Goal: Use online tool/utility: Use online tool/utility

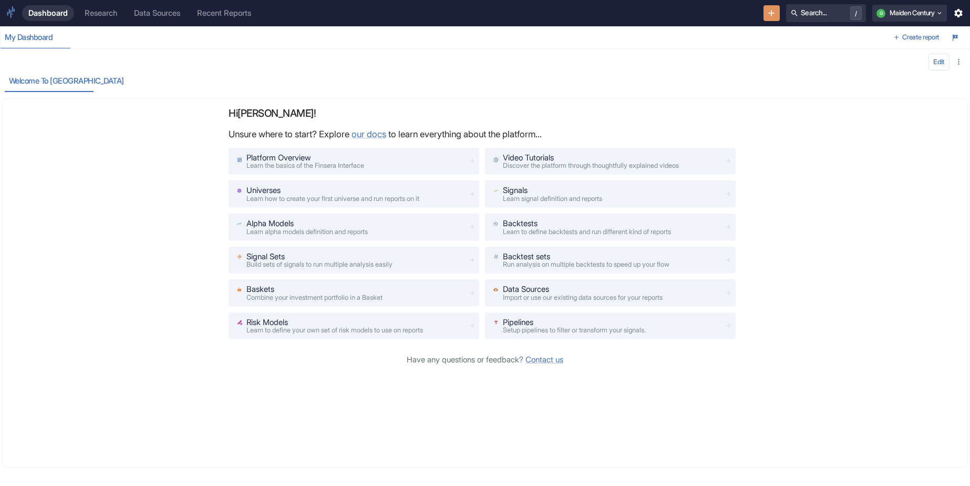
click at [121, 23] on div "Dashboard Research Data Sources Recent Reports Search... / Q Maiden Century" at bounding box center [485, 13] width 970 height 26
click at [109, 14] on div "Research" at bounding box center [101, 12] width 33 height 9
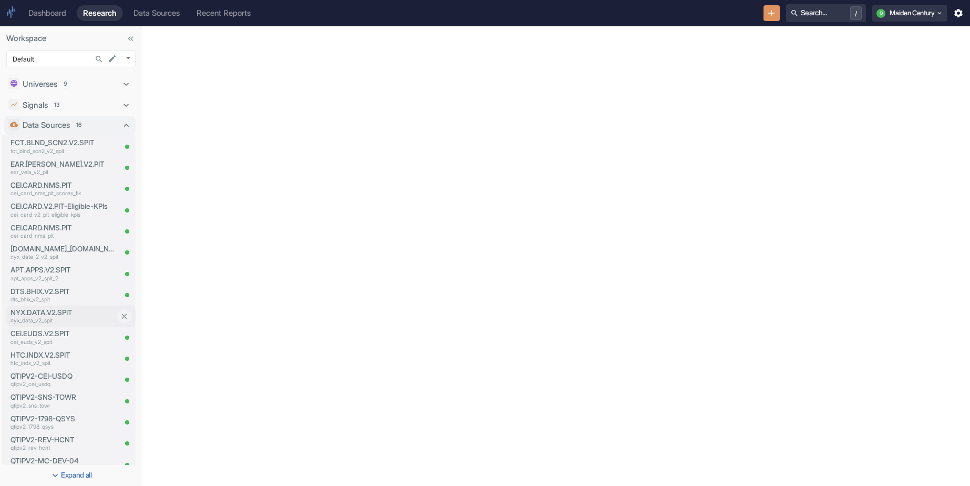
scroll to position [11, 0]
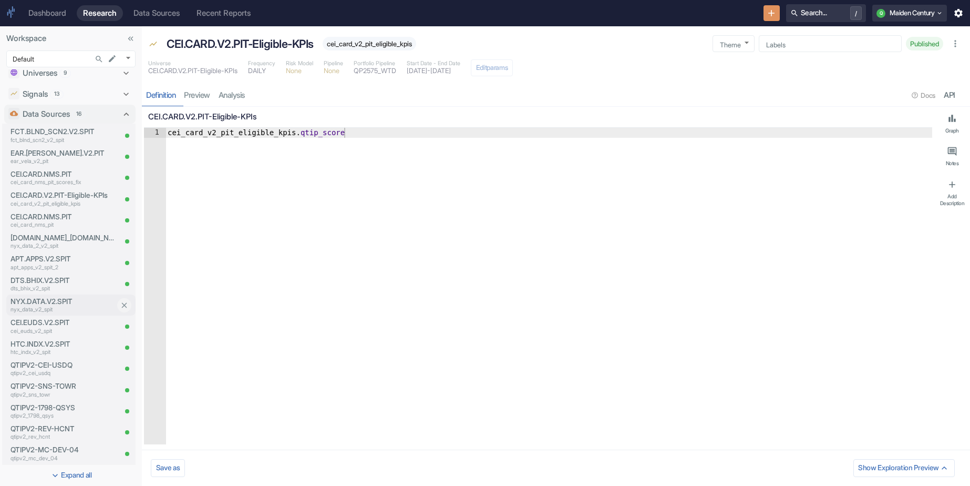
type textarea "x"
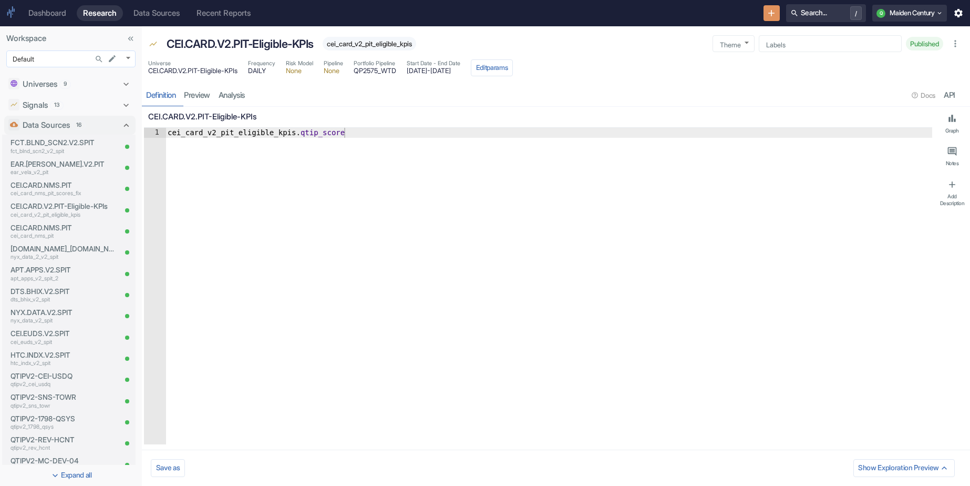
click at [126, 54] on body "Dashboard Research Data Sources Recent Reports Search... / Q Maiden Century Wor…" at bounding box center [485, 243] width 970 height 486
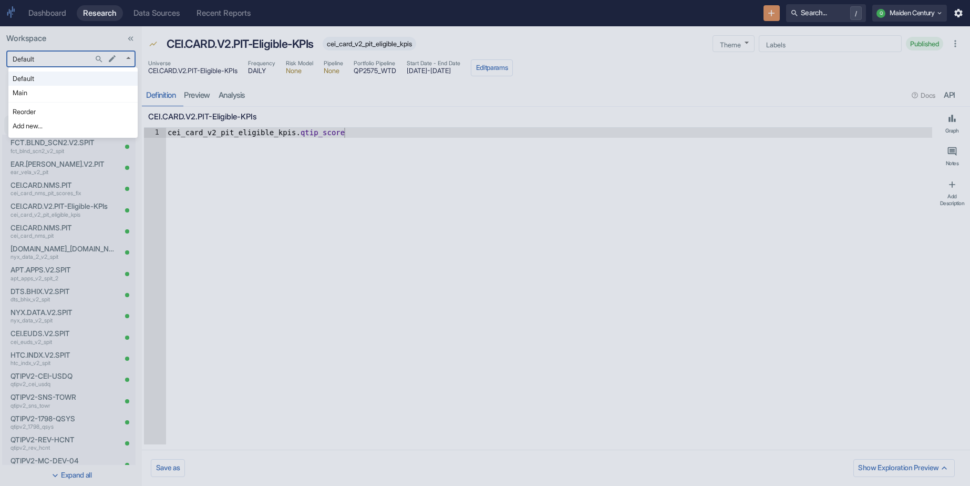
click at [83, 91] on li "Main" at bounding box center [72, 93] width 129 height 14
type input "1008"
type textarea "x"
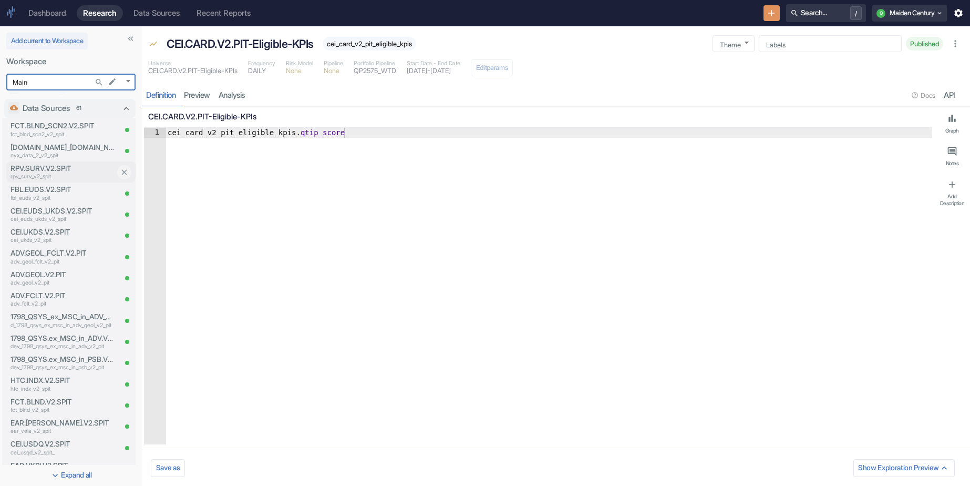
scroll to position [86, 0]
click at [95, 81] on icon "Search..." at bounding box center [99, 82] width 9 height 9
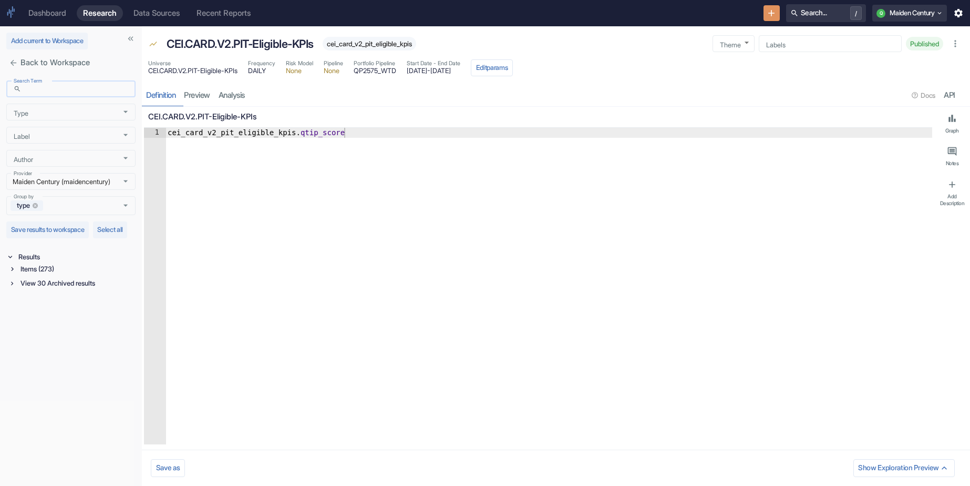
click at [69, 92] on input "Search Term" at bounding box center [80, 89] width 110 height 12
type input "usd."
type textarea "x"
type input "usdq"
click at [56, 289] on div "View 6 Archived results" at bounding box center [76, 283] width 117 height 12
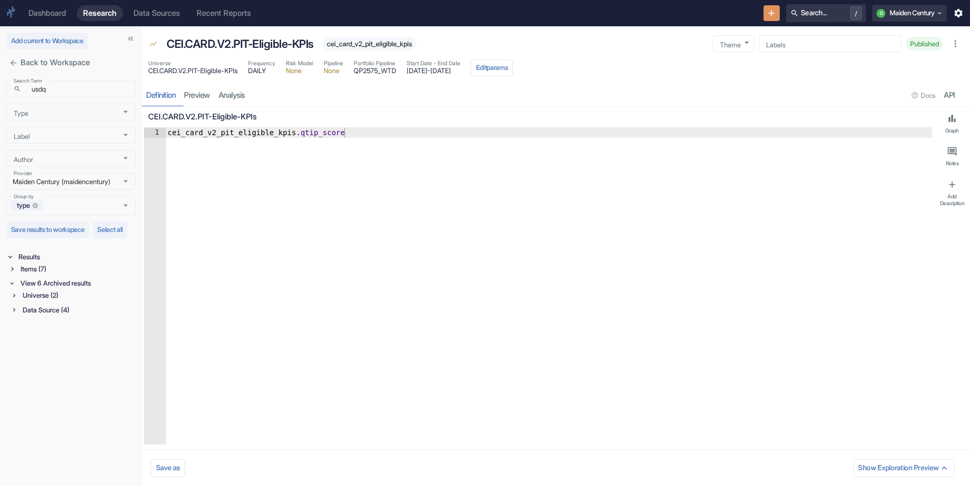
click at [46, 275] on div "Items (7)" at bounding box center [76, 269] width 117 height 12
click at [58, 316] on div "Data Source (3)" at bounding box center [77, 310] width 115 height 12
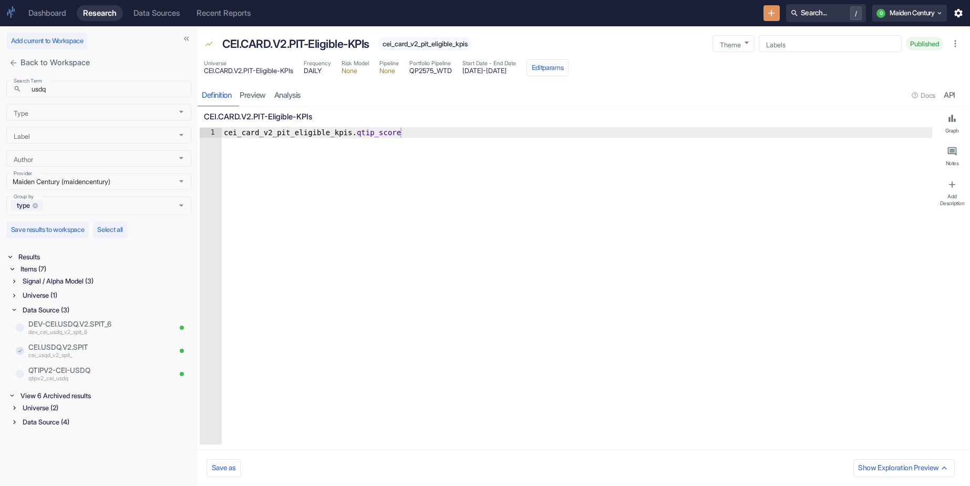
drag, startPoint x: 140, startPoint y: 308, endPoint x: 195, endPoint y: 308, distance: 55.7
type textarea "x"
click at [107, 328] on p "dev_cei_usdq_v2_spit_6" at bounding box center [99, 332] width 142 height 8
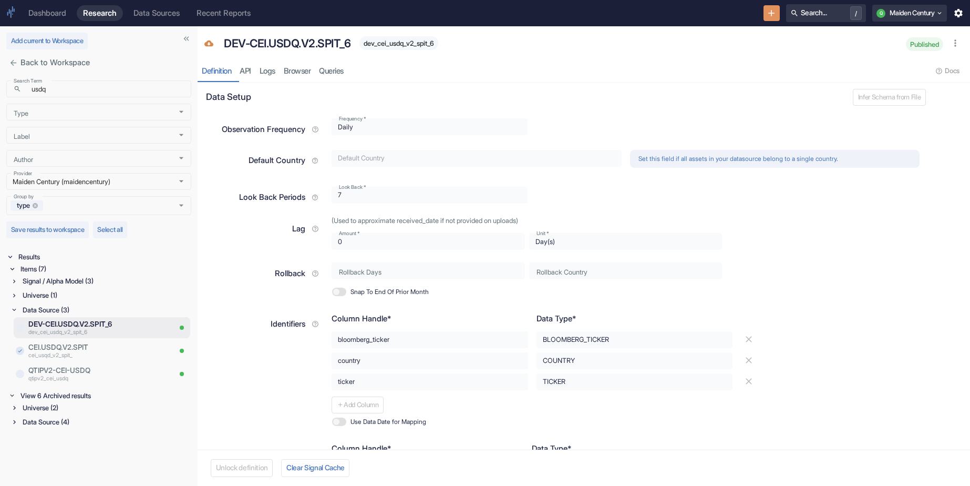
click at [69, 298] on div "Universe (1)" at bounding box center [105, 295] width 171 height 12
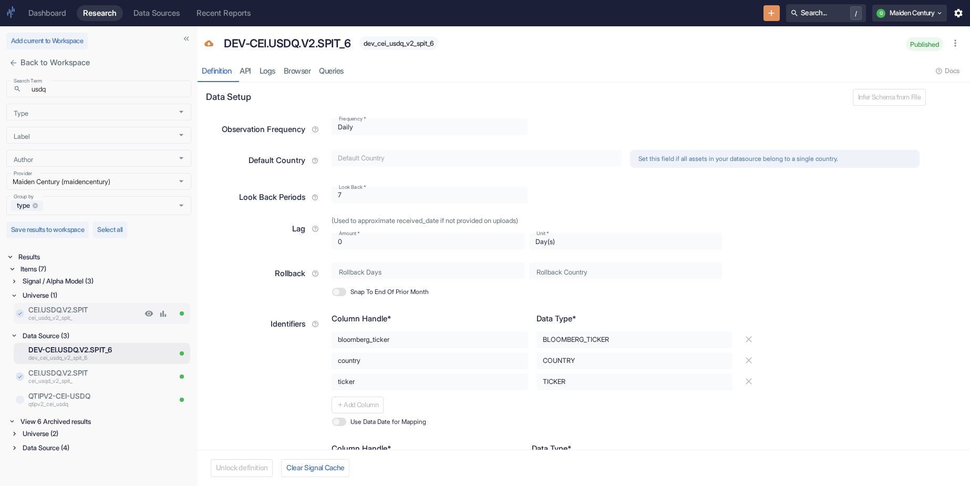
click at [97, 314] on p "cei_usdq_v2_spit_" at bounding box center [84, 318] width 113 height 8
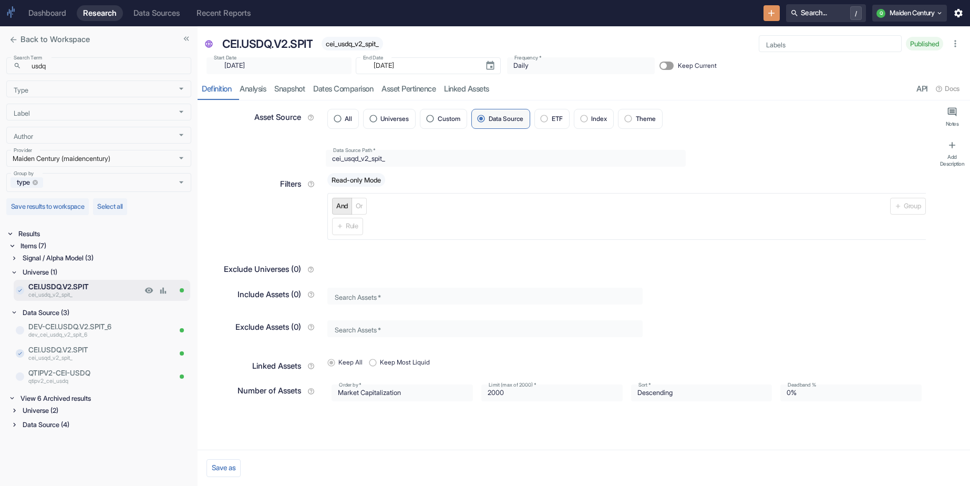
type textarea "x"
click at [16, 39] on icon "close" at bounding box center [14, 40] width 6 height 6
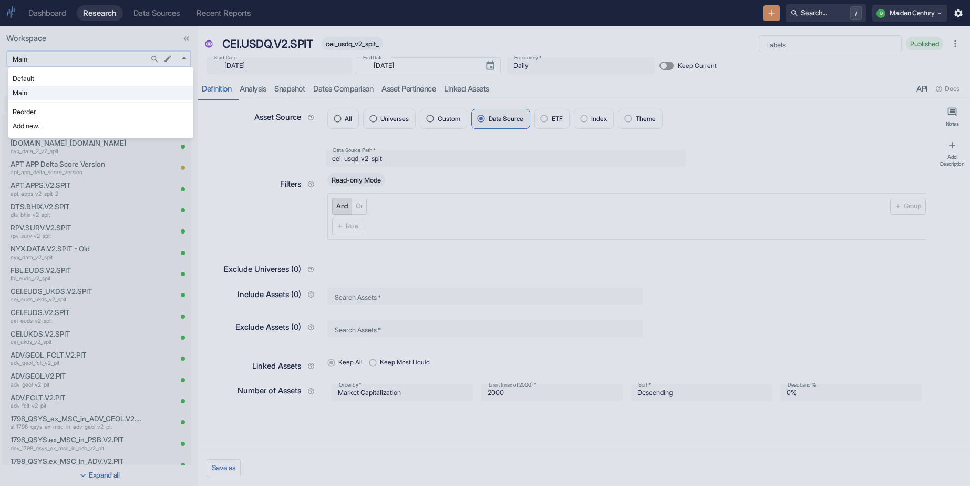
click at [115, 60] on body "Dashboard Research Data Sources Recent Reports Search... / Q Maiden Century Wor…" at bounding box center [485, 243] width 970 height 486
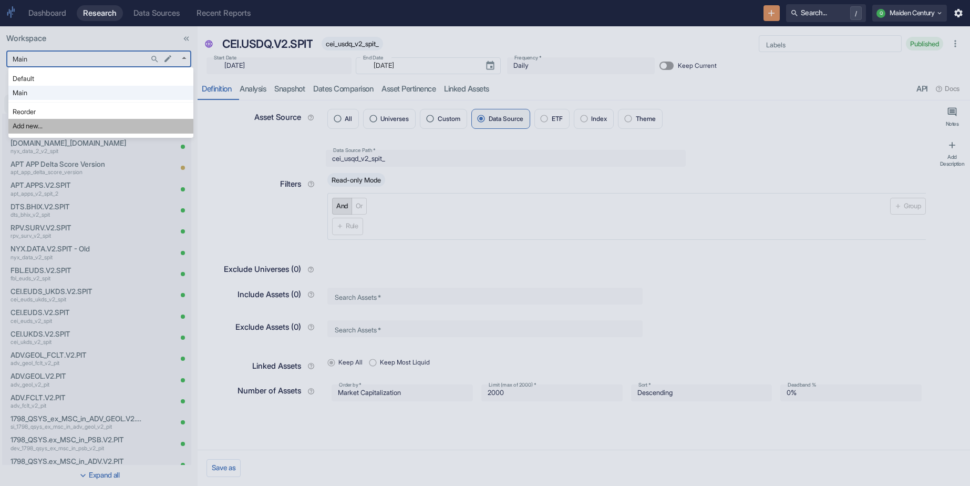
click at [71, 122] on li "Add new..." at bounding box center [100, 126] width 185 height 14
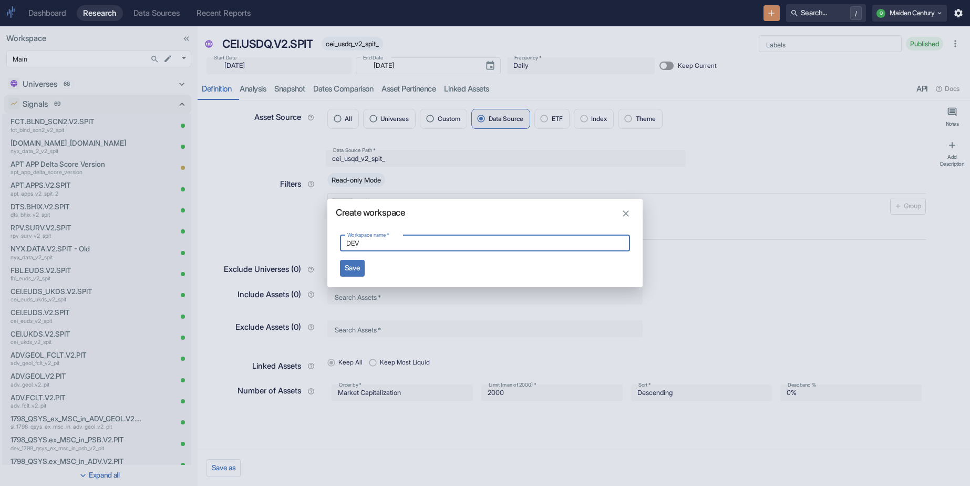
type input "DEV"
click at [360, 270] on button "Save" at bounding box center [352, 268] width 25 height 17
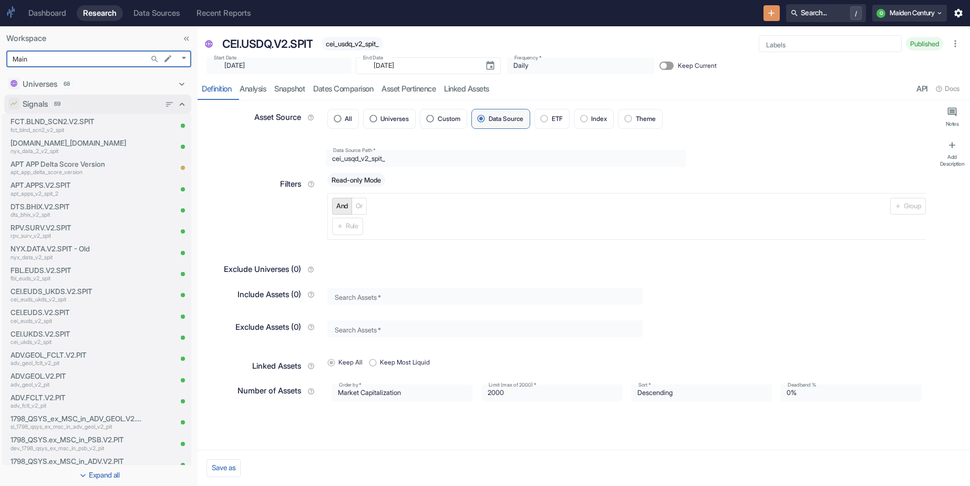
type textarea "x"
type input "1169"
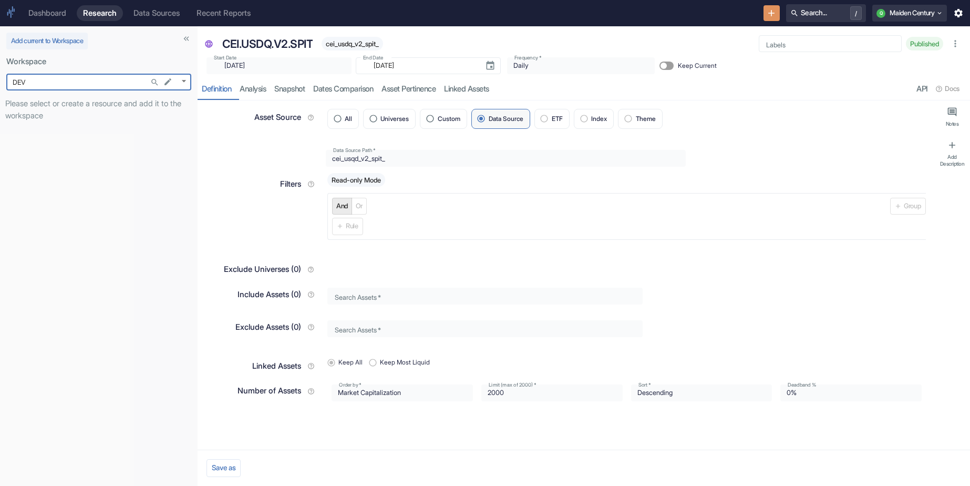
click at [763, 7] on button "New Resource" at bounding box center [771, 13] width 16 height 16
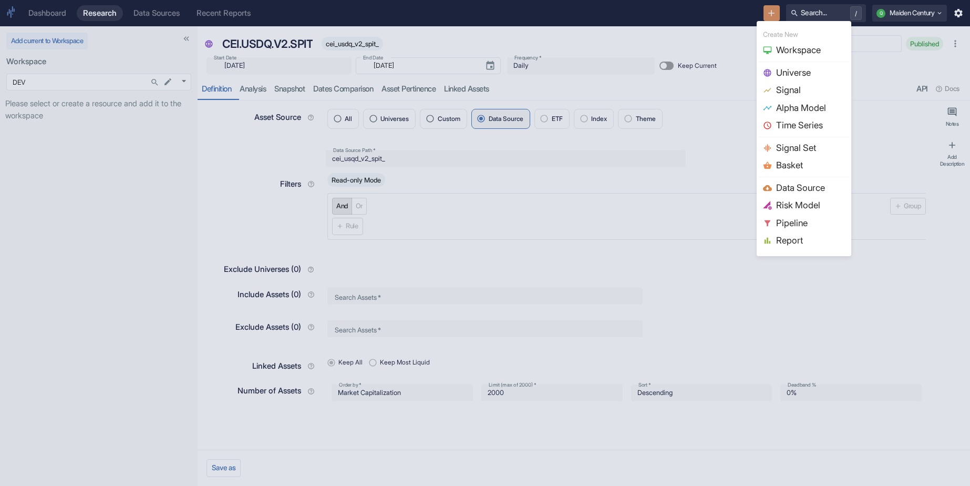
type textarea "x"
click at [810, 183] on span "Data Source" at bounding box center [810, 188] width 69 height 14
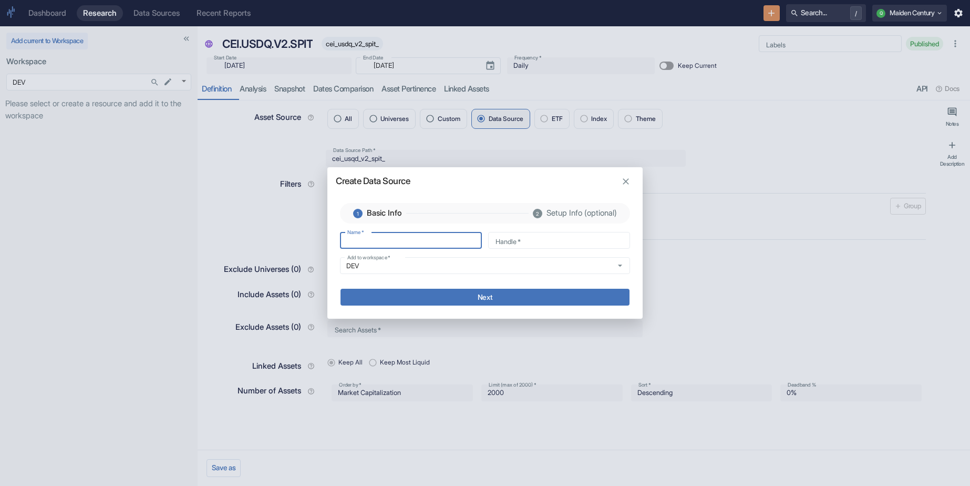
type input "U"
type input "u"
type input "US"
type input "us"
type input "USD"
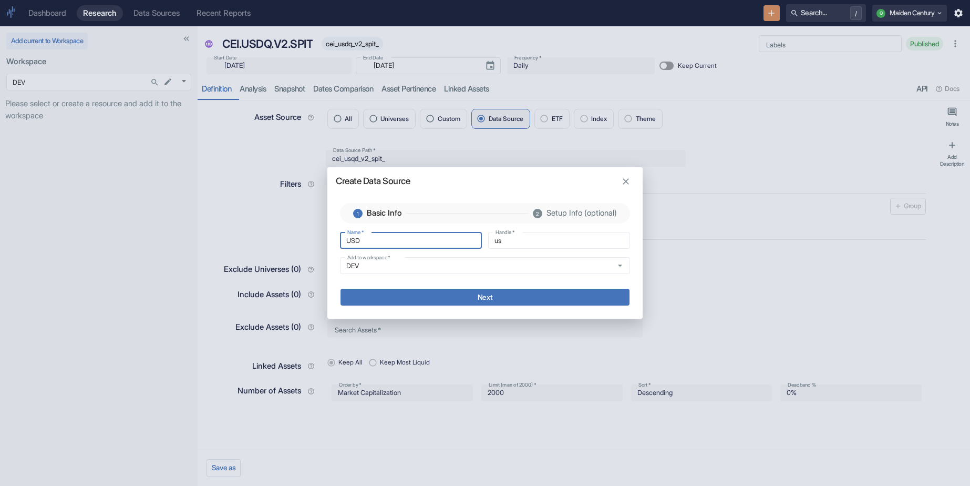
type input "usd"
type input "USDQ"
type input "usdq"
type input "CUSDQ"
type input "cusdq"
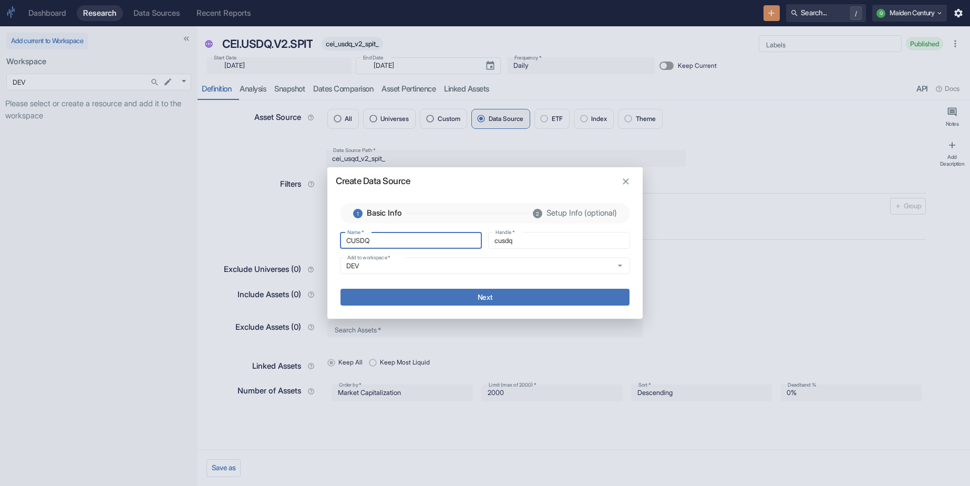
type input "CEUSDQ"
type input "ceusdq"
type input "CEIUSDQ"
type input "ceiusdq"
type input "CEI-USDQ"
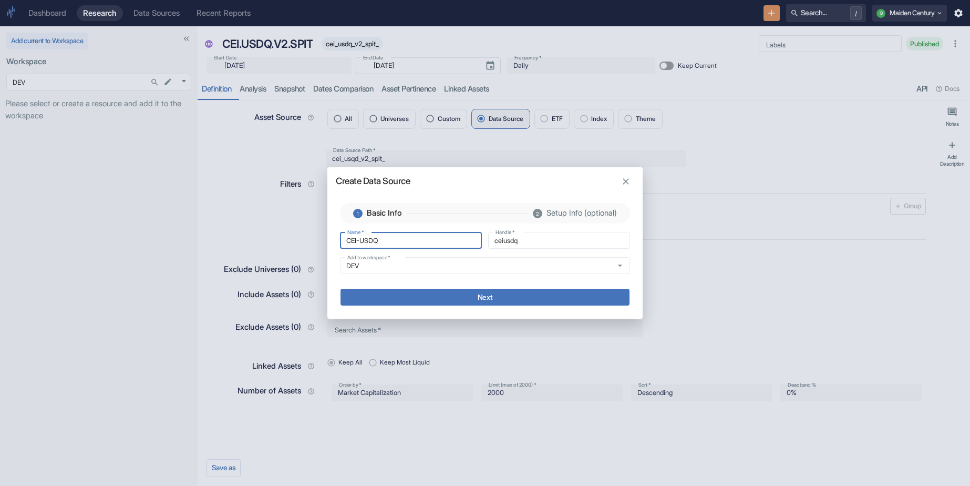
type input "cei_usdq"
type input "CEI-USDQ-"
type input "cei_usdq_"
type input "CEI-USDQ-T"
type input "cei_usdq_t"
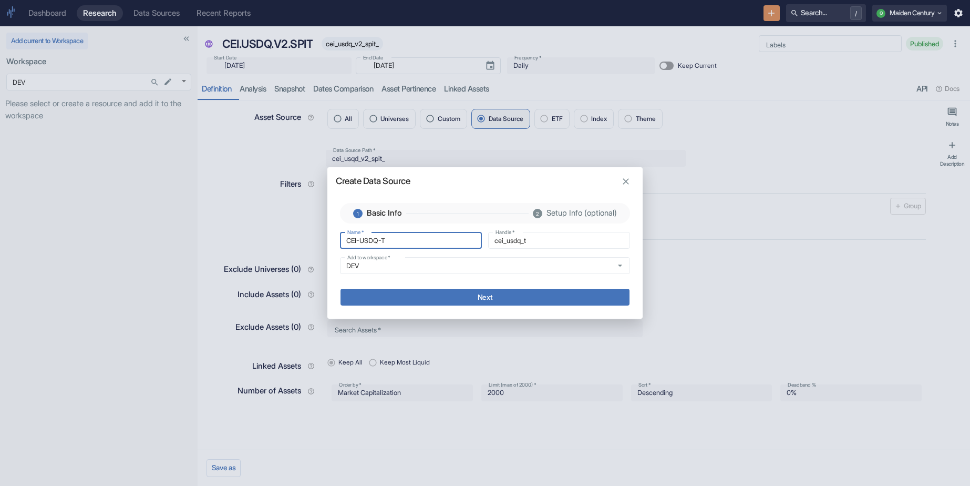
type input "CEI-USDQ-TE"
type input "cei_usdq_te"
type input "CEI-USDQ-TES"
type input "cei_usdq_tes"
type input "CEI-USDQ-TEST"
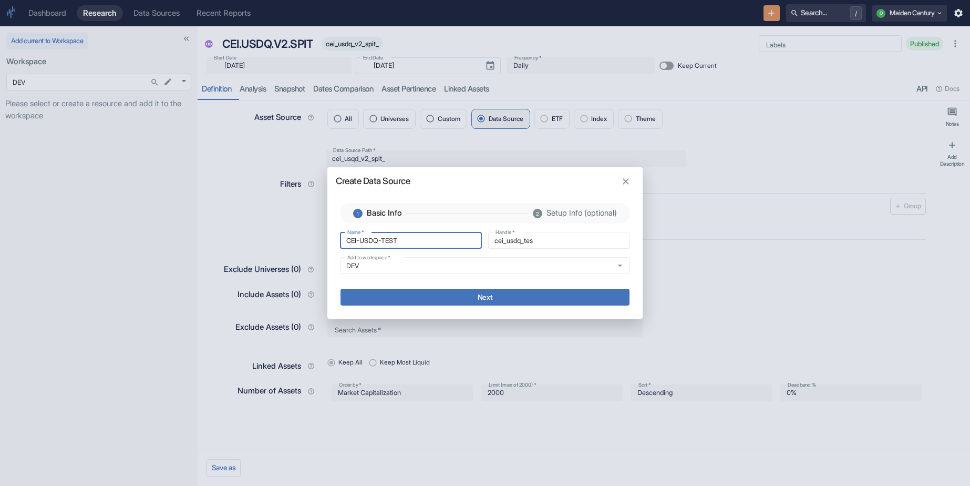
type input "cei_usdq_test"
type input "CEI-USDQ-TEST"
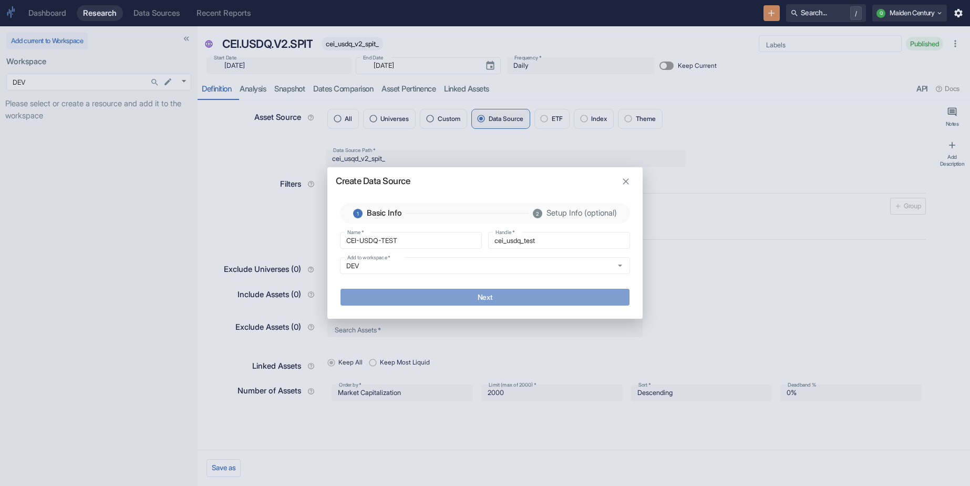
click at [477, 293] on button "Next" at bounding box center [484, 296] width 289 height 17
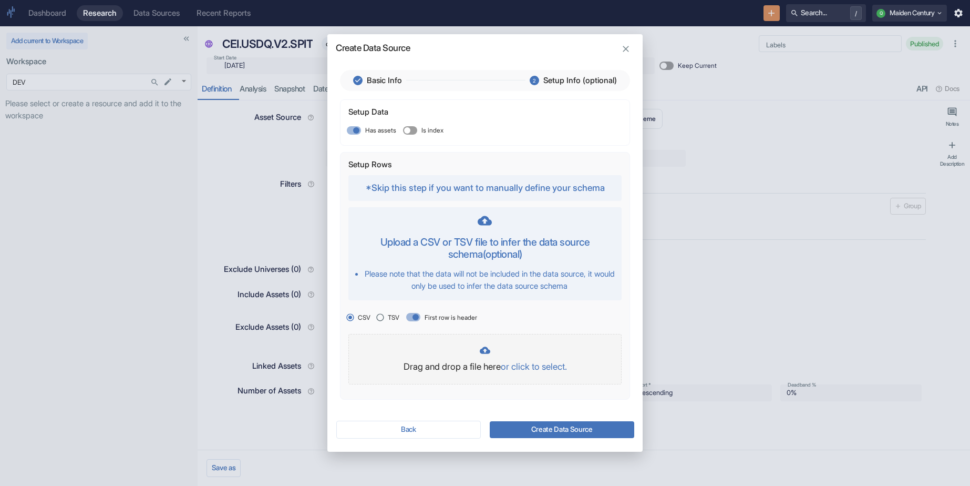
click at [534, 369] on p "or click to select." at bounding box center [534, 367] width 66 height 14
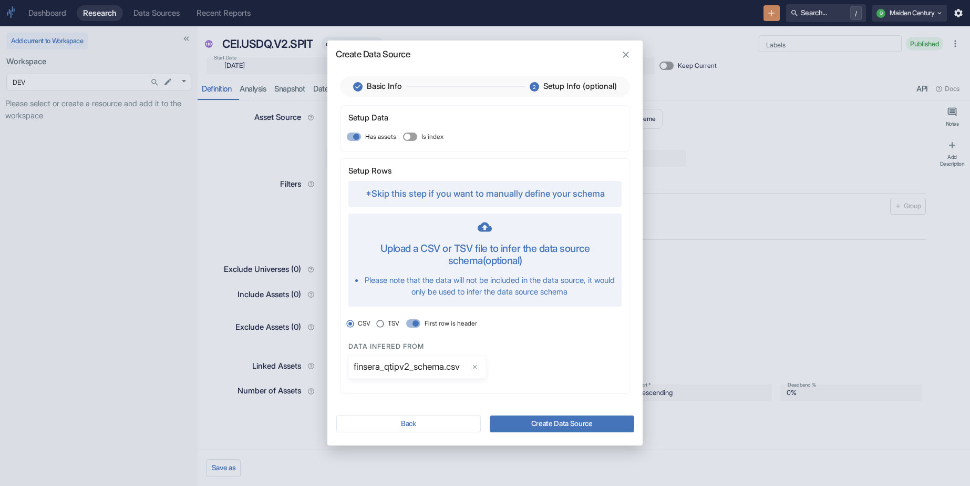
click at [549, 420] on button "Create Data Source" at bounding box center [562, 423] width 144 height 17
type textarea "x"
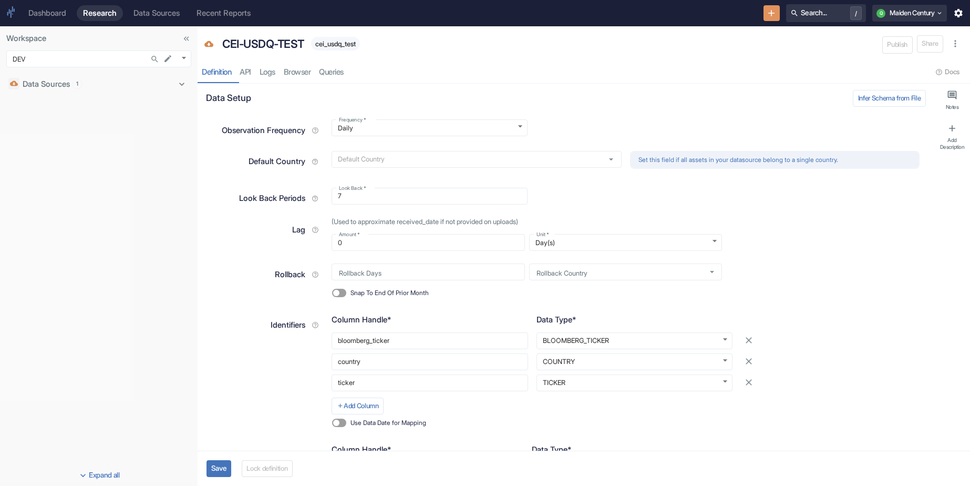
scroll to position [299, 0]
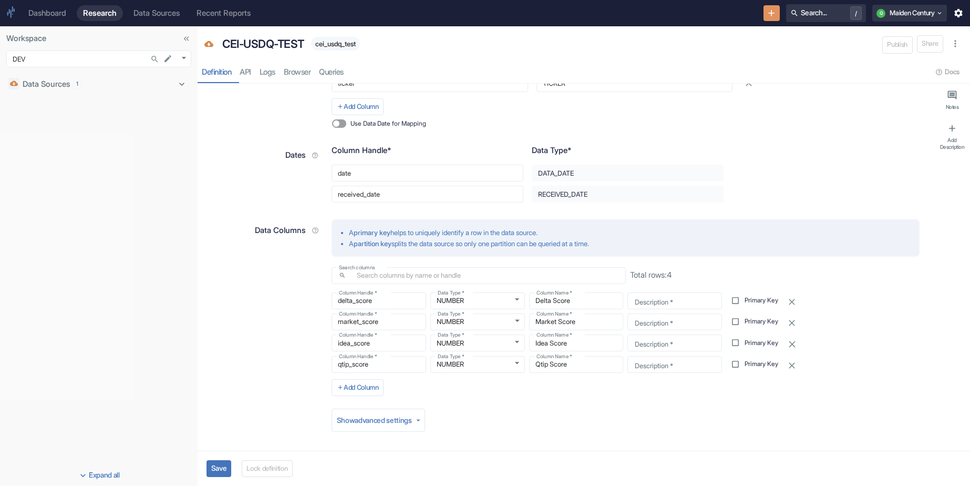
click at [221, 470] on button "Save" at bounding box center [219, 468] width 25 height 17
click at [290, 470] on button "Lock definition" at bounding box center [270, 468] width 51 height 17
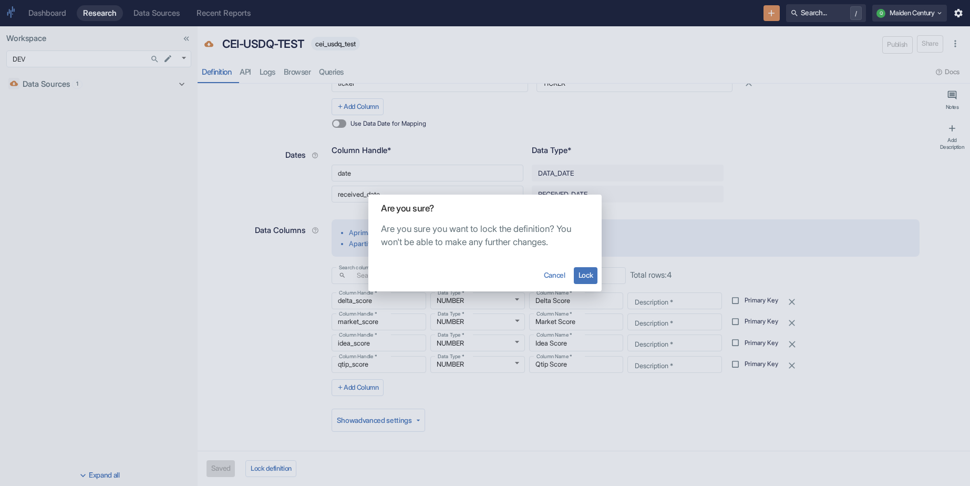
click at [580, 270] on button "Lock" at bounding box center [586, 275] width 24 height 17
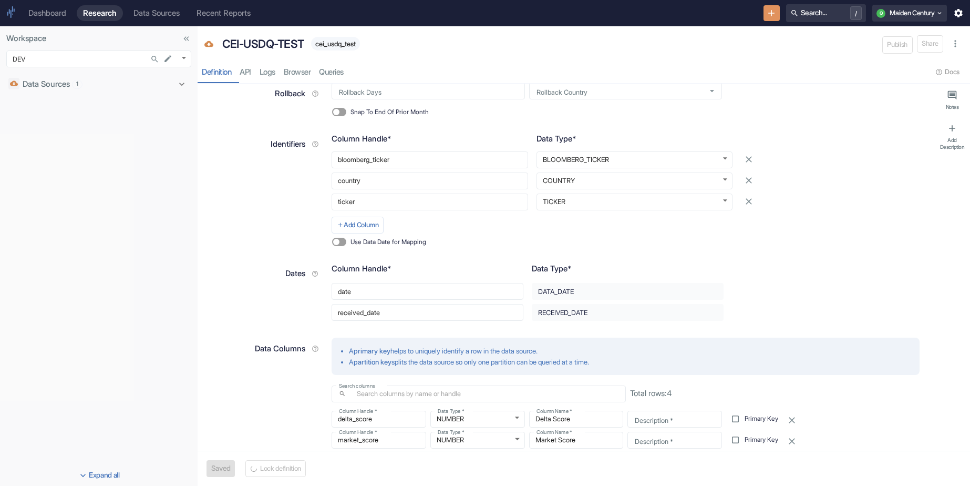
scroll to position [0, 0]
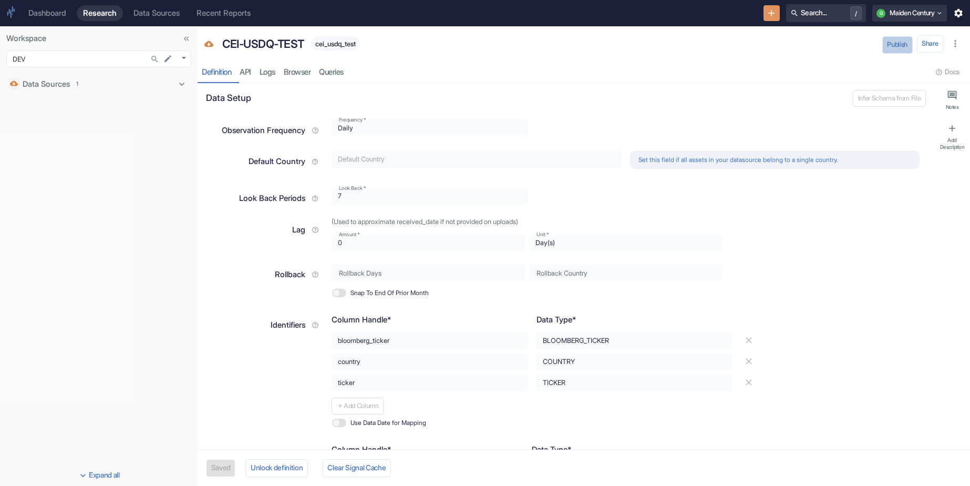
click at [898, 47] on button "Publish" at bounding box center [897, 44] width 30 height 17
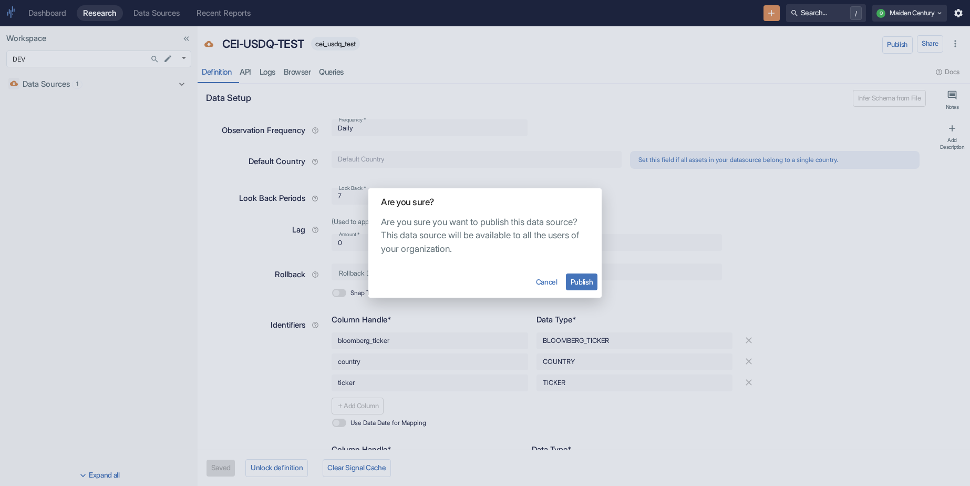
click at [584, 272] on div "Cancel Publish" at bounding box center [484, 282] width 233 height 32
click at [583, 283] on button "Publish" at bounding box center [582, 281] width 32 height 17
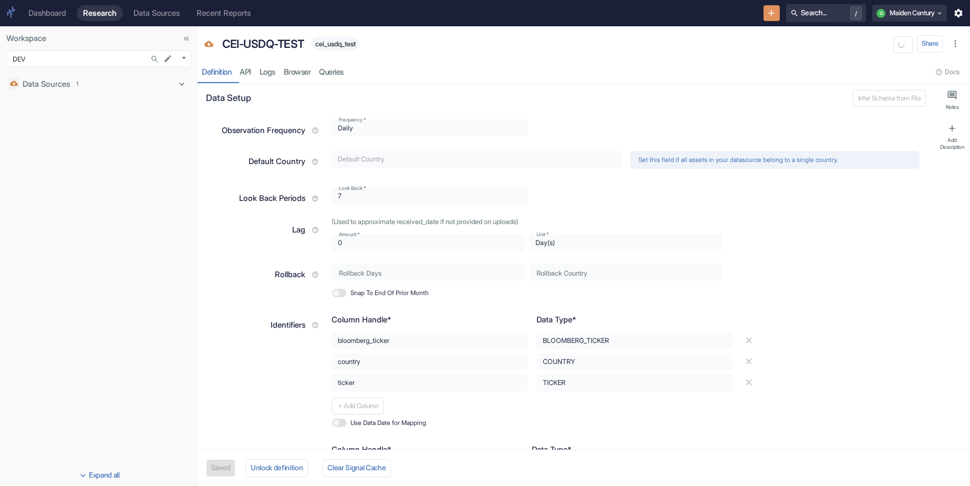
type textarea "x"
click at [353, 43] on span "cei_usdq_test" at bounding box center [335, 44] width 49 height 8
copy span "cei_usdq_test"
click at [269, 74] on link "Logs" at bounding box center [267, 72] width 24 height 22
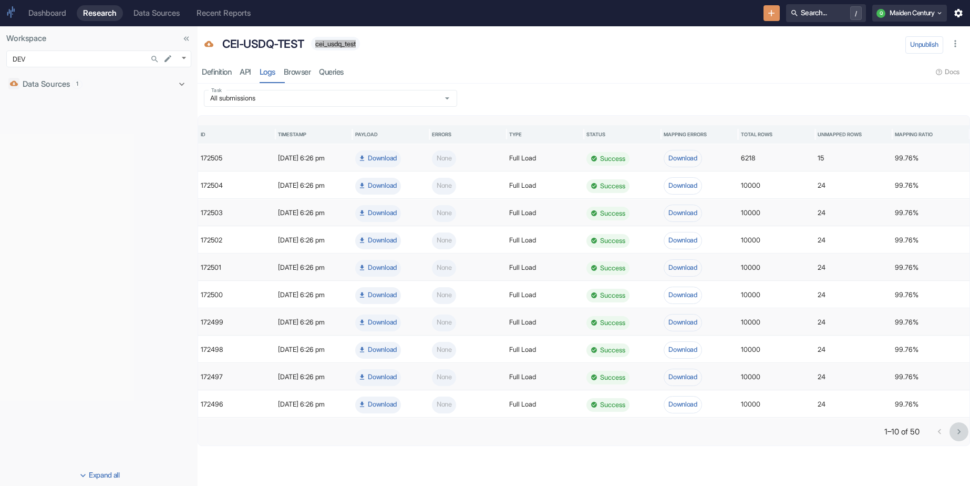
click at [962, 433] on icon "Go to next page" at bounding box center [959, 431] width 11 height 11
click at [380, 96] on input "All submissions" at bounding box center [320, 98] width 227 height 9
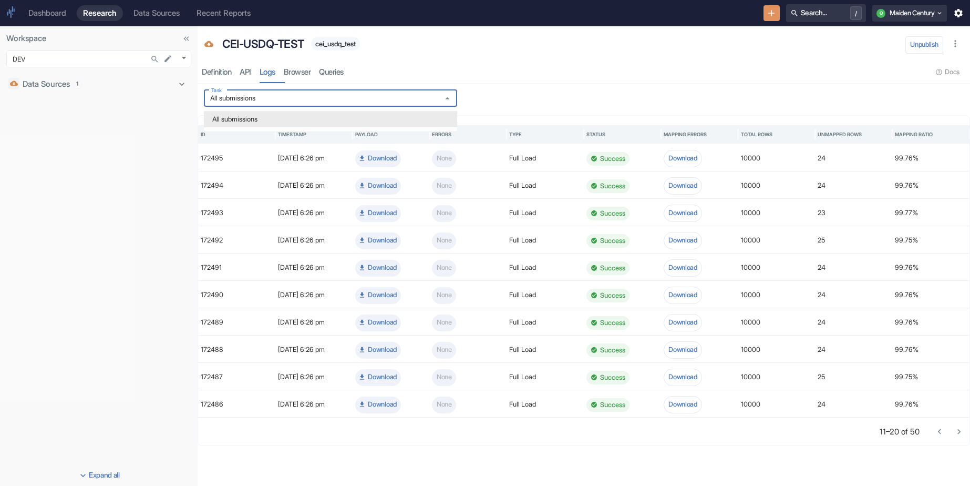
click at [492, 87] on div "Task All submissions Task" at bounding box center [584, 98] width 772 height 29
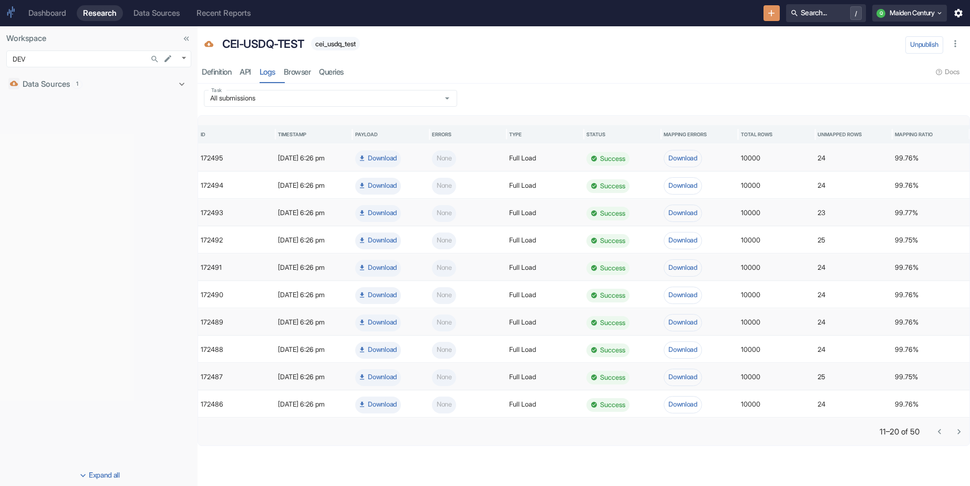
click at [961, 430] on icon "Go to next page" at bounding box center [959, 431] width 11 height 11
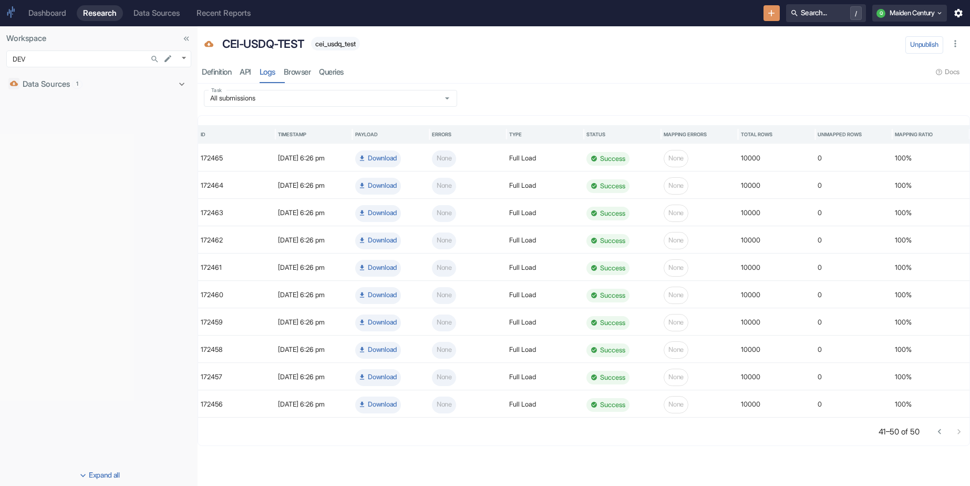
click at [778, 13] on div "Dashboard Research Data Sources Recent Reports Search... / Q Maiden Century" at bounding box center [485, 13] width 970 height 26
click at [769, 13] on icon "New Resource" at bounding box center [772, 13] width 6 height 6
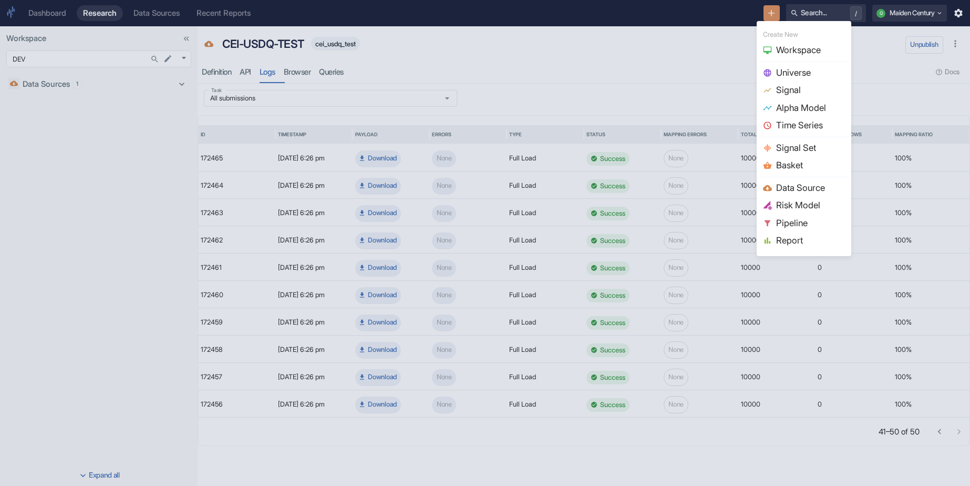
click at [358, 42] on div at bounding box center [485, 243] width 970 height 486
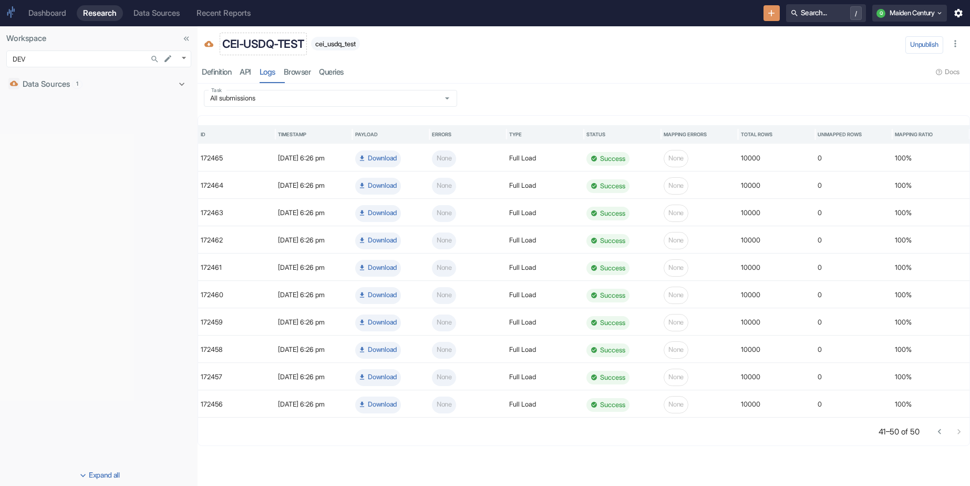
click at [282, 46] on p "CEI-USDQ-TEST" at bounding box center [263, 44] width 82 height 17
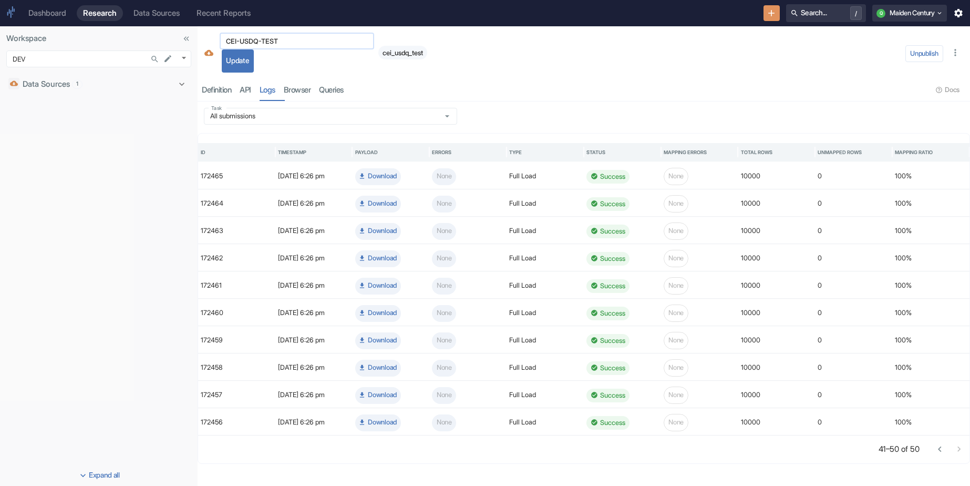
click at [301, 44] on input "CEI-USDQ-TEST" at bounding box center [297, 41] width 154 height 12
click at [550, 72] on div "CEI-USDQ-TEST ​ Update cei_usdq_test" at bounding box center [560, 53] width 684 height 40
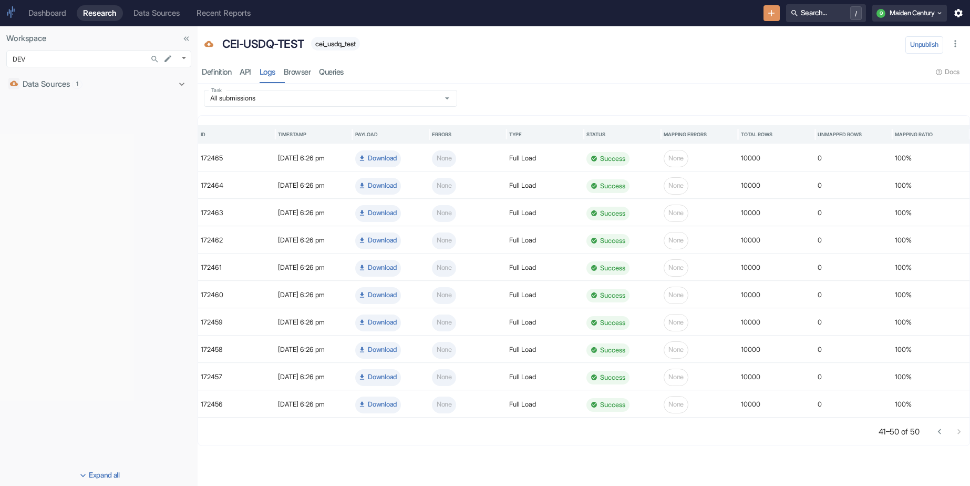
click at [771, 23] on div "Dashboard Research Data Sources Recent Reports Search... / Q Maiden Century" at bounding box center [485, 13] width 970 height 26
click at [771, 20] on button "New Resource" at bounding box center [771, 13] width 16 height 16
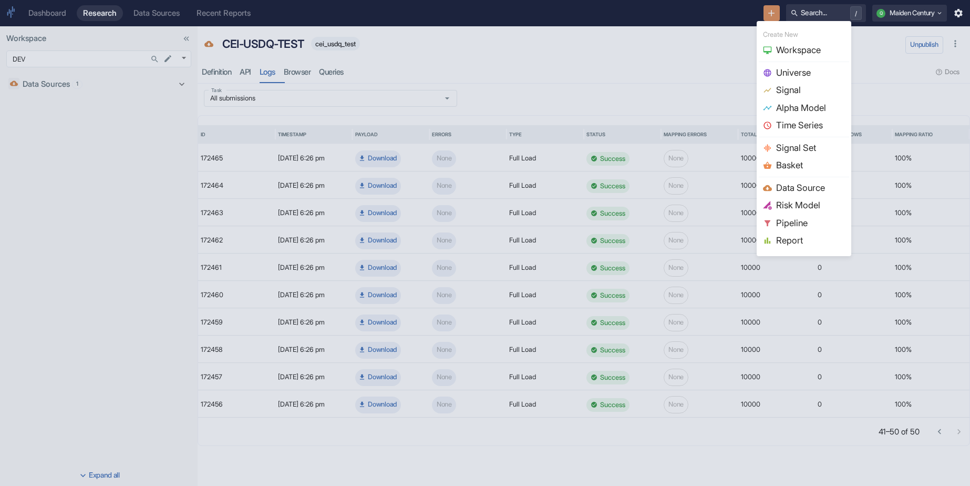
click at [802, 69] on span "Universe" at bounding box center [810, 73] width 69 height 14
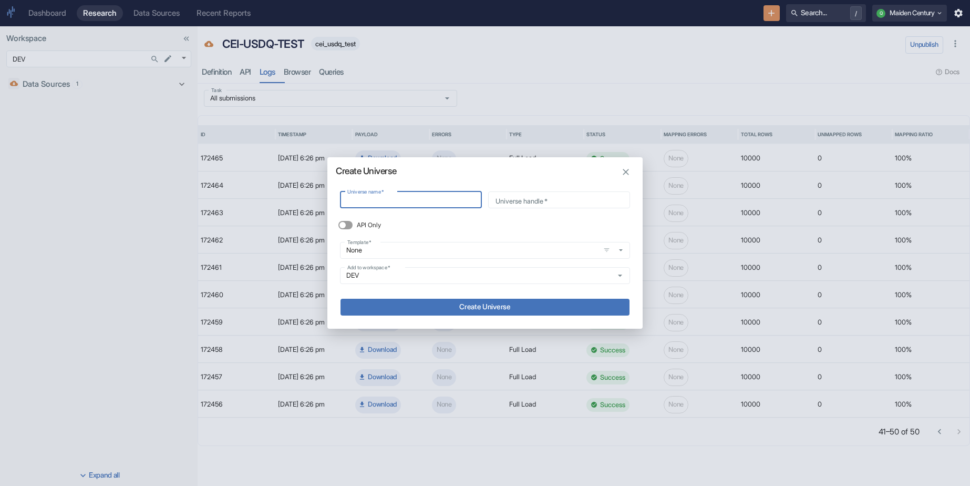
type input "CEI-USDQ-TEST"
type input "cei_usdq_test"
type input "CEI-USDQ-TEST"
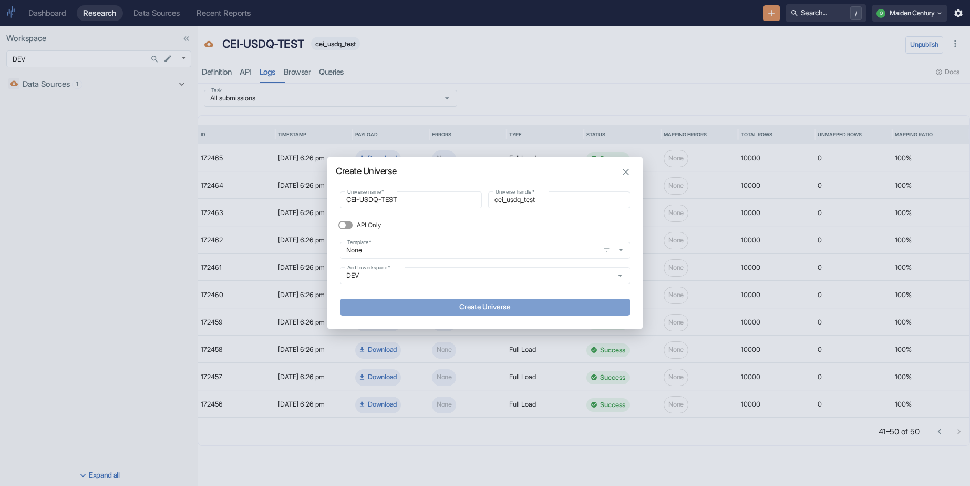
click at [479, 305] on button "Create Universe" at bounding box center [484, 306] width 289 height 17
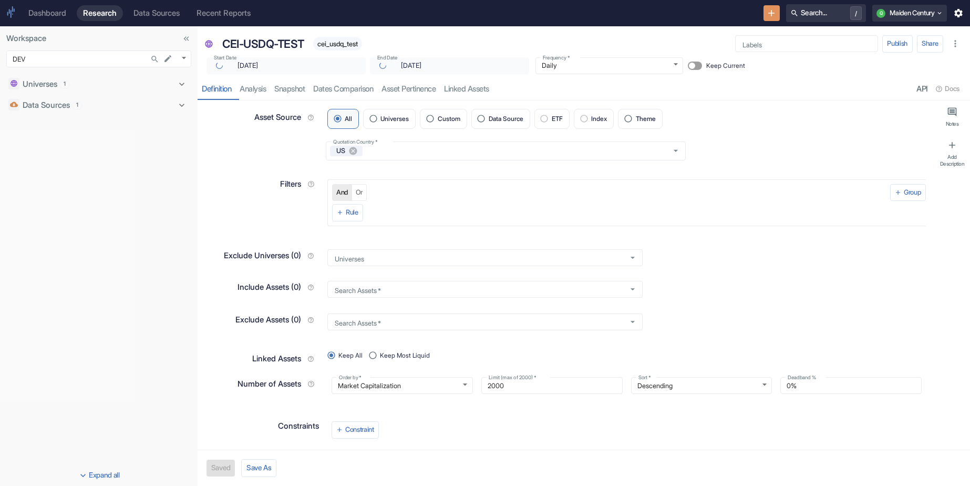
type input "2006-01-03"
type textarea "x"
click at [506, 121] on span "Data Source" at bounding box center [506, 119] width 35 height 6
click at [489, 121] on input "Data Source" at bounding box center [481, 118] width 15 height 15
radio input "true"
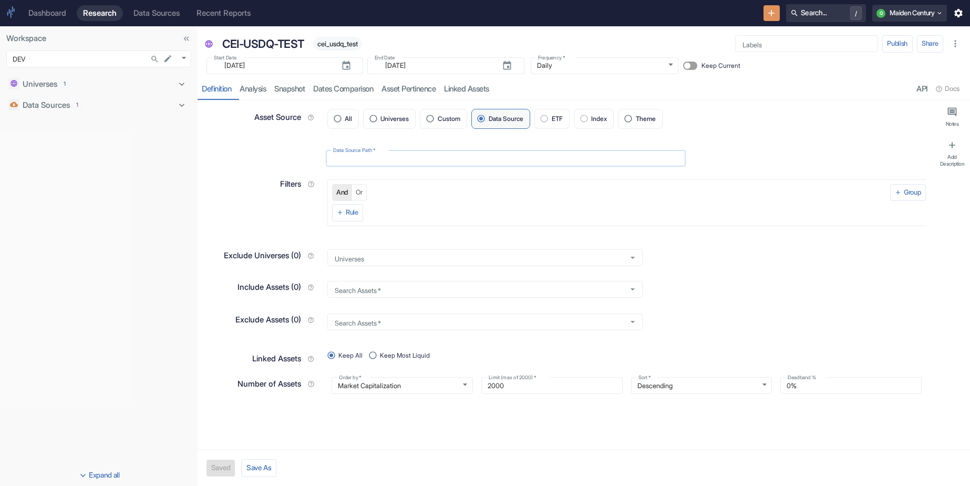
click at [463, 153] on input "Data Source Path   *" at bounding box center [506, 158] width 360 height 12
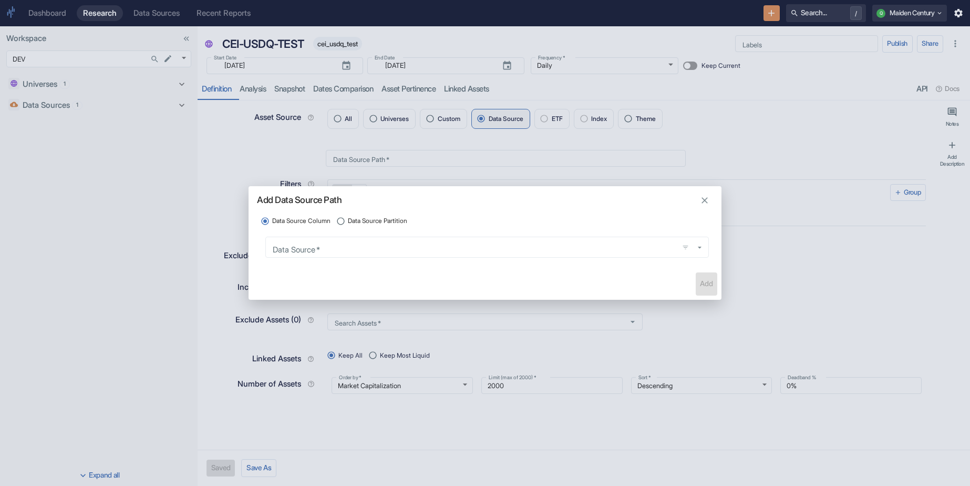
type textarea "x"
click at [398, 221] on span "Data Source Partition" at bounding box center [377, 220] width 59 height 9
click at [348, 221] on input "Data Source Partition" at bounding box center [340, 220] width 15 height 15
radio input "true"
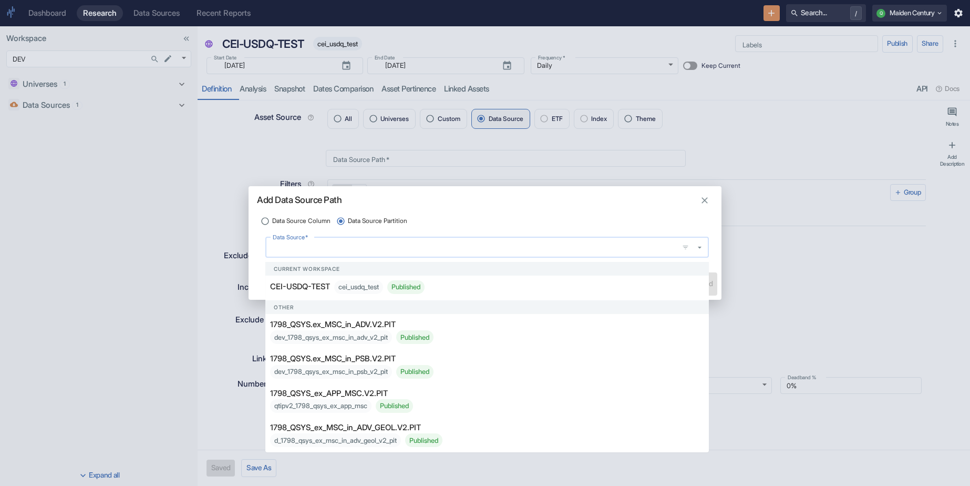
click at [398, 250] on input "Data Source   *" at bounding box center [472, 247] width 405 height 12
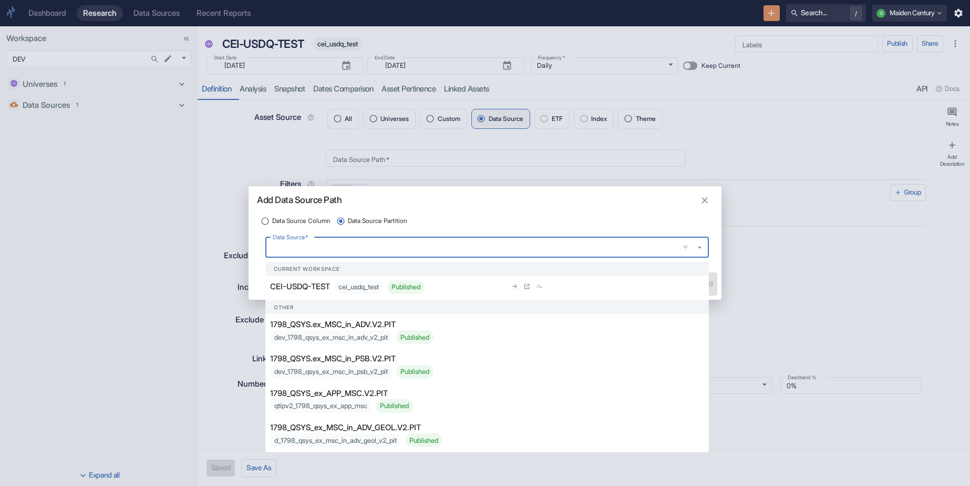
click at [352, 296] on li "CEI-USDQ-TEST cei_usdq_test Published" at bounding box center [486, 286] width 443 height 23
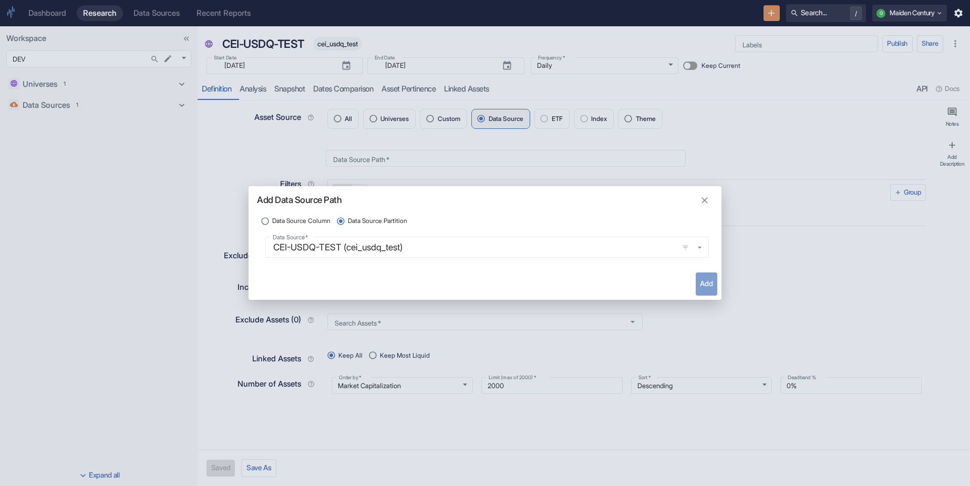
click at [706, 289] on button "Add" at bounding box center [707, 283] width 22 height 23
type textarea "x"
type input "cei_usdq_test"
radio input "true"
radio input "false"
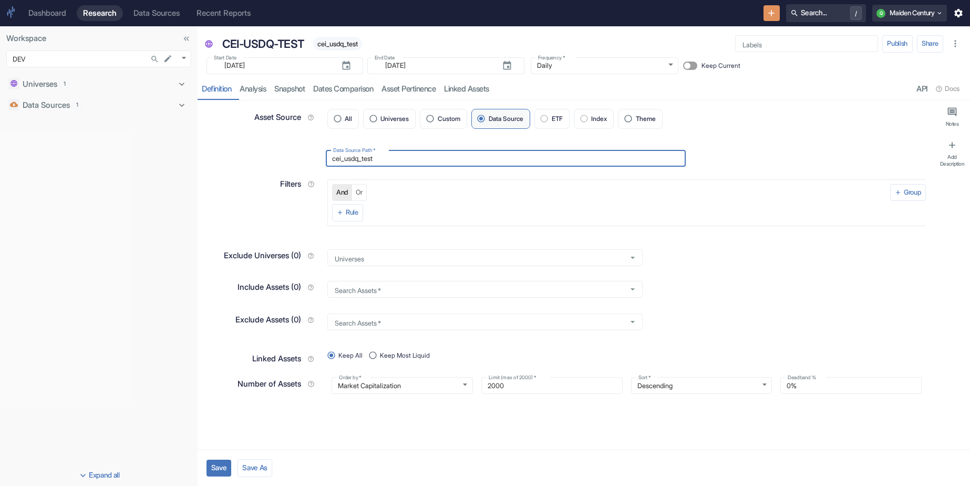
click at [214, 469] on button "Save" at bounding box center [219, 467] width 25 height 17
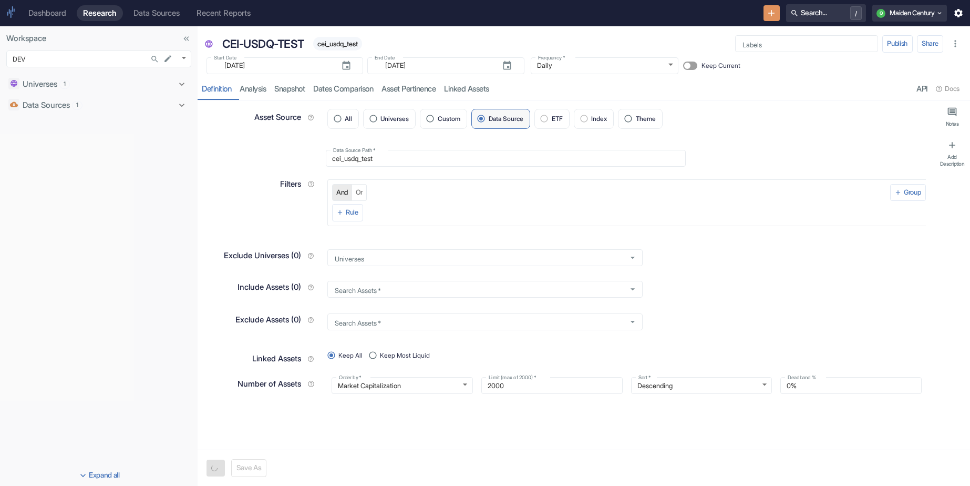
type textarea "x"
type input "2020-12-31"
click at [258, 88] on link "analysis" at bounding box center [252, 89] width 35 height 22
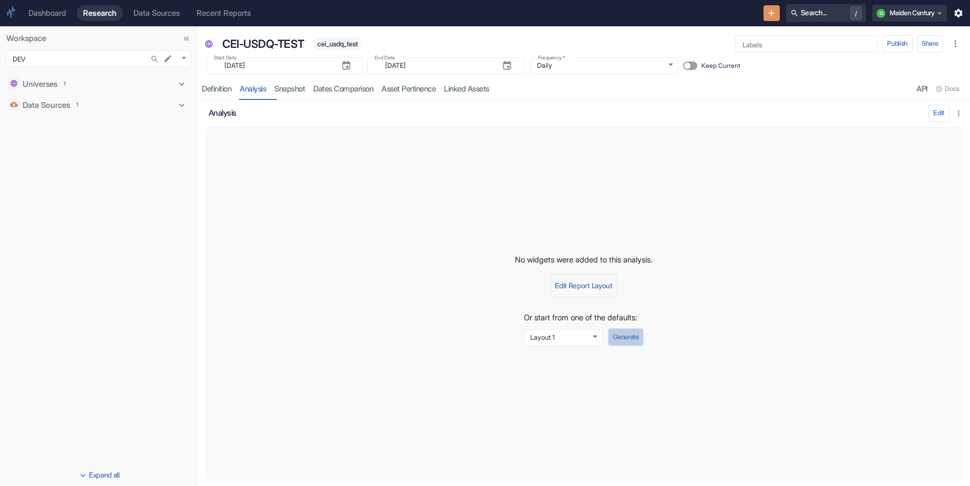
click at [631, 331] on button "Generate" at bounding box center [626, 337] width 36 height 18
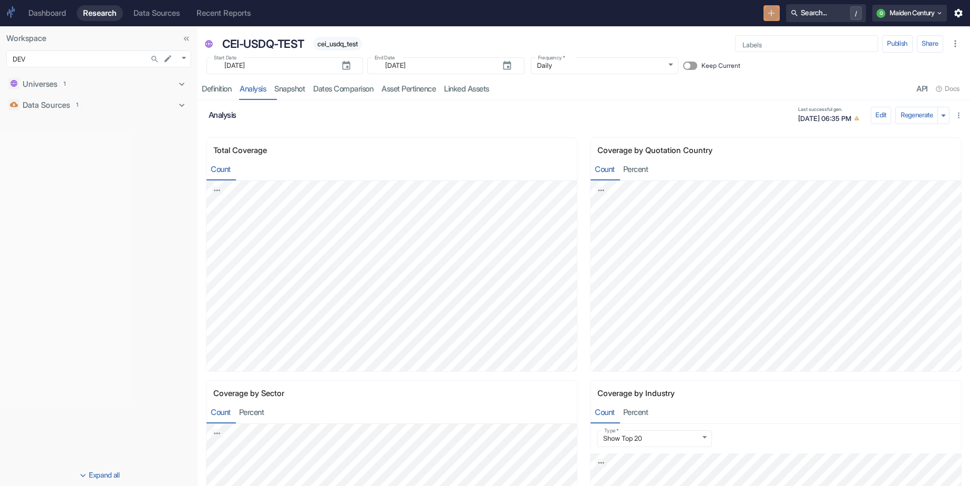
click at [769, 11] on icon "New Resource" at bounding box center [772, 13] width 6 height 6
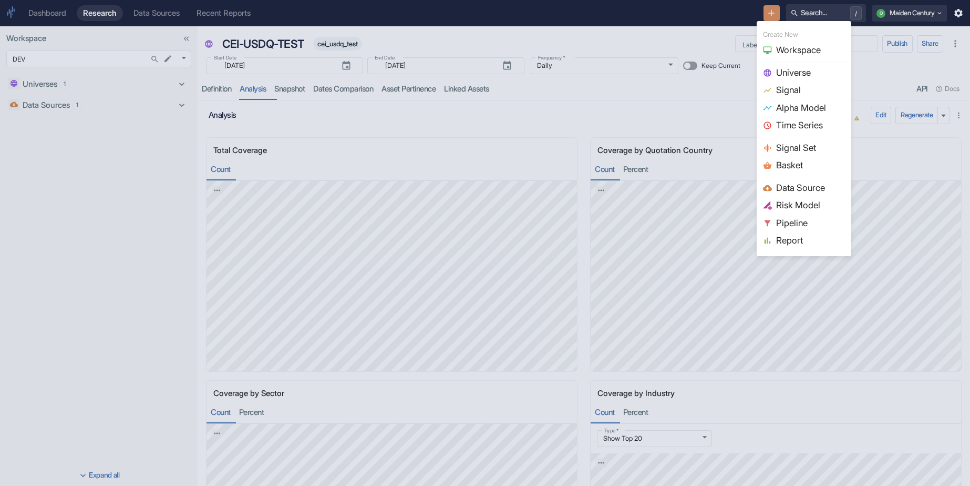
click at [800, 88] on span "Signal" at bounding box center [810, 91] width 69 height 14
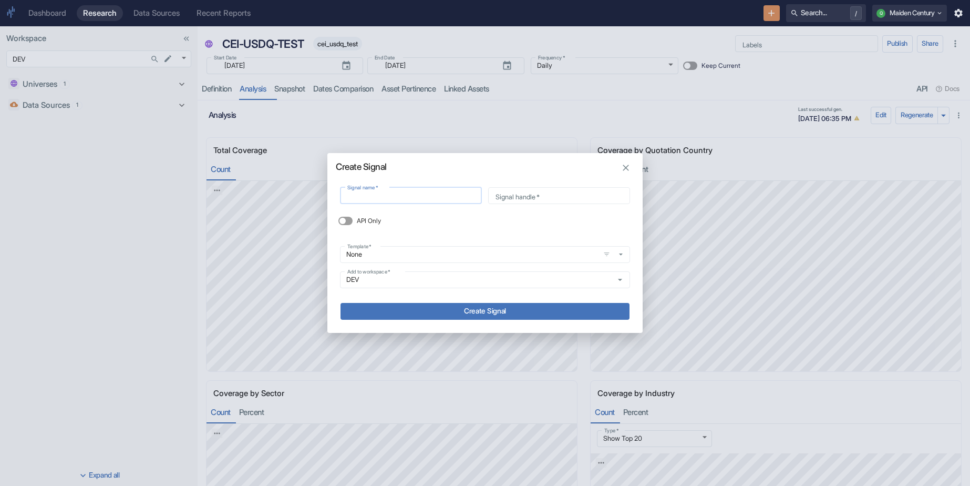
type input "C"
type input "c"
type input "CE"
type input "ce"
type input "CEI"
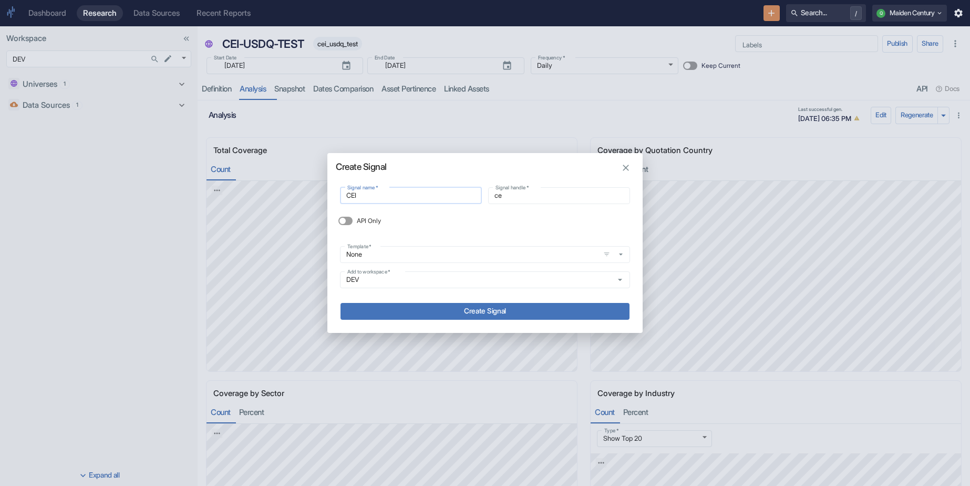
type input "cei"
type input "CEI-"
type input "cei_"
type input "CEI-U"
type input "cei_u"
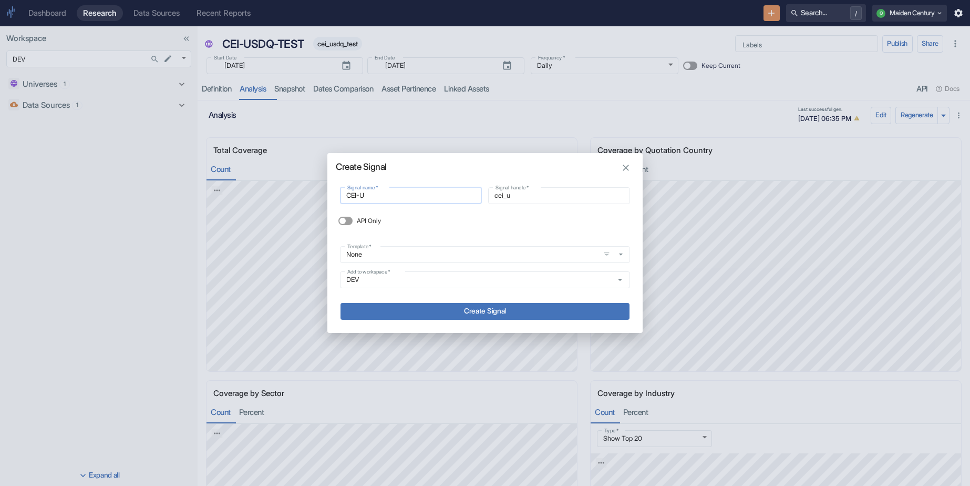
type input "CEI-US"
type input "cei_us"
type input "CEI-USD"
type input "cei_usd"
type input "CEI-USDQ"
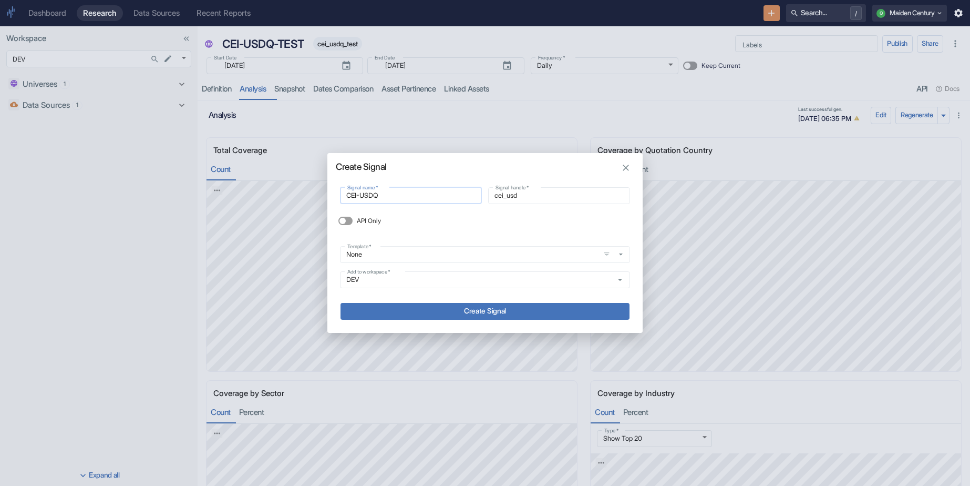
type input "cei_usdq"
type input "CEI-USDQ-"
type input "cei_usdq_"
type input "CEI-USDQ-T"
type input "cei_usdq_t"
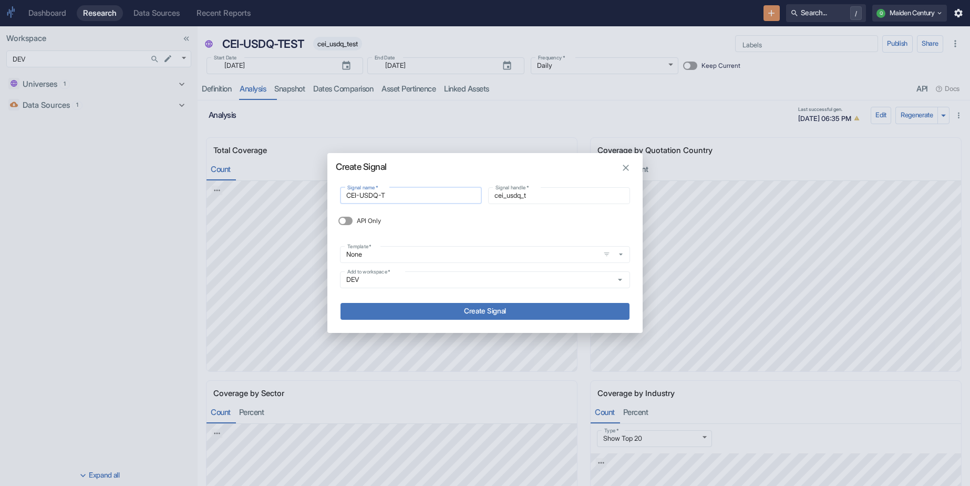
type input "CEI-USDQ-TE"
type input "cei_usdq_te"
type input "CEI-USDQ-TES"
type input "cei_usdq_tes"
type input "CEI-USDQ-TEST"
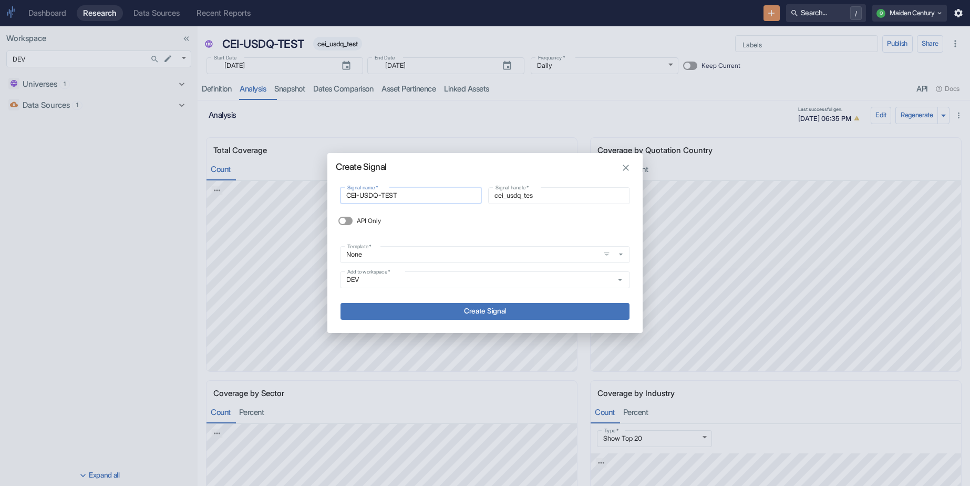
type input "cei_usdq_test"
type input "CEI-USDQ-TEST"
click at [502, 311] on button "Create Signal" at bounding box center [484, 311] width 289 height 17
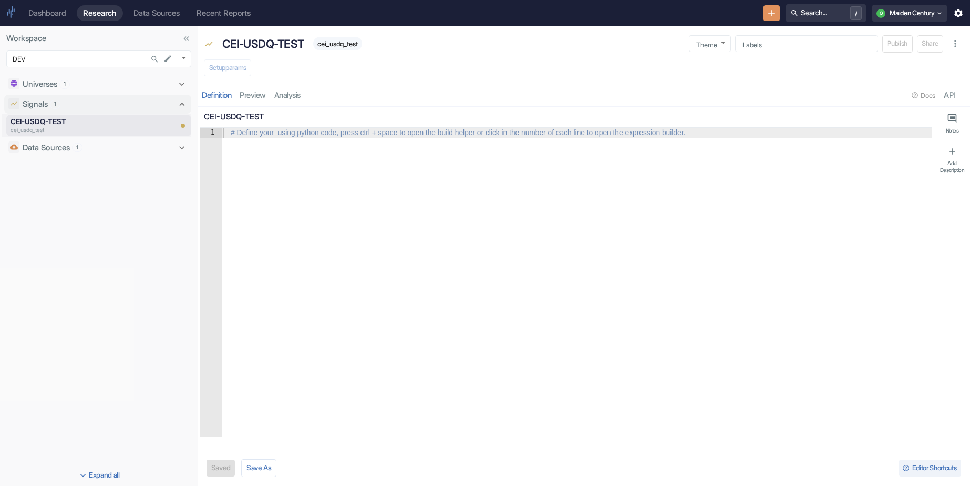
click at [438, 272] on div at bounding box center [576, 292] width 711 height 329
type textarea "c"
type textarea "x"
type textarea "ce"
type textarea "x"
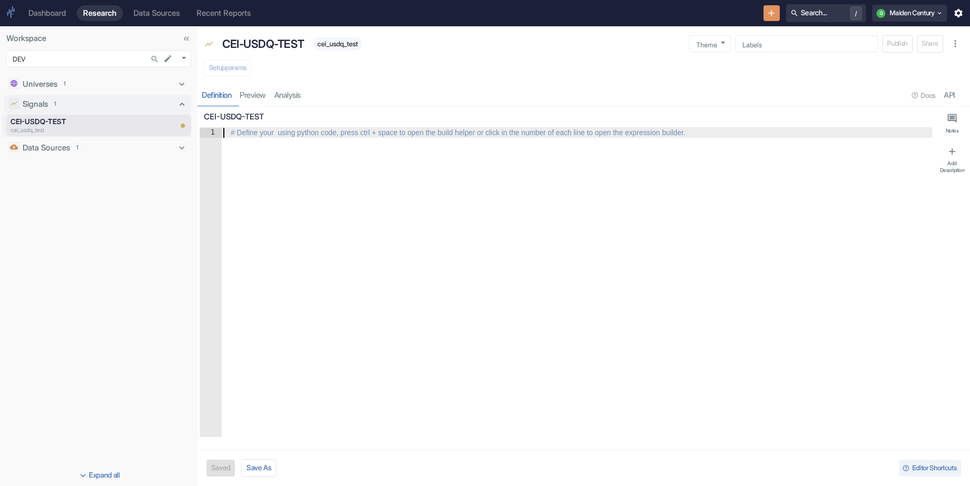
type textarea "cei"
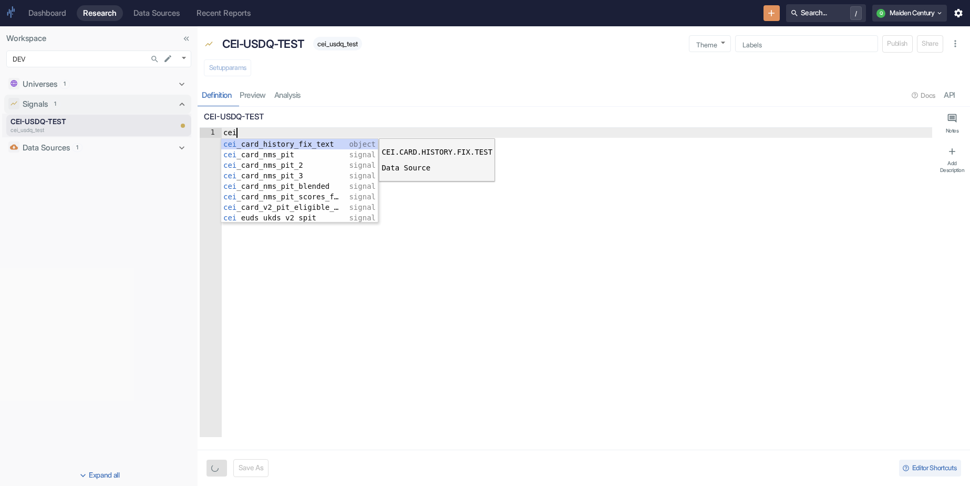
type textarea "x"
type textarea "ceiu"
type textarea "x"
type textarea "ceius"
type textarea "x"
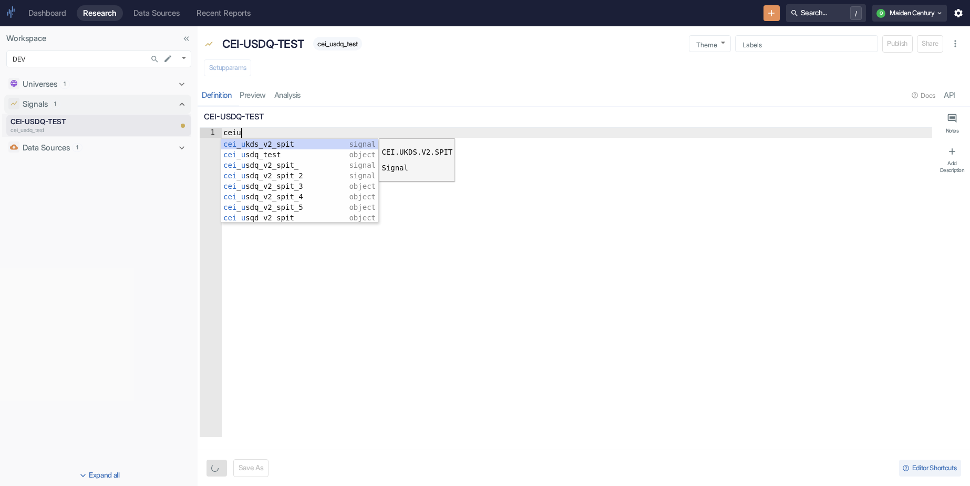
scroll to position [21, 0]
type textarea "ceiusd"
type textarea "x"
type textarea "cei_usdq_test"
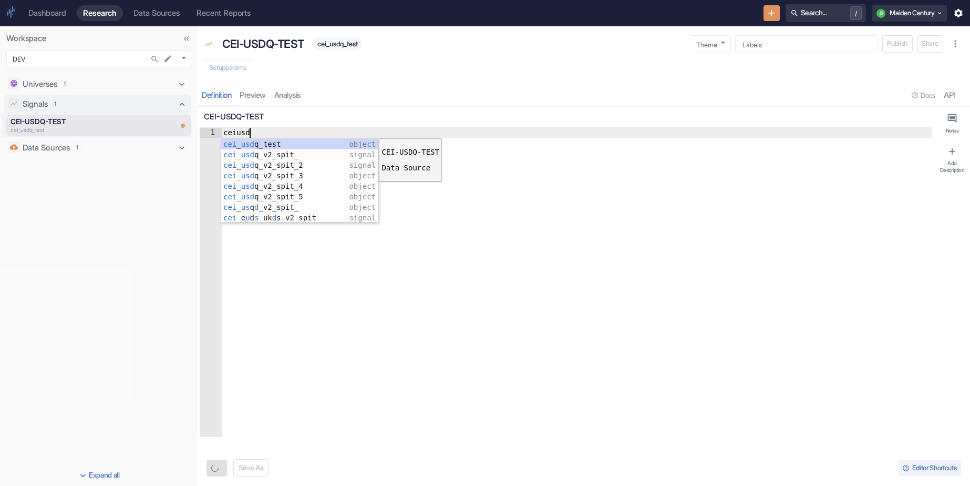
type textarea "x"
type textarea "cei_usdq_test."
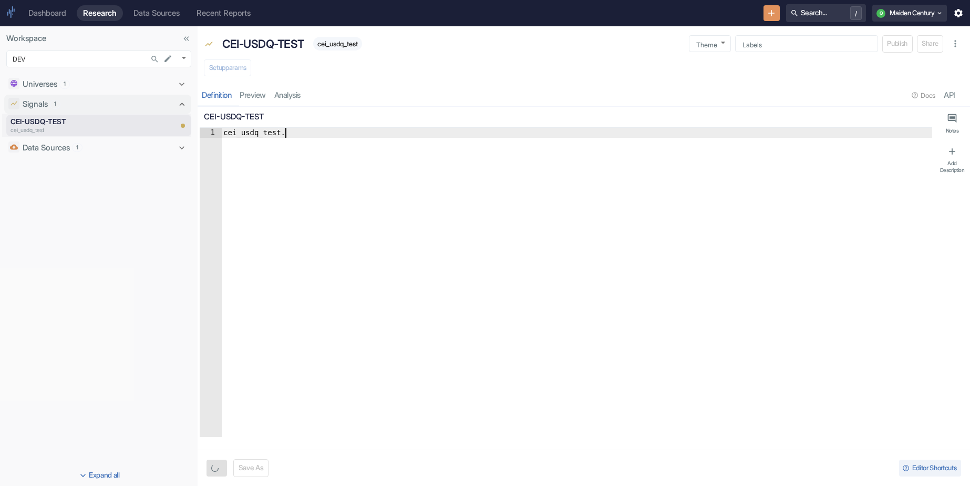
type textarea "x"
type textarea "cei_usdq_test.q"
type textarea "x"
type textarea "cei_usdq_test.qt"
type textarea "x"
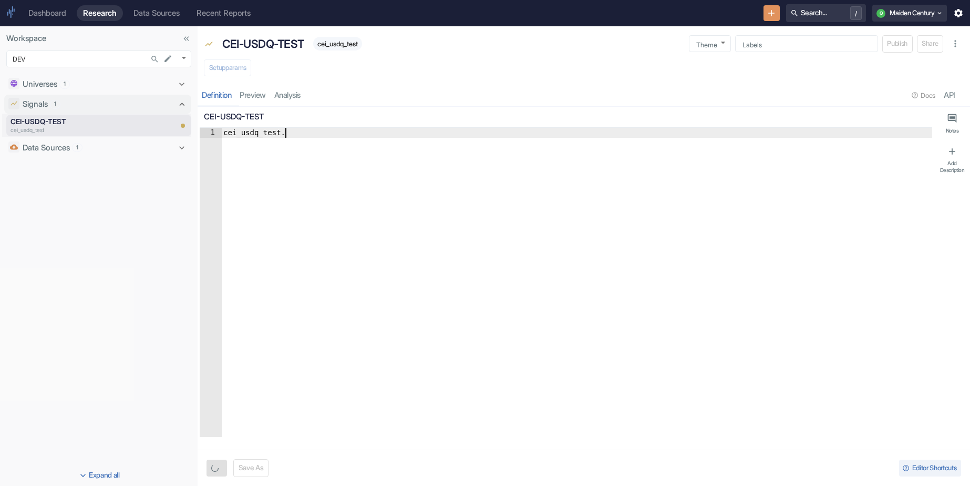
type textarea "cei_usdq_test.qti"
type textarea "x"
type textarea "cei_usdq_test.qtip"
type textarea "x"
type textarea "cei_usdq_test.qtip_"
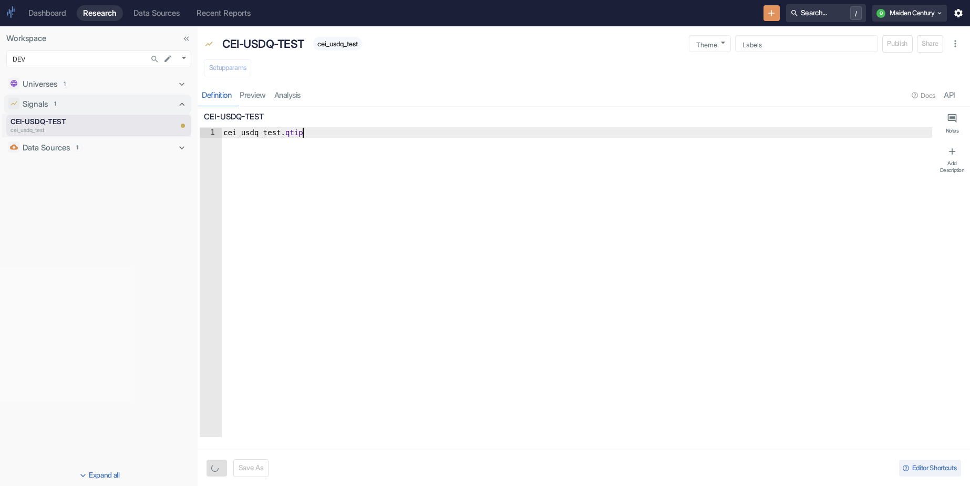
type textarea "x"
type textarea "cei_usdq_test.qtip_s"
type textarea "x"
type textarea "cei_usdq_test.qtip_sc"
type textarea "x"
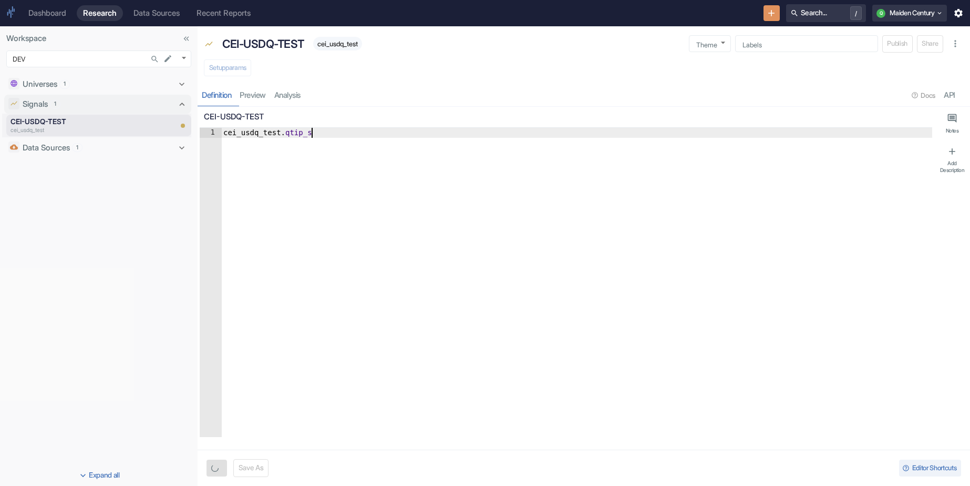
type textarea "cei_usdq_test.qtip_sco"
type textarea "x"
type textarea "cei_usdq_test.qtip_scor"
type textarea "x"
type textarea "cei_usdq_test.qtip_score"
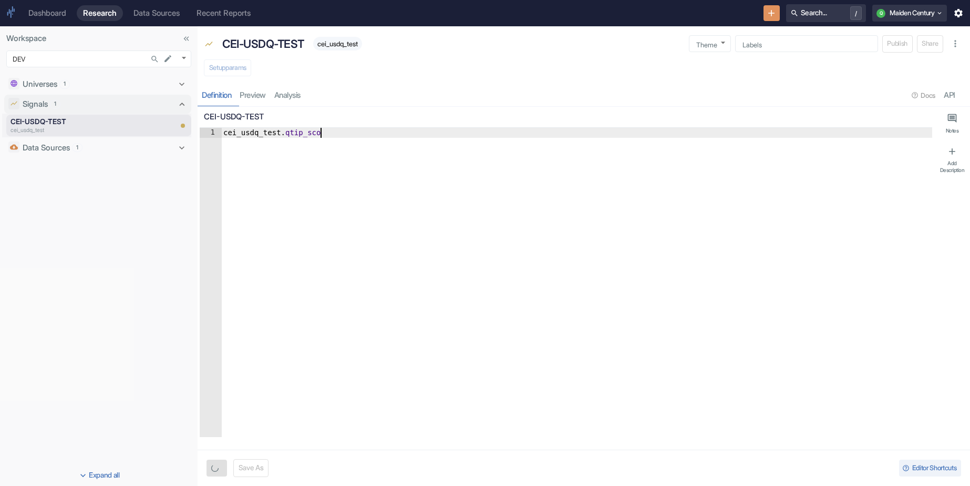
type textarea "x"
type textarea "cei_usdq_test.qtip_score."
type textarea "x"
type textarea "cei_usdq_test.qtip_score"
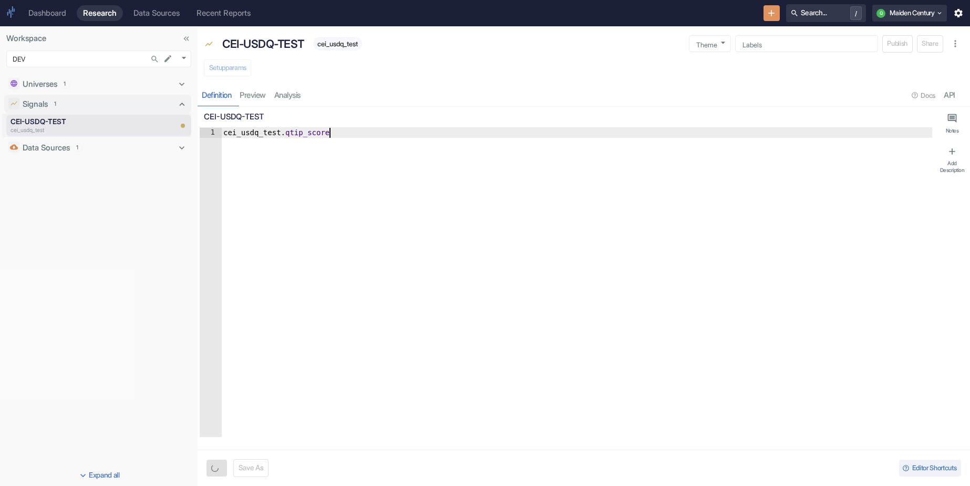
type textarea "x"
type textarea "cei_usdq_test.qtip_score"
click at [221, 466] on button "Save" at bounding box center [219, 467] width 25 height 17
click at [241, 77] on div "Setup params" at bounding box center [584, 68] width 772 height 23
click at [243, 68] on button "Setup params" at bounding box center [227, 67] width 47 height 17
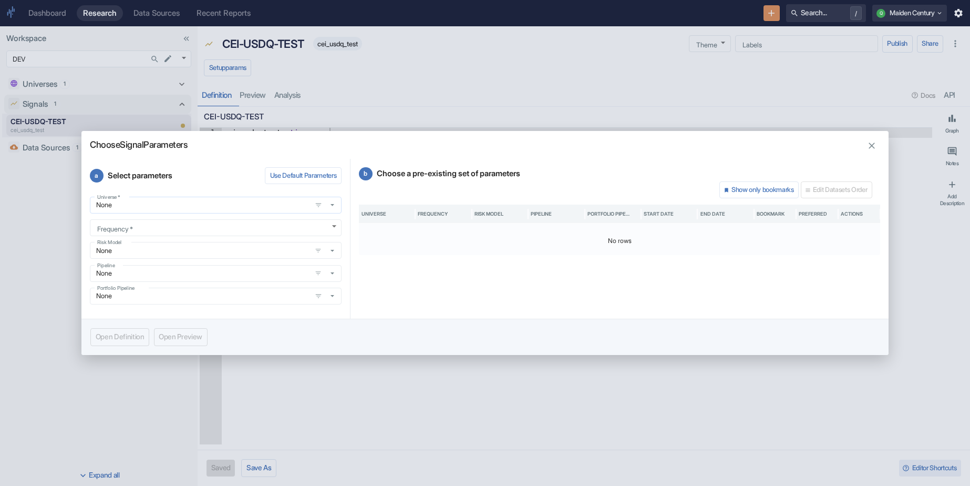
click at [227, 209] on div "None Universe   *" at bounding box center [216, 205] width 252 height 17
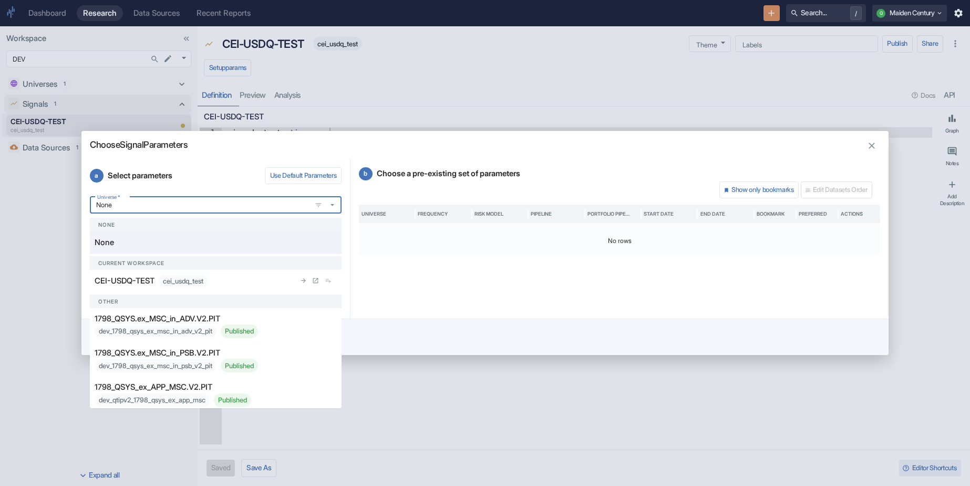
click at [195, 275] on div "cei_usdq_test" at bounding box center [183, 281] width 49 height 14
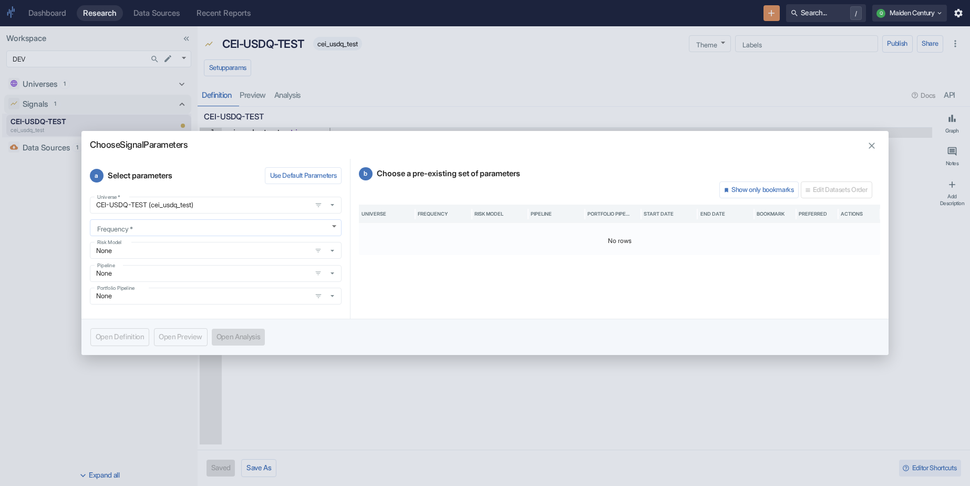
click at [234, 232] on body "Dashboard Research Data Sources Recent Reports Search... / Q Maiden Century Wor…" at bounding box center [485, 243] width 970 height 486
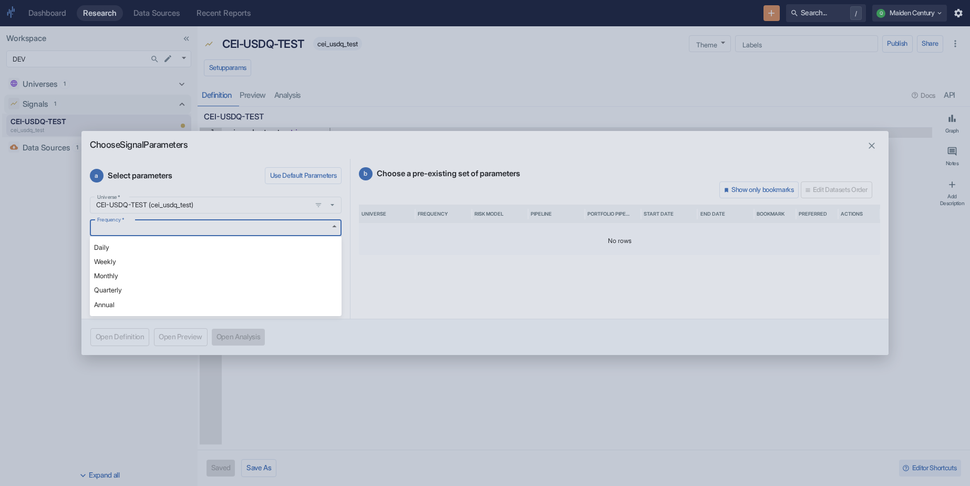
click at [187, 250] on li "Daily" at bounding box center [216, 247] width 252 height 14
type textarea "x"
type input "DAILY"
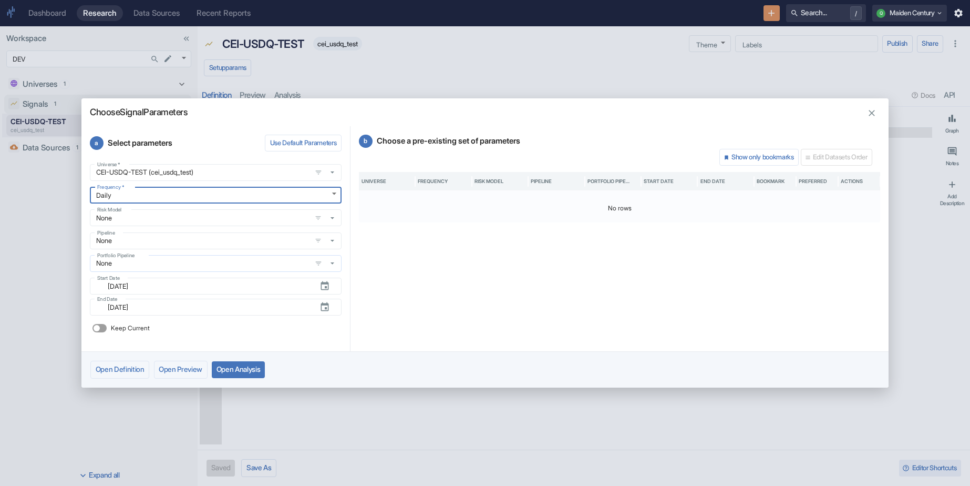
click at [200, 264] on input "None" at bounding box center [200, 263] width 215 height 9
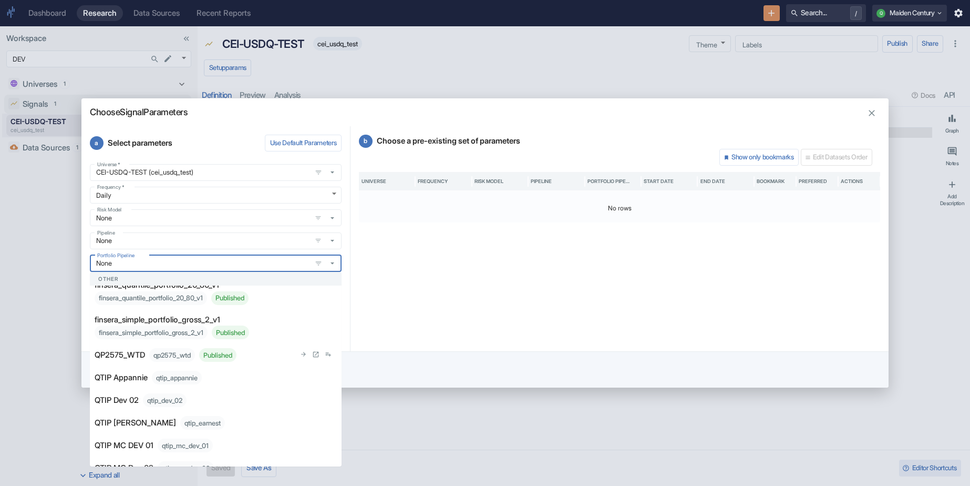
scroll to position [148, 0]
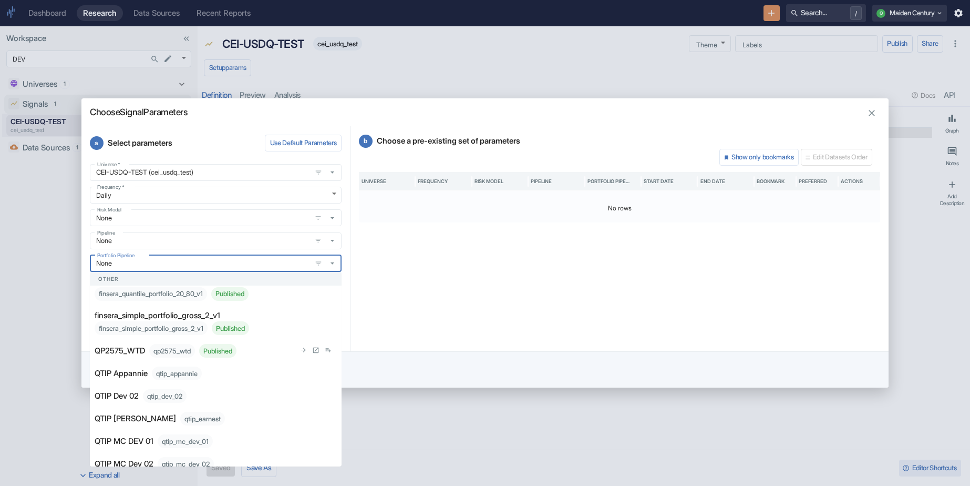
click at [187, 352] on div "qp2575_wtd Published" at bounding box center [192, 351] width 87 height 14
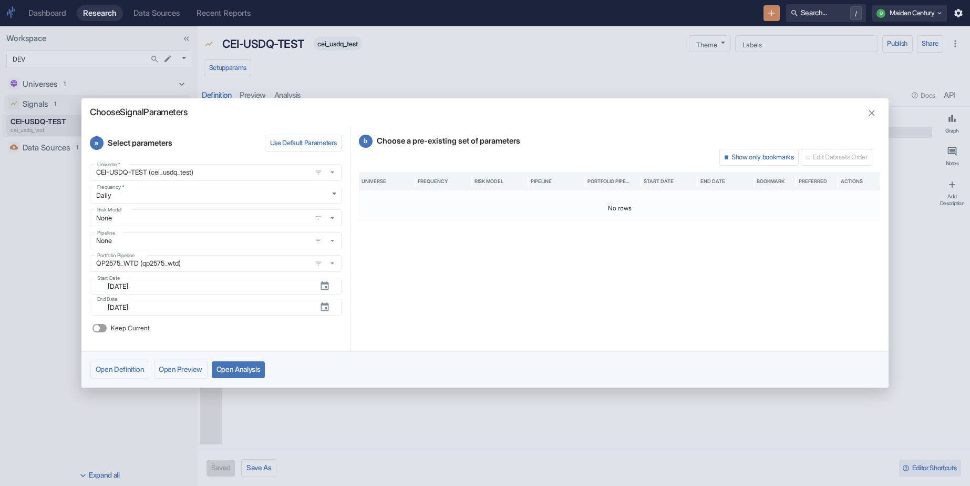
click at [253, 368] on button "Open Analysis" at bounding box center [238, 369] width 53 height 17
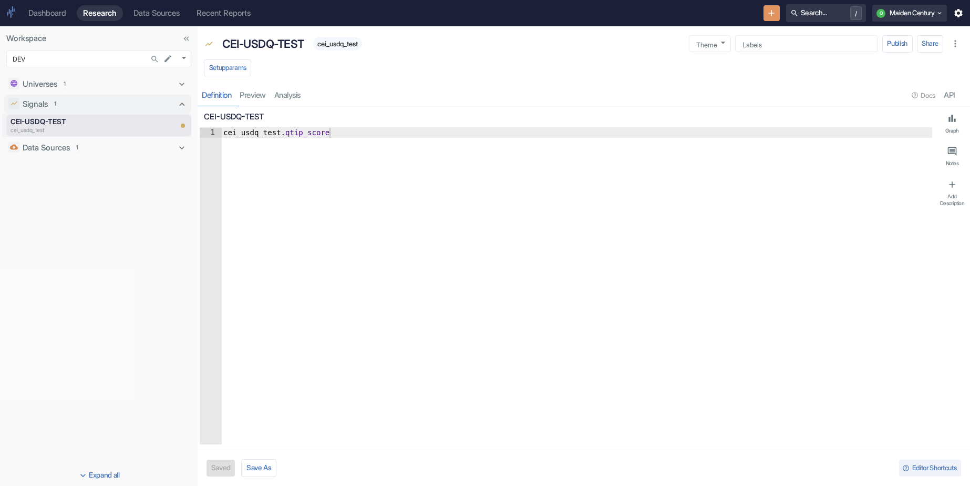
type textarea "x"
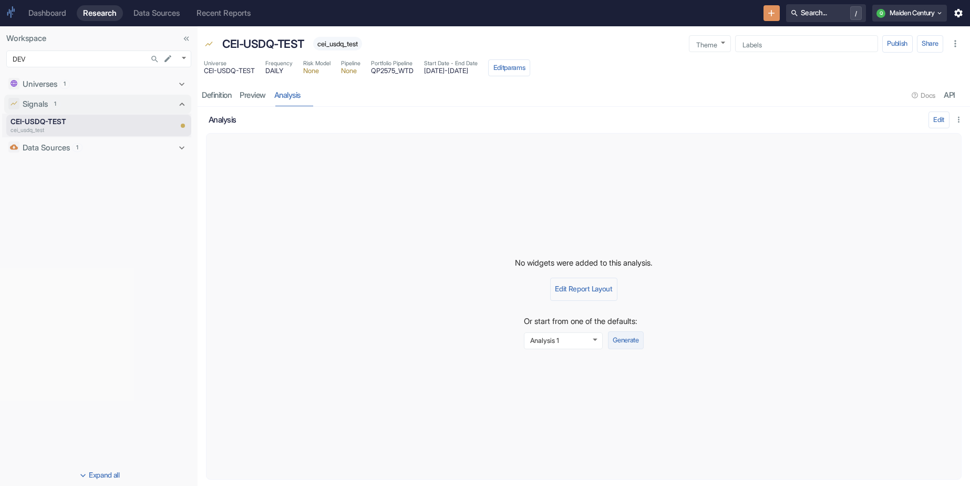
click at [632, 344] on button "Generate" at bounding box center [626, 340] width 36 height 18
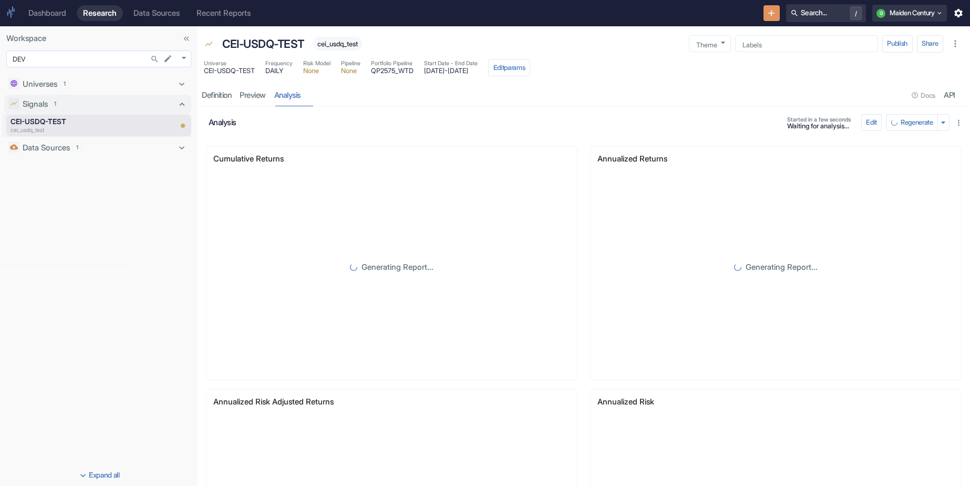
click at [132, 62] on body "Dashboard Research Data Sources Recent Reports Search... / Q Maiden Century Wor…" at bounding box center [485, 243] width 970 height 486
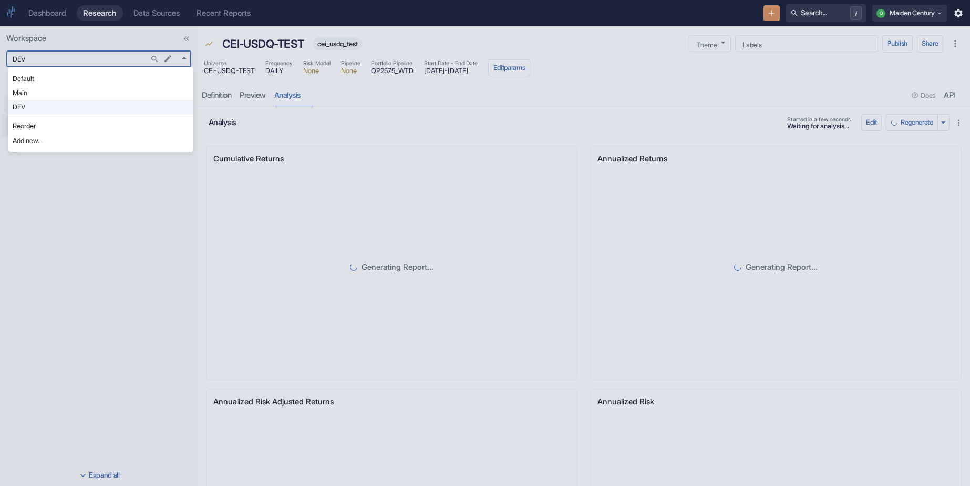
click at [89, 79] on li "Default" at bounding box center [100, 78] width 185 height 14
type input "983"
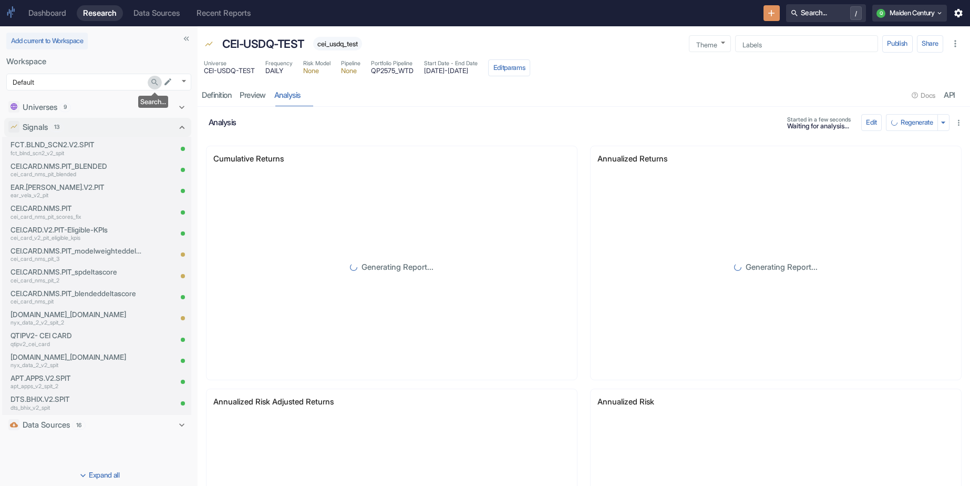
click at [149, 79] on button "Search..." at bounding box center [155, 82] width 14 height 14
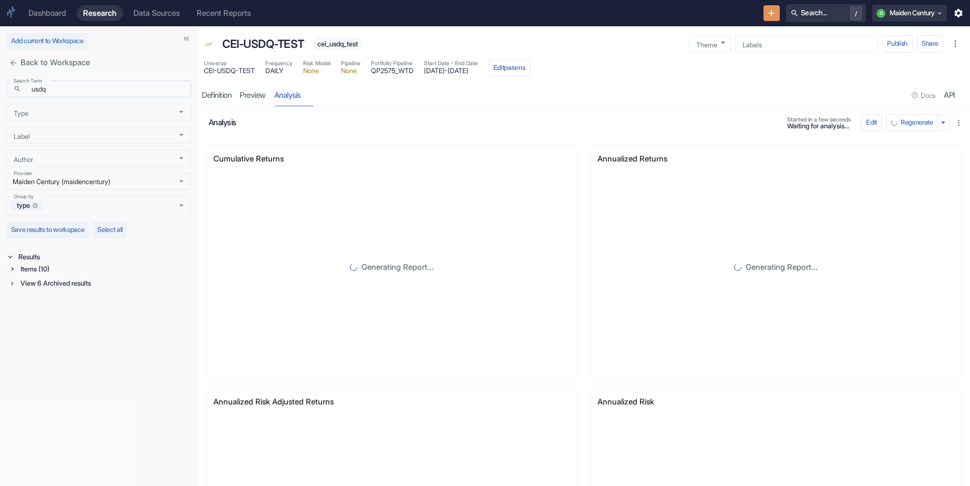
click at [136, 86] on input "usdq" at bounding box center [108, 89] width 166 height 12
click at [39, 266] on div "Items (10)" at bounding box center [104, 269] width 173 height 12
click at [46, 292] on div "Universe (2)" at bounding box center [105, 295] width 171 height 12
click at [83, 118] on div "Type" at bounding box center [98, 112] width 185 height 17
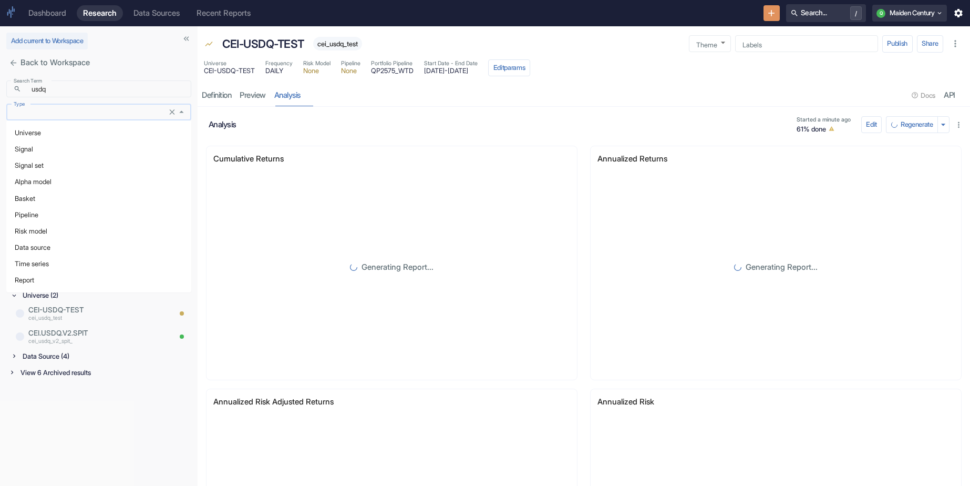
click at [83, 118] on div "Type" at bounding box center [98, 112] width 185 height 17
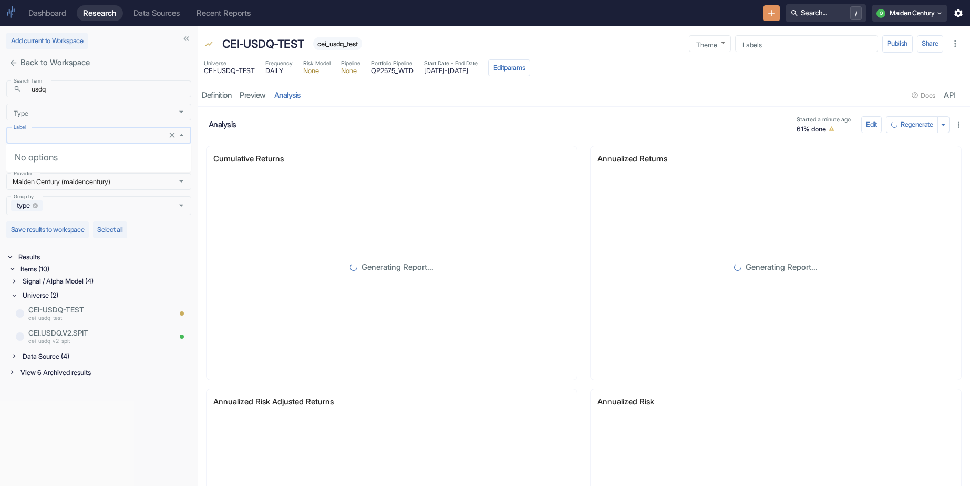
click at [78, 133] on input "Label" at bounding box center [88, 135] width 159 height 9
click at [78, 135] on input "Label" at bounding box center [88, 135] width 159 height 9
click at [78, 161] on input "Author" at bounding box center [88, 158] width 159 height 9
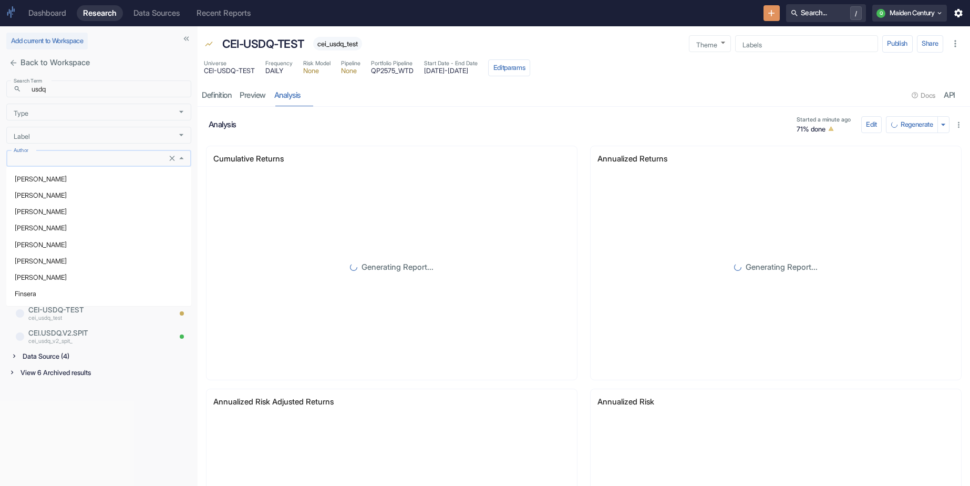
click at [85, 162] on div "Author" at bounding box center [98, 158] width 185 height 17
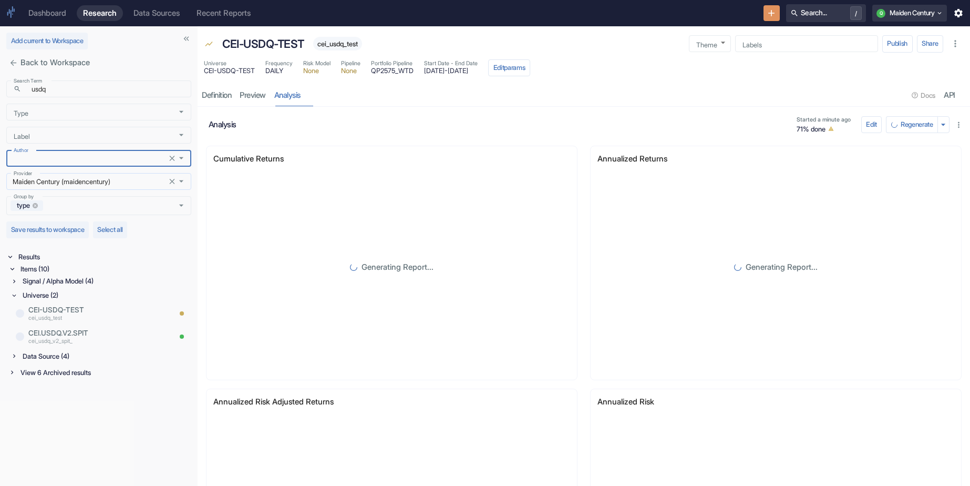
click at [84, 180] on input "Maiden Century (maidencentury)" at bounding box center [88, 181] width 159 height 9
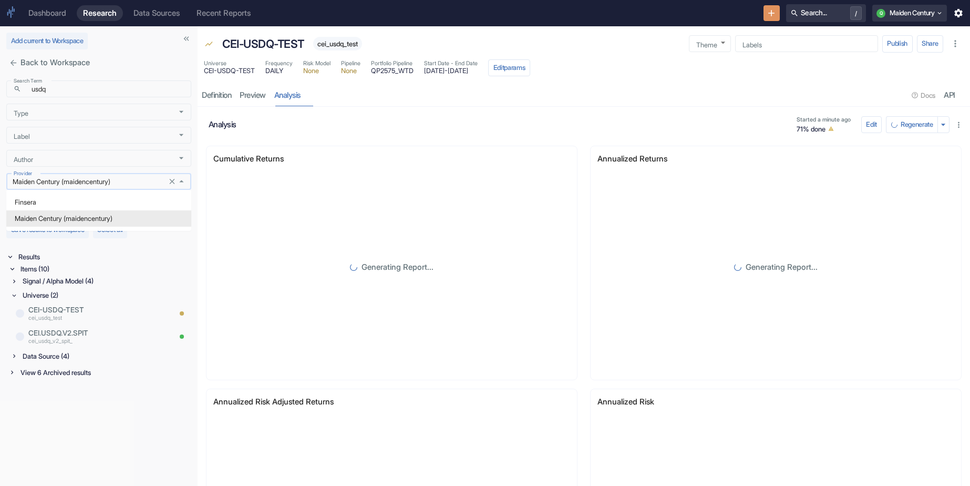
click at [84, 181] on input "Maiden Century (maidencentury)" at bounding box center [88, 181] width 159 height 9
click at [199, 218] on div "Cumulative Returns Generating Report..." at bounding box center [387, 254] width 384 height 243
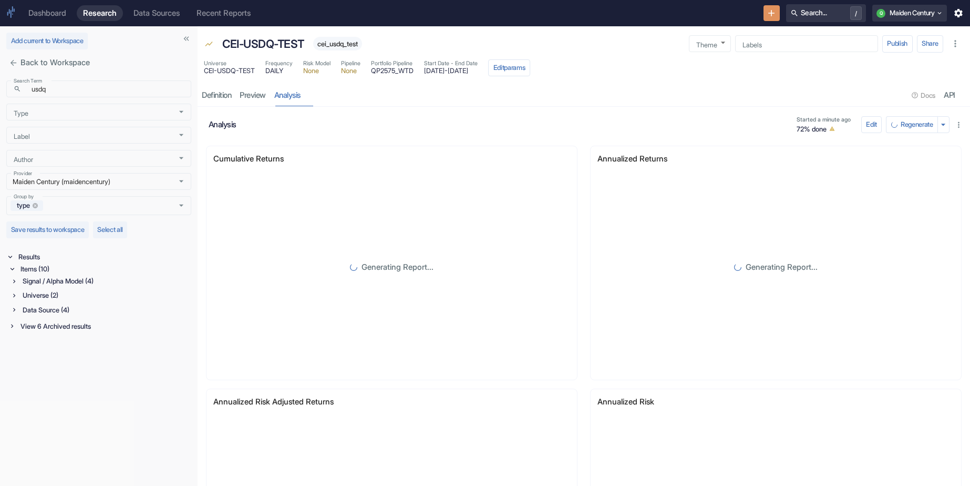
click at [43, 266] on div "Items (10)" at bounding box center [104, 269] width 173 height 12
click at [70, 277] on div "Signal / Alpha Model (4)" at bounding box center [105, 281] width 171 height 12
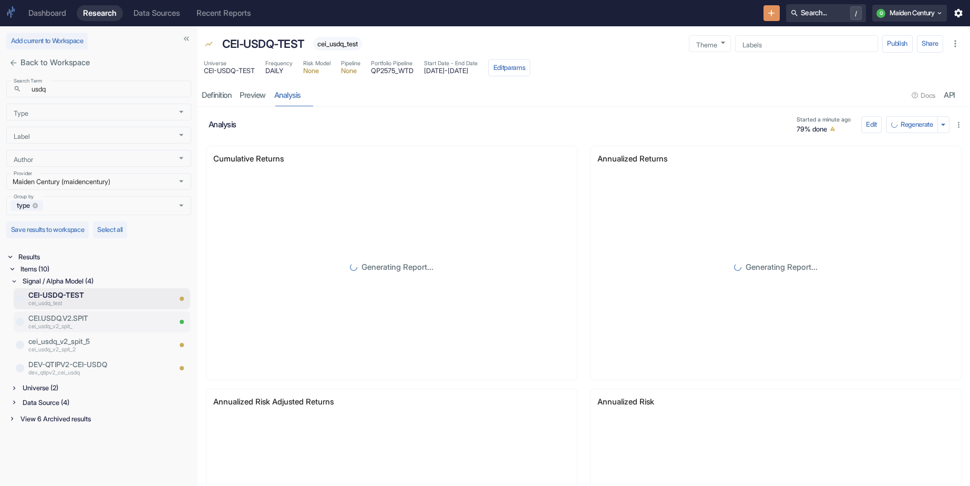
click at [84, 313] on p "CEI.USDQ.V2.SPIT" at bounding box center [99, 318] width 142 height 11
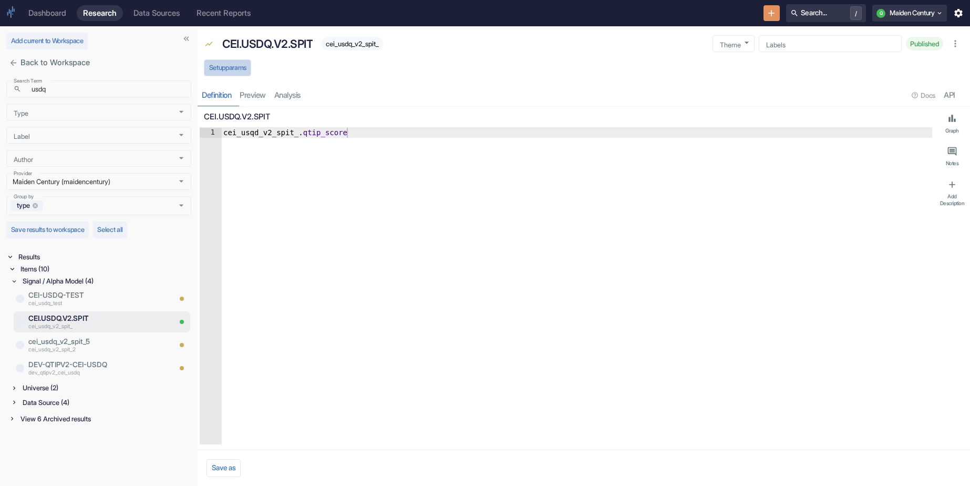
click at [247, 66] on button "Setup params" at bounding box center [227, 67] width 47 height 17
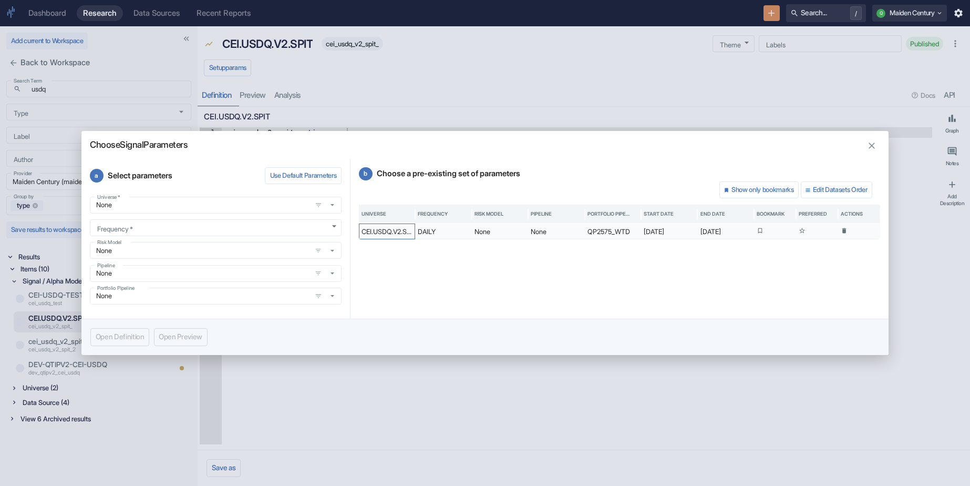
click at [389, 226] on div "CEI.USDQ.V2.SPIT" at bounding box center [387, 231] width 56 height 16
type textarea "x"
type input "DAILY"
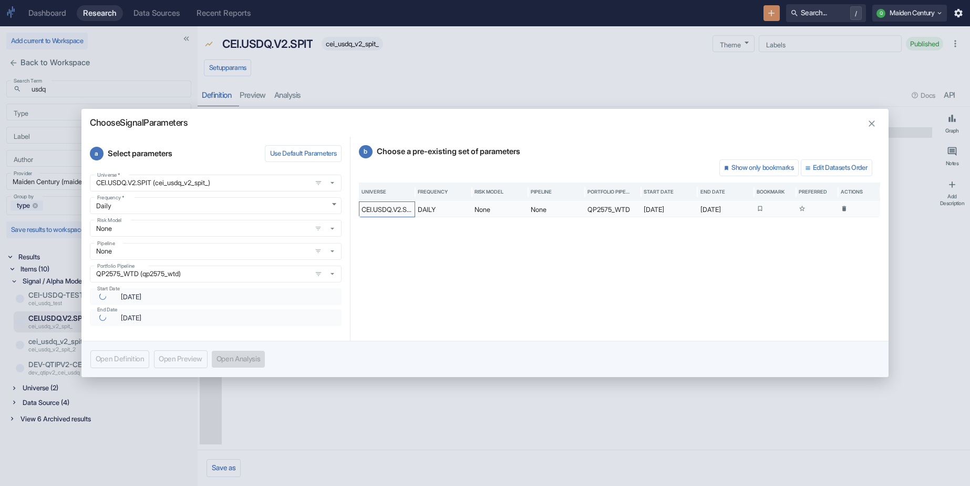
type textarea "x"
type input "[DATE]"
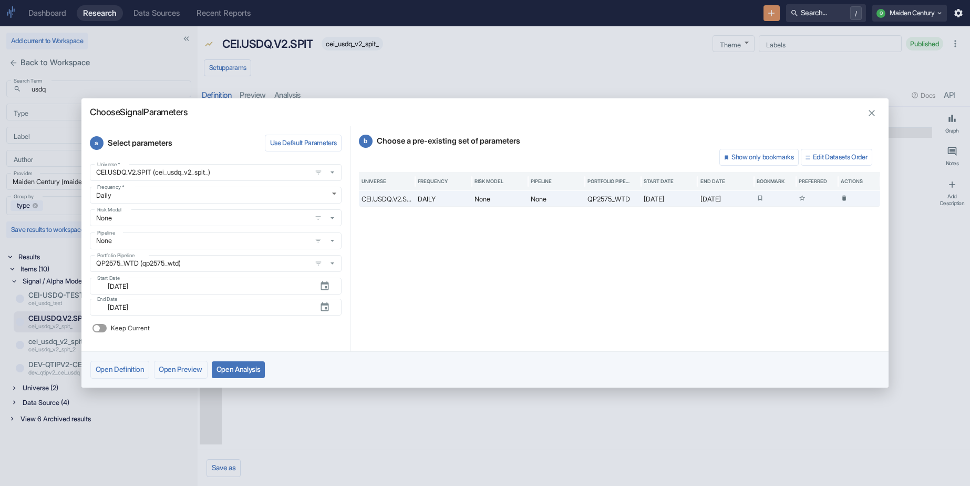
click at [260, 366] on button "Open Analysis" at bounding box center [238, 369] width 53 height 17
type textarea "x"
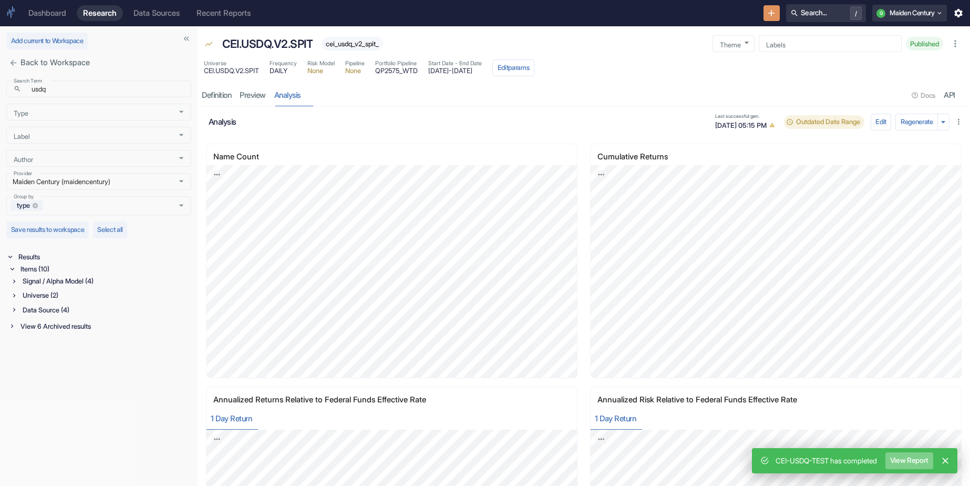
click at [919, 461] on button "View Report" at bounding box center [908, 460] width 47 height 17
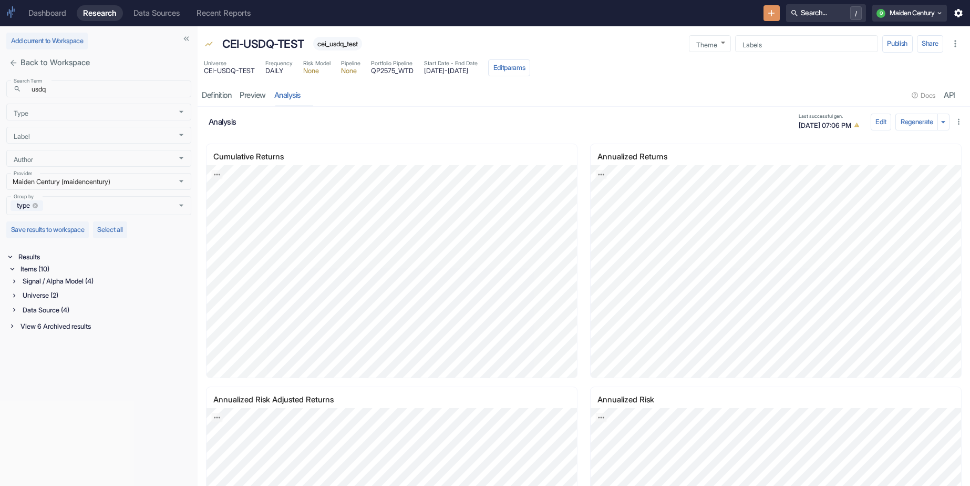
click at [56, 290] on div "Universe (2)" at bounding box center [105, 295] width 171 height 12
click at [65, 281] on div "Signal / Alpha Model (4)" at bounding box center [105, 281] width 171 height 12
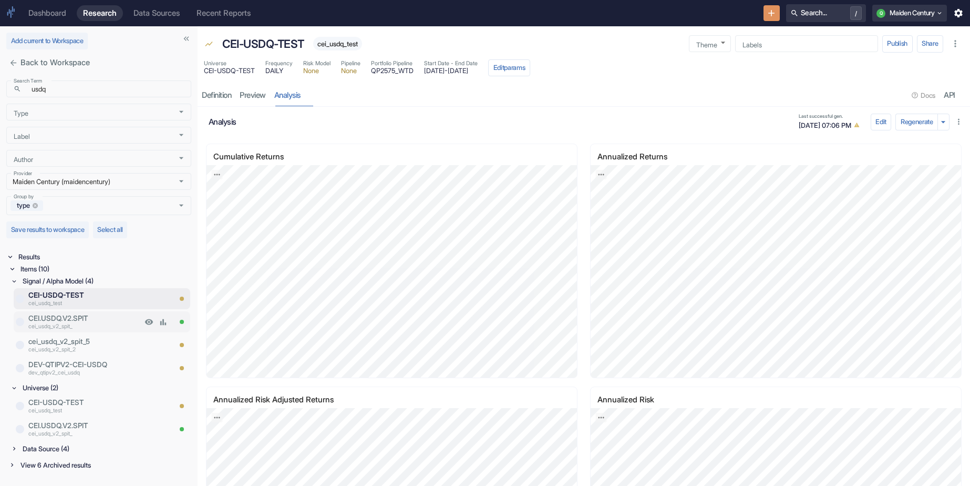
click at [104, 318] on p "CEI.USDQ.V2.SPIT" at bounding box center [84, 318] width 113 height 11
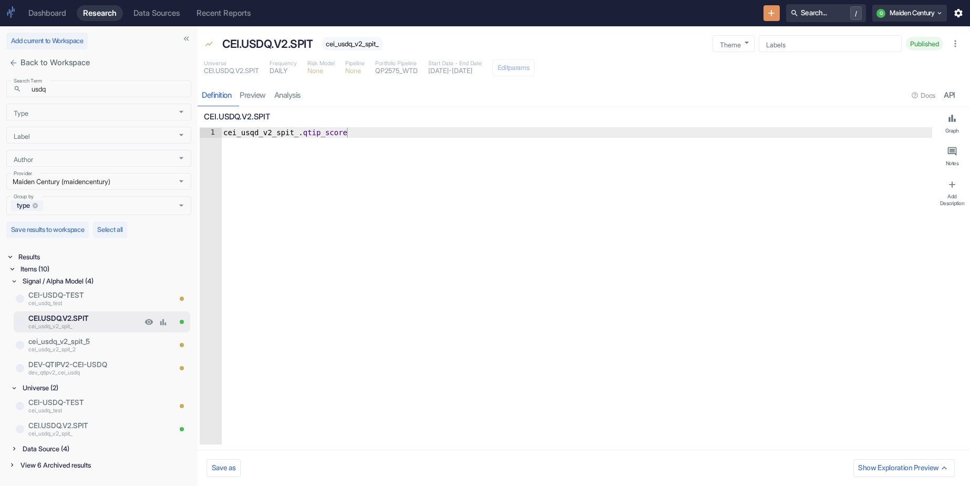
type textarea "x"
click at [298, 91] on link "analysis" at bounding box center [287, 96] width 35 height 22
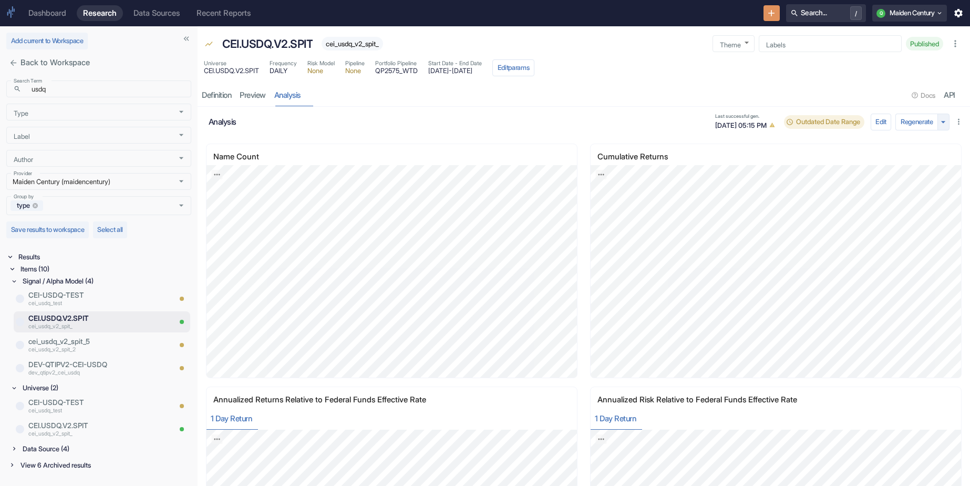
click at [949, 121] on button "button" at bounding box center [943, 121] width 12 height 17
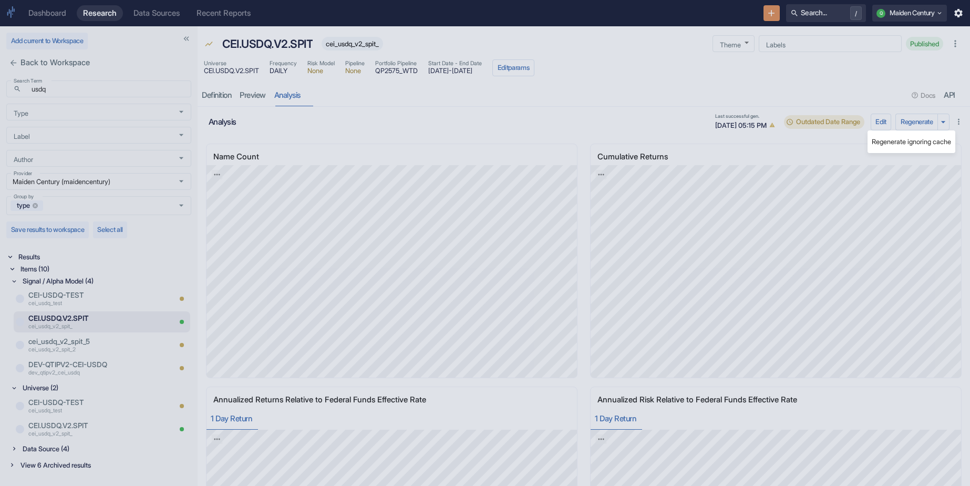
click at [910, 141] on li "Regenerate ignoring cache" at bounding box center [912, 142] width 88 height 14
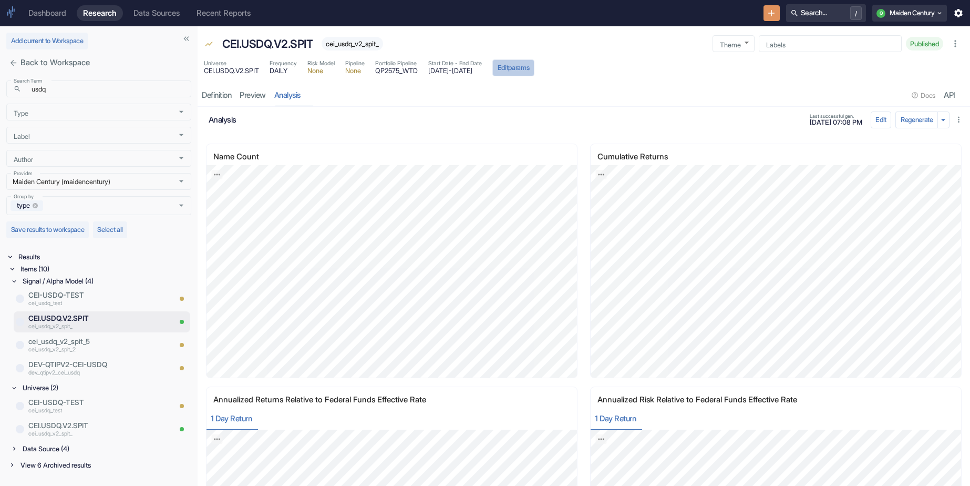
click at [534, 73] on button "Edit params" at bounding box center [513, 67] width 42 height 17
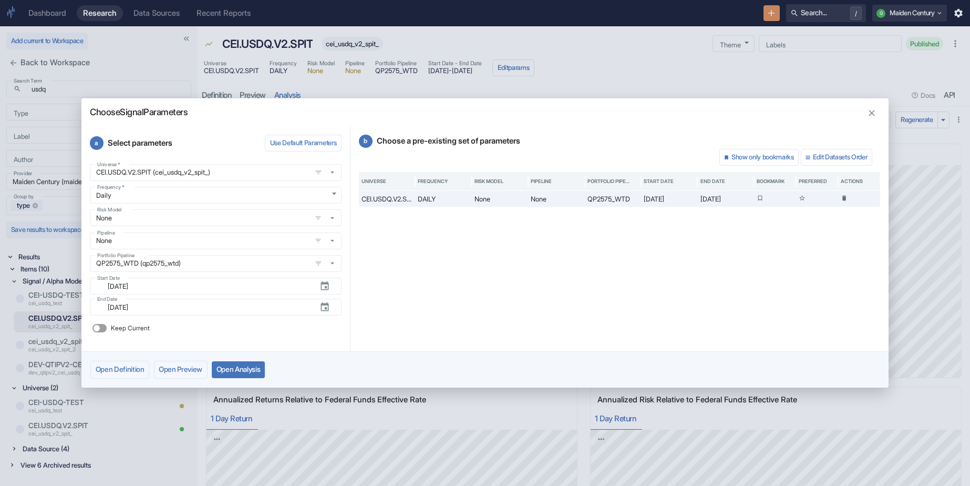
click at [602, 64] on div "Choose Signal Parameters a Select parameters Use Default Parameters Universe   …" at bounding box center [485, 243] width 970 height 486
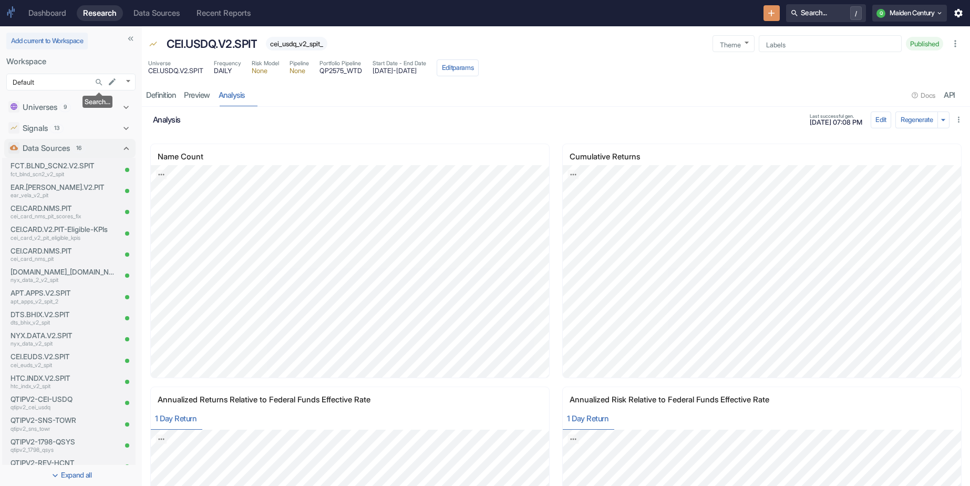
click at [99, 81] on icon "Search..." at bounding box center [99, 82] width 9 height 9
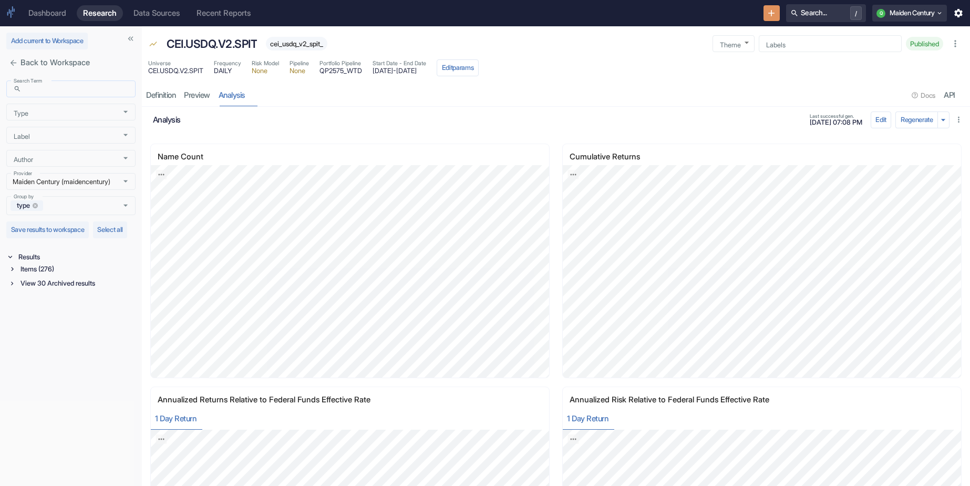
click at [47, 94] on input "Search Term" at bounding box center [80, 89] width 110 height 12
type input "usdq"
click at [45, 273] on div "Items (10)" at bounding box center [76, 269] width 117 height 12
click at [68, 287] on div "Signal / Alpha Model (4)" at bounding box center [77, 281] width 115 height 12
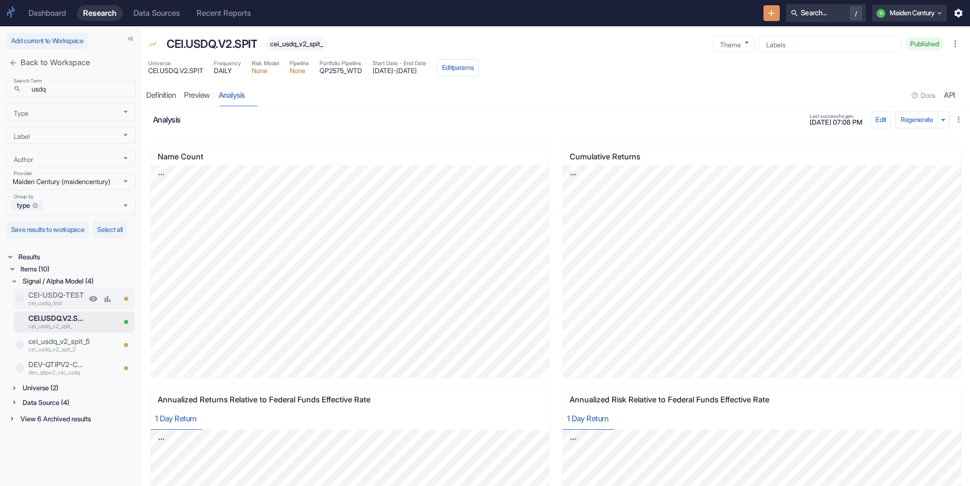
click at [61, 300] on p "CEI-USDQ-TEST" at bounding box center [57, 295] width 58 height 11
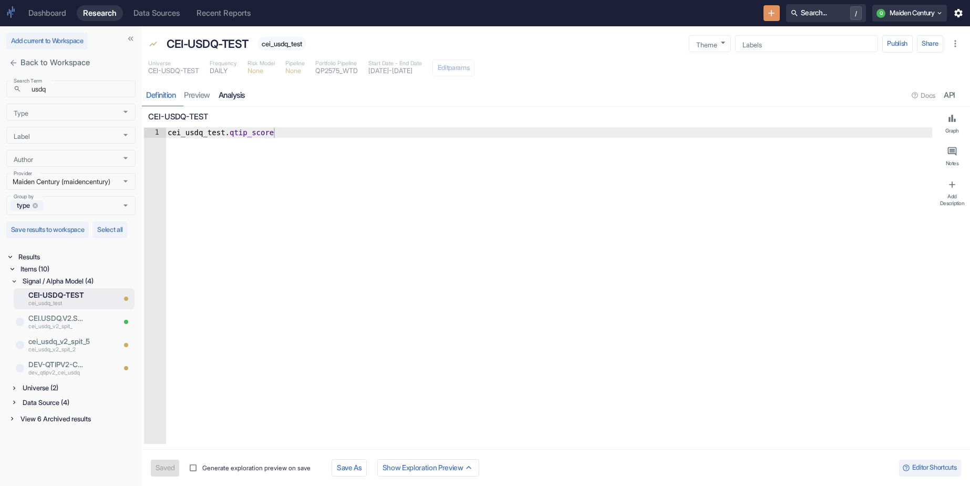
type textarea "x"
click at [249, 92] on link "analysis" at bounding box center [231, 96] width 35 height 22
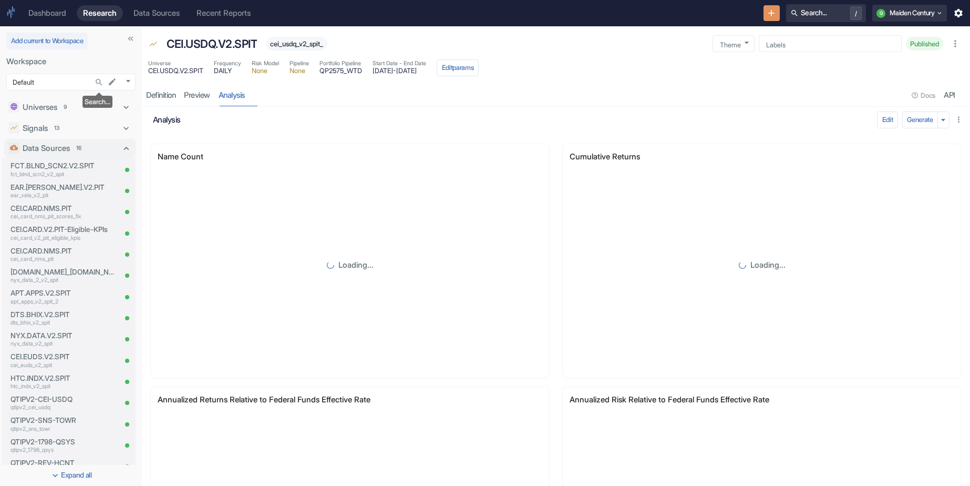
click at [97, 79] on icon "Search..." at bounding box center [99, 82] width 6 height 6
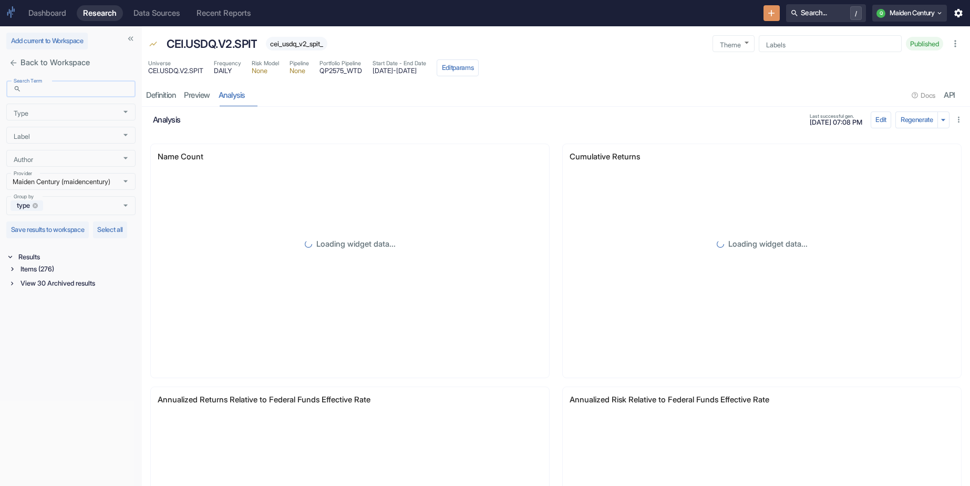
click at [80, 88] on input "Search Term" at bounding box center [80, 89] width 110 height 12
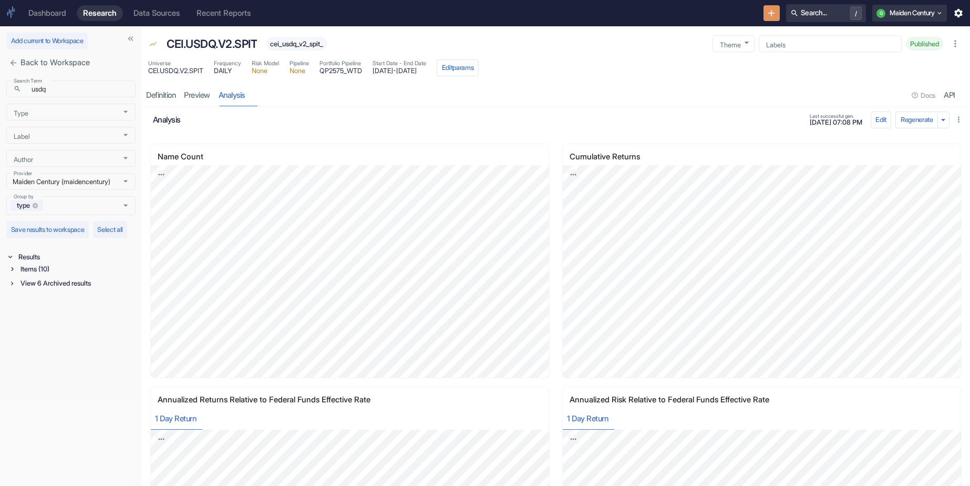
click at [54, 289] on div "View 6 Archived results" at bounding box center [76, 283] width 117 height 12
click at [53, 315] on div "Data Source (4)" at bounding box center [77, 310] width 115 height 12
click at [49, 301] on div "Universe (2)" at bounding box center [77, 295] width 115 height 12
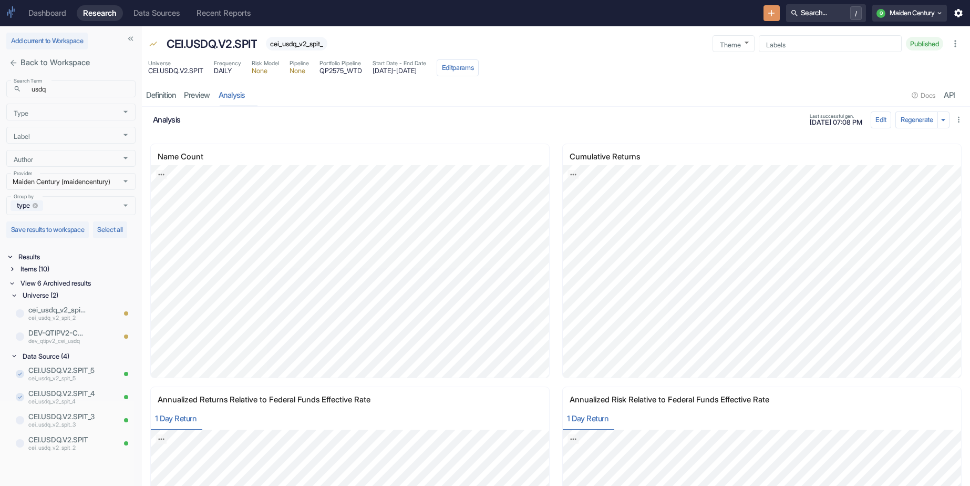
click at [58, 289] on div "View 6 Archived results" at bounding box center [76, 283] width 117 height 12
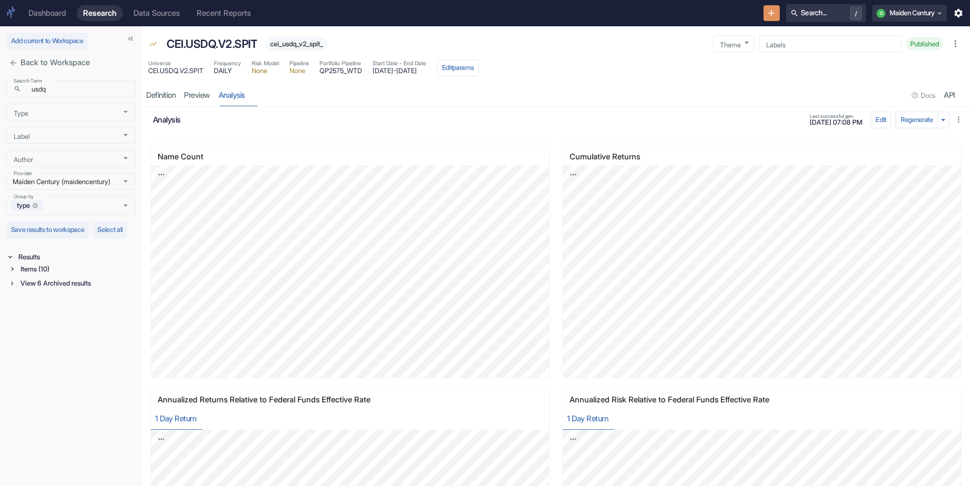
click at [58, 289] on div "View 6 Archived results" at bounding box center [76, 283] width 117 height 12
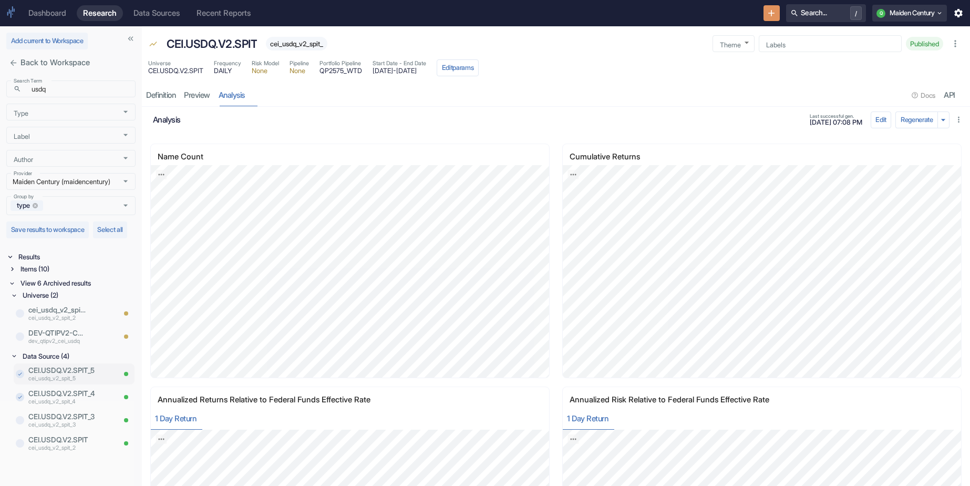
click at [80, 375] on p "CEI.USDQ.V2.SPIT_5" at bounding box center [71, 370] width 86 height 11
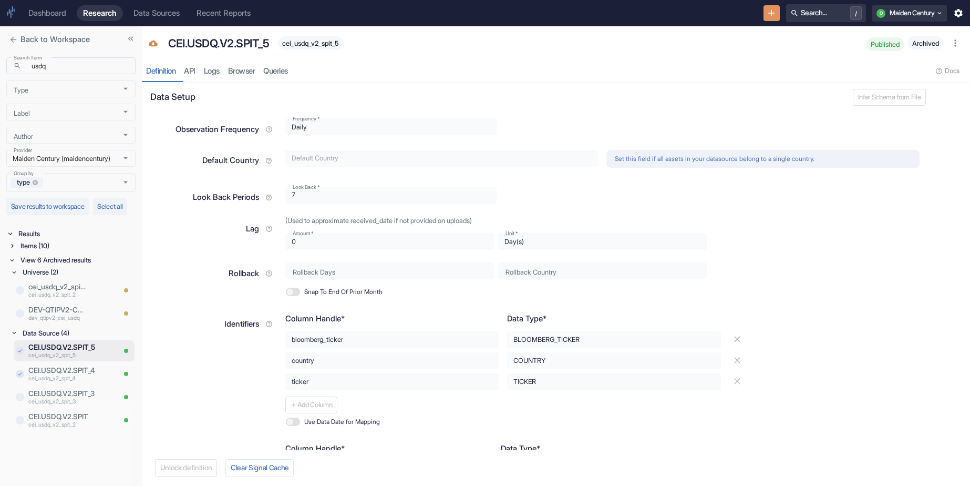
click at [59, 69] on input "usdq" at bounding box center [80, 66] width 110 height 12
type input "usd"
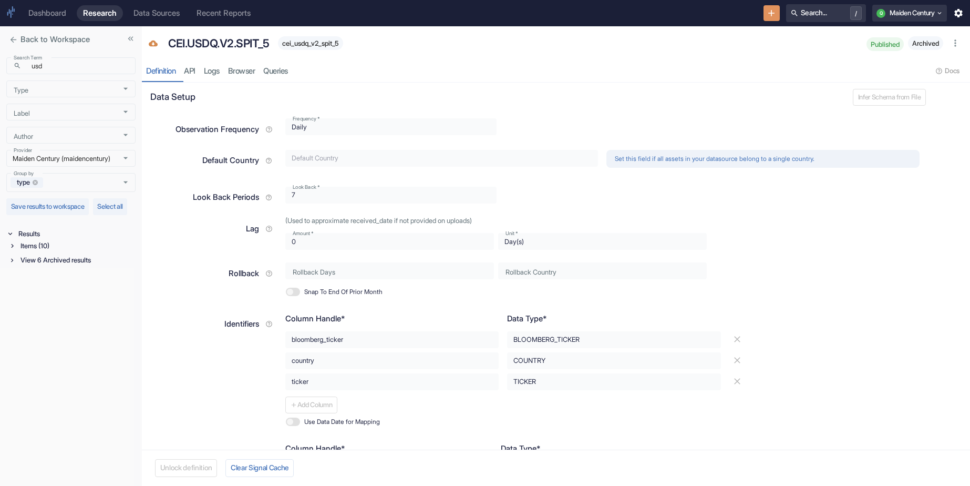
click at [56, 266] on div "View 6 Archived results" at bounding box center [76, 260] width 117 height 12
click at [51, 266] on div "View 6 Archived results" at bounding box center [76, 260] width 117 height 12
click at [36, 263] on div "Items (10) View 6 Archived results Universe (2) Data Source (4)" at bounding box center [71, 254] width 127 height 28
click at [39, 252] on div "Items (10)" at bounding box center [76, 246] width 117 height 12
click at [52, 293] on div "Data Source (4)" at bounding box center [77, 287] width 115 height 12
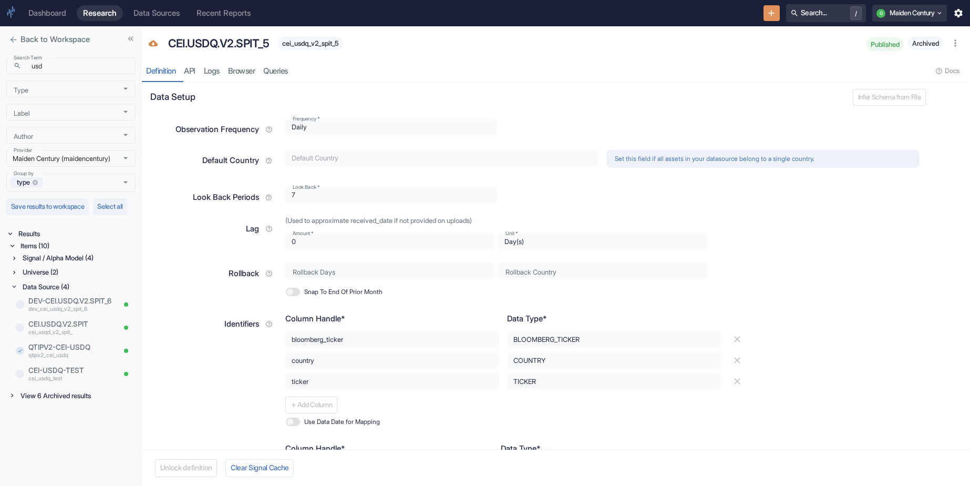
click at [53, 278] on div "Universe (2)" at bounding box center [77, 272] width 115 height 12
click at [69, 264] on div "Signal / Alpha Model (4)" at bounding box center [77, 258] width 115 height 12
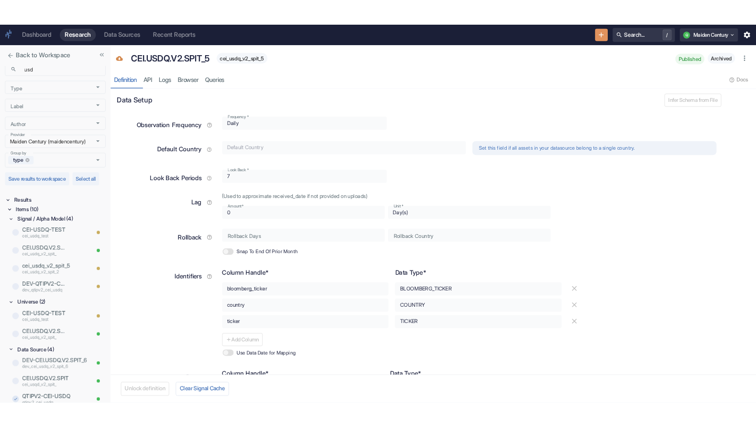
scroll to position [11, 0]
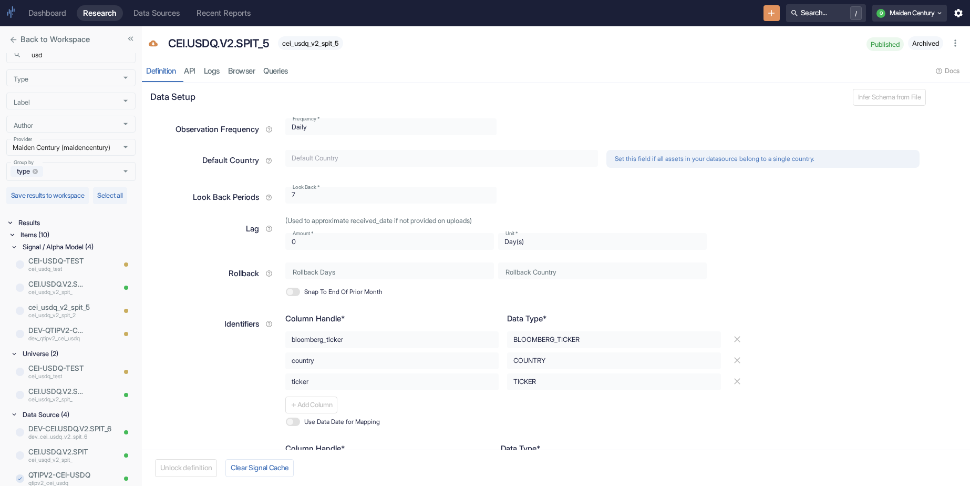
click at [8, 40] on button "close" at bounding box center [13, 40] width 14 height 14
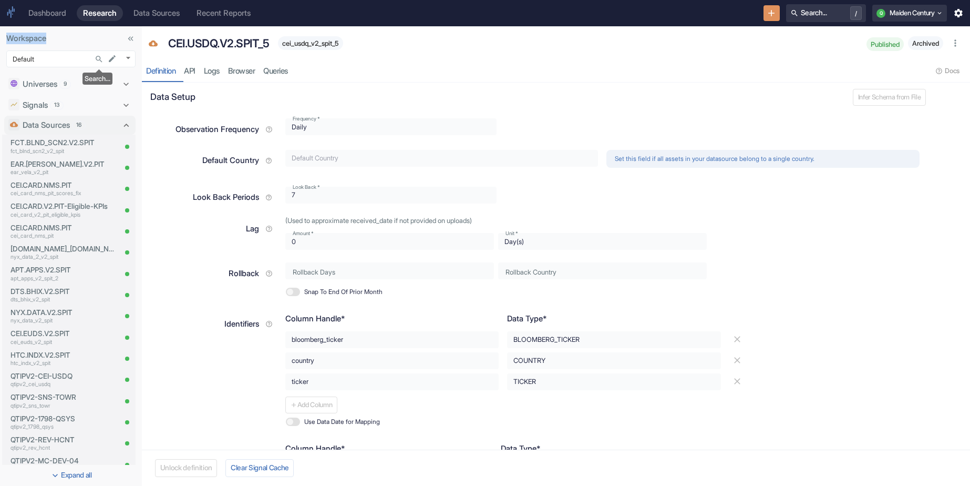
click at [95, 56] on icon "Search..." at bounding box center [99, 59] width 9 height 9
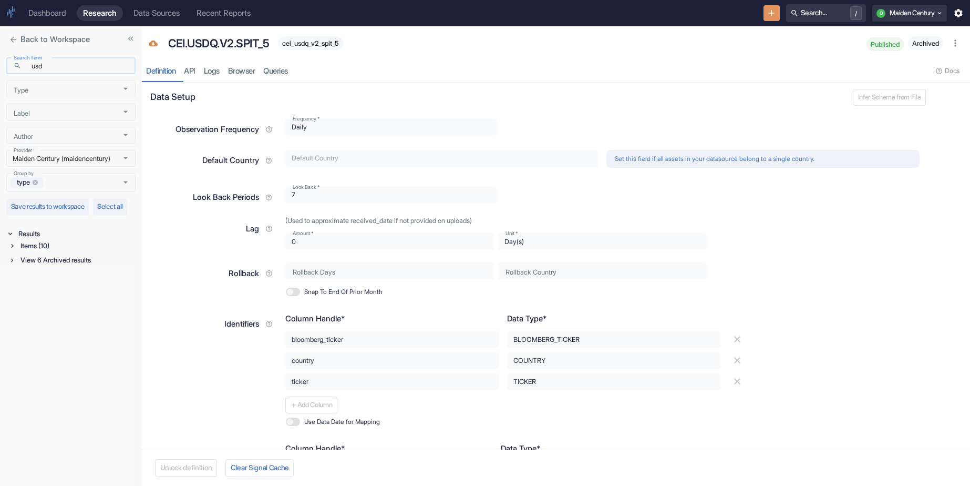
click at [64, 71] on input "usd" at bounding box center [80, 66] width 110 height 12
type input "euds"
click at [55, 252] on div "Items (9)" at bounding box center [76, 246] width 117 height 12
click at [63, 293] on div "Data Source (3)" at bounding box center [77, 287] width 115 height 12
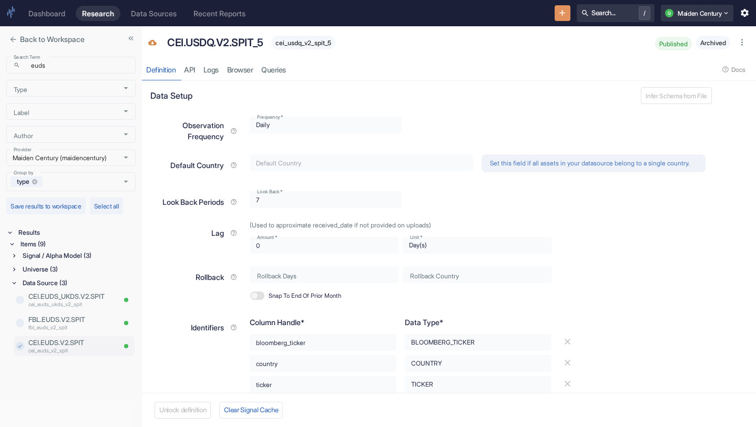
click at [73, 349] on p "cei_euds_v2_spit" at bounding box center [71, 351] width 86 height 8
click at [222, 44] on p "CEI.EUDS.V2.SPIT" at bounding box center [208, 43] width 85 height 16
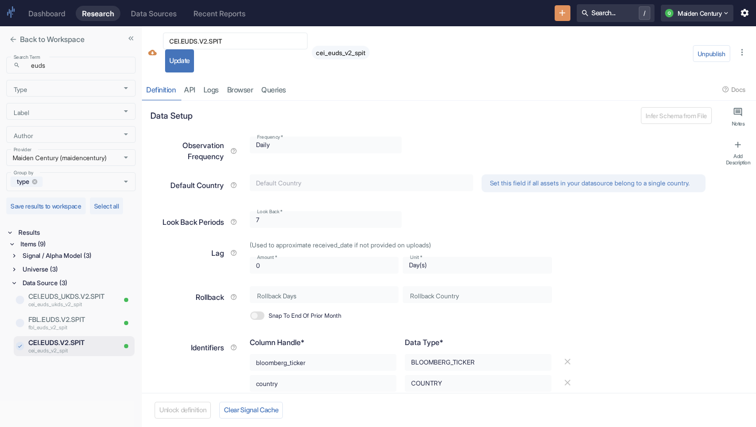
type textarea "x"
click at [389, 65] on div "CEI.EUDS.V2.SPIT ​ Update cei_euds_v2_spit" at bounding box center [425, 53] width 528 height 40
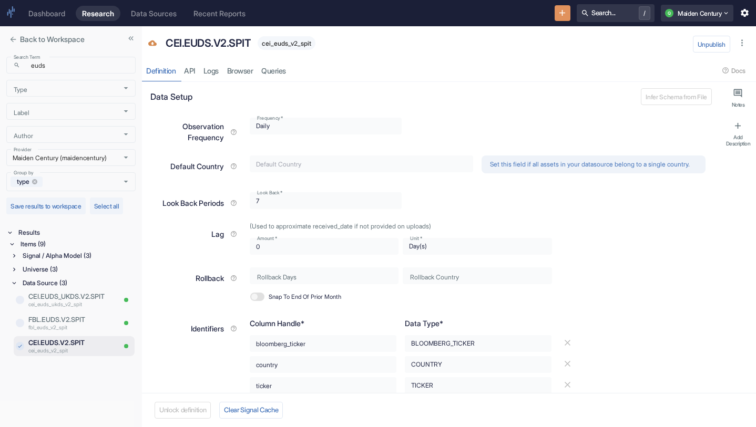
click at [77, 255] on div "Signal / Alpha Model (3)" at bounding box center [77, 256] width 115 height 12
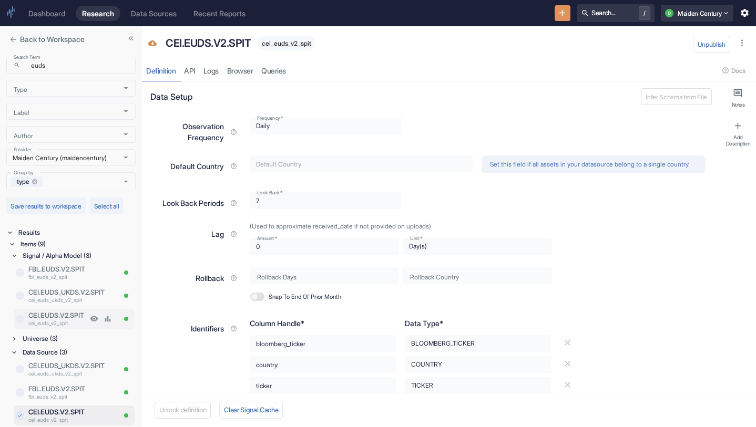
click at [68, 320] on p "cei_euds_v2_spit" at bounding box center [57, 323] width 59 height 8
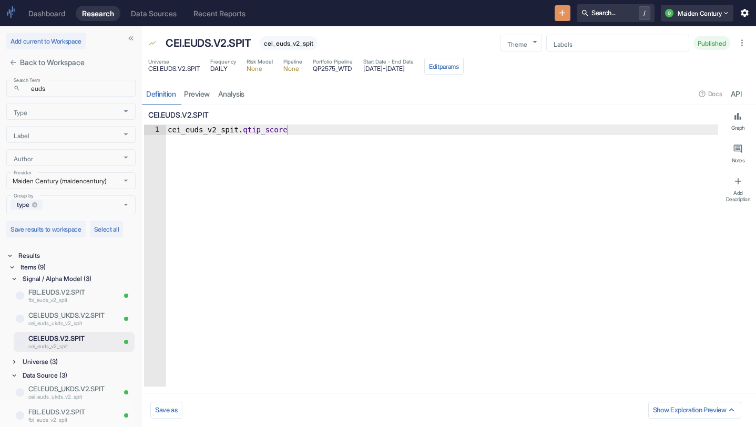
click at [293, 43] on span "cei_euds_v2_spit" at bounding box center [289, 43] width 58 height 8
copy span "cei_euds_v2_spit"
click at [463, 65] on button "Edit params" at bounding box center [443, 66] width 39 height 17
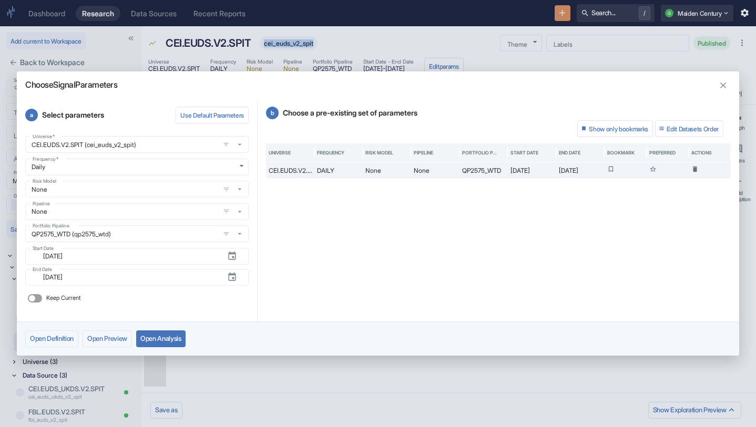
click at [724, 83] on icon "button" at bounding box center [723, 85] width 10 height 10
type textarea "x"
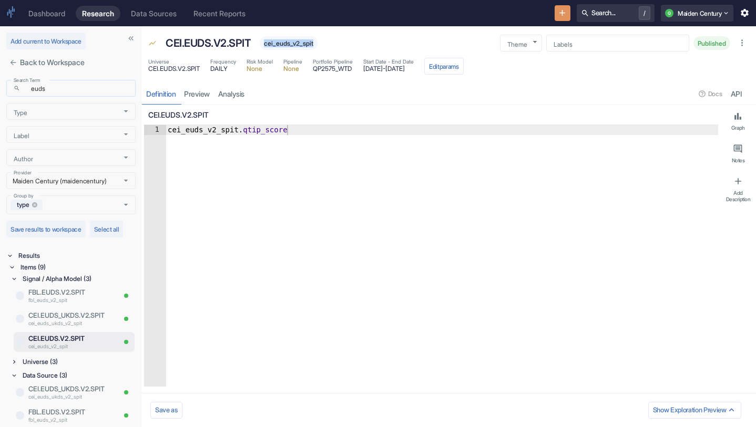
click at [56, 89] on input "euds" at bounding box center [80, 88] width 111 height 12
type input "ukds"
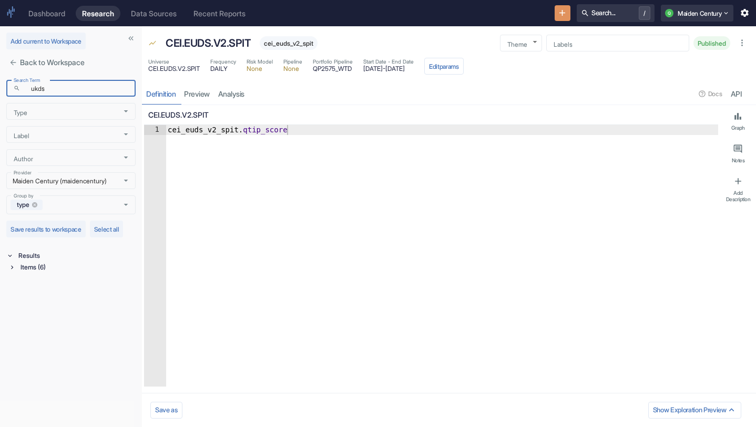
click at [55, 272] on div "Items (6)" at bounding box center [76, 268] width 117 height 12
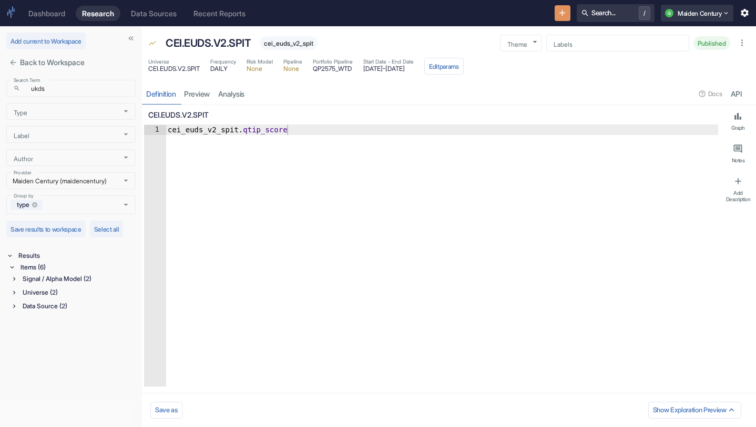
click at [60, 304] on div "Data Source (2)" at bounding box center [77, 307] width 115 height 12
click at [72, 291] on div "Universe (2)" at bounding box center [77, 293] width 115 height 12
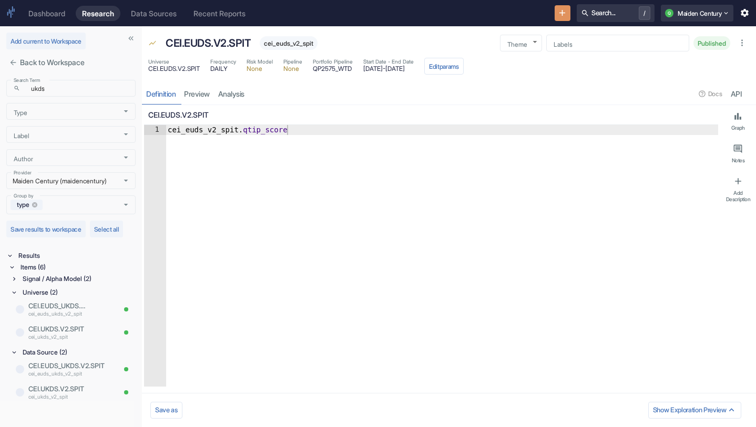
click at [65, 281] on div "Signal / Alpha Model (2)" at bounding box center [77, 279] width 115 height 12
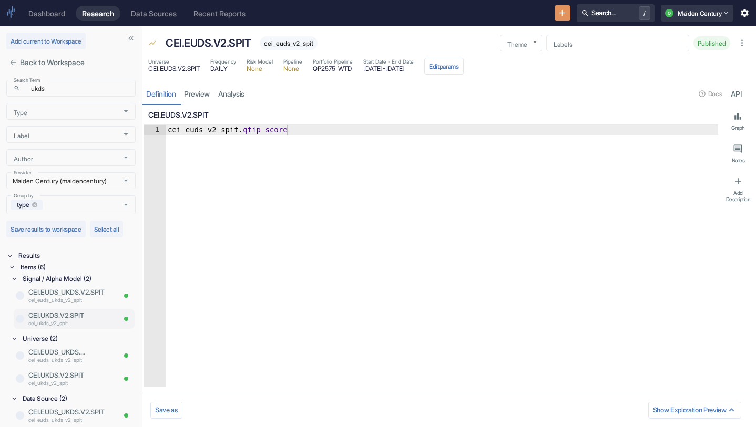
click at [77, 325] on p "cei_ukds_v2_spit" at bounding box center [71, 323] width 86 height 8
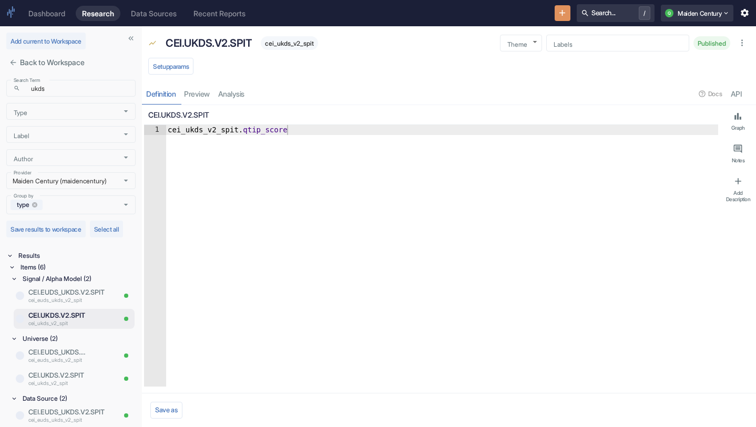
click at [300, 44] on span "cei_ukds_v2_spit" at bounding box center [289, 43] width 57 height 8
copy span "cei_ukds_v2_spit"
type textarea "x"
click at [230, 44] on p "CEI.UKDS.V2.SPIT" at bounding box center [209, 43] width 86 height 16
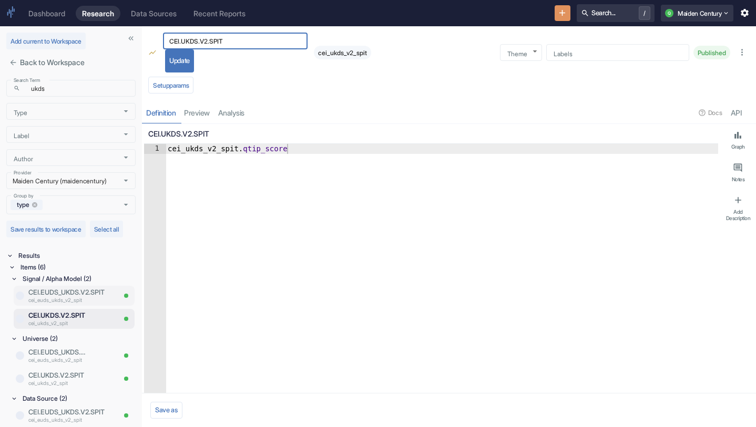
click at [81, 299] on p "cei_euds_ukds_v2_spit" at bounding box center [71, 300] width 86 height 8
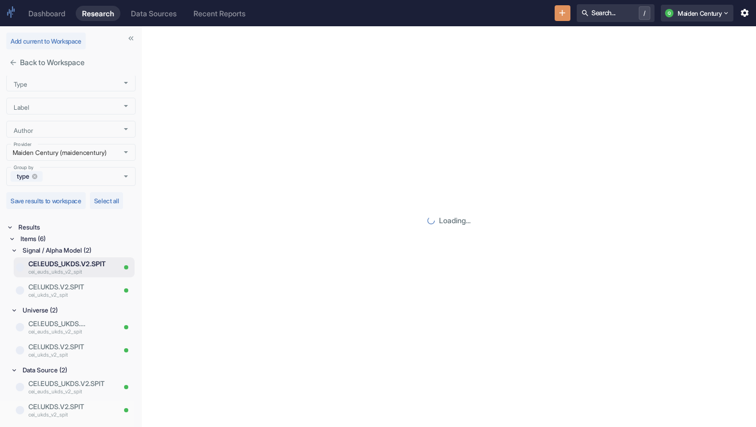
scroll to position [30, 0]
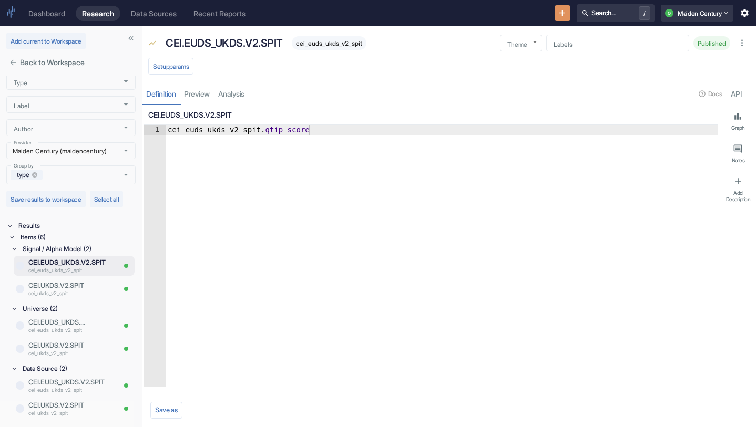
click at [341, 47] on div "cei_euds_ukds_v2_spit" at bounding box center [329, 43] width 75 height 14
click at [349, 45] on span "cei_euds_ukds_v2_spit" at bounding box center [329, 43] width 75 height 8
copy span "cei_euds_ukds_v2_spit"
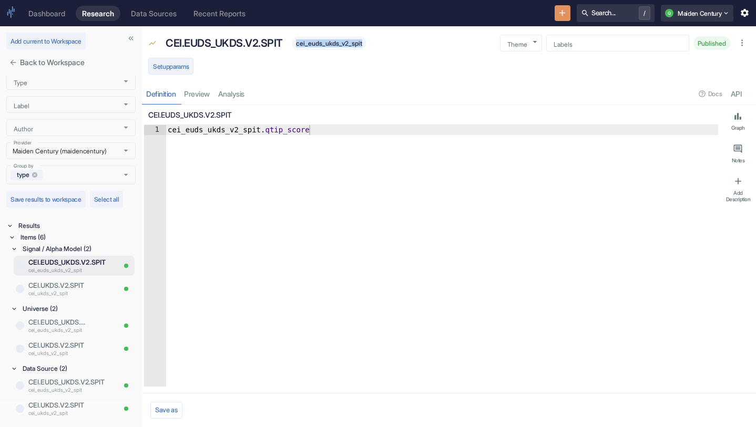
click at [183, 69] on button "Setup params" at bounding box center [170, 66] width 45 height 17
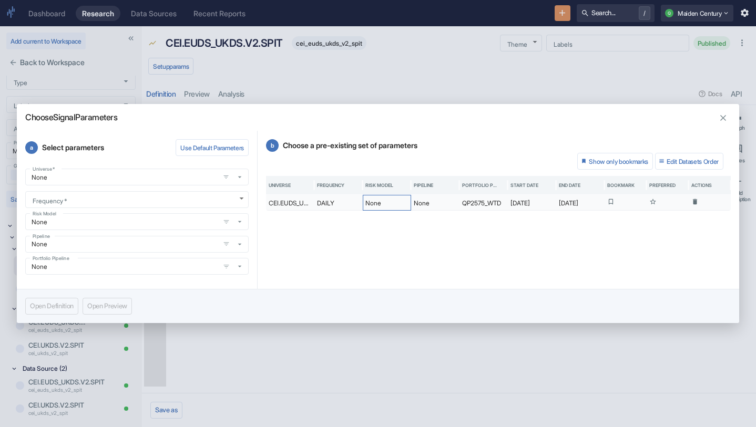
click at [376, 205] on div "None" at bounding box center [387, 203] width 48 height 16
type textarea "x"
type input "DAILY"
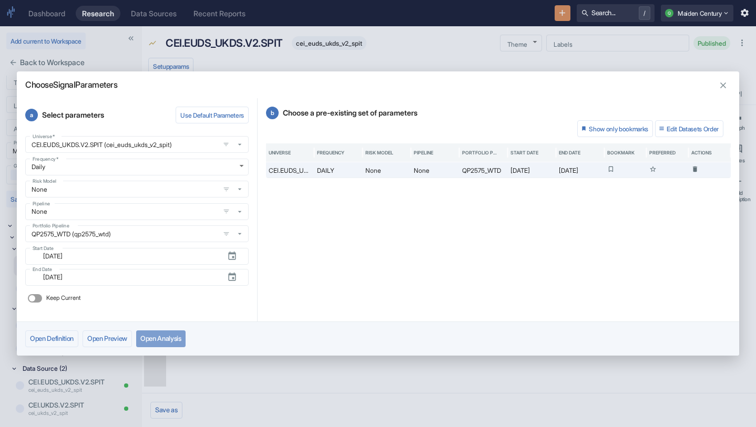
click at [167, 342] on button "Open Analysis" at bounding box center [160, 339] width 49 height 17
type textarea "x"
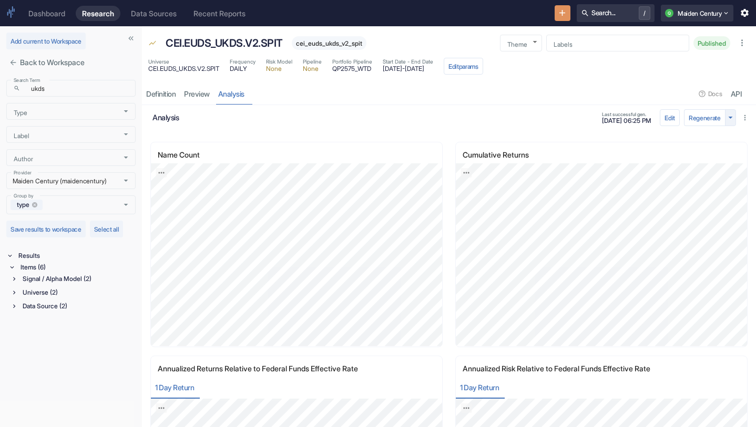
click at [731, 115] on icon "button" at bounding box center [730, 117] width 10 height 10
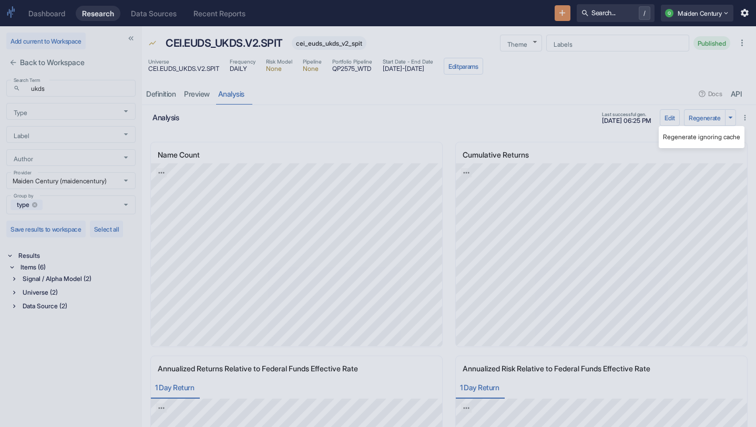
click at [716, 135] on li "Regenerate ignoring cache" at bounding box center [701, 137] width 86 height 14
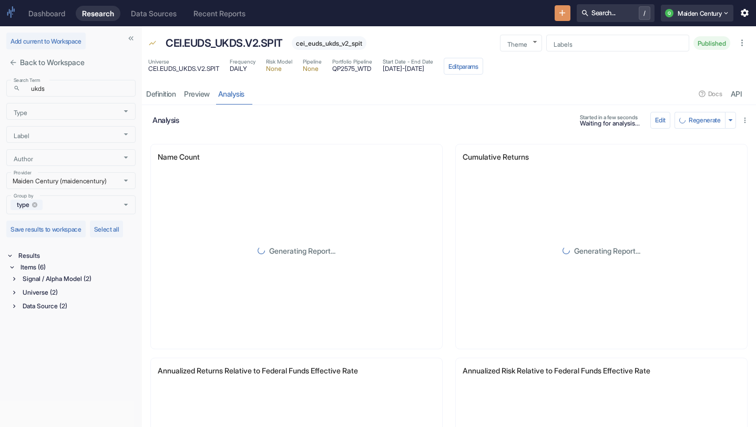
click at [73, 280] on div "Signal / Alpha Model (2)" at bounding box center [77, 279] width 115 height 12
click at [78, 320] on p "cei_ukds_v2_spit" at bounding box center [71, 323] width 86 height 8
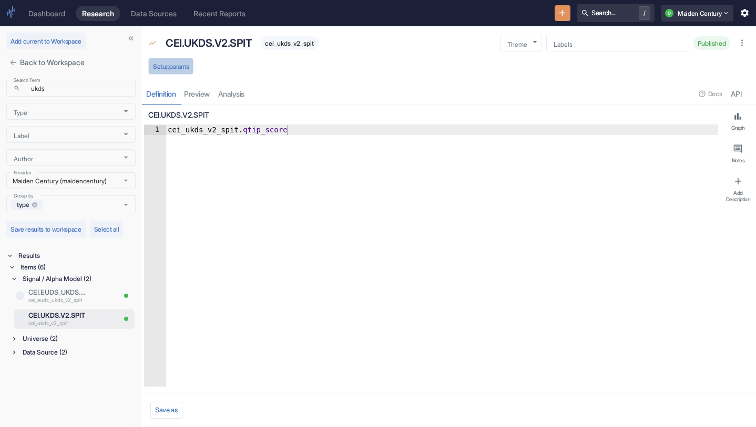
click at [170, 68] on button "Setup params" at bounding box center [170, 66] width 45 height 17
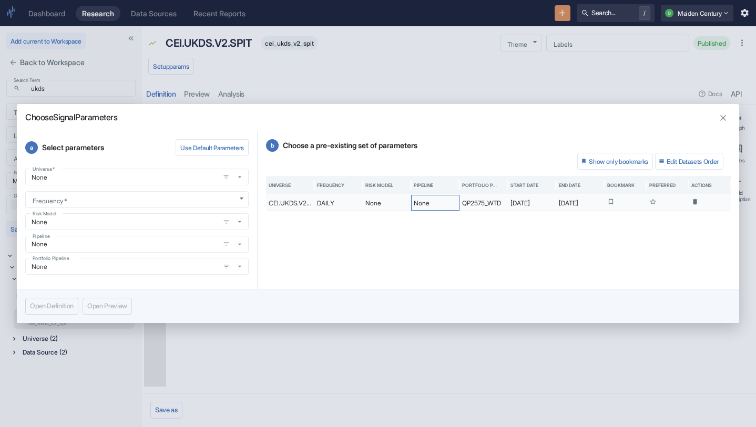
click at [411, 207] on div "None" at bounding box center [435, 203] width 48 height 16
type textarea "x"
type input "DAILY"
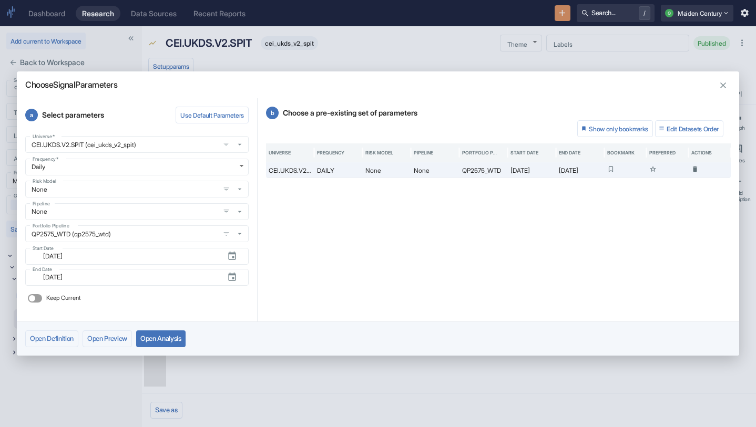
click at [177, 348] on div "Open Definition Open Preview Open Analysis" at bounding box center [378, 339] width 722 height 34
click at [185, 333] on button "Open Analysis" at bounding box center [160, 339] width 49 height 17
type textarea "x"
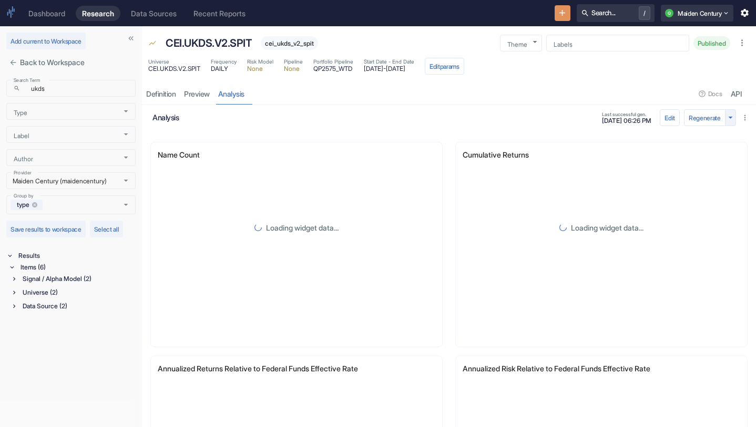
click at [733, 120] on icon "button" at bounding box center [730, 117] width 10 height 10
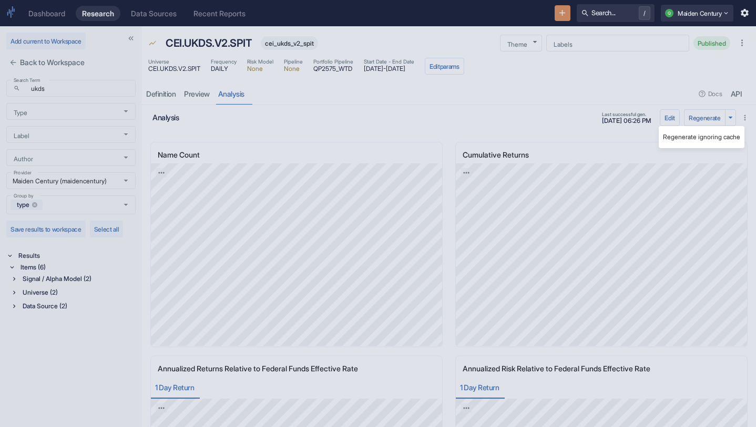
click at [707, 135] on li "Regenerate ignoring cache" at bounding box center [701, 137] width 86 height 14
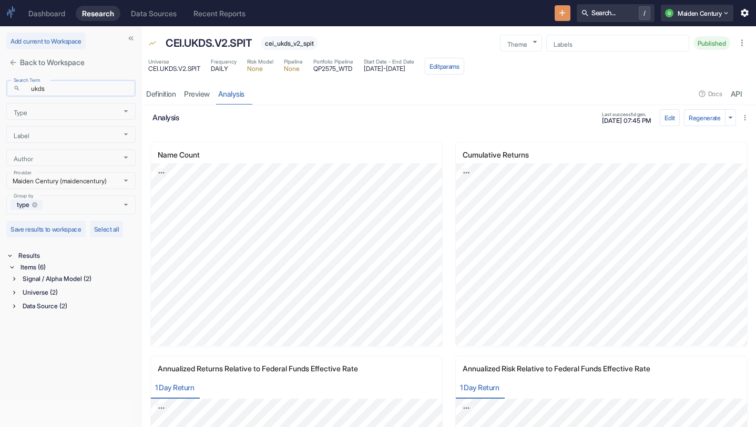
click at [67, 84] on input "ukds" at bounding box center [80, 88] width 111 height 12
type input "euds"
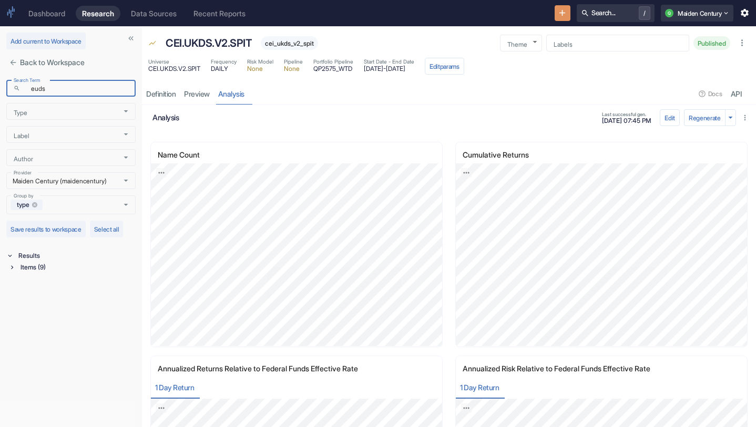
click at [49, 266] on div "Items (9)" at bounding box center [76, 268] width 117 height 12
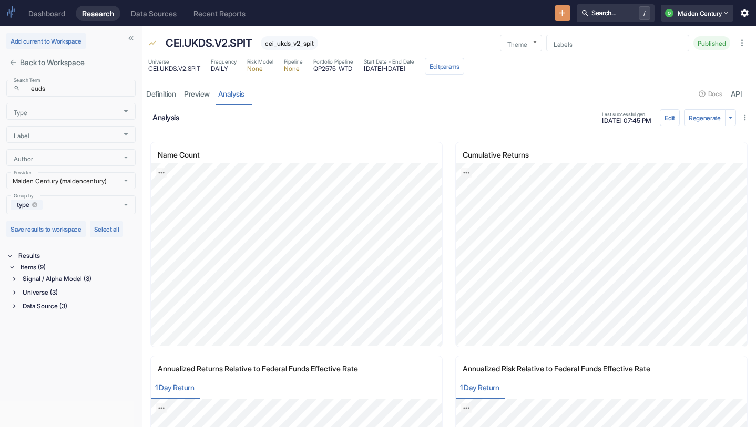
click at [70, 279] on div "Signal / Alpha Model (3)" at bounding box center [77, 279] width 115 height 12
click at [73, 344] on p "cei_euds_v2_spit" at bounding box center [57, 347] width 59 height 8
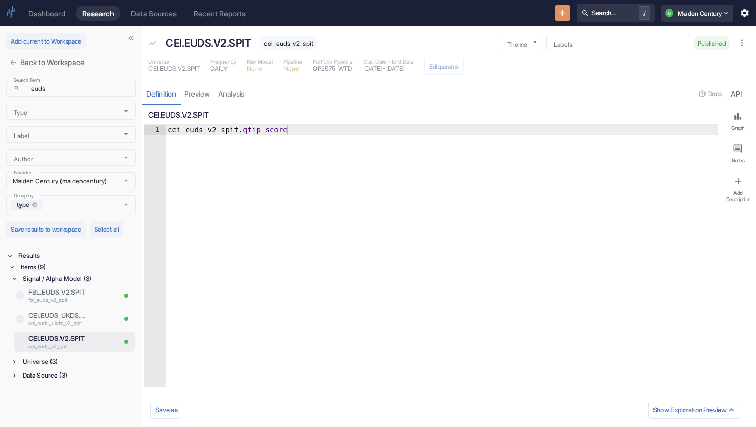
type textarea "x"
click at [234, 97] on link "analysis" at bounding box center [231, 94] width 35 height 22
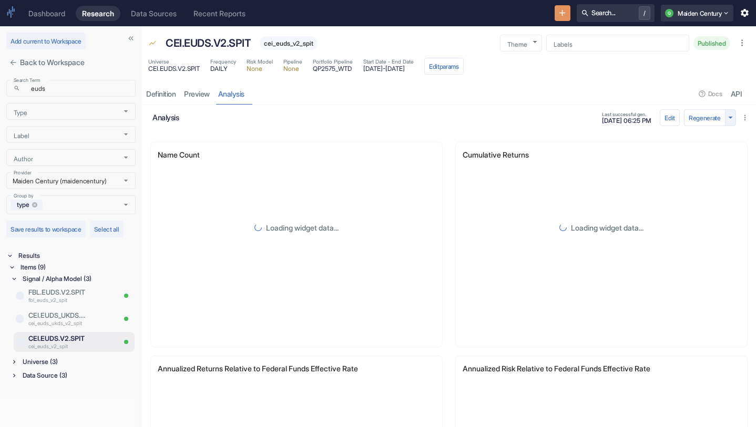
click at [729, 122] on button "button" at bounding box center [730, 117] width 11 height 17
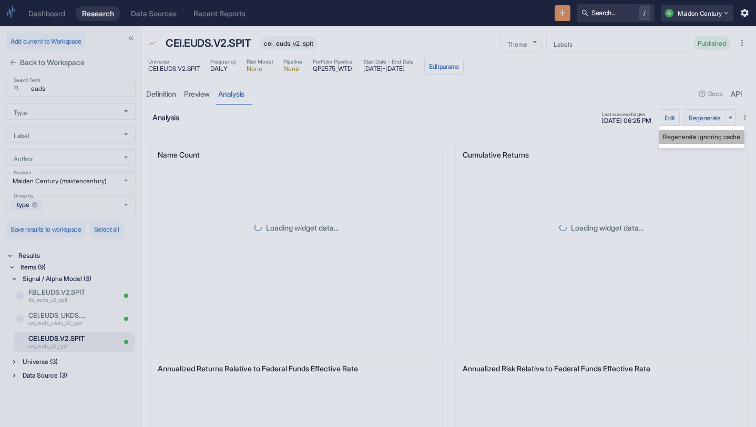
click at [717, 135] on li "Regenerate ignoring cache" at bounding box center [701, 137] width 86 height 14
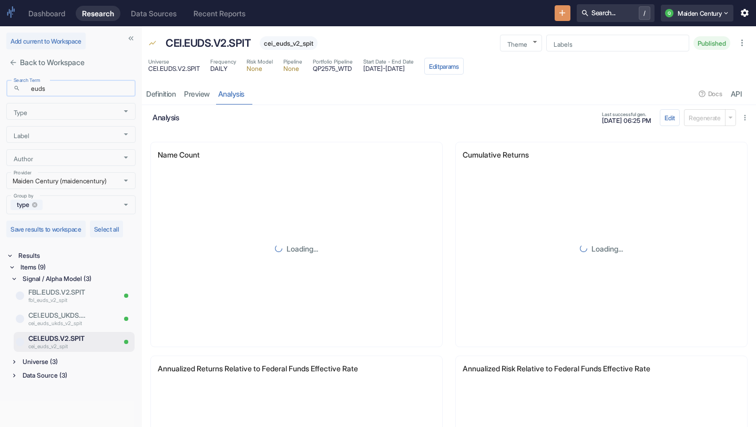
click at [66, 92] on input "euds" at bounding box center [80, 88] width 111 height 12
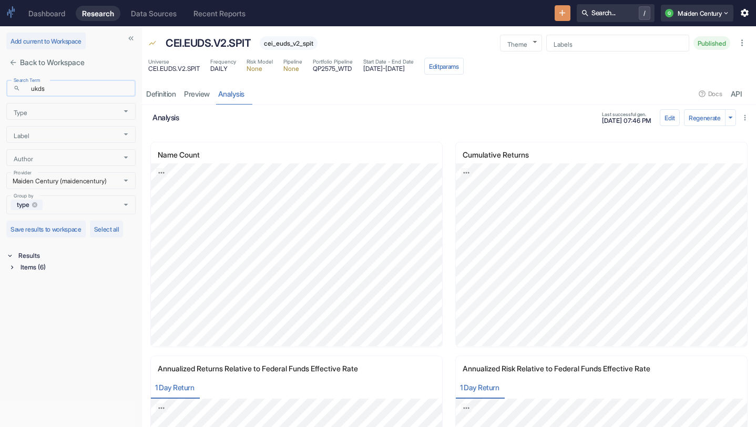
click at [69, 88] on input "ukds" at bounding box center [80, 88] width 111 height 12
click at [48, 272] on div "Items (9)" at bounding box center [76, 268] width 117 height 12
click at [78, 275] on div "Signal / Alpha Model (3)" at bounding box center [77, 279] width 115 height 12
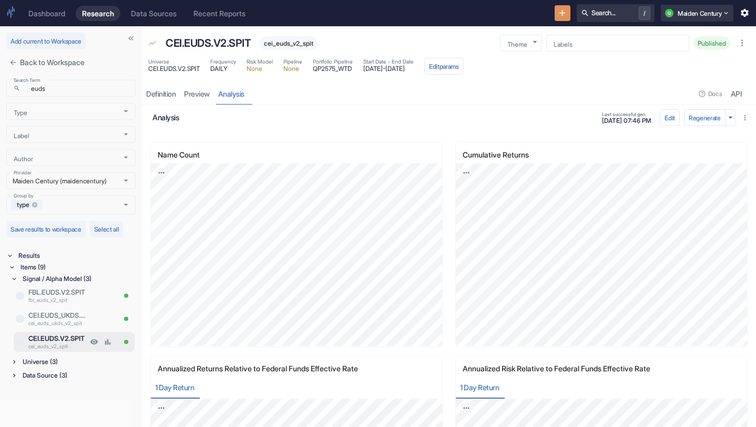
click at [71, 335] on p "CEI.EUDS.V2.SPIT" at bounding box center [57, 339] width 59 height 10
click at [75, 87] on input "euds" at bounding box center [80, 88] width 111 height 12
type input "ukds"
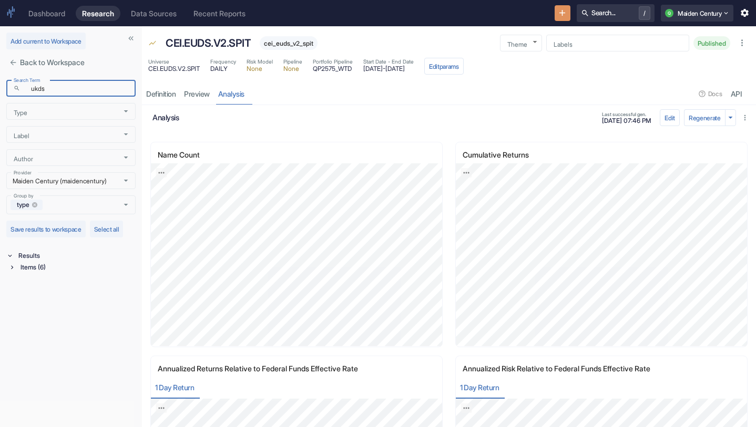
click at [65, 267] on div "Items (6)" at bounding box center [76, 268] width 117 height 12
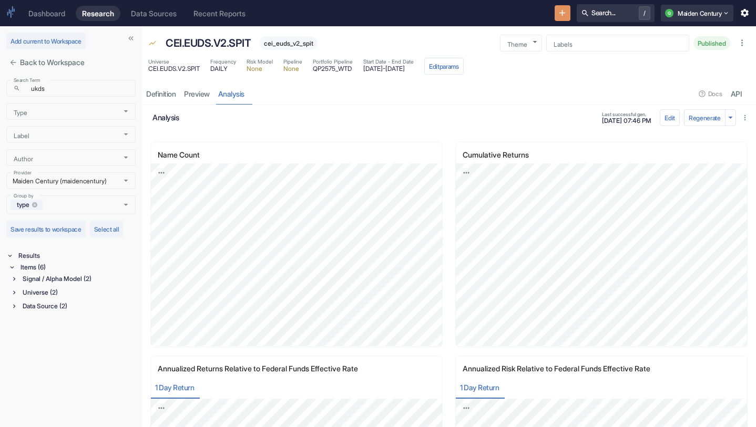
click at [60, 278] on div "Signal / Alpha Model (2)" at bounding box center [77, 279] width 115 height 12
click at [80, 315] on p "CEI.UKDS.V2.SPIT" at bounding box center [57, 316] width 59 height 10
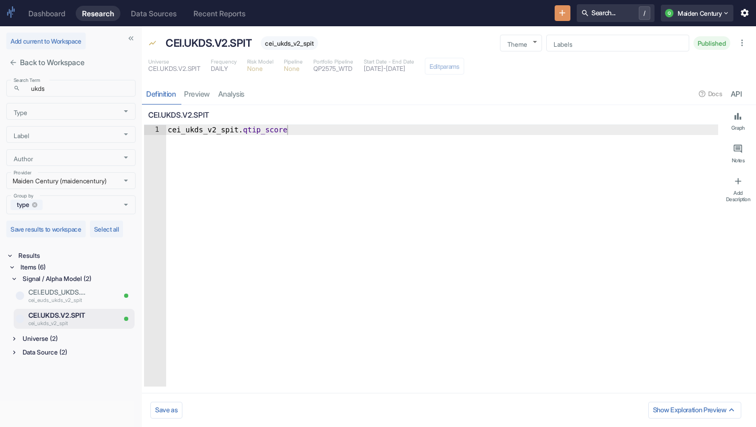
type textarea "x"
click at [234, 94] on link "analysis" at bounding box center [231, 94] width 35 height 22
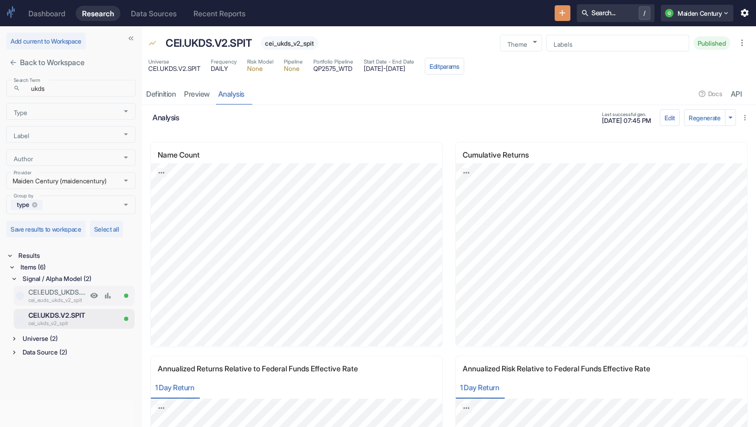
click at [67, 302] on p "cei_euds_ukds_v2_spit" at bounding box center [57, 300] width 59 height 8
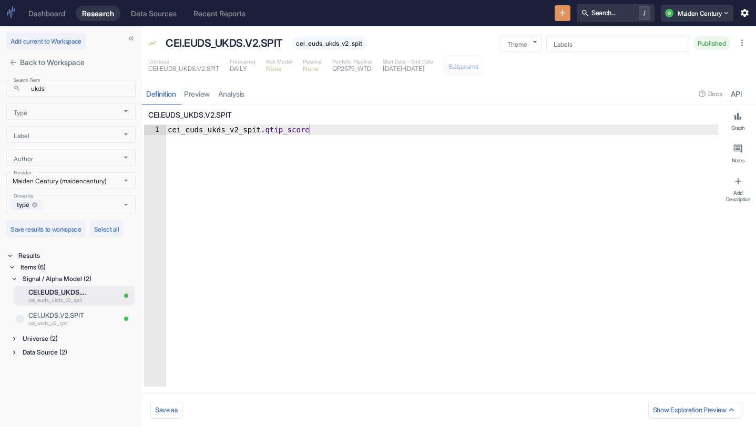
type textarea "x"
click at [230, 94] on link "analysis" at bounding box center [231, 94] width 35 height 22
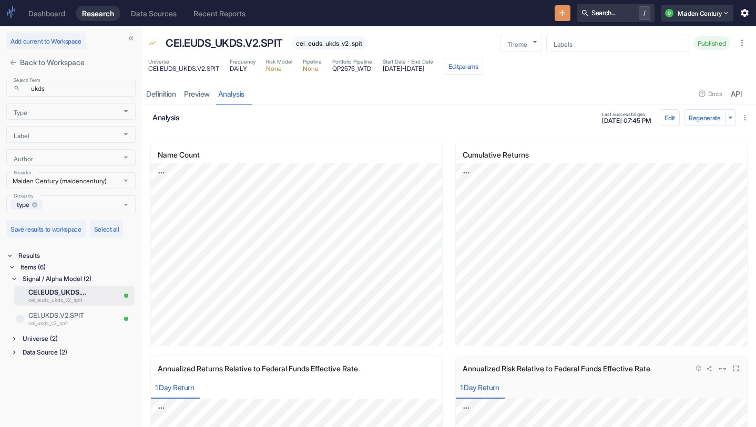
click at [697, 378] on div "1 Day Return" at bounding box center [601, 388] width 291 height 22
click at [65, 89] on input "ukds" at bounding box center [80, 88] width 111 height 12
type input "usdq"
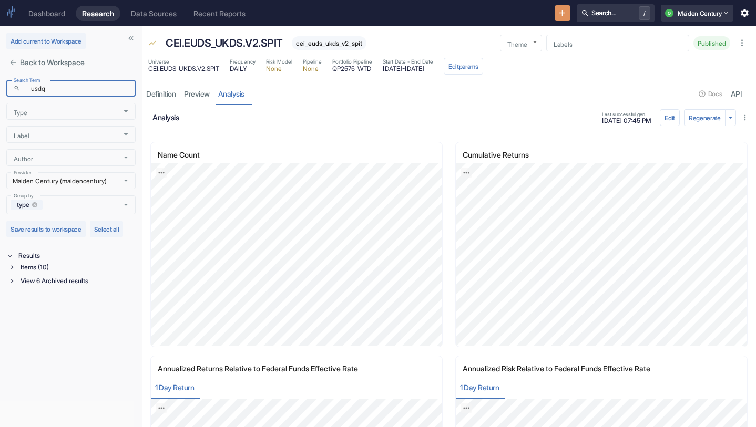
click at [53, 272] on div "Items (10)" at bounding box center [76, 268] width 117 height 12
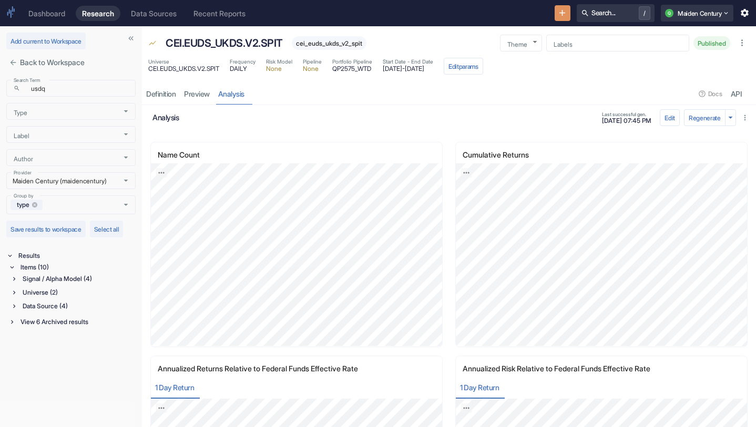
click at [64, 278] on div "Signal / Alpha Model (4)" at bounding box center [77, 279] width 115 height 12
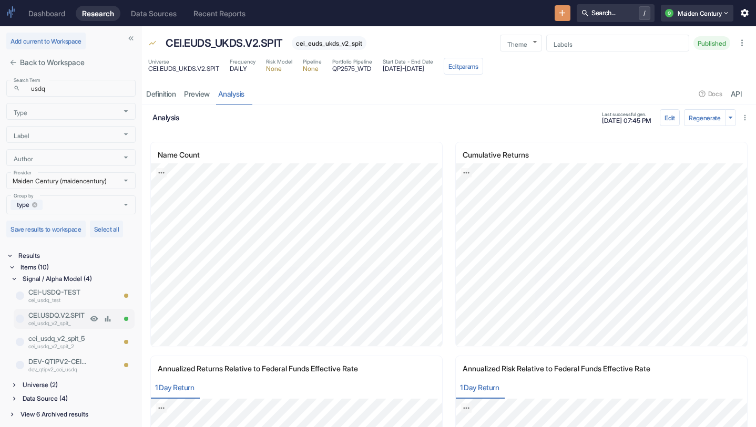
click at [62, 315] on p "CEI.USDQ.V2.SPIT" at bounding box center [57, 316] width 59 height 10
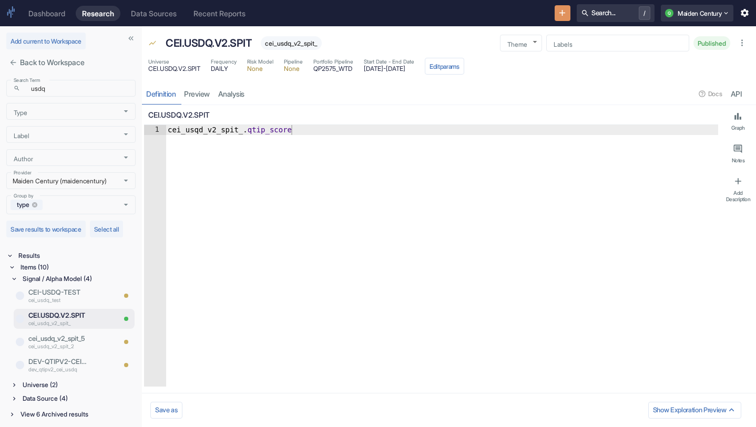
click at [56, 393] on div "Data Source (4)" at bounding box center [77, 399] width 115 height 12
type textarea "x"
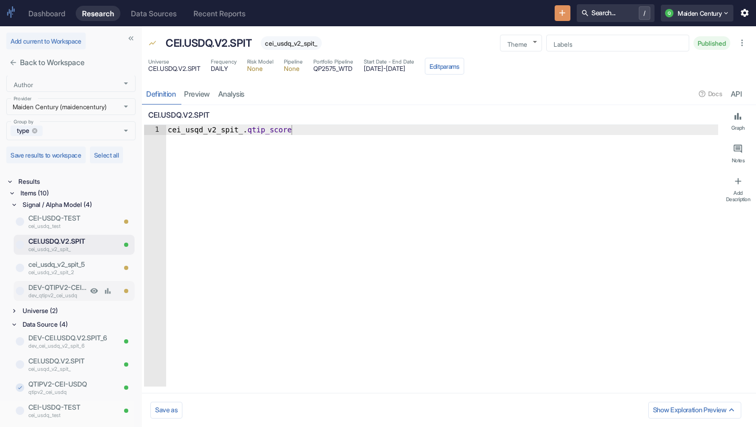
scroll to position [90, 0]
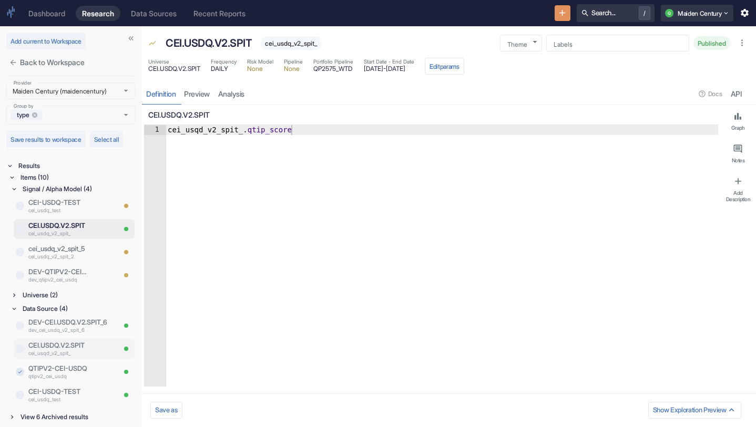
click at [69, 346] on p "CEI.USDQ.V2.SPIT" at bounding box center [71, 345] width 86 height 10
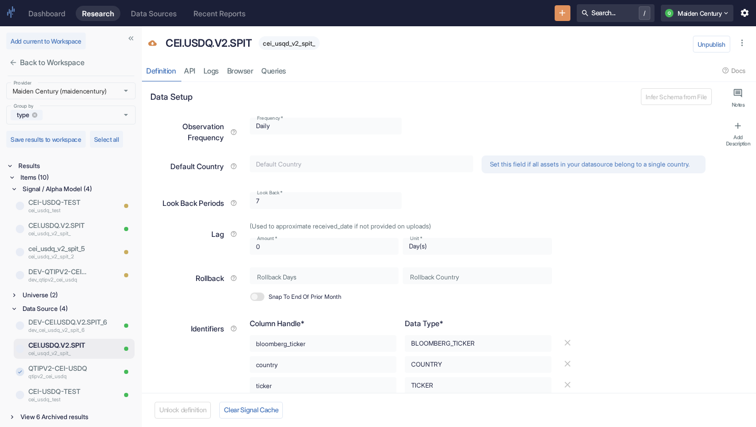
type textarea "x"
click at [222, 71] on link "Logs" at bounding box center [211, 71] width 24 height 22
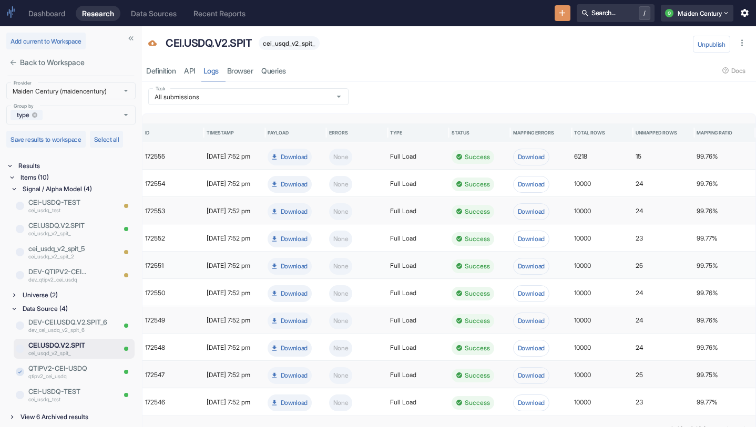
scroll to position [23, 0]
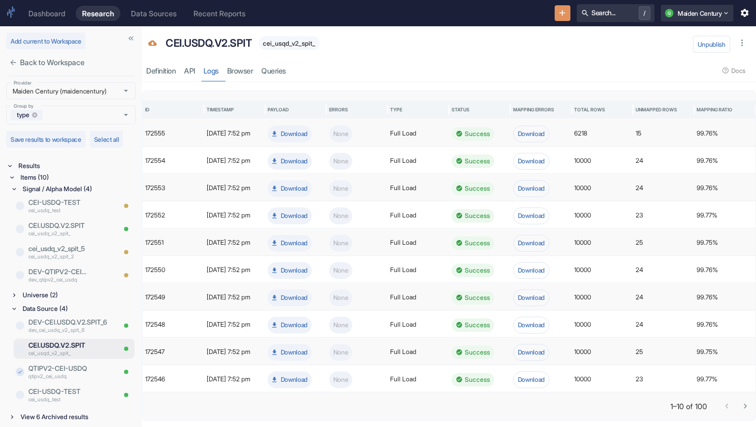
click at [747, 402] on icon "Go to next page" at bounding box center [745, 406] width 10 height 10
click at [63, 296] on div "Universe (2)" at bounding box center [77, 296] width 115 height 12
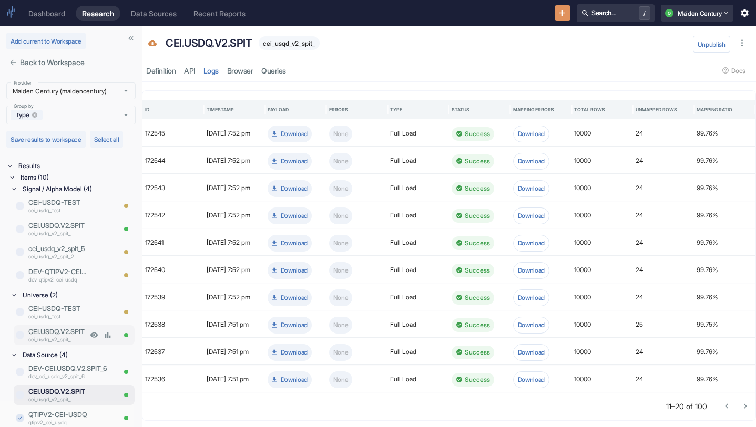
click at [69, 335] on p "CEI.USDQ.V2.SPIT" at bounding box center [57, 332] width 59 height 10
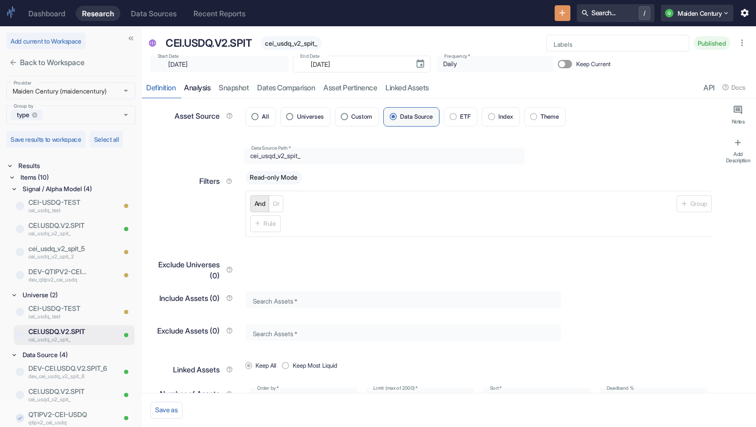
type textarea "x"
click at [411, 57] on button "Choose date, selected date is Apr 21, 2025" at bounding box center [420, 64] width 18 height 18
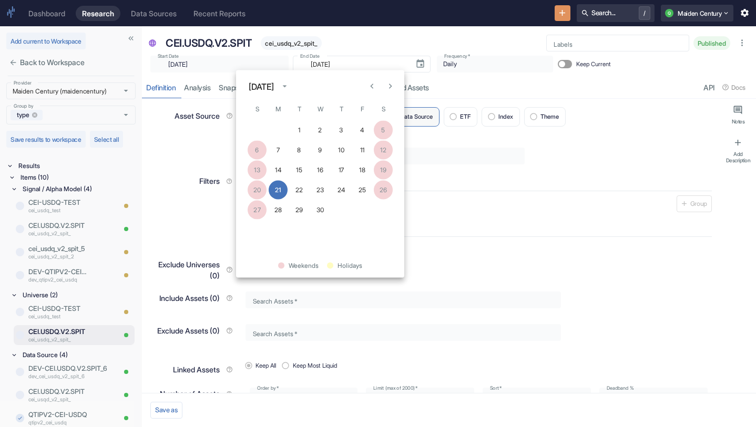
click at [393, 88] on icon "Next month" at bounding box center [390, 86] width 10 height 10
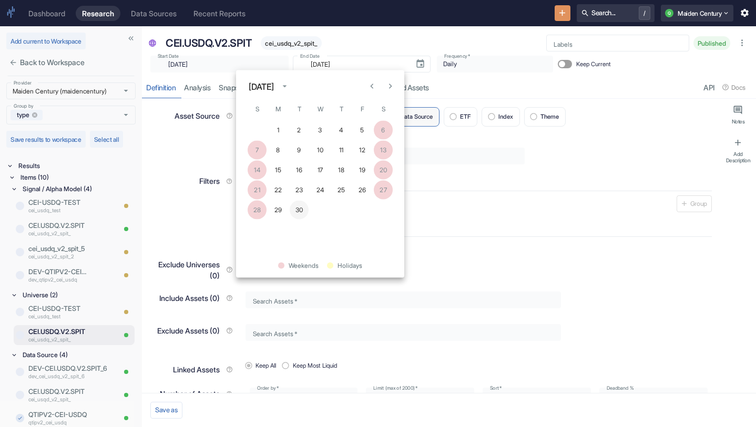
click at [297, 211] on button "30" at bounding box center [299, 210] width 19 height 19
type input "[DATE]"
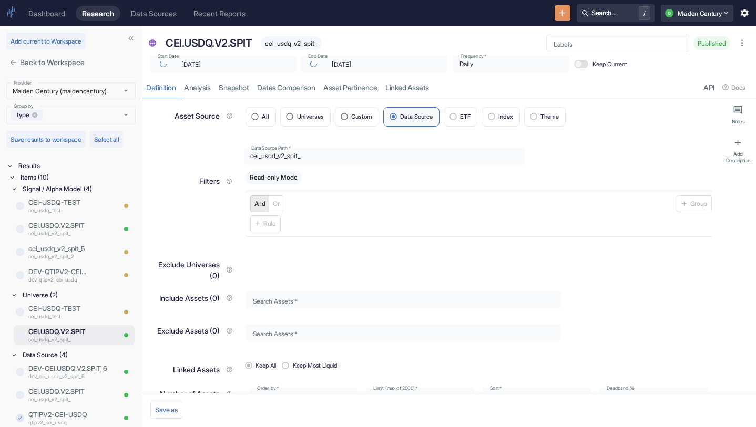
type textarea "x"
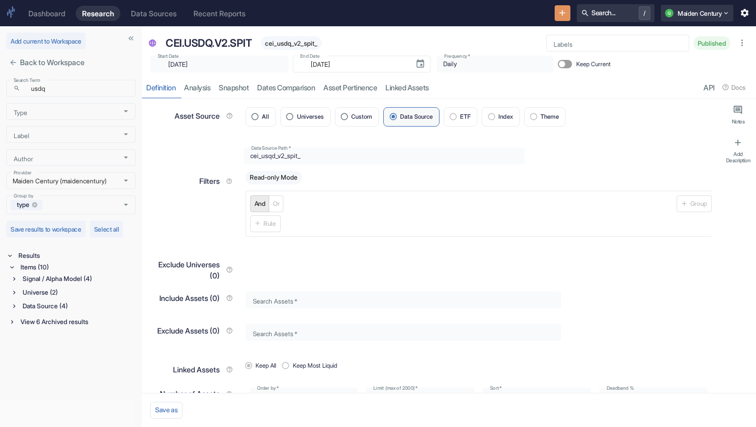
click at [553, 68] on label "Keep Current" at bounding box center [581, 64] width 57 height 17
click at [549, 68] on input "Keep Current" at bounding box center [561, 64] width 25 height 8
checkbox input "false"
type textarea "x"
checkbox input "true"
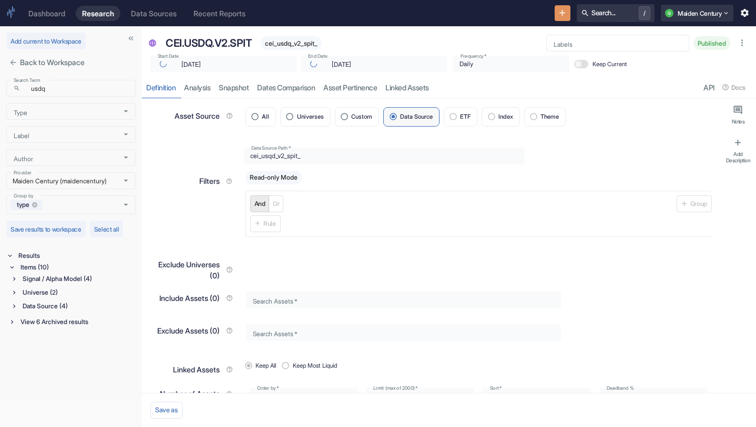
type textarea "x"
click at [544, 67] on input "Keep Current" at bounding box center [556, 64] width 25 height 8
checkbox input "true"
type textarea "x"
checkbox input "false"
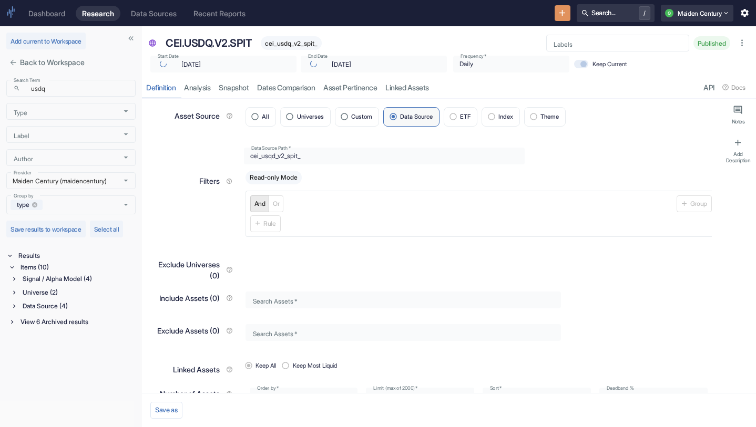
type textarea "x"
click at [416, 63] on icon "Choose date, selected date is Oct 13, 2025" at bounding box center [419, 63] width 7 height 8
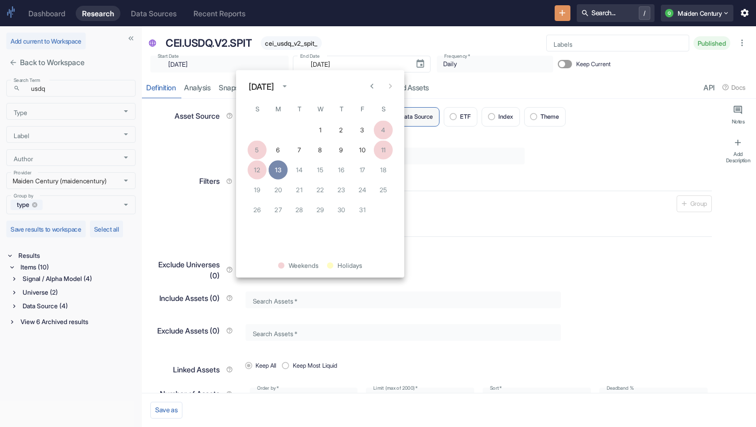
click at [282, 168] on button "13" at bounding box center [278, 170] width 19 height 19
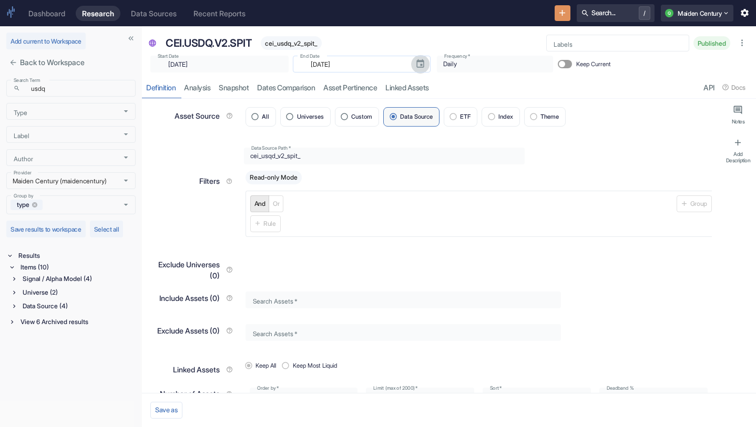
click at [415, 63] on icon "Choose date, selected date is Oct 13, 2025" at bounding box center [420, 64] width 10 height 10
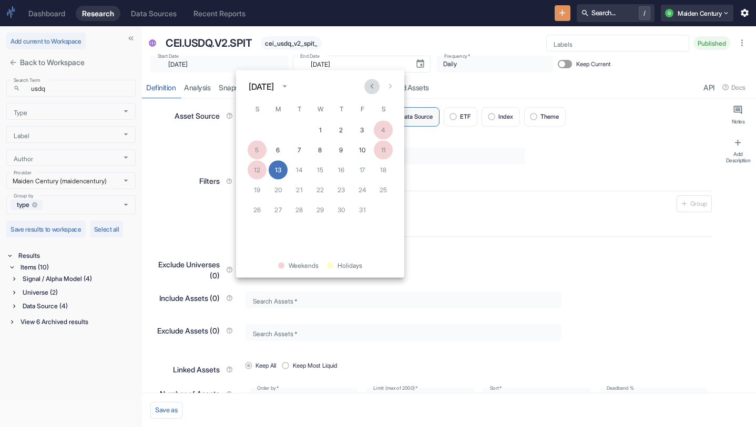
click at [365, 86] on button "Previous month" at bounding box center [371, 86] width 15 height 15
click at [295, 210] on button "30" at bounding box center [299, 210] width 19 height 19
type input "[DATE]"
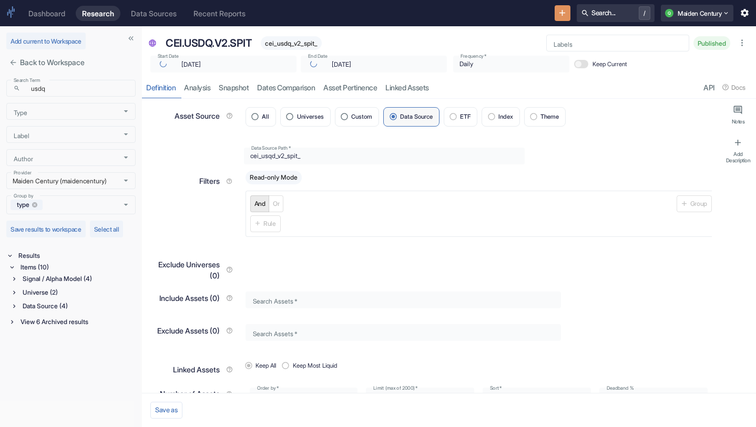
type textarea "x"
click at [197, 88] on link "analysis" at bounding box center [197, 88] width 35 height 22
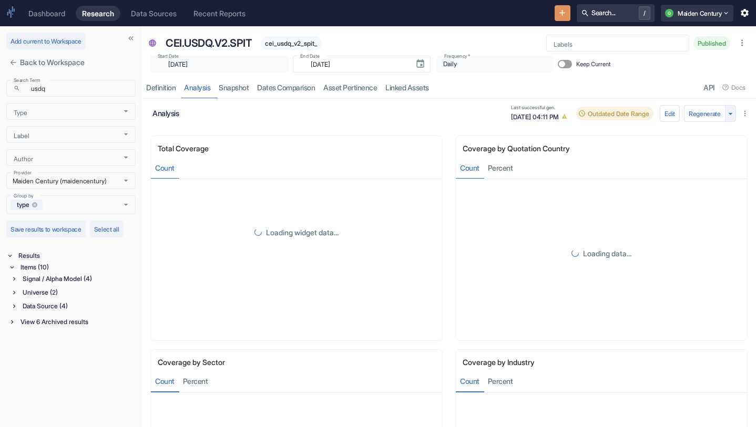
click at [733, 111] on icon "button" at bounding box center [730, 114] width 10 height 10
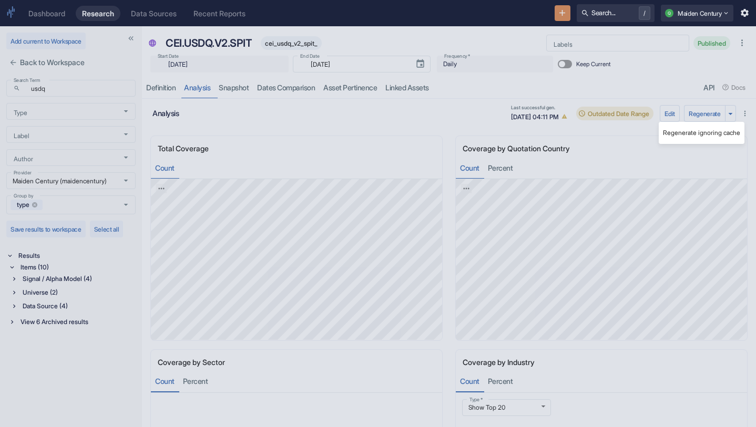
click at [705, 129] on li "Regenerate ignoring cache" at bounding box center [701, 133] width 86 height 14
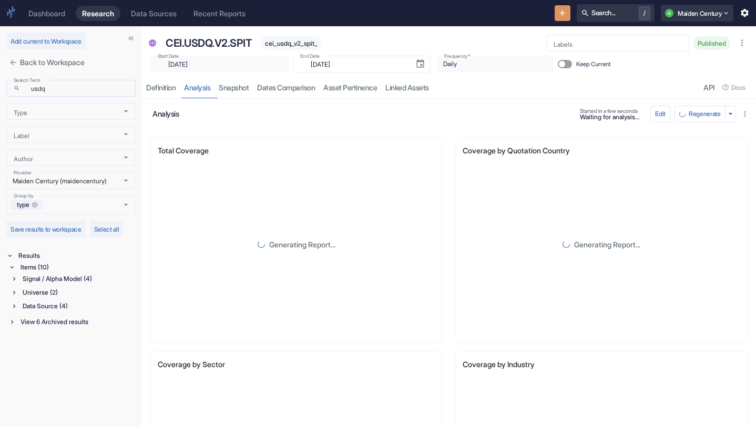
click at [77, 92] on input "usdq" at bounding box center [80, 88] width 111 height 12
type input "euds"
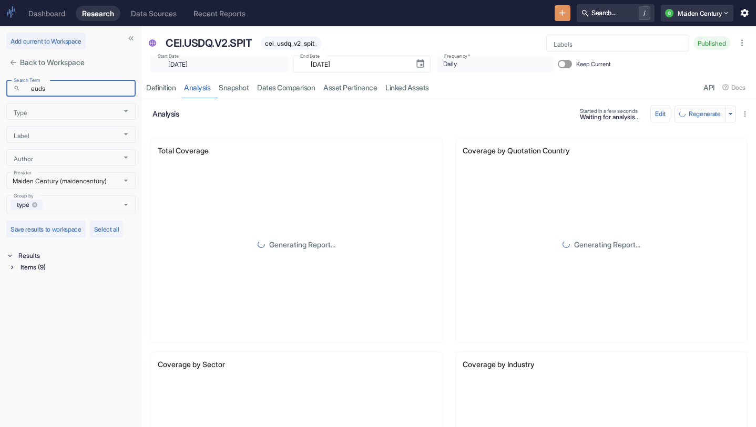
click at [67, 272] on div "Items (9)" at bounding box center [76, 268] width 117 height 12
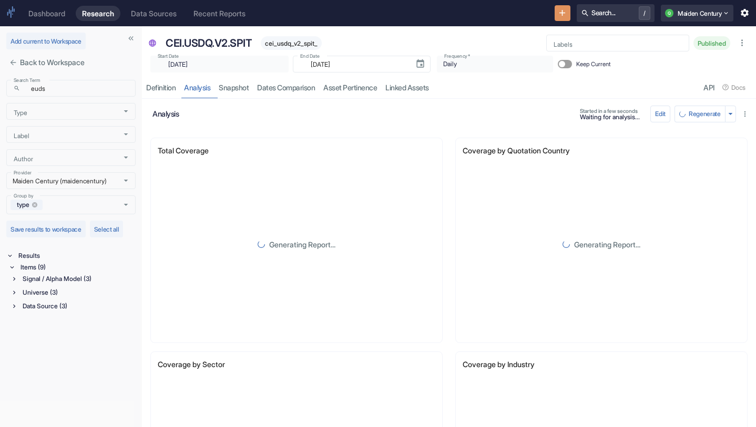
click at [74, 277] on div "Signal / Alpha Model (3)" at bounding box center [77, 279] width 115 height 12
click at [69, 337] on p "CEI.EUDS.V2.SPIT" at bounding box center [57, 339] width 59 height 10
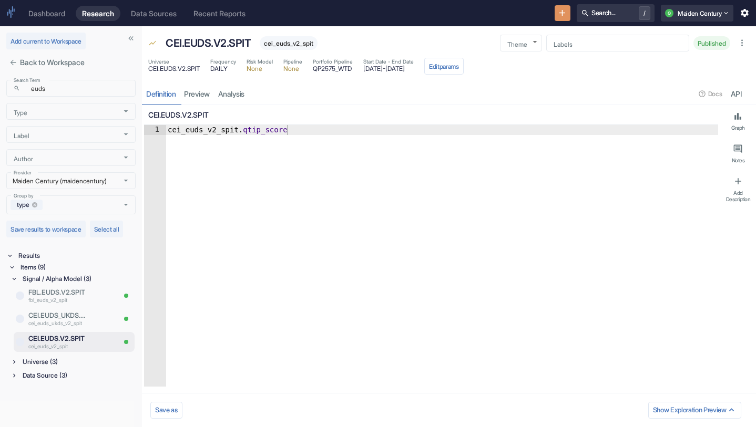
click at [68, 357] on div "Universe (3)" at bounding box center [77, 362] width 115 height 12
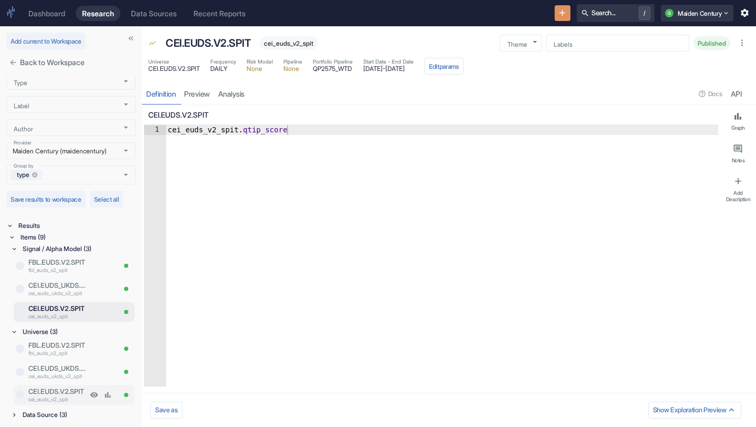
type textarea "x"
click at [73, 398] on p "cei_euds_v2_spit" at bounding box center [57, 400] width 59 height 8
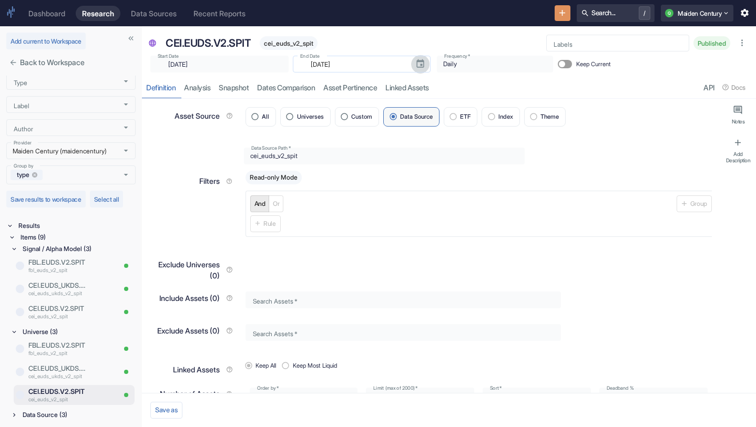
click at [415, 61] on icon "Choose date, selected date is Jun 27, 2025" at bounding box center [420, 64] width 10 height 10
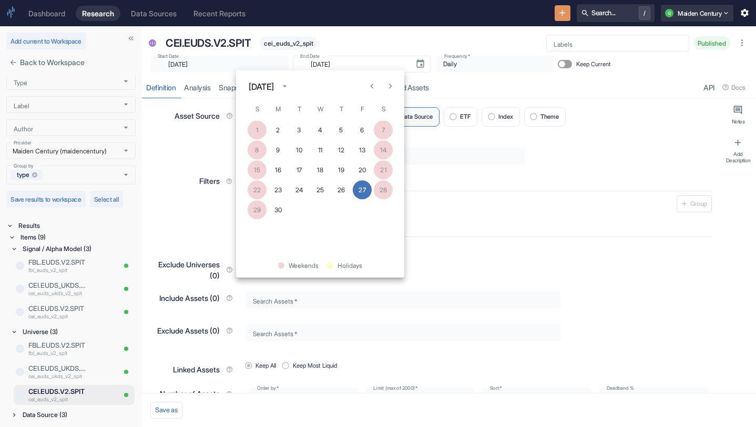
click at [398, 90] on div "[DATE]" at bounding box center [320, 87] width 168 height 16
click at [393, 83] on icon "Next month" at bounding box center [390, 86] width 10 height 10
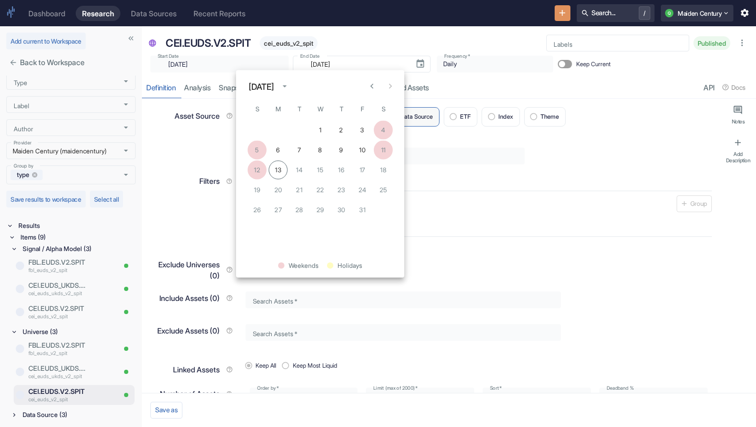
type textarea "x"
click at [377, 85] on button "Previous month" at bounding box center [371, 86] width 15 height 15
click at [302, 203] on button "30" at bounding box center [299, 210] width 19 height 19
type input "[DATE]"
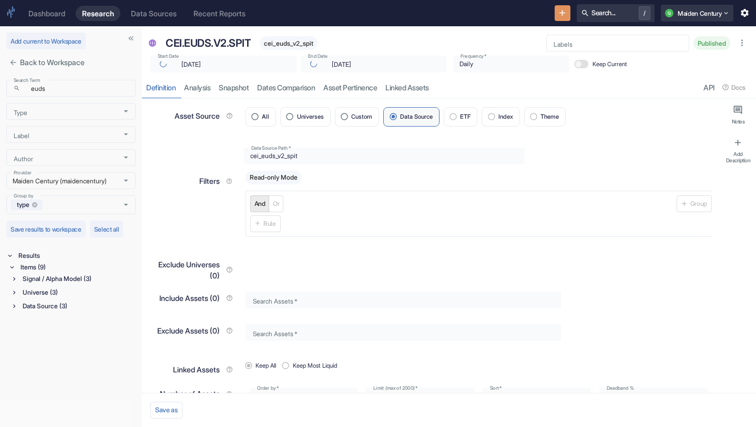
type textarea "x"
click at [211, 90] on link "analysis" at bounding box center [197, 88] width 35 height 22
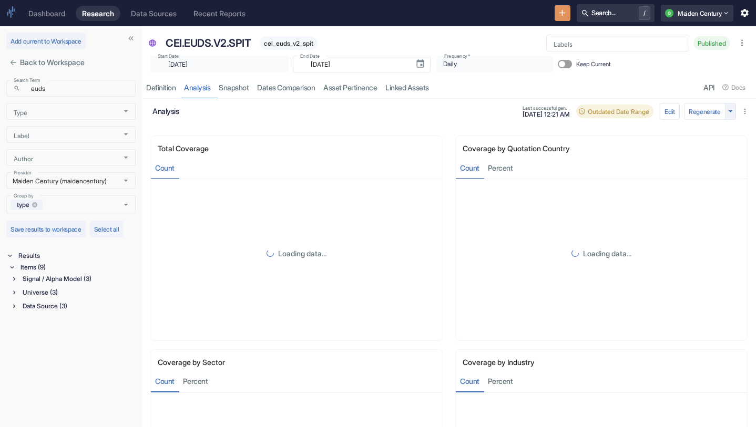
click at [729, 109] on icon "button" at bounding box center [730, 111] width 10 height 10
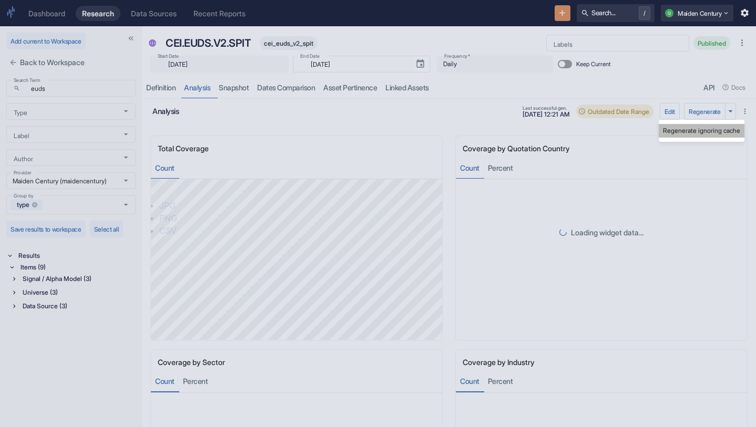
click at [715, 124] on li "Regenerate ignoring cache" at bounding box center [701, 131] width 86 height 14
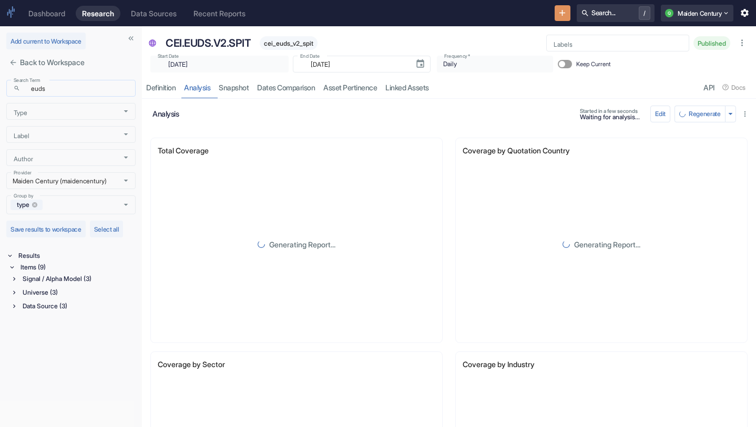
click at [65, 88] on input "euds" at bounding box center [80, 88] width 111 height 12
type input "ukds"
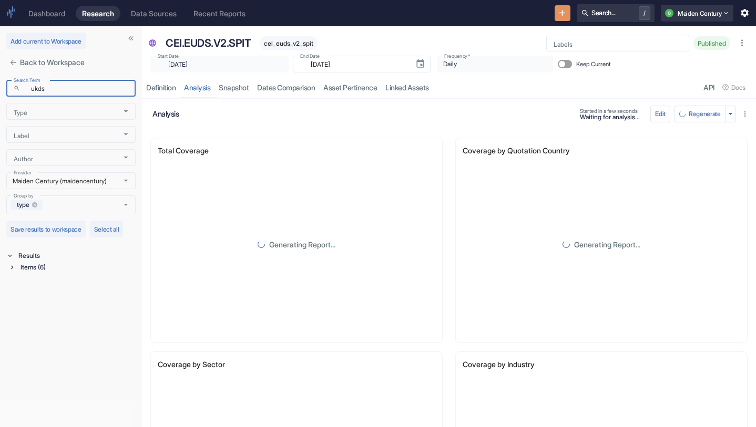
click at [48, 263] on div "Items (6)" at bounding box center [76, 268] width 117 height 12
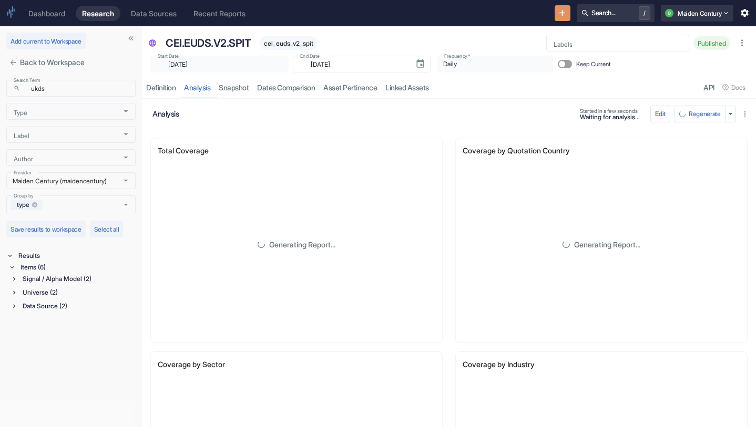
click at [55, 281] on div "Signal / Alpha Model (2)" at bounding box center [77, 279] width 115 height 12
click at [66, 317] on p "CEI.UKDS.V2.SPIT" at bounding box center [57, 316] width 59 height 10
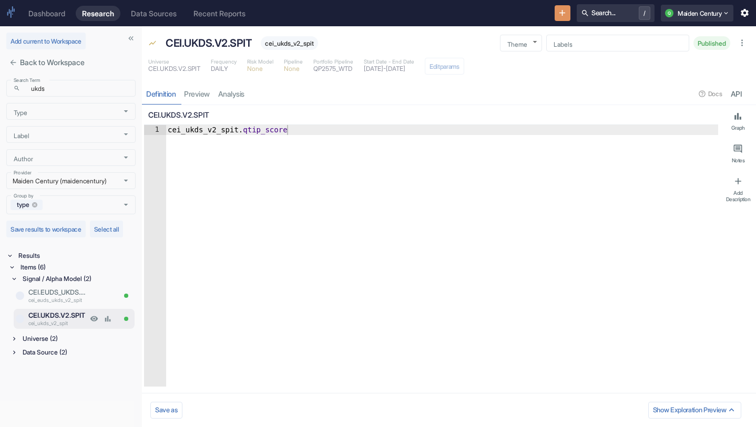
type textarea "x"
click at [62, 339] on div "Universe (2)" at bounding box center [77, 339] width 115 height 12
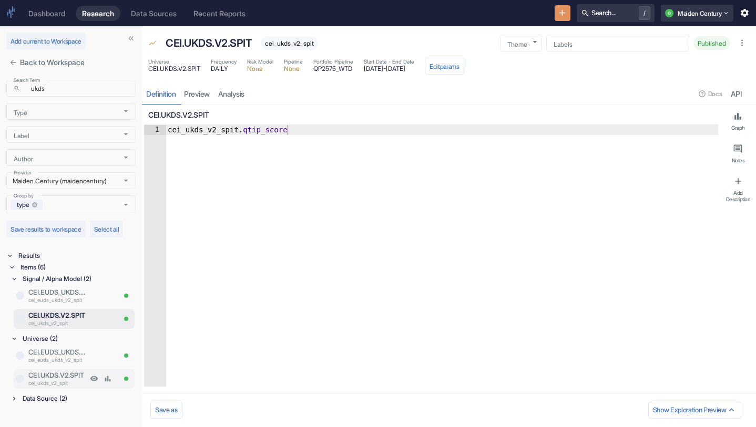
click at [70, 384] on p "cei_ukds_v2_spit" at bounding box center [57, 383] width 59 height 8
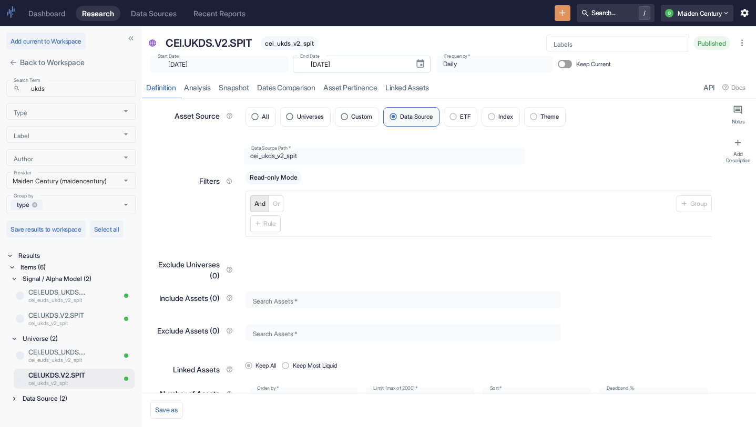
click at [411, 63] on button "Choose date, selected date is Jun 27, 2025" at bounding box center [420, 64] width 18 height 18
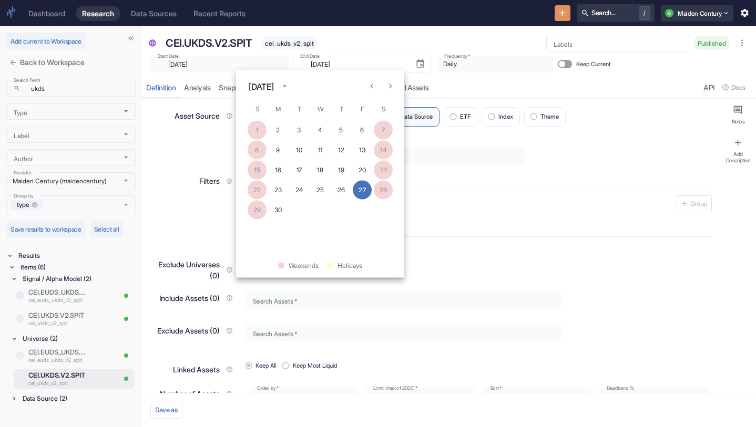
click at [388, 89] on icon "Next month" at bounding box center [390, 86] width 10 height 10
click at [389, 90] on icon "Next month" at bounding box center [390, 86] width 10 height 10
click at [375, 88] on icon "Previous month" at bounding box center [372, 86] width 10 height 10
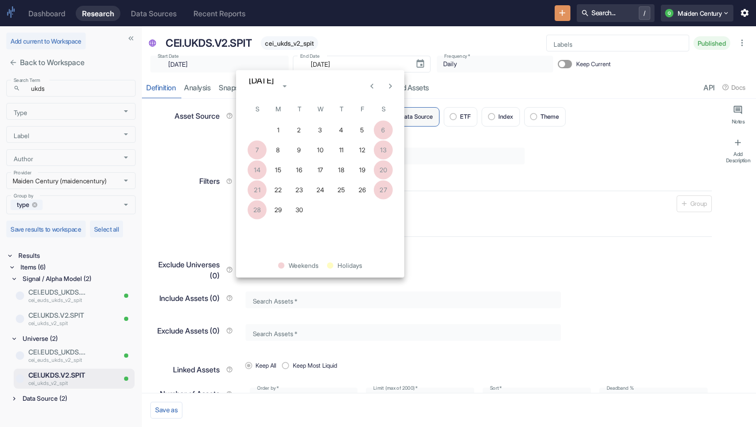
type textarea "x"
click at [303, 209] on button "30" at bounding box center [299, 210] width 19 height 19
type input "[DATE]"
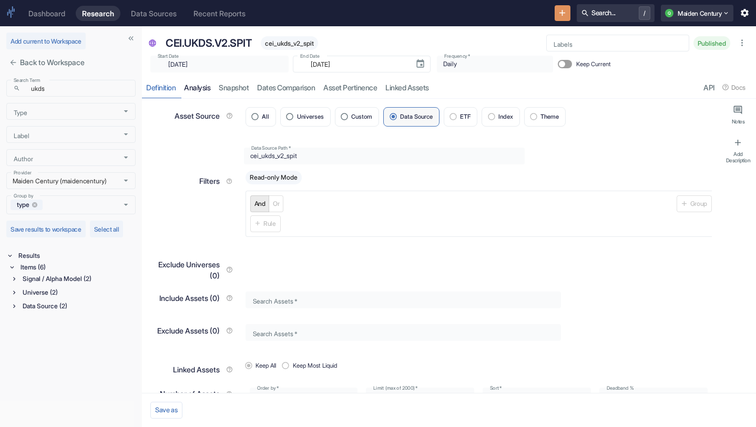
type textarea "x"
click at [205, 85] on link "analysis" at bounding box center [197, 88] width 35 height 22
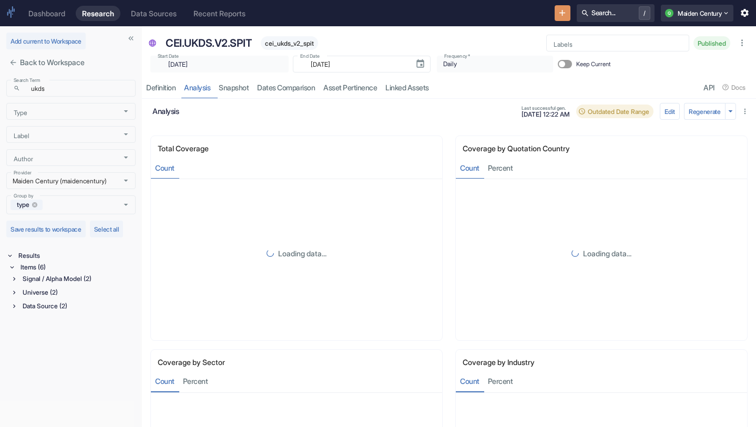
drag, startPoint x: 730, startPoint y: 109, endPoint x: 724, endPoint y: 125, distance: 17.2
click at [730, 109] on icon "button" at bounding box center [730, 111] width 10 height 10
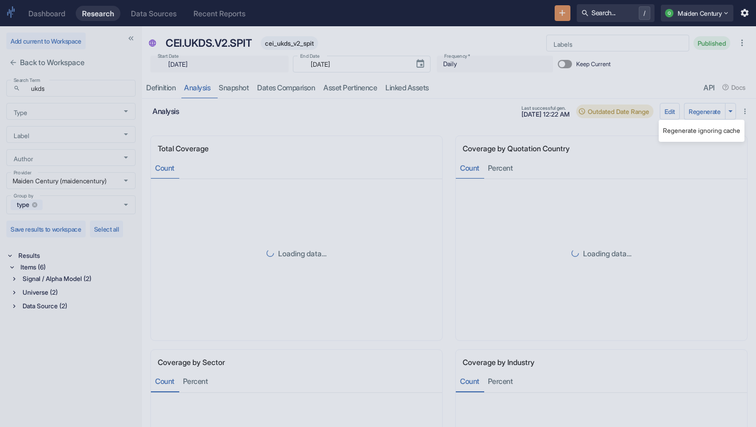
click at [709, 136] on li "Regenerate ignoring cache" at bounding box center [701, 131] width 86 height 14
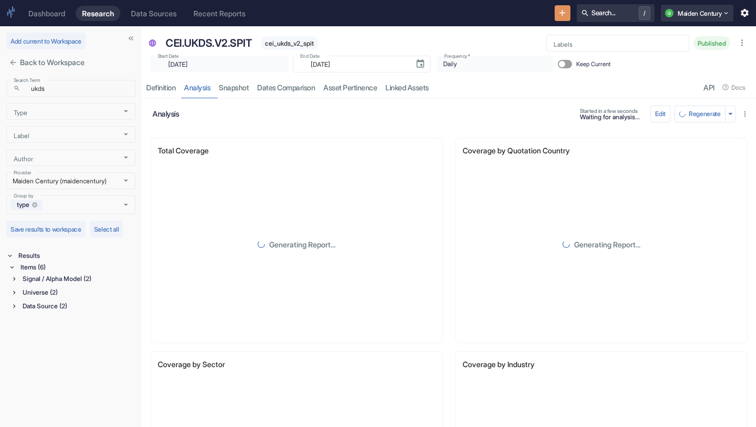
click at [83, 278] on div "Signal / Alpha Model (2)" at bounding box center [77, 279] width 115 height 12
click at [65, 338] on div "Universe (2)" at bounding box center [77, 339] width 115 height 12
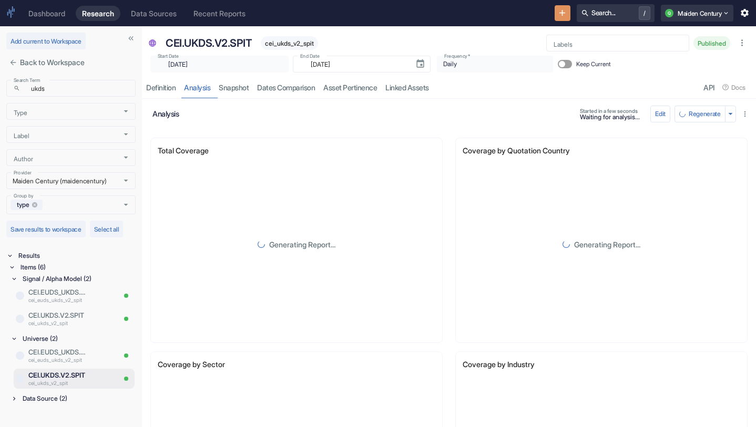
click at [57, 395] on div "Data Source (2)" at bounding box center [77, 399] width 115 height 12
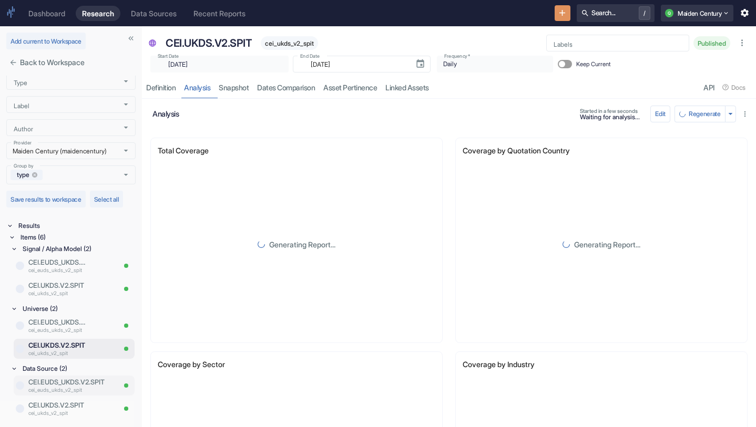
click at [71, 389] on p "cei_euds_ukds_v2_spit" at bounding box center [71, 390] width 86 height 8
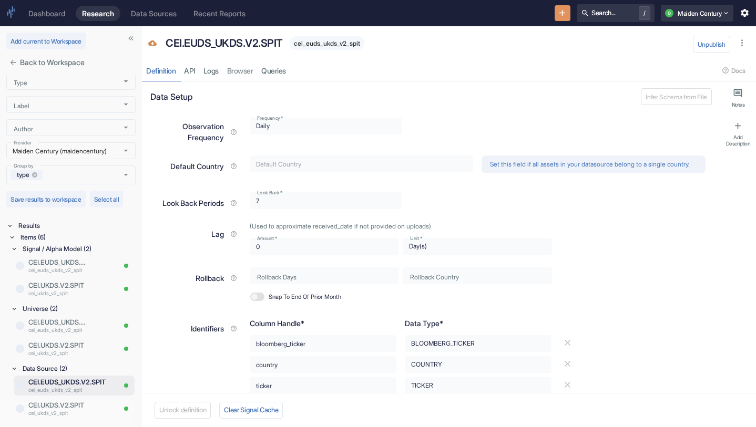
type textarea "x"
click at [228, 65] on link "Browser" at bounding box center [240, 71] width 35 height 22
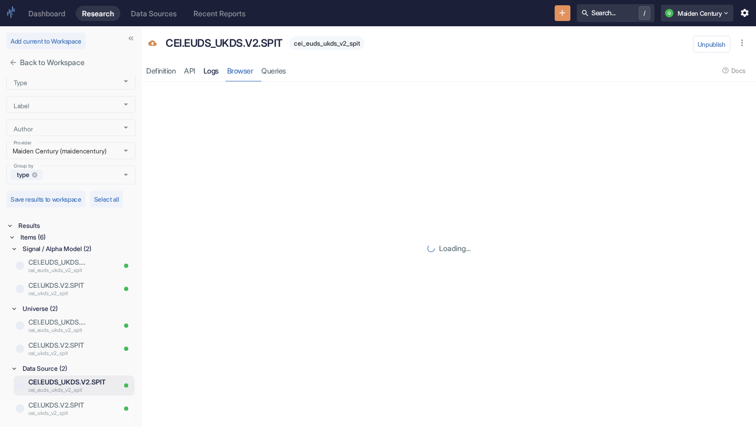
click at [213, 70] on link "Logs" at bounding box center [211, 71] width 24 height 22
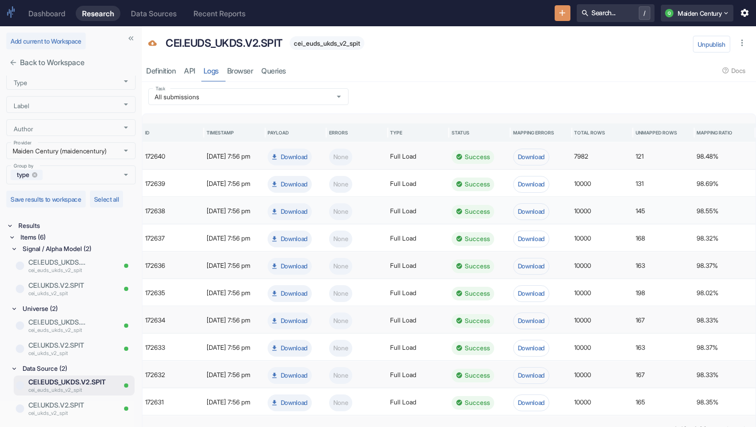
scroll to position [23, 0]
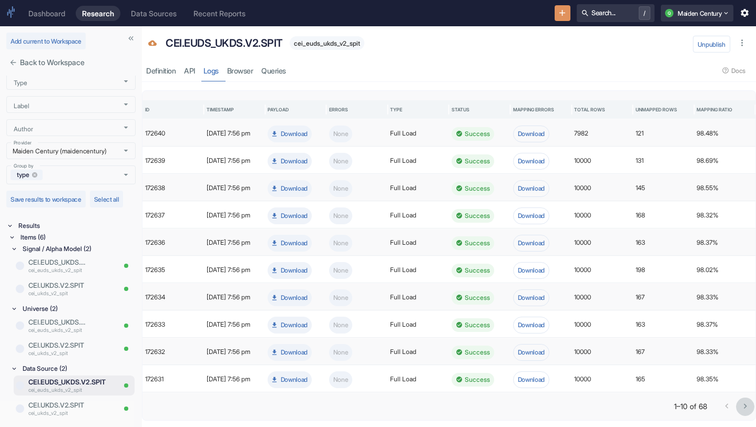
click at [741, 405] on icon "Go to next page" at bounding box center [745, 406] width 10 height 10
click at [75, 332] on p "cei_euds_ukds_v2_spit" at bounding box center [57, 330] width 59 height 8
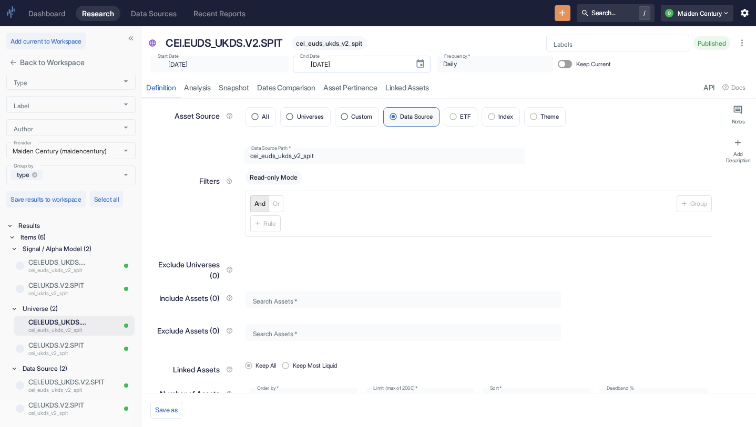
click at [416, 60] on icon "Choose date, selected date is Jun 27, 2025" at bounding box center [419, 63] width 7 height 8
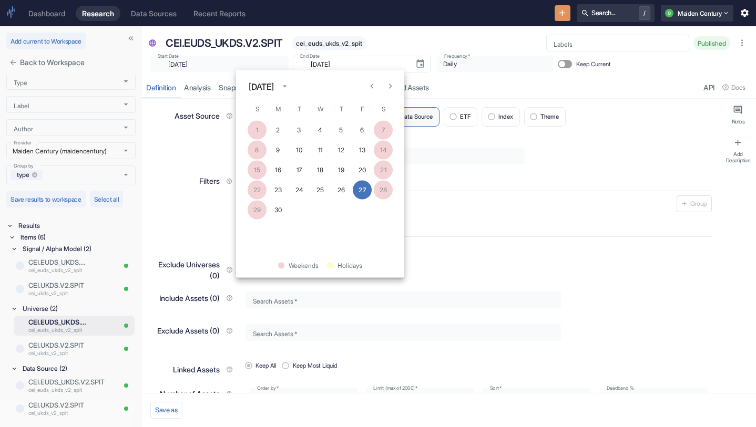
click at [389, 86] on icon "Next month" at bounding box center [390, 86] width 10 height 10
type textarea "x"
click at [296, 202] on button "30" at bounding box center [299, 210] width 19 height 19
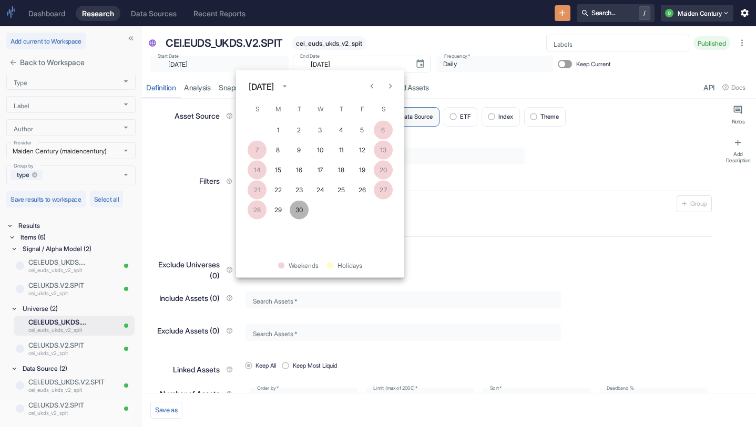
type input "[DATE]"
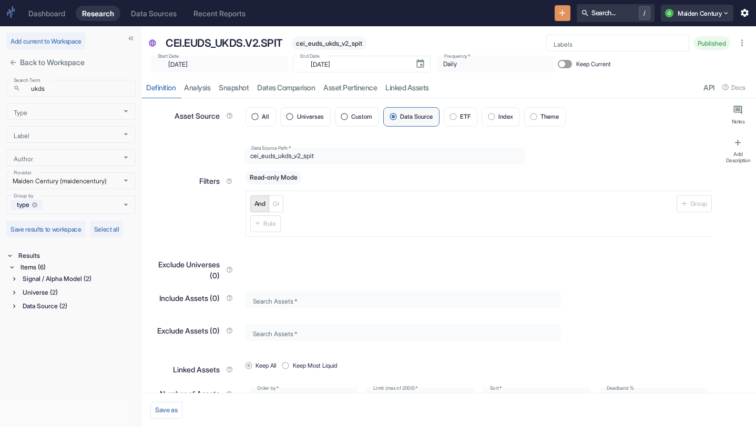
type textarea "x"
click at [208, 88] on link "analysis" at bounding box center [197, 88] width 35 height 22
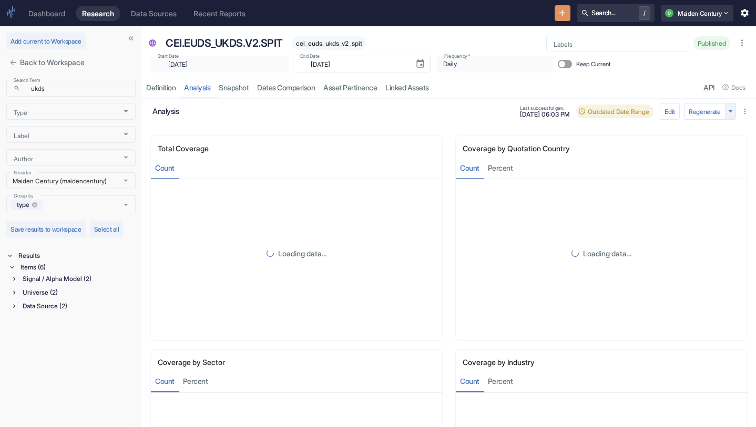
click at [732, 115] on icon "button" at bounding box center [730, 111] width 10 height 10
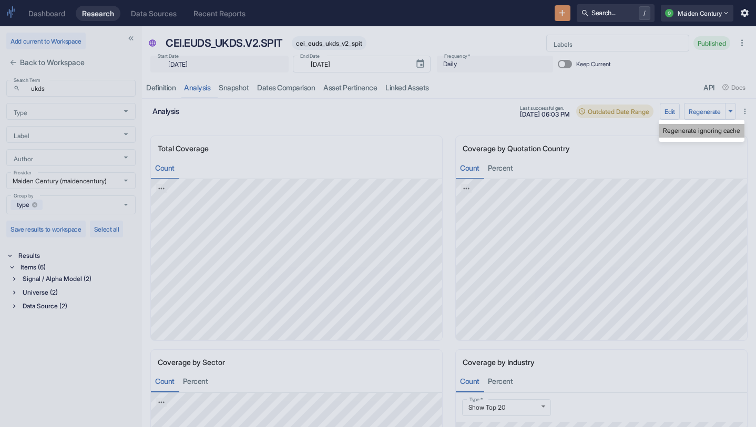
click at [706, 130] on li "Regenerate ignoring cache" at bounding box center [701, 131] width 86 height 14
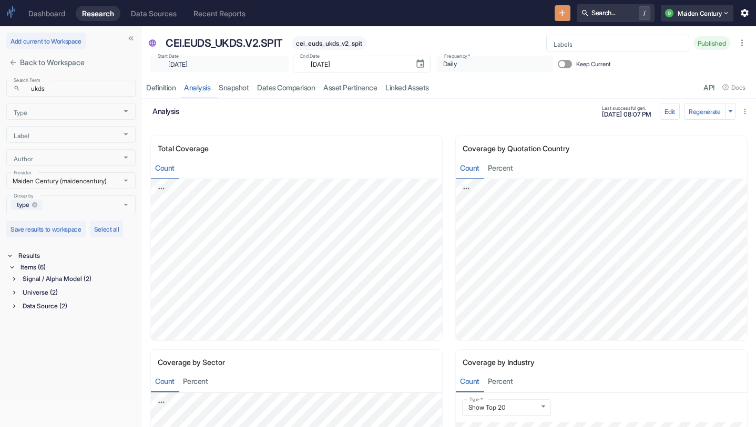
click at [54, 296] on div "Universe (2)" at bounding box center [77, 293] width 115 height 12
click at [72, 337] on p "cei_ukds_v2_spit" at bounding box center [57, 337] width 59 height 8
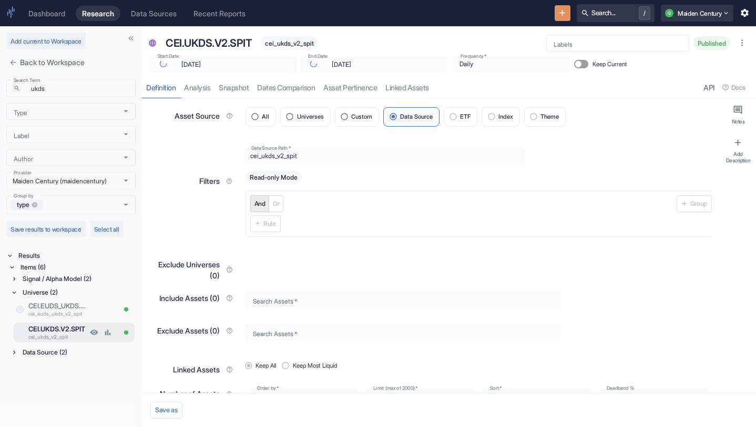
type textarea "x"
click at [203, 80] on link "analysis" at bounding box center [197, 88] width 35 height 22
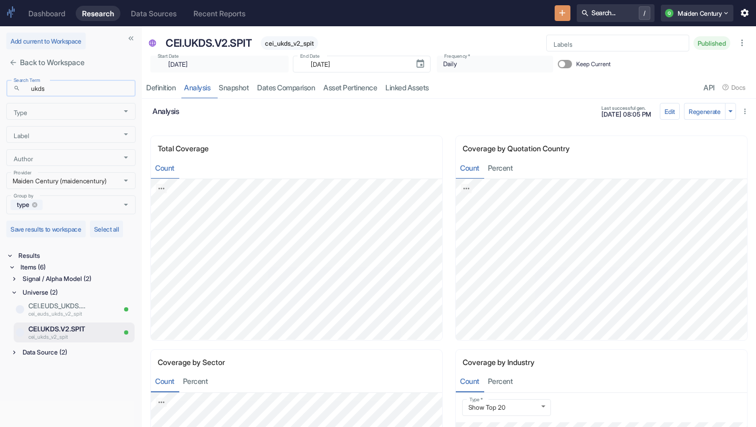
click at [61, 91] on input "ukds" at bounding box center [80, 88] width 111 height 12
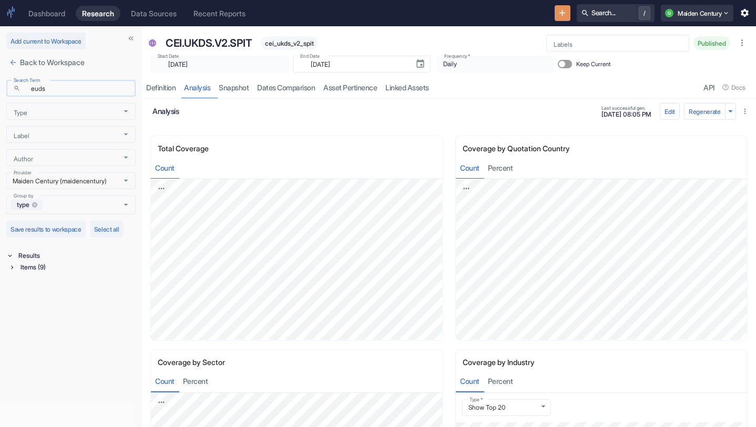
type input "euds"
click at [42, 267] on div "Items (9)" at bounding box center [76, 268] width 117 height 12
click at [52, 292] on div "Universe (3)" at bounding box center [77, 293] width 115 height 12
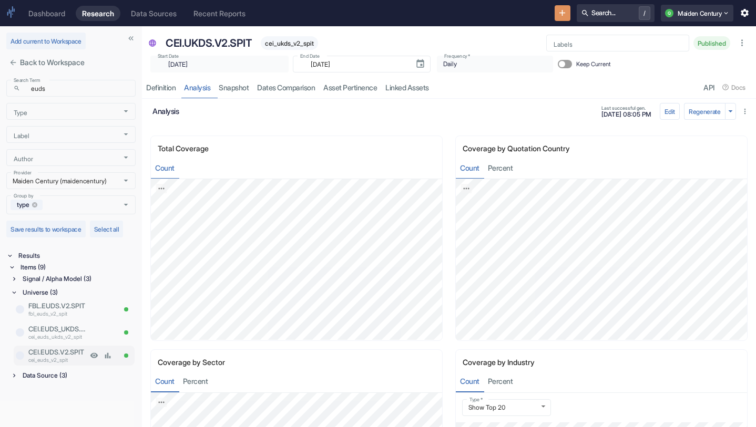
click at [63, 360] on p "cei_euds_v2_spit" at bounding box center [57, 360] width 59 height 8
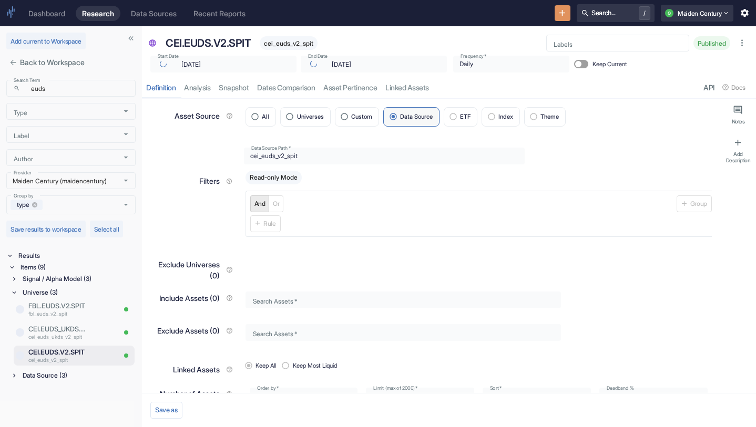
type textarea "x"
click at [202, 93] on link "analysis" at bounding box center [197, 88] width 35 height 22
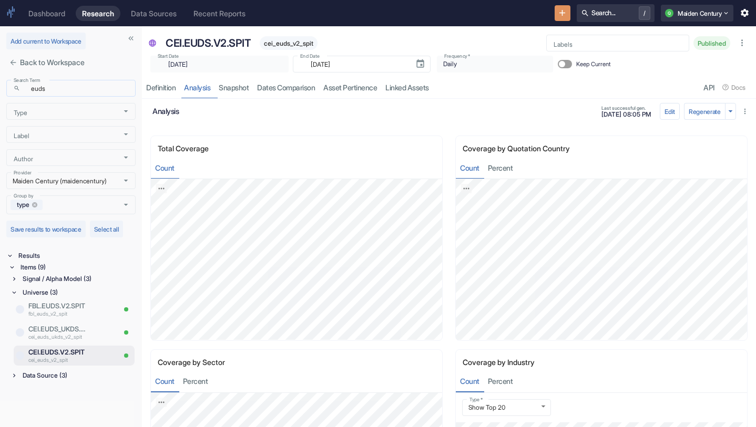
click at [56, 86] on input "euds" at bounding box center [80, 88] width 111 height 12
type input "usdq"
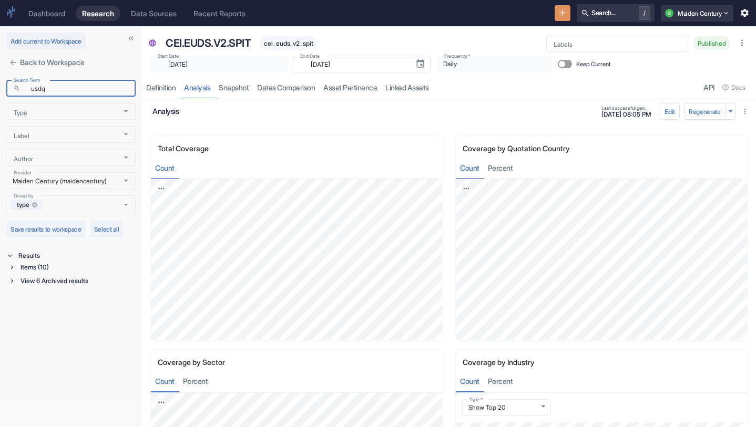
click at [53, 269] on div "Items (10)" at bounding box center [76, 268] width 117 height 12
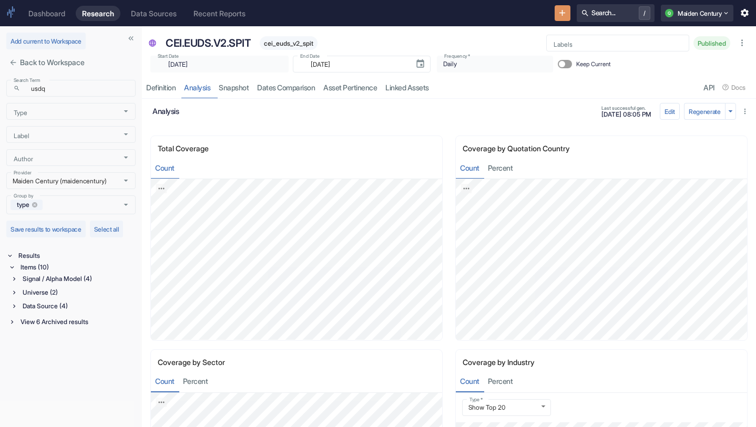
click at [60, 294] on div "Universe (2)" at bounding box center [77, 293] width 115 height 12
click at [68, 339] on p "cei_usdq_v2_spit_" at bounding box center [57, 337] width 59 height 8
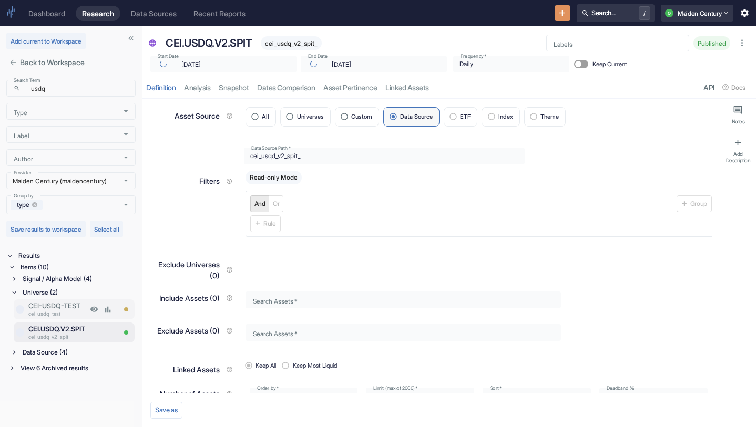
type textarea "x"
click at [205, 86] on link "analysis" at bounding box center [197, 88] width 35 height 22
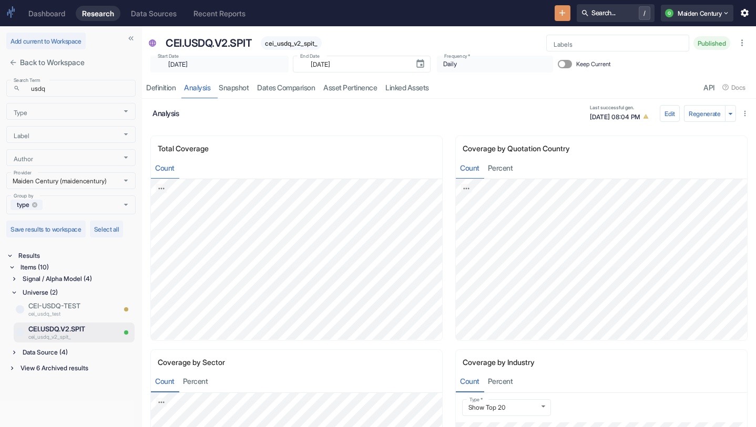
click at [57, 355] on div "Data Source (4)" at bounding box center [77, 353] width 115 height 12
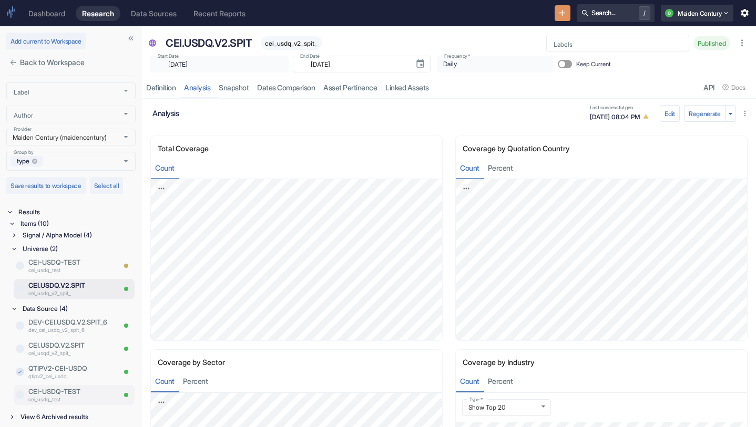
click at [76, 391] on p "CEI-USDQ-TEST" at bounding box center [71, 392] width 86 height 10
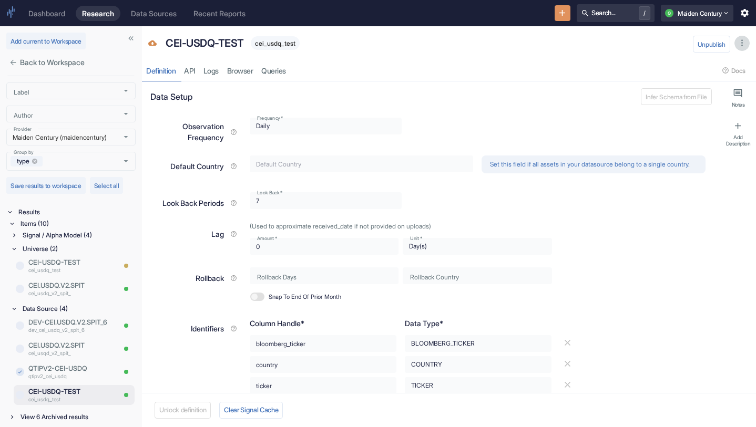
click at [743, 38] on icon "button" at bounding box center [742, 43] width 10 height 10
click at [737, 62] on li "Archive" at bounding box center [735, 62] width 38 height 14
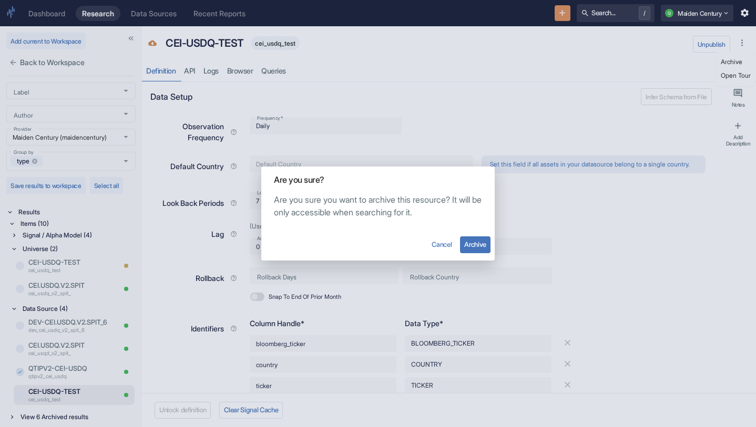
click at [480, 242] on button "Archive" at bounding box center [475, 244] width 30 height 17
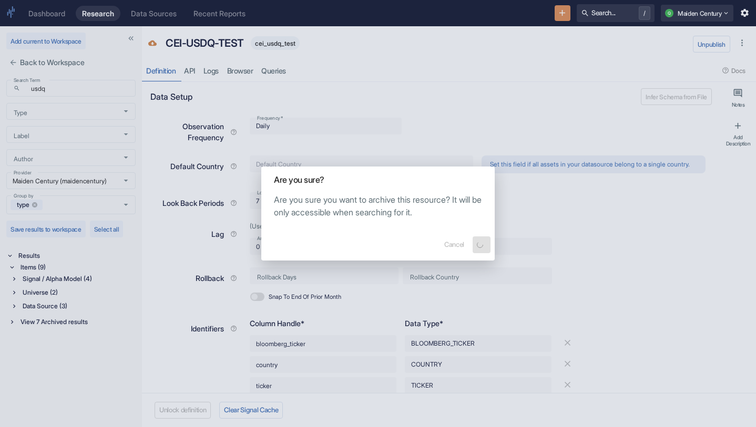
type textarea "x"
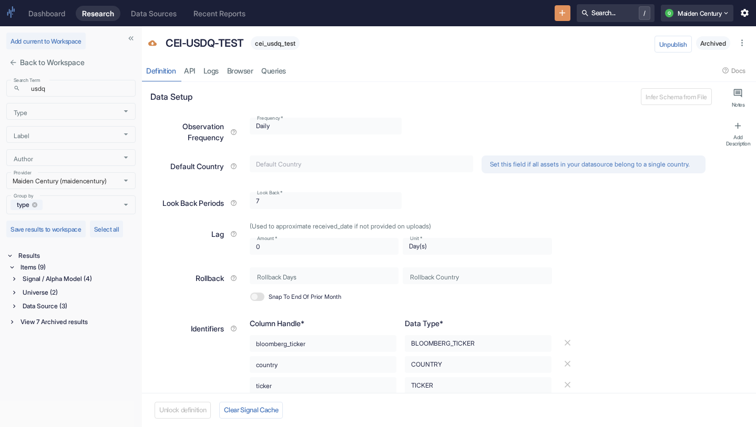
click at [60, 307] on div "Data Source (3)" at bounding box center [77, 307] width 115 height 12
click at [62, 296] on div "Universe (2)" at bounding box center [77, 293] width 115 height 12
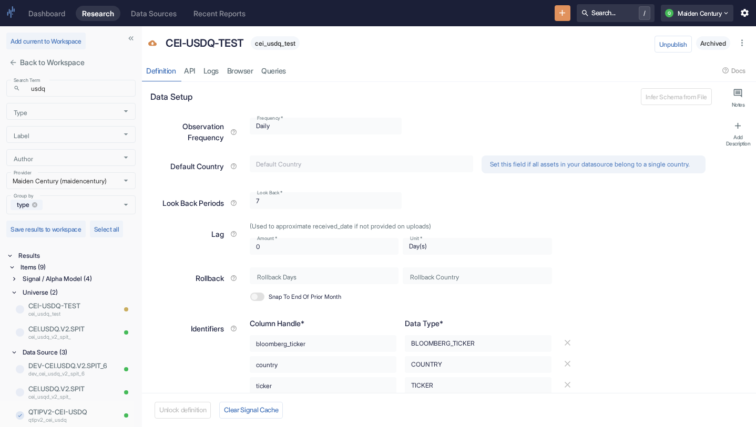
scroll to position [20, 0]
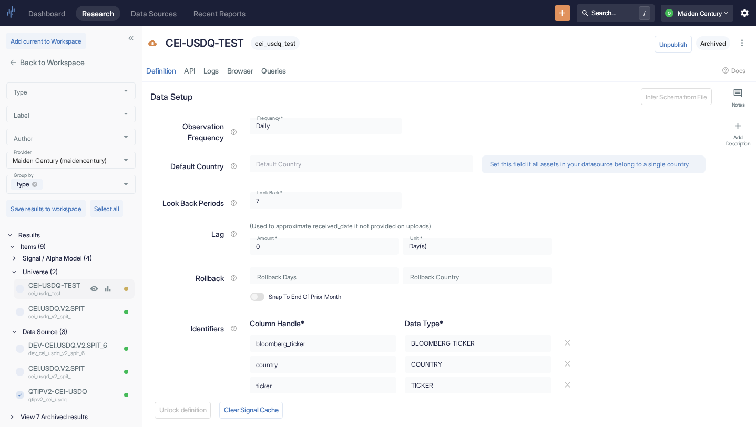
click at [51, 288] on p "CEI-USDQ-TEST" at bounding box center [57, 286] width 59 height 10
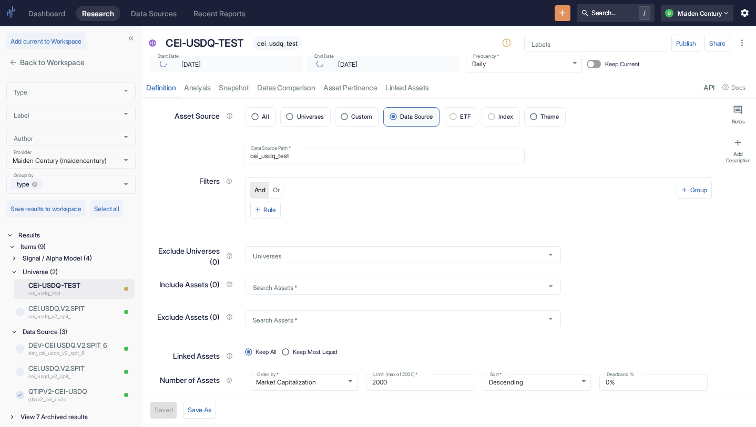
click at [740, 42] on icon "button" at bounding box center [742, 43] width 10 height 10
click at [730, 59] on li "Archive" at bounding box center [735, 62] width 38 height 14
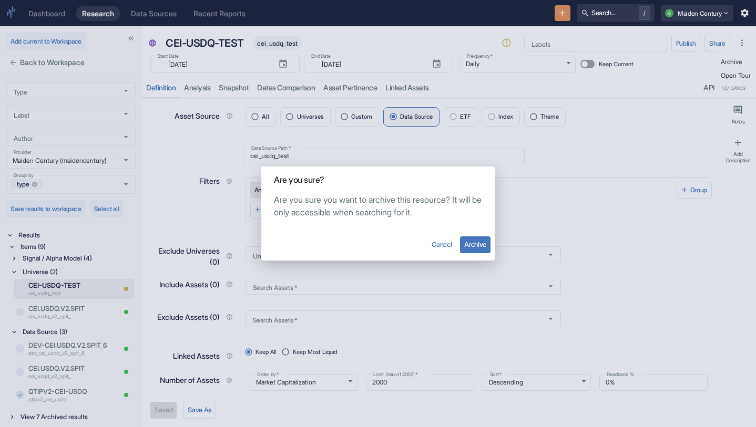
click at [480, 240] on button "Archive" at bounding box center [475, 244] width 30 height 17
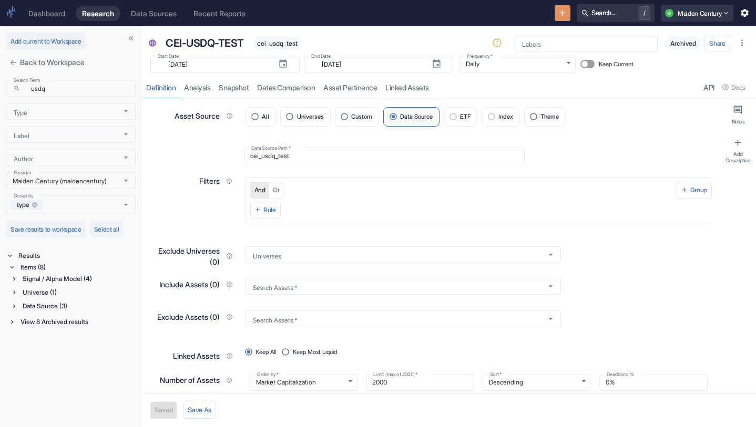
click at [61, 281] on div "Signal / Alpha Model (4)" at bounding box center [77, 279] width 115 height 12
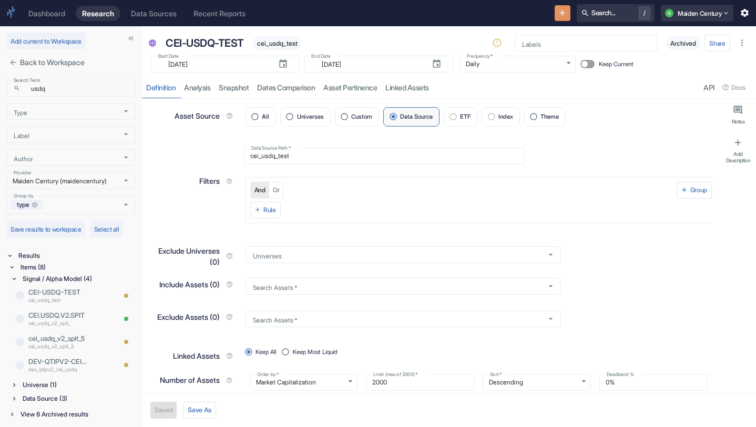
type textarea "x"
click at [64, 298] on p "cei_usdq_test" at bounding box center [57, 300] width 59 height 8
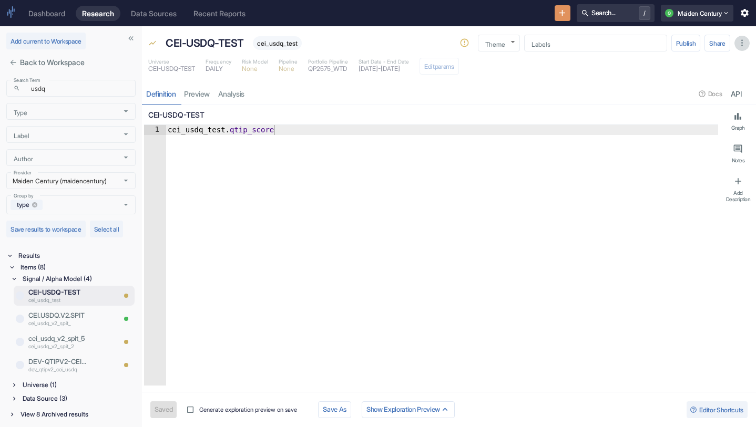
click at [742, 42] on icon "button" at bounding box center [742, 43] width 10 height 10
click at [734, 60] on li "Archive" at bounding box center [735, 62] width 38 height 14
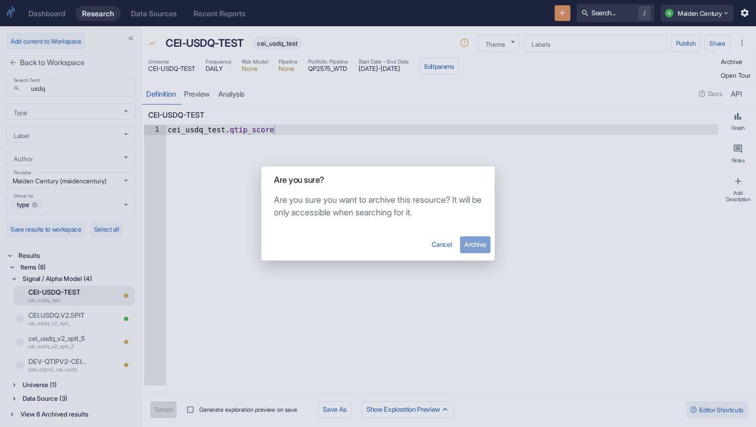
click at [481, 244] on button "Archive" at bounding box center [475, 244] width 30 height 17
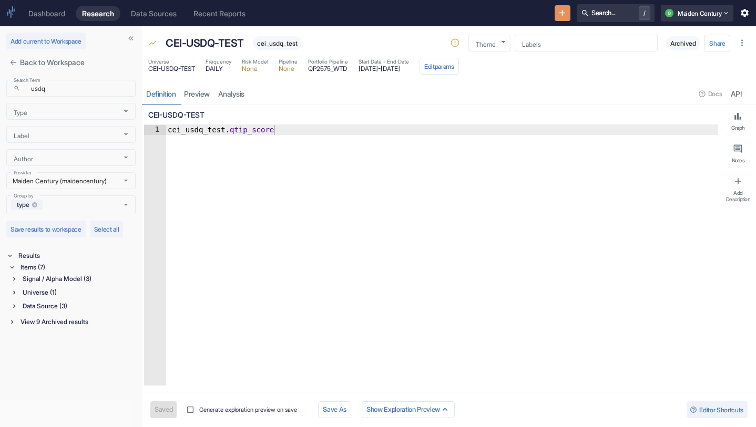
click at [66, 277] on div "Signal / Alpha Model (3)" at bounding box center [77, 279] width 115 height 12
type textarea "x"
click at [49, 355] on div "Signal / Alpha Model (3) CEI.USDQ.V2.SPIT cei_usdq_v2_spit_ cei_usdq_v2_spit_5 …" at bounding box center [73, 328] width 125 height 110
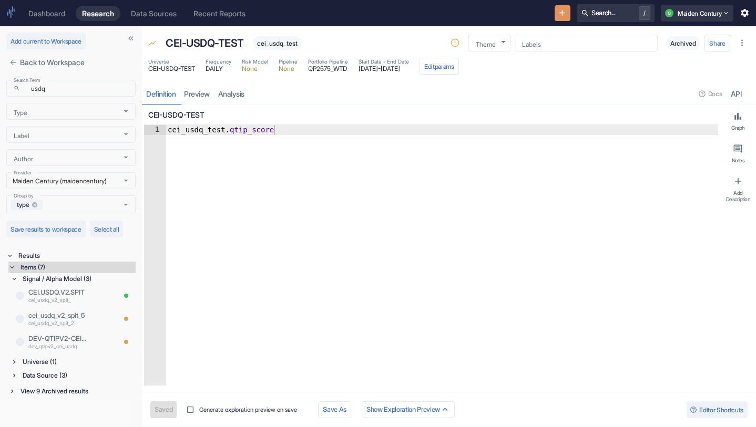
click at [49, 365] on div "Universe (1)" at bounding box center [77, 362] width 115 height 12
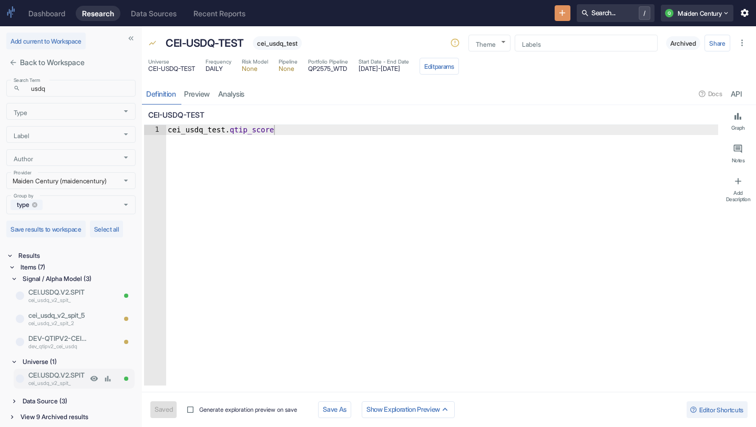
click at [59, 376] on p "CEI.USDQ.V2.SPIT" at bounding box center [57, 375] width 59 height 10
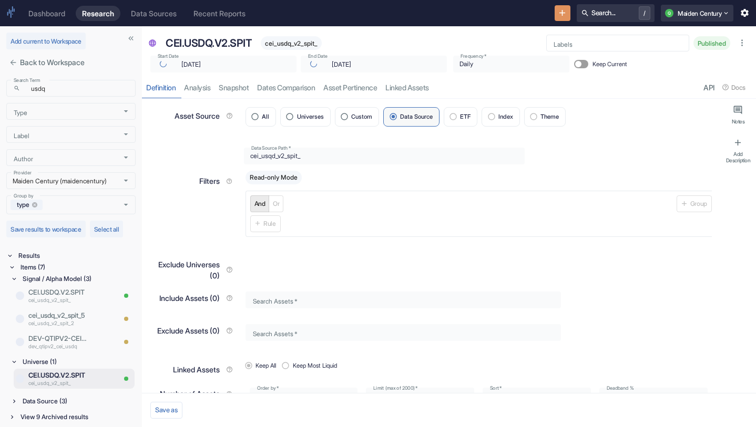
click at [54, 399] on div "Data Source (3)" at bounding box center [77, 402] width 115 height 12
type textarea "x"
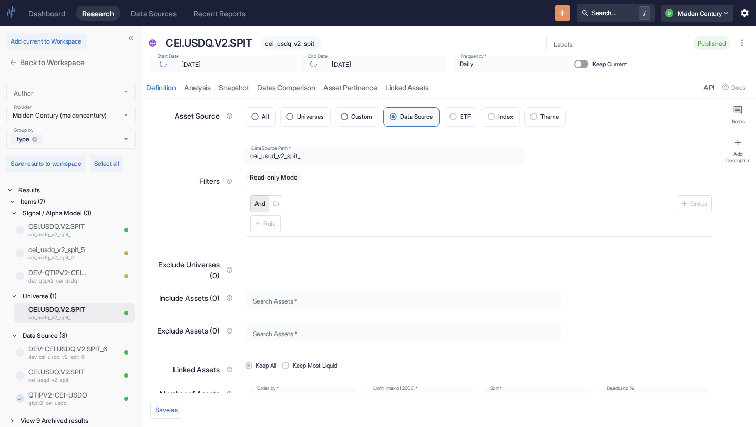
scroll to position [69, 0]
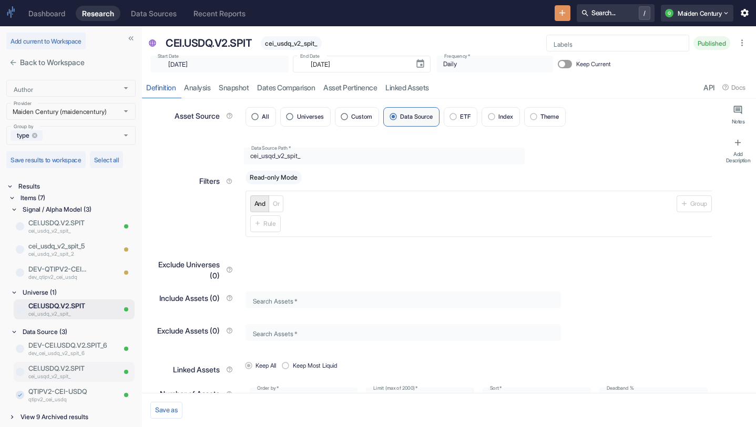
click at [85, 376] on p "cei_usqd_v2_spit_" at bounding box center [71, 377] width 86 height 8
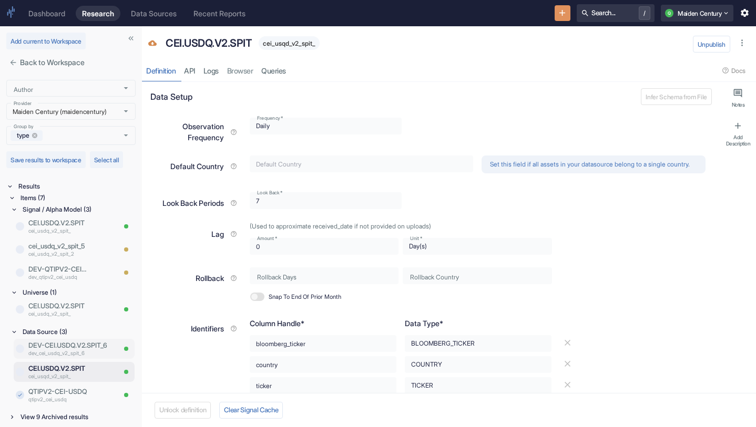
click at [67, 355] on p "dev_cei_usdq_v2_spit_6" at bounding box center [71, 353] width 86 height 8
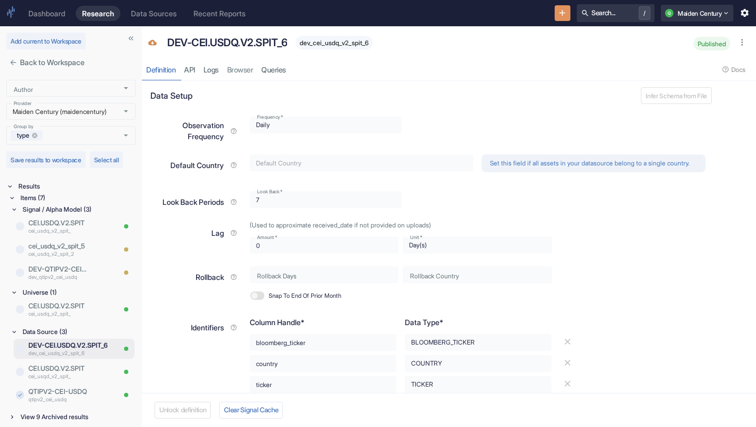
click at [740, 46] on icon "button" at bounding box center [742, 42] width 10 height 10
click at [734, 62] on li "Archive" at bounding box center [735, 62] width 38 height 14
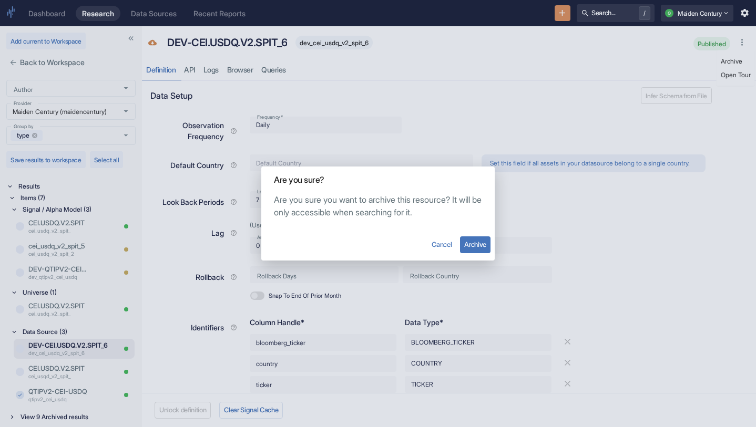
click at [472, 247] on button "Archive" at bounding box center [475, 244] width 30 height 17
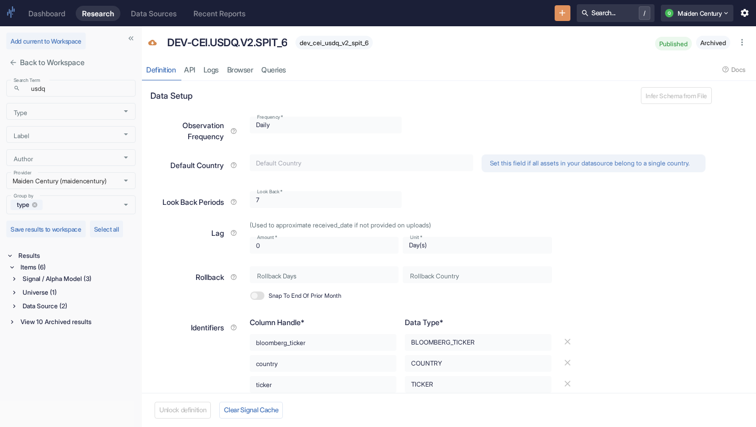
click at [59, 293] on div "Universe (1)" at bounding box center [77, 293] width 115 height 12
click at [68, 331] on div "Data Source (2)" at bounding box center [77, 332] width 115 height 12
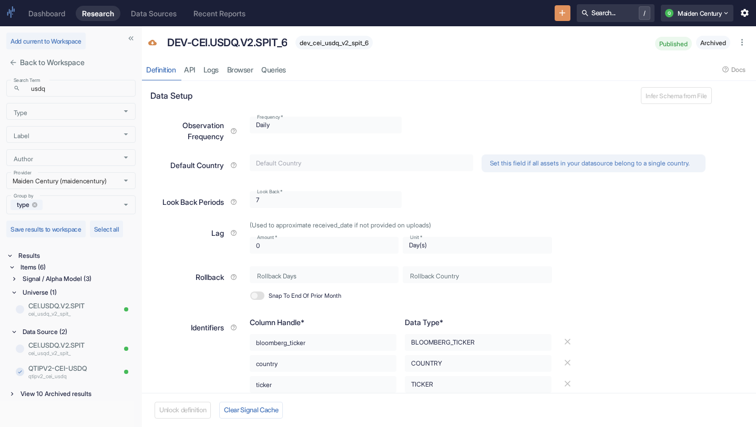
click at [78, 276] on div "Signal / Alpha Model (3)" at bounding box center [77, 279] width 115 height 12
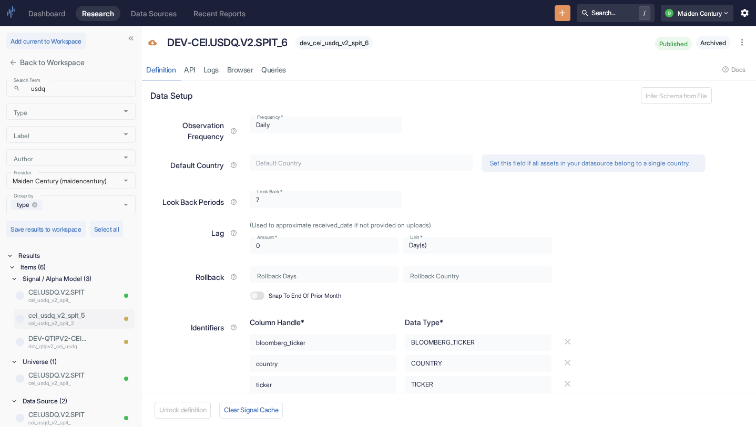
click at [75, 322] on p "cei_usdq_v2_spit_2" at bounding box center [71, 323] width 86 height 8
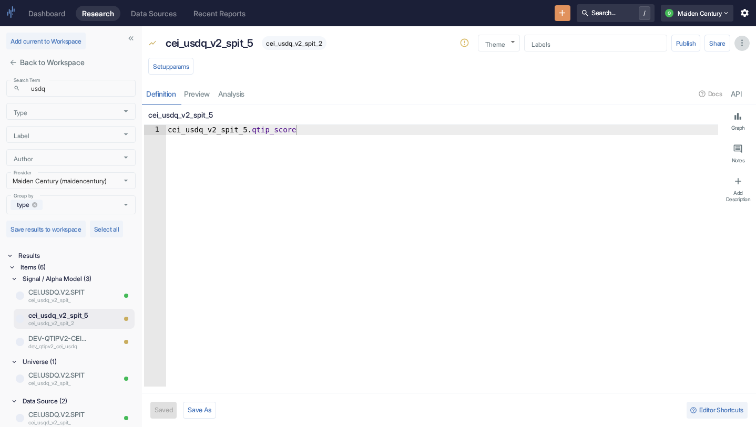
click at [743, 44] on icon "button" at bounding box center [742, 43] width 10 height 10
click at [739, 59] on li "Archive" at bounding box center [735, 62] width 38 height 14
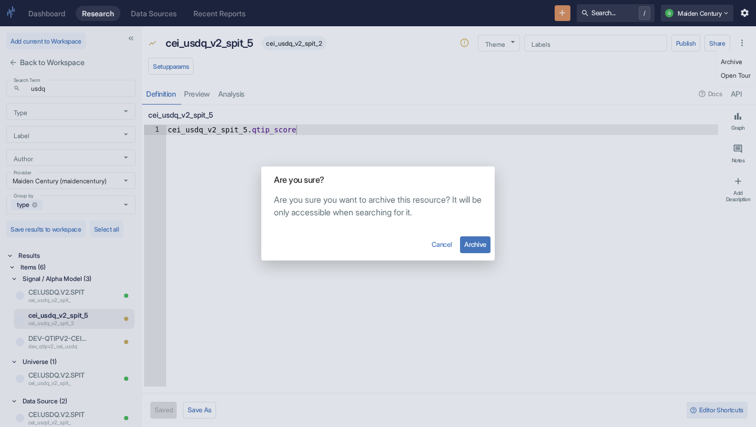
click at [471, 249] on button "Archive" at bounding box center [475, 244] width 30 height 17
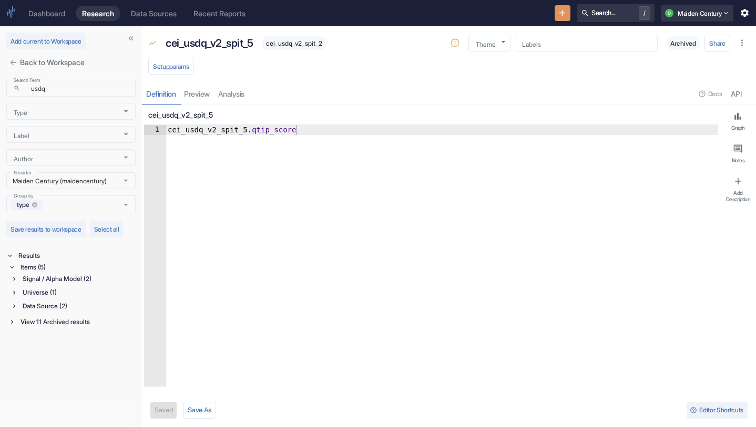
click at [46, 280] on div "Signal / Alpha Model (2)" at bounding box center [77, 279] width 115 height 12
type textarea "x"
click at [77, 322] on p "dev_qtipv2_cei_usdq" at bounding box center [57, 323] width 59 height 8
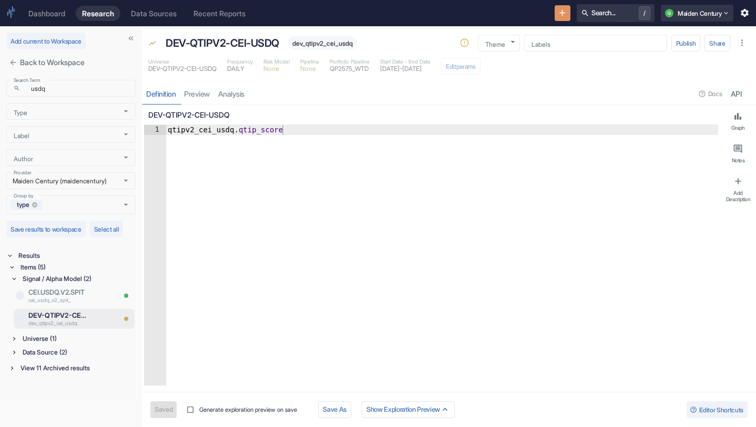
click at [739, 44] on icon "button" at bounding box center [742, 43] width 10 height 10
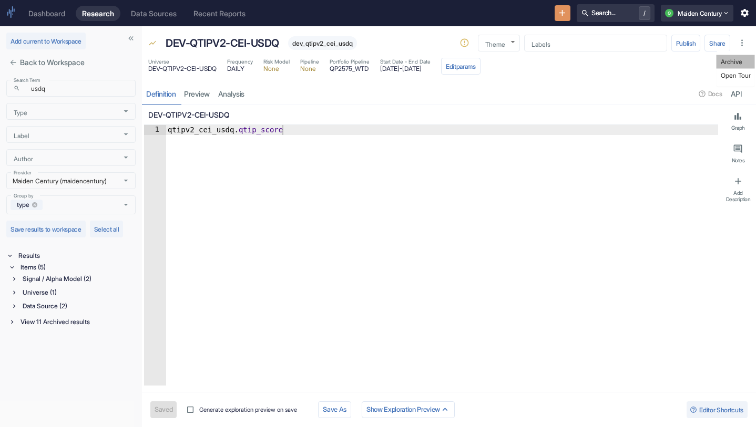
click at [725, 63] on li "Archive" at bounding box center [735, 62] width 38 height 14
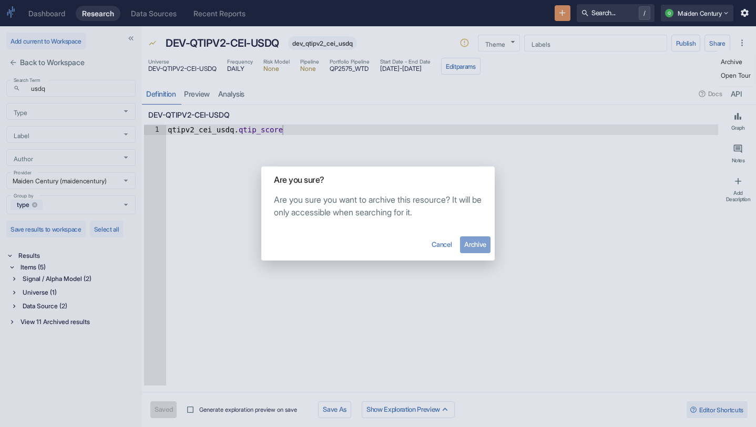
click at [479, 242] on button "Archive" at bounding box center [475, 244] width 30 height 17
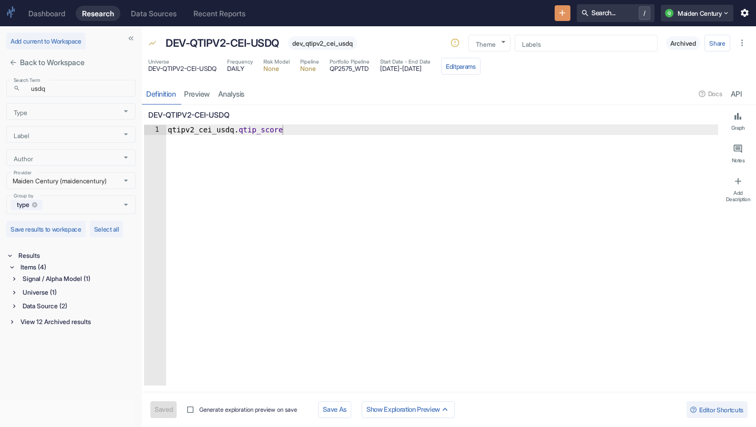
click at [58, 306] on div "Data Source (2)" at bounding box center [77, 307] width 115 height 12
type textarea "x"
click at [47, 326] on p "cei_usqd_v2_spit_" at bounding box center [71, 328] width 86 height 8
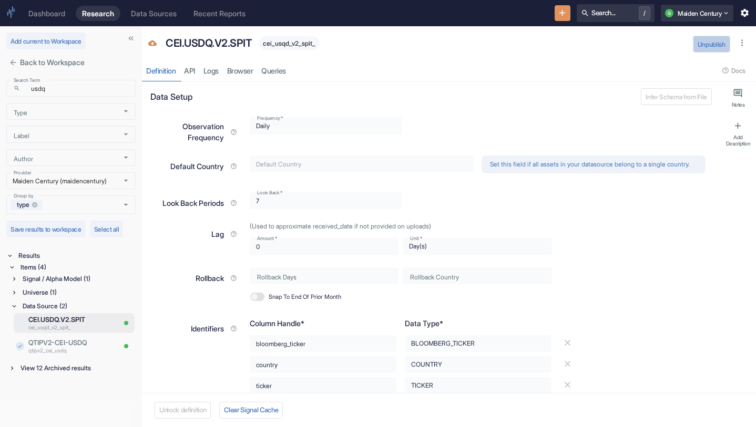
click at [708, 43] on button "Unpublish" at bounding box center [711, 44] width 37 height 17
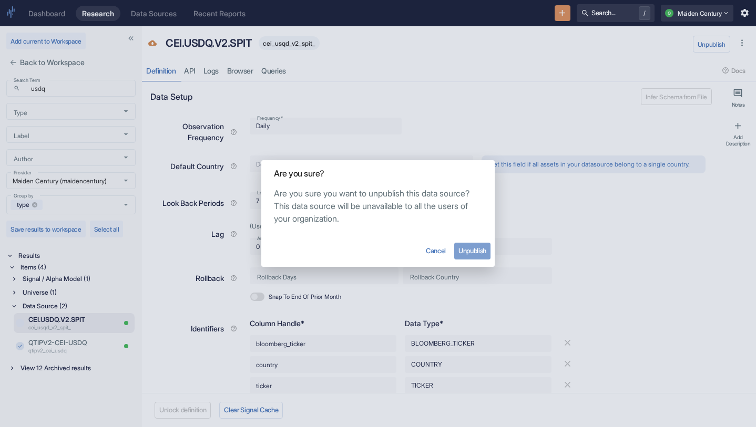
click at [476, 250] on button "Unpublish" at bounding box center [472, 251] width 36 height 17
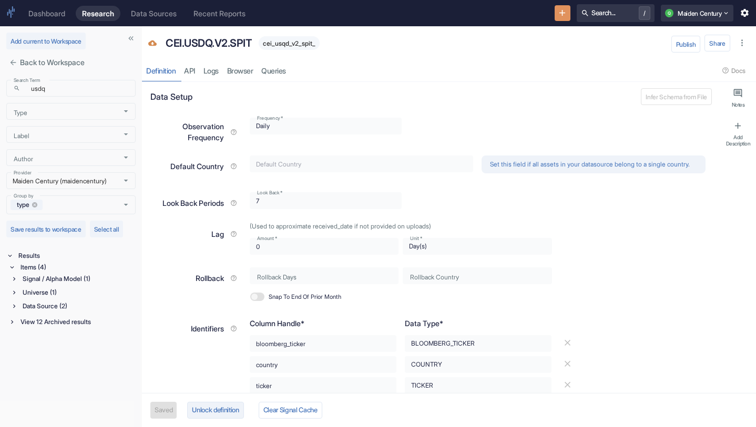
click at [223, 411] on button "Unlock definition" at bounding box center [215, 410] width 56 height 17
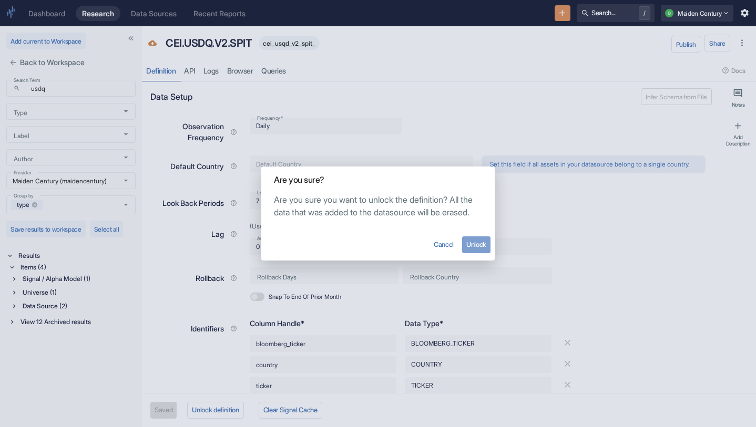
click at [480, 249] on button "Unlock" at bounding box center [476, 244] width 28 height 17
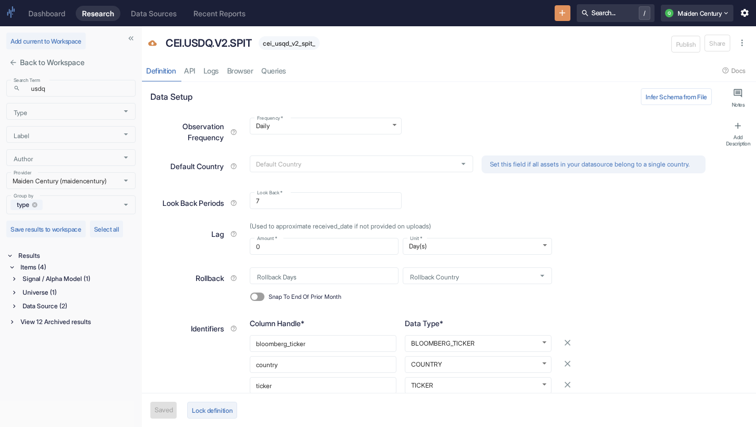
click at [210, 410] on button "Lock definition" at bounding box center [212, 410] width 50 height 17
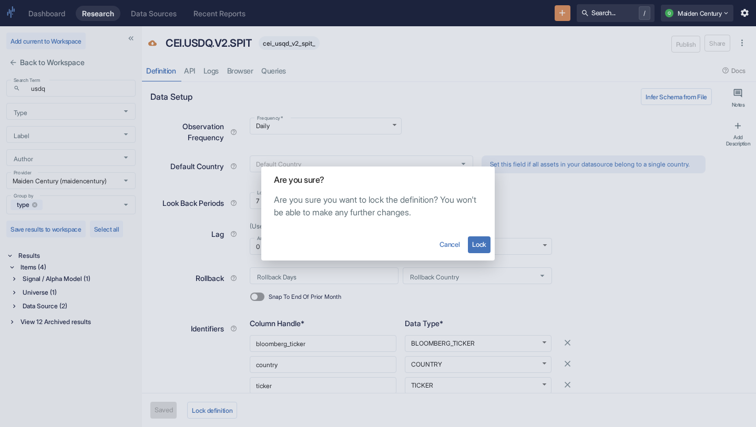
click at [480, 240] on button "Lock" at bounding box center [479, 244] width 23 height 17
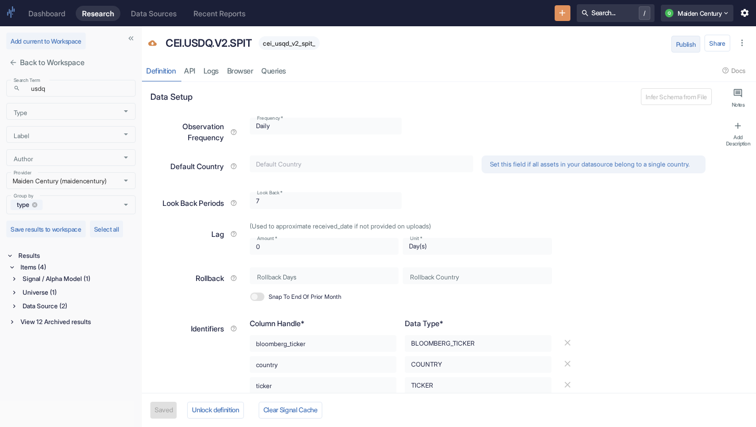
click at [676, 47] on button "Publish" at bounding box center [685, 44] width 29 height 17
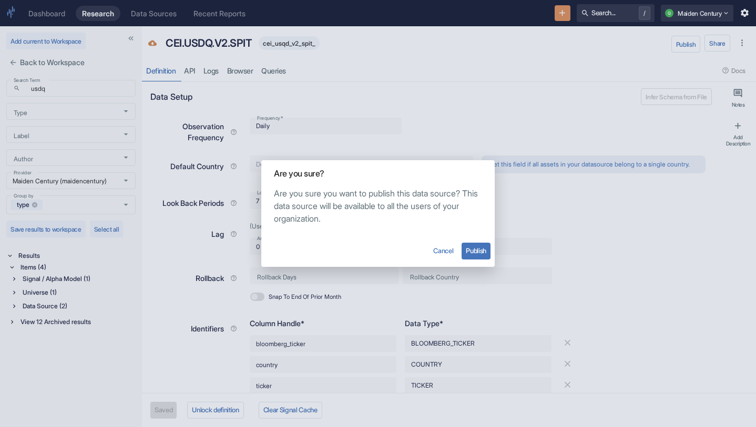
click at [476, 255] on button "Publish" at bounding box center [475, 251] width 29 height 17
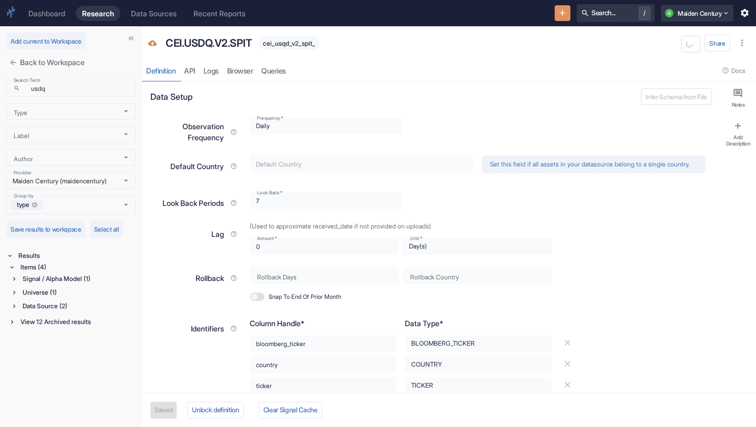
type textarea "x"
click at [43, 308] on div "Data Source (2)" at bounding box center [77, 307] width 115 height 12
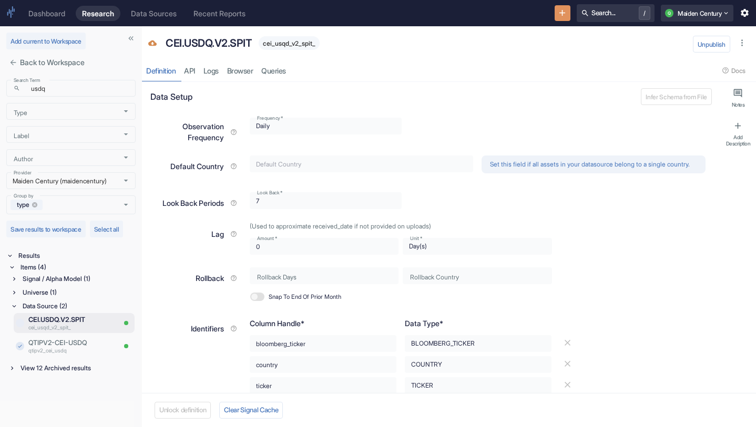
click at [43, 285] on div "Signal / Alpha Model (1) Universe (1) Data Source (2) CEI.USDQ.V2.SPIT cei_usqd…" at bounding box center [73, 316] width 125 height 87
click at [43, 294] on div "Universe (1)" at bounding box center [77, 293] width 115 height 12
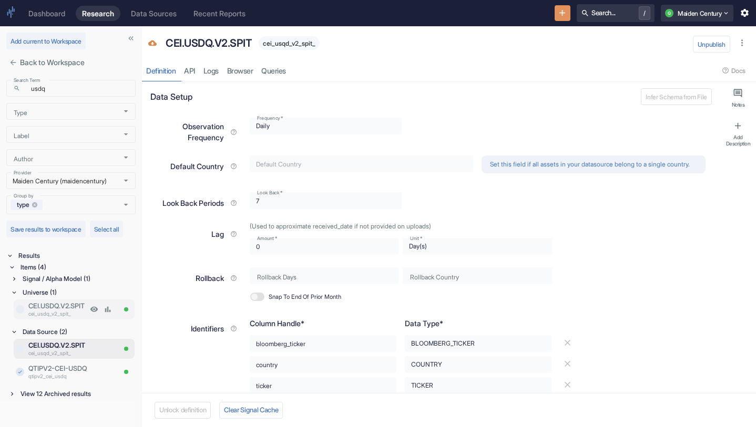
click at [57, 311] on p "cei_usdq_v2_spit_" at bounding box center [57, 314] width 59 height 8
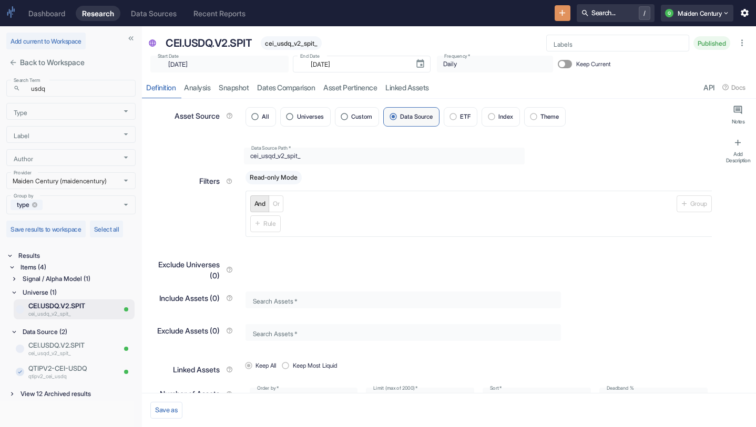
type textarea "x"
click at [69, 92] on input "usdq" at bounding box center [80, 88] width 111 height 12
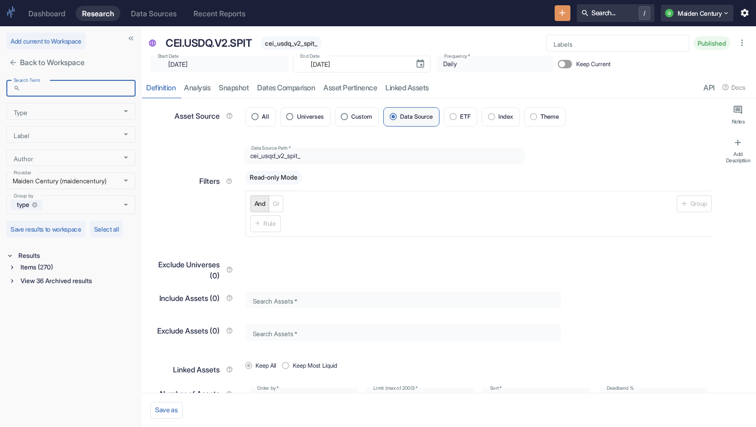
click at [44, 263] on div "Items (270)" at bounding box center [76, 268] width 117 height 12
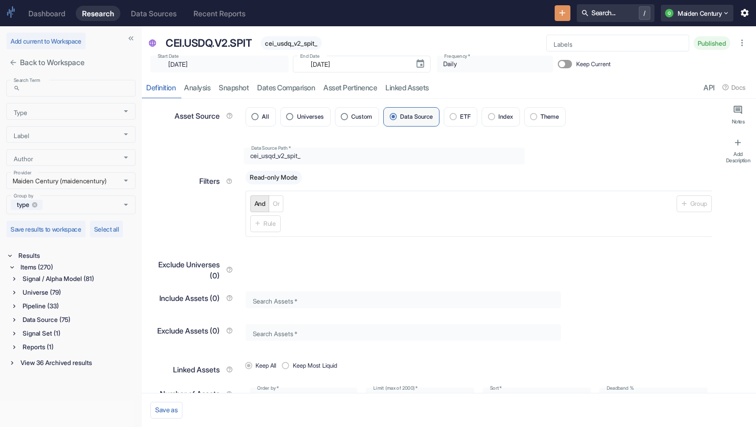
click at [82, 367] on div "View 36 Archived results" at bounding box center [76, 363] width 117 height 12
click at [77, 362] on div "View 36 Archived results" at bounding box center [76, 363] width 117 height 12
click at [48, 89] on input "Search Term" at bounding box center [80, 88] width 111 height 12
type input "EUDS"
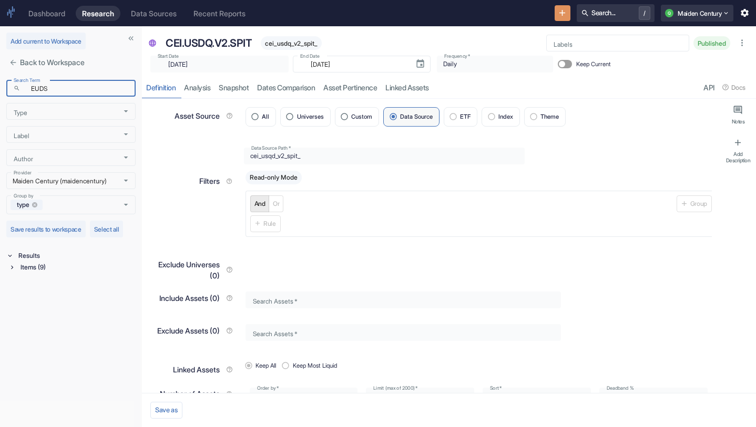
click at [44, 269] on div "Items (9)" at bounding box center [76, 268] width 117 height 12
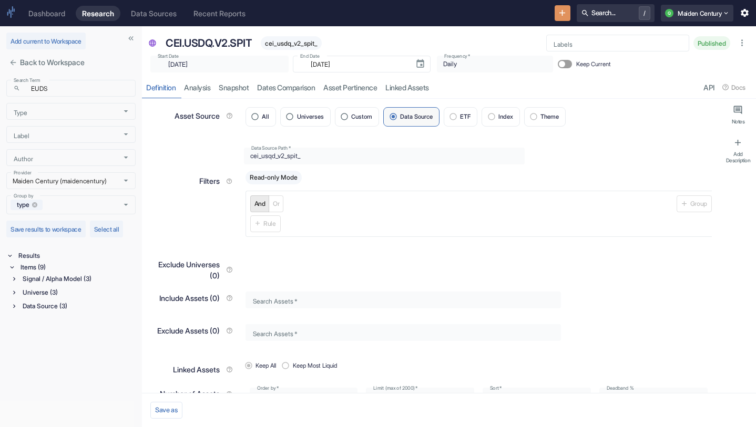
click at [64, 281] on div "Signal / Alpha Model (3)" at bounding box center [77, 279] width 115 height 12
click at [70, 343] on p "cei_euds_v2_spit" at bounding box center [57, 347] width 59 height 8
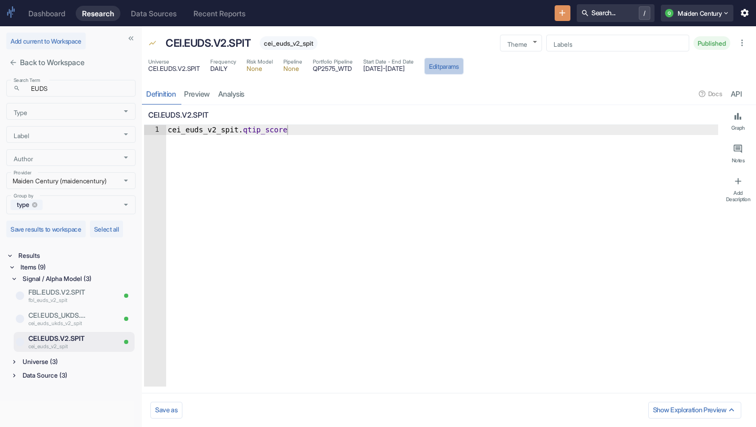
click at [463, 65] on button "Edit params" at bounding box center [443, 66] width 39 height 17
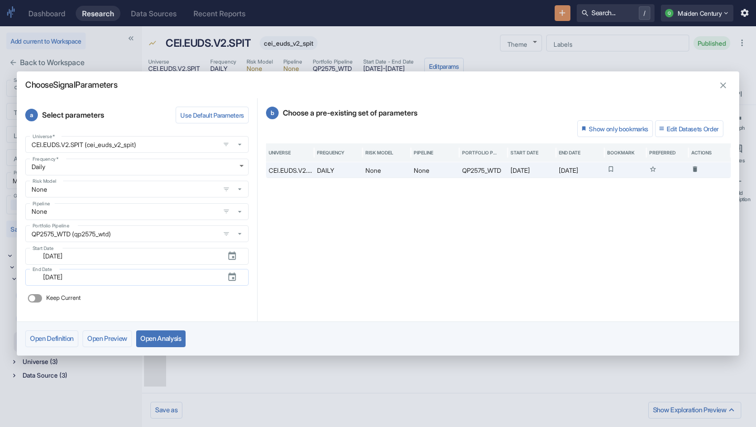
click at [219, 278] on div "​ 2025-06-27 End Date" at bounding box center [136, 277] width 223 height 17
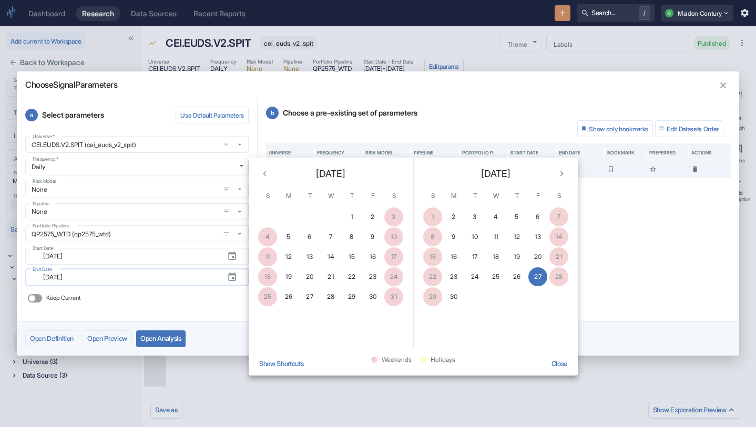
click at [234, 278] on icon "button" at bounding box center [231, 277] width 7 height 8
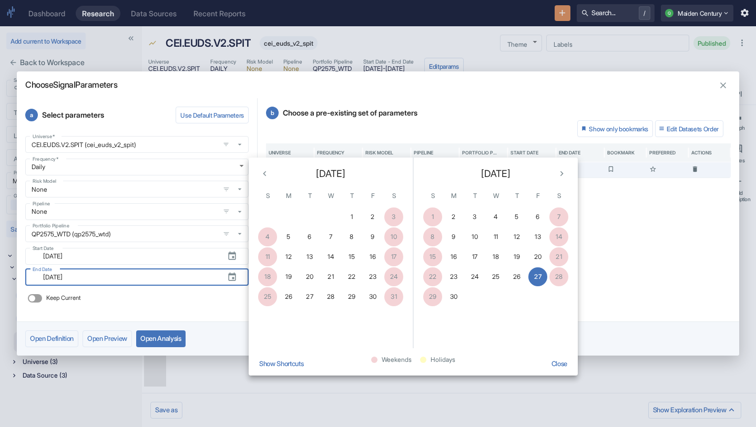
click at [564, 173] on icon "Next month" at bounding box center [561, 174] width 10 height 10
click at [479, 295] on button "30" at bounding box center [474, 296] width 19 height 19
type textarea "x"
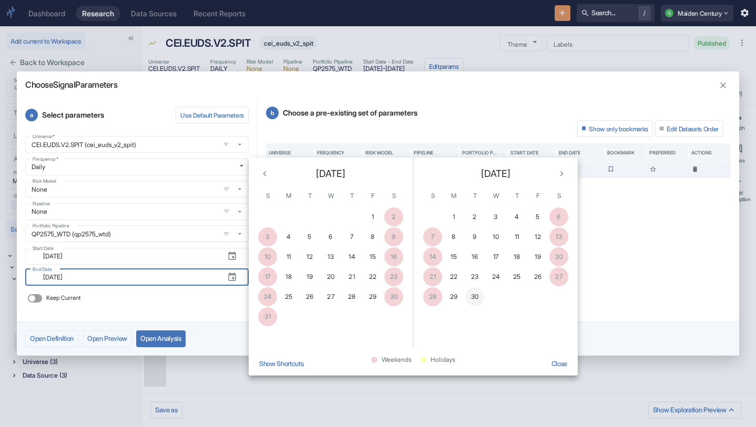
type input "[DATE]"
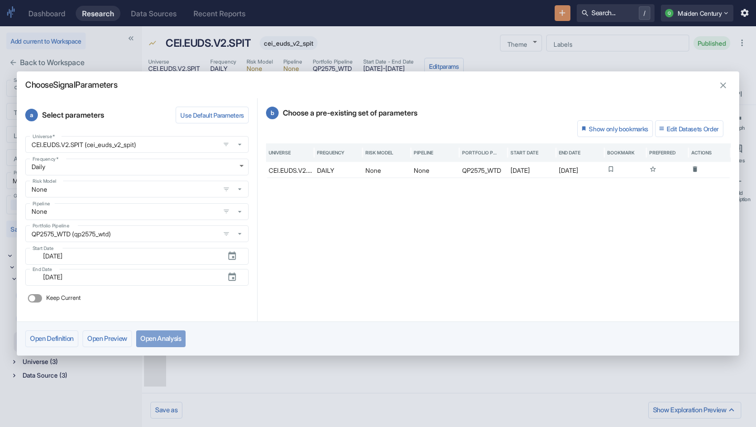
click at [177, 343] on button "Open Analysis" at bounding box center [160, 339] width 49 height 17
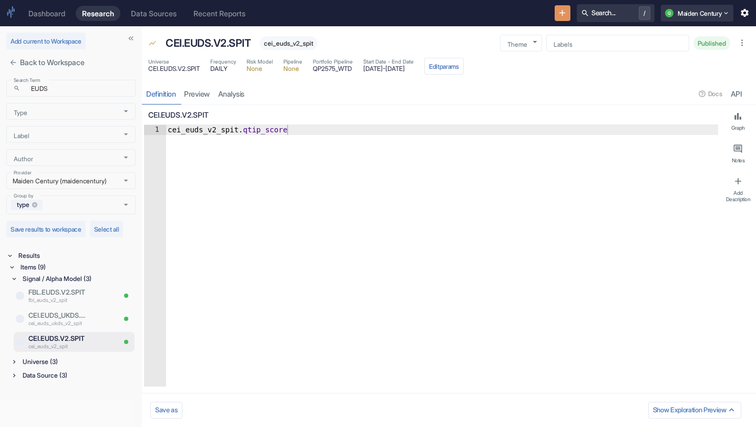
type textarea "x"
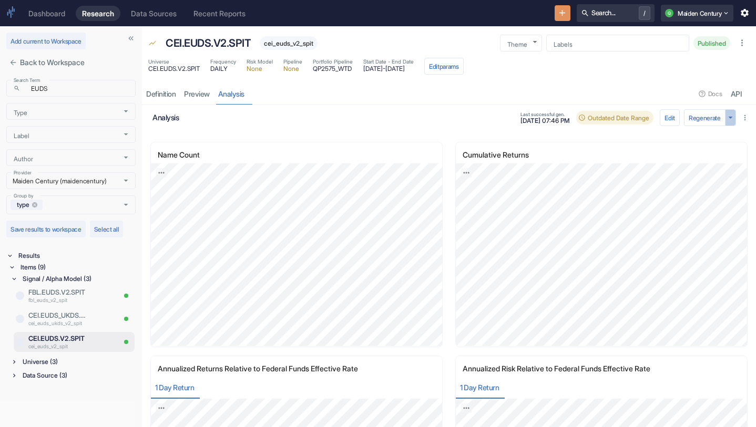
click at [732, 116] on icon "button" at bounding box center [730, 117] width 10 height 10
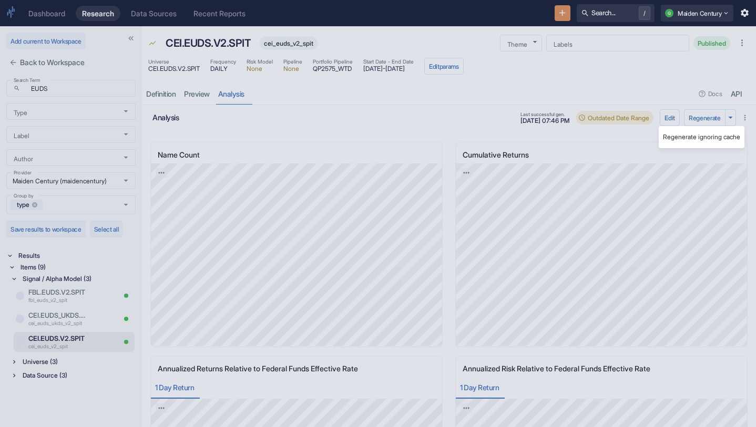
click at [709, 135] on li "Regenerate ignoring cache" at bounding box center [701, 137] width 86 height 14
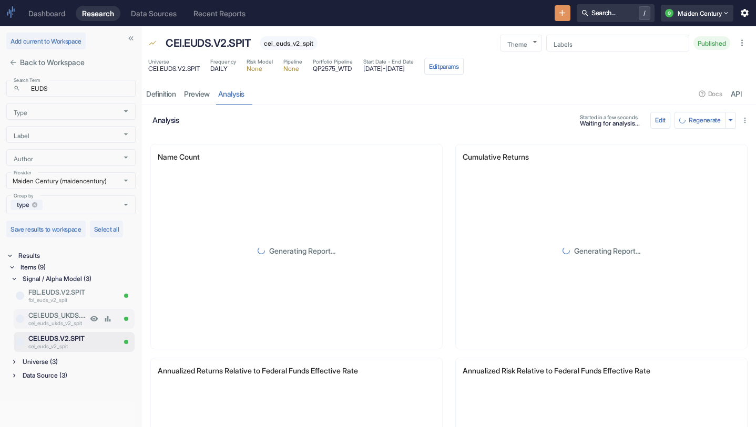
click at [81, 318] on p "CEI.EUDS_UKDS.V2.SPIT" at bounding box center [57, 316] width 59 height 10
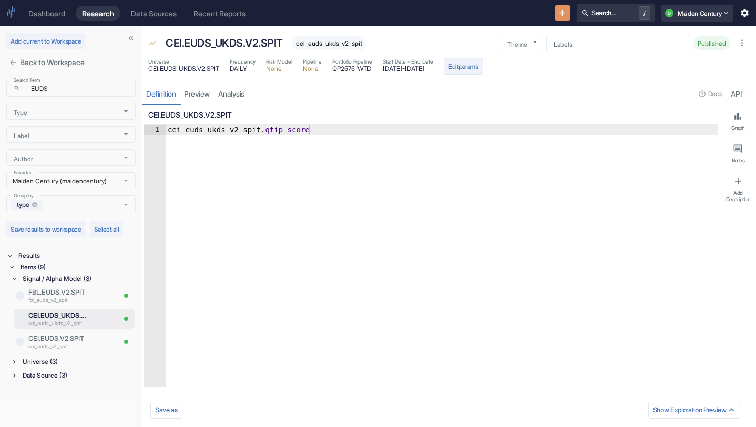
click at [483, 67] on button "Edit params" at bounding box center [462, 66] width 39 height 17
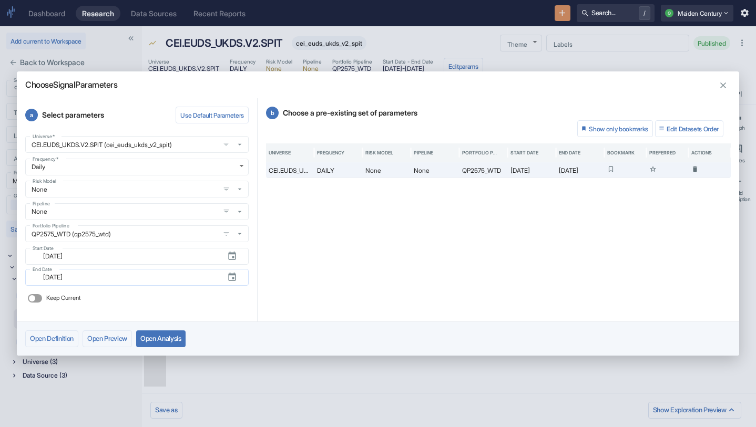
click at [109, 281] on input "2025-06-27" at bounding box center [128, 277] width 182 height 12
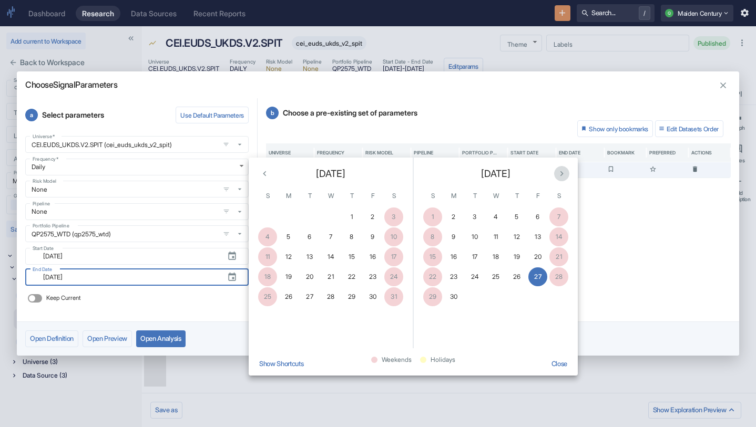
click at [563, 173] on icon "Next month" at bounding box center [561, 174] width 10 height 10
click at [472, 293] on button "30" at bounding box center [474, 296] width 19 height 19
type textarea "x"
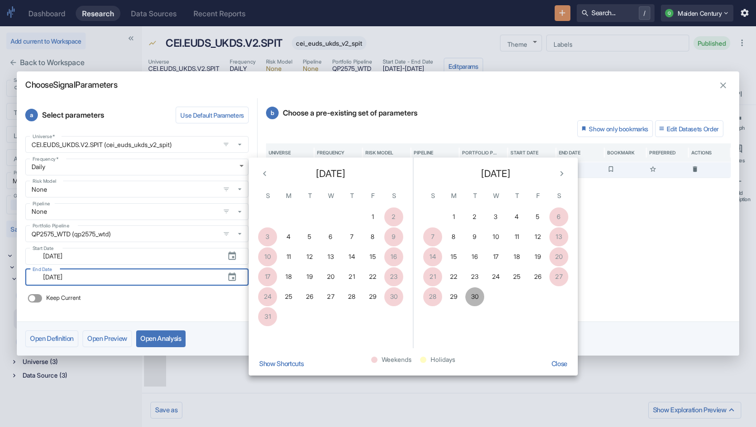
type input "[DATE]"
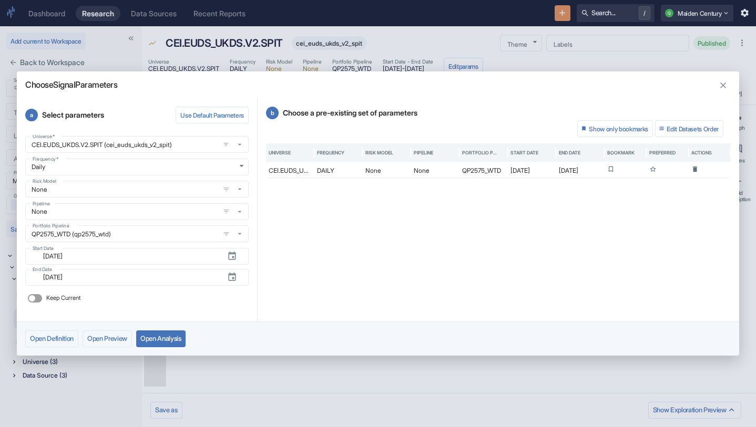
click at [184, 336] on button "Open Analysis" at bounding box center [160, 339] width 49 height 17
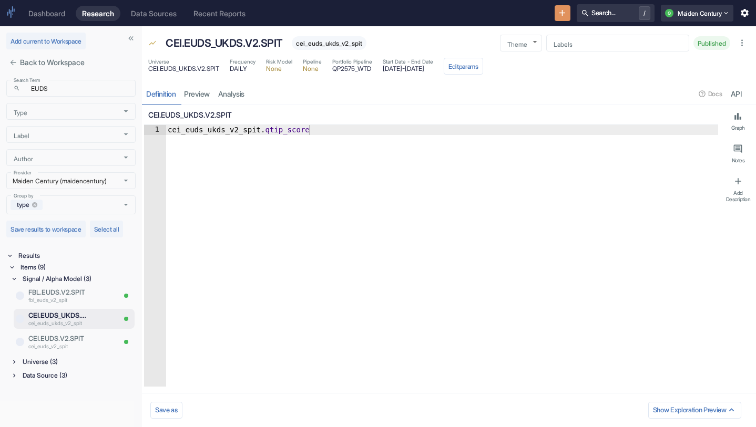
type textarea "x"
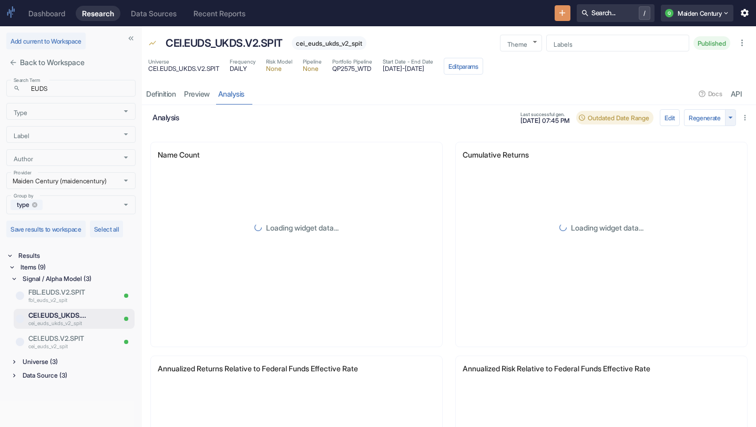
click at [731, 119] on icon "button" at bounding box center [730, 117] width 10 height 10
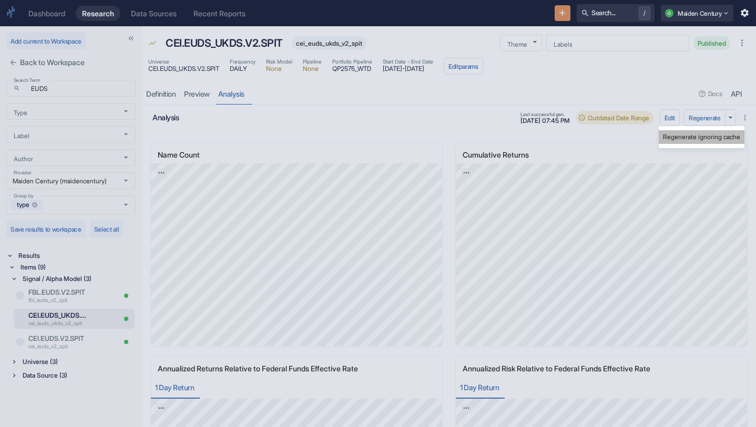
click at [716, 138] on li "Regenerate ignoring cache" at bounding box center [701, 137] width 86 height 14
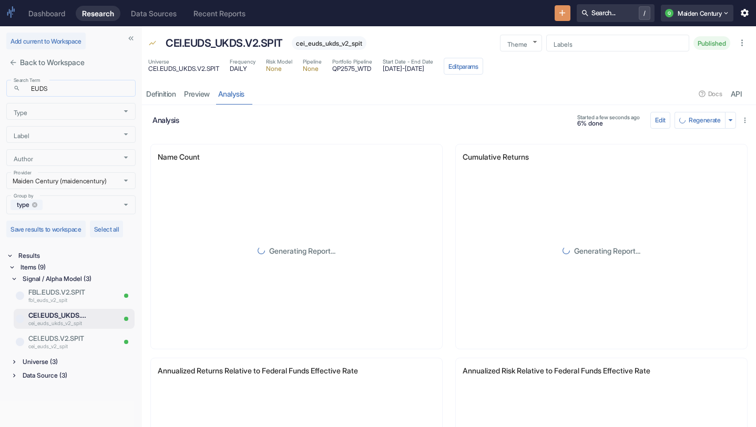
click at [74, 94] on div "​ EUDS Search Term" at bounding box center [70, 88] width 129 height 17
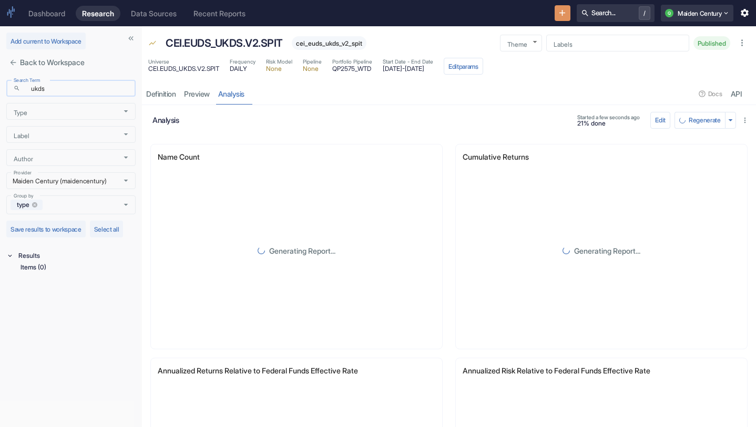
type input "ukds"
click at [43, 264] on div "Items (6)" at bounding box center [76, 268] width 117 height 12
click at [78, 278] on div "Signal / Alpha Model (2)" at bounding box center [77, 279] width 115 height 12
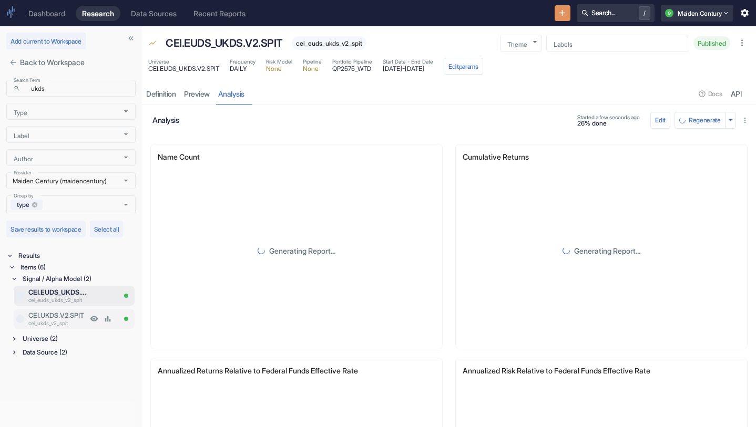
click at [72, 327] on p "cei_ukds_v2_spit" at bounding box center [57, 323] width 59 height 8
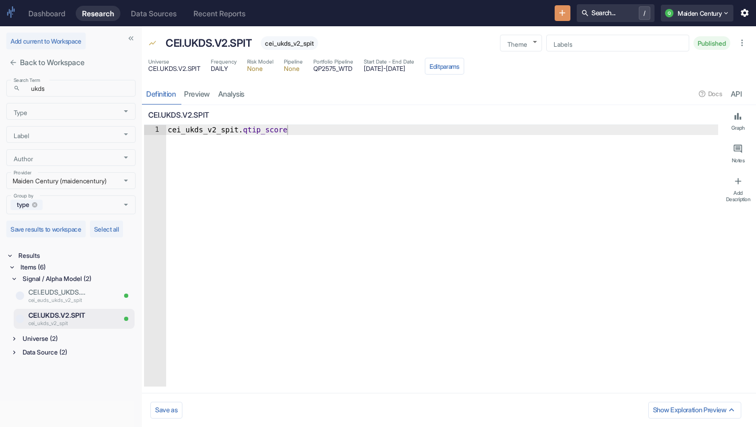
click at [517, 65] on div "Universe CEI.UKDS.V2.SPIT Frequency DAILY Risk Model None Pipeline None Portfol…" at bounding box center [449, 67] width 614 height 23
click at [464, 65] on button "Edit params" at bounding box center [444, 66] width 39 height 17
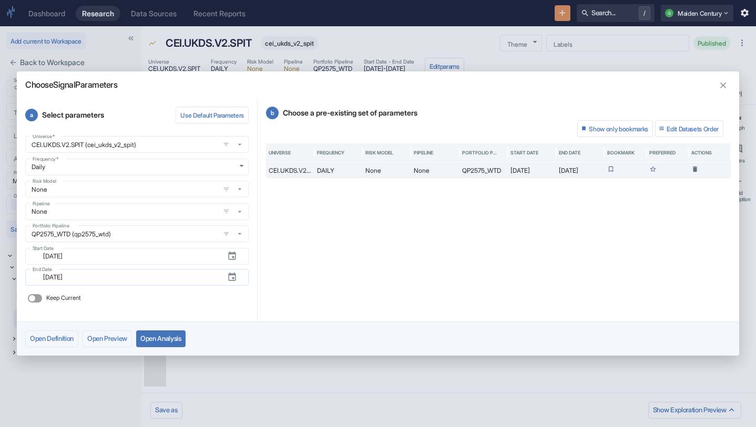
click at [233, 280] on icon "button" at bounding box center [231, 277] width 7 height 8
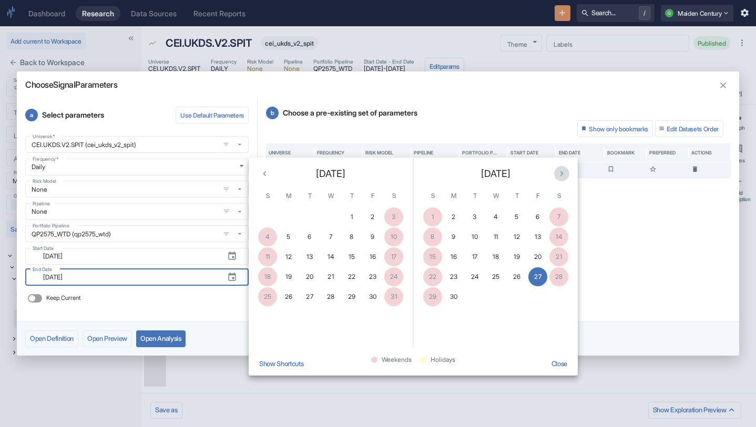
click at [559, 176] on icon "Next month" at bounding box center [561, 174] width 10 height 10
click at [478, 305] on button "30" at bounding box center [474, 296] width 19 height 19
type textarea "x"
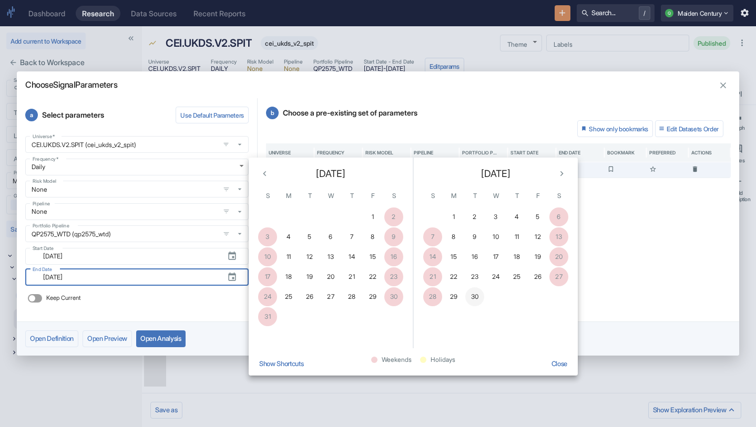
type input "[DATE]"
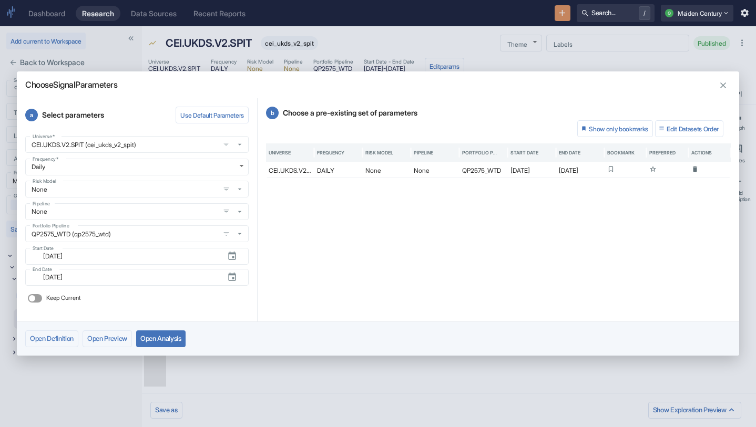
click at [172, 341] on button "Open Analysis" at bounding box center [160, 339] width 49 height 17
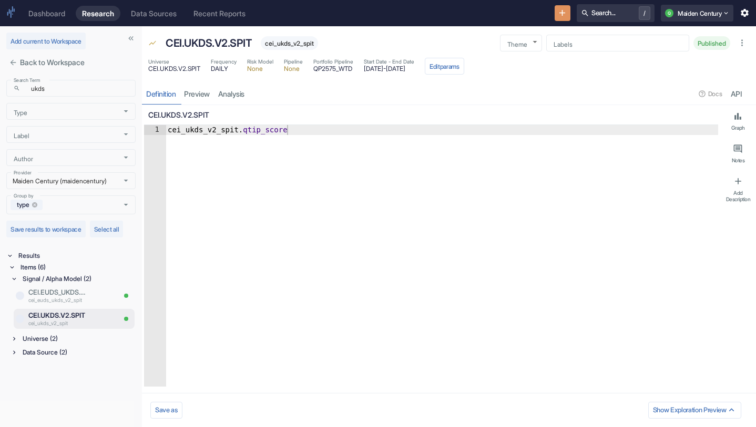
type textarea "x"
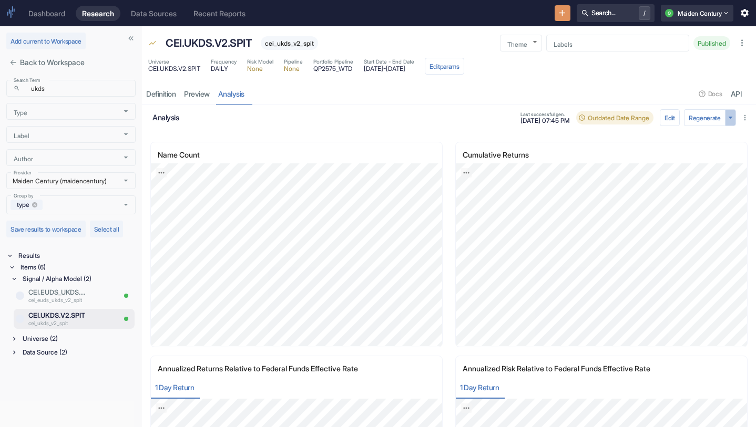
click at [732, 117] on icon "button" at bounding box center [730, 117] width 10 height 10
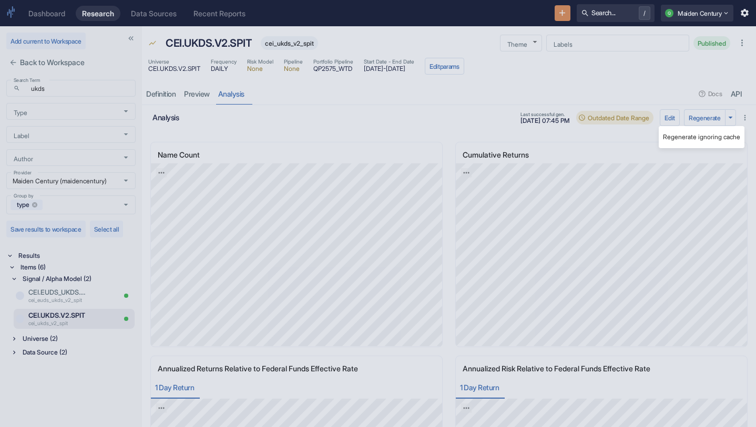
click at [719, 141] on li "Regenerate ignoring cache" at bounding box center [701, 137] width 86 height 14
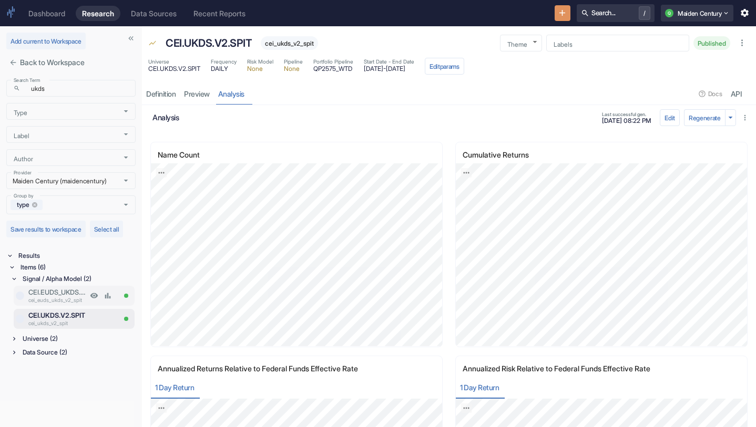
click at [50, 296] on p "cei_euds_ukds_v2_spit" at bounding box center [57, 300] width 59 height 8
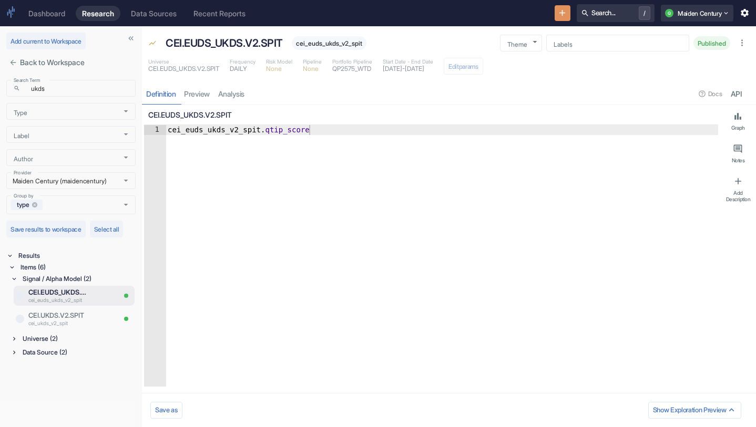
type textarea "x"
click at [241, 92] on link "analysis" at bounding box center [231, 94] width 35 height 22
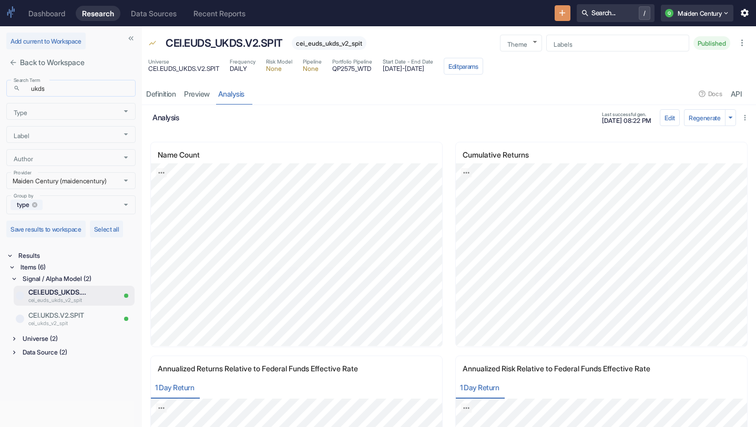
click at [61, 85] on input "ukds" at bounding box center [80, 88] width 111 height 12
type input "EUDS"
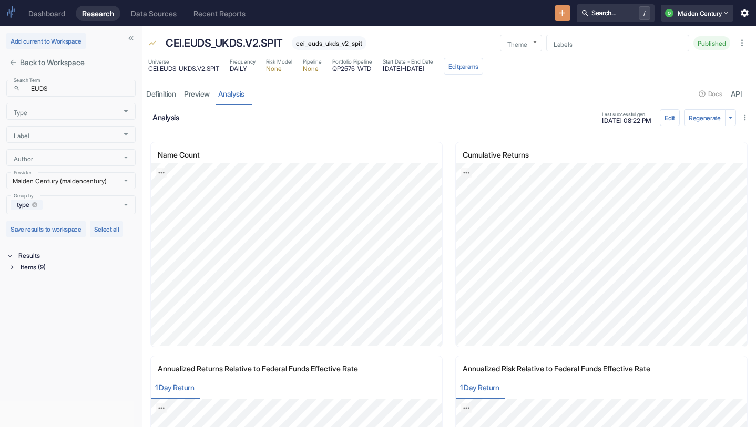
click at [45, 270] on div "Items (9)" at bounding box center [76, 268] width 117 height 12
click at [76, 276] on div "Signal / Alpha Model (3)" at bounding box center [77, 279] width 115 height 12
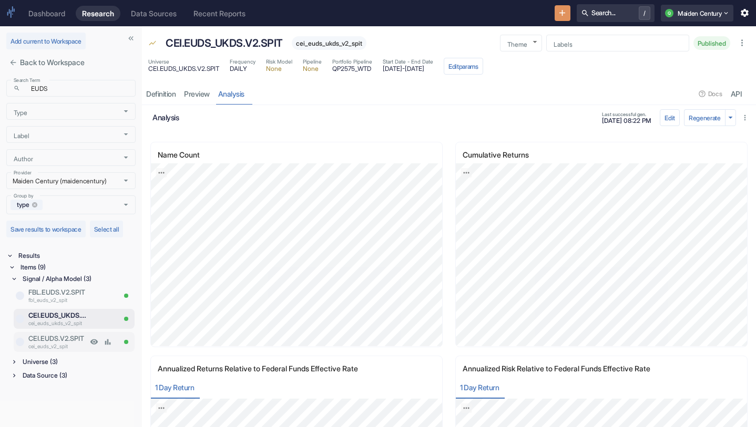
click at [69, 340] on p "CEI.EUDS.V2.SPIT" at bounding box center [57, 339] width 59 height 10
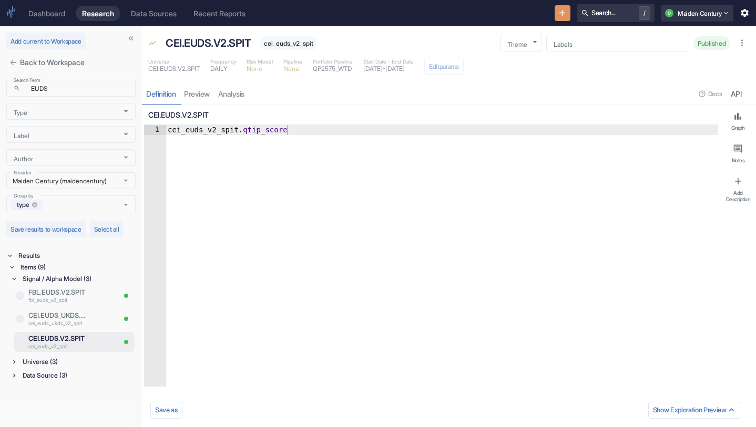
type textarea "x"
click at [233, 92] on link "analysis" at bounding box center [231, 94] width 35 height 22
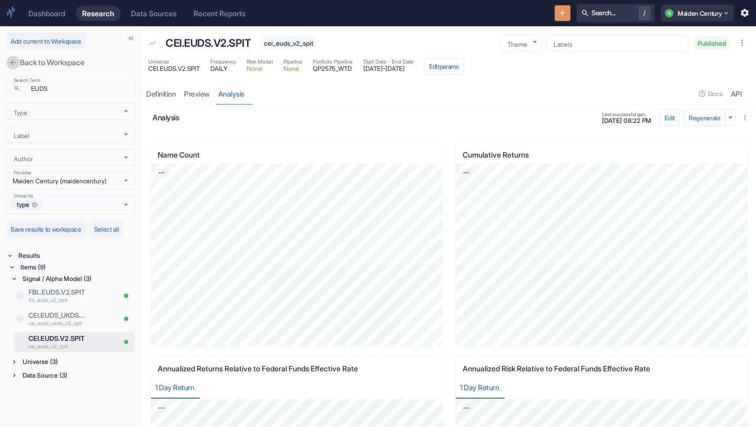
click at [16, 62] on icon "close" at bounding box center [13, 62] width 8 height 8
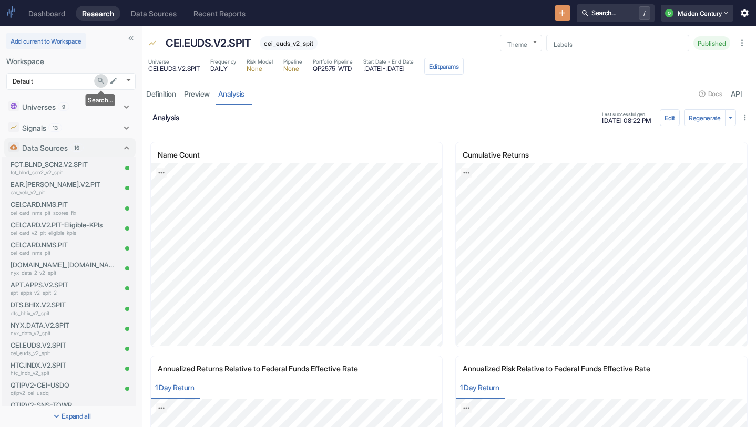
click at [101, 80] on icon "Search..." at bounding box center [101, 81] width 8 height 8
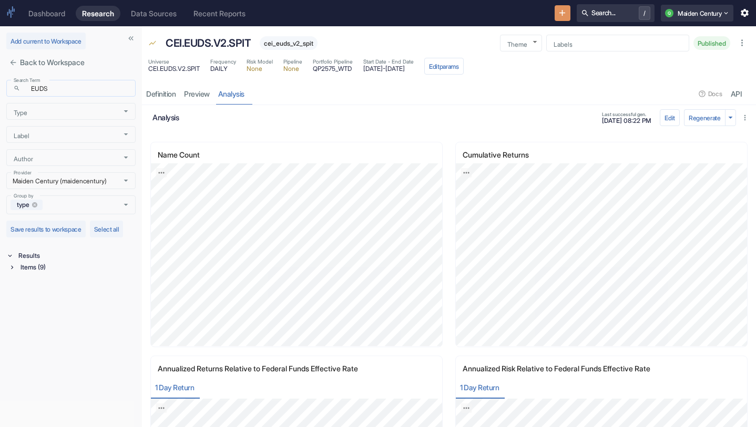
click at [78, 85] on input "EUDS" at bounding box center [80, 88] width 111 height 12
type input "usdq"
click at [51, 270] on div "Items (4)" at bounding box center [76, 268] width 117 height 12
click at [70, 289] on div "Universe (1)" at bounding box center [77, 293] width 115 height 12
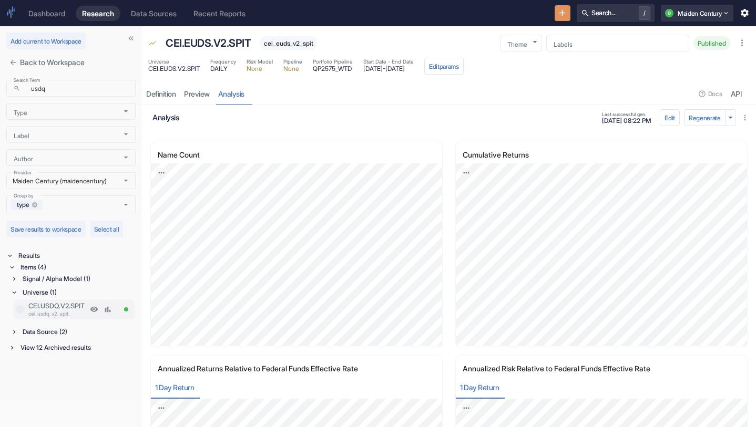
click at [74, 308] on p "CEI.USDQ.V2.SPIT" at bounding box center [57, 306] width 59 height 10
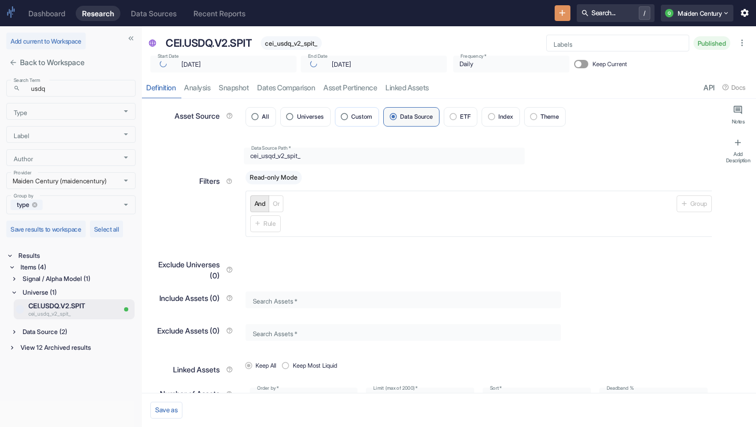
type textarea "x"
click at [197, 88] on link "analysis" at bounding box center [197, 88] width 35 height 22
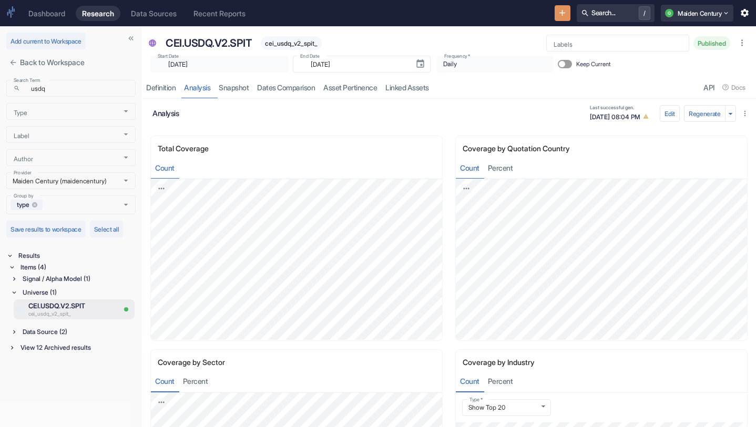
click at [63, 335] on div "Data Source (2)" at bounding box center [77, 332] width 115 height 12
click at [78, 346] on p "CEI.USDQ.V2.SPIT" at bounding box center [71, 345] width 86 height 10
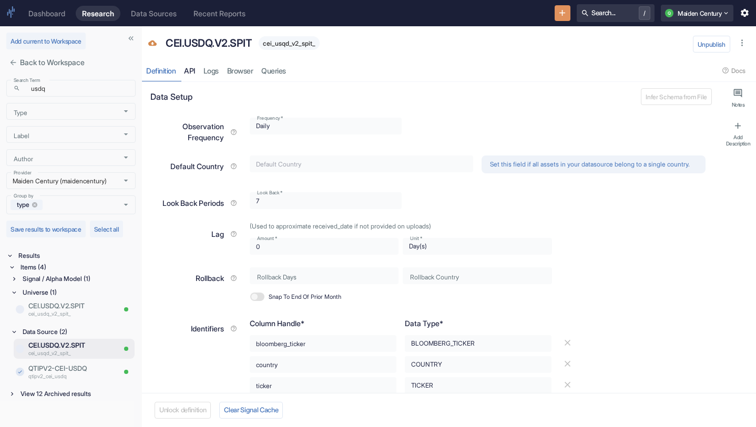
type textarea "x"
click at [218, 67] on link "Logs" at bounding box center [211, 71] width 24 height 22
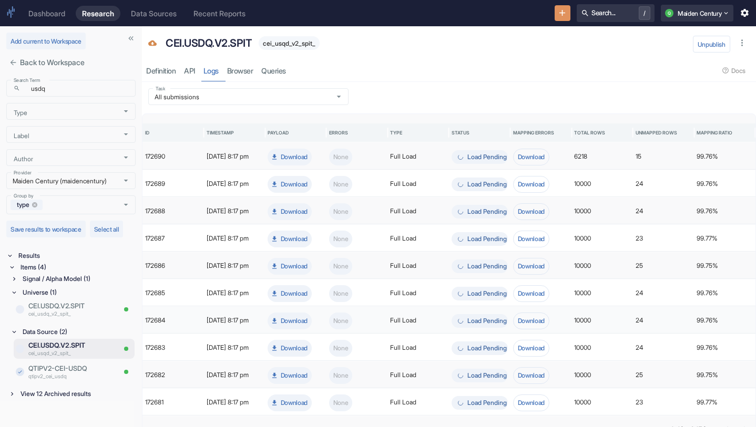
scroll to position [23, 0]
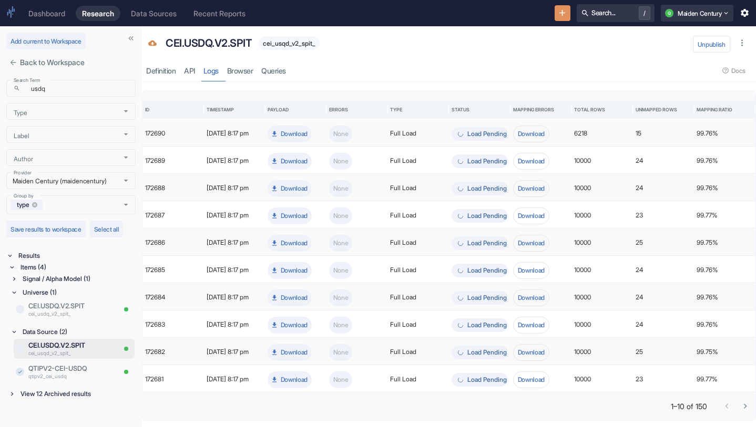
click at [747, 408] on icon "Go to next page" at bounding box center [745, 406] width 10 height 10
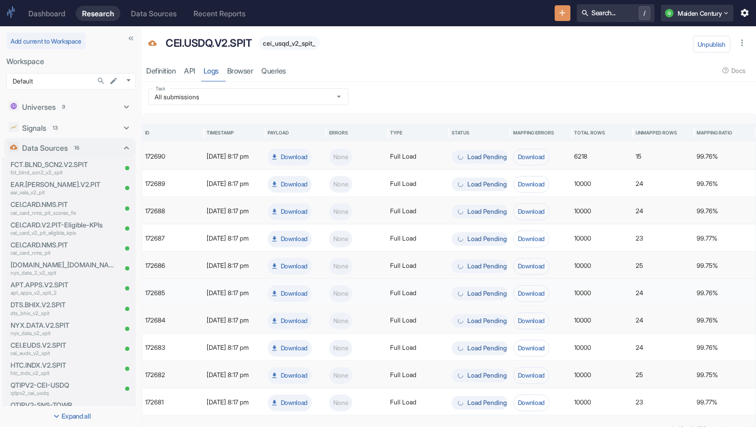
scroll to position [23, 0]
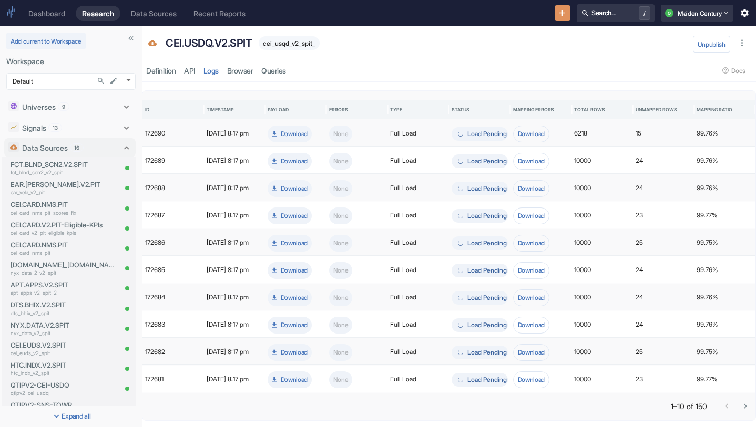
click at [747, 405] on icon "Go to next page" at bounding box center [745, 406] width 10 height 10
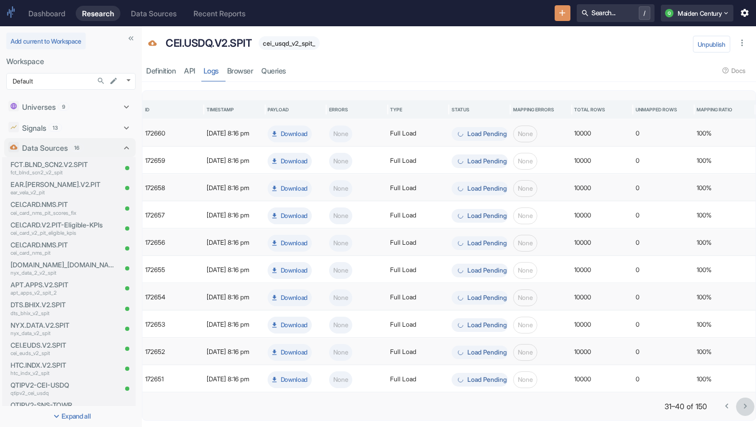
click at [747, 405] on icon "Go to next page" at bounding box center [745, 406] width 10 height 10
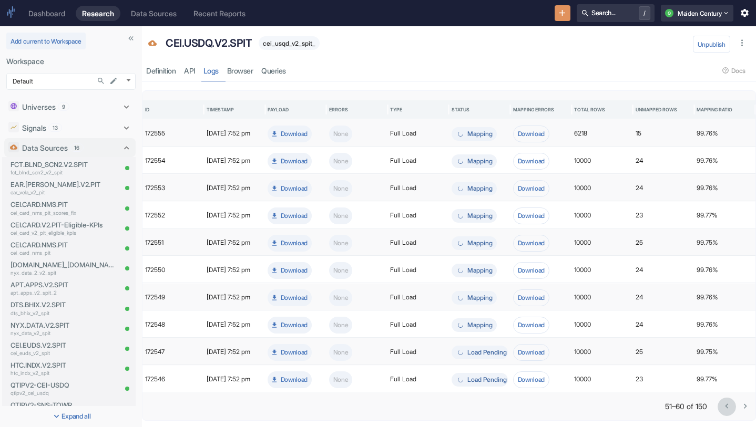
click at [729, 408] on icon "Go to previous page" at bounding box center [726, 406] width 10 height 10
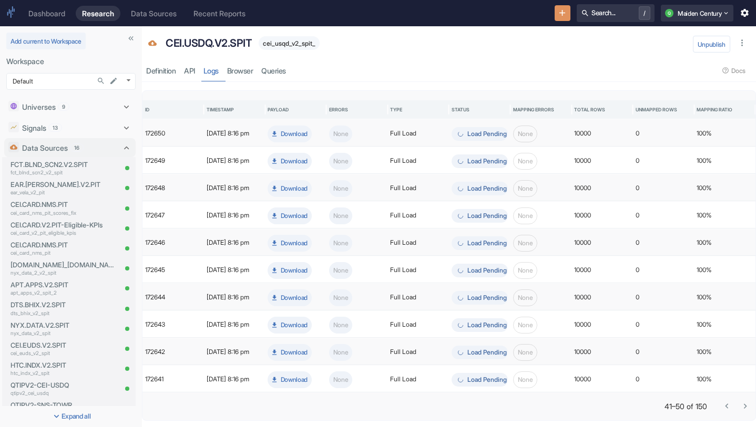
click at [729, 409] on icon "Go to previous page" at bounding box center [726, 406] width 10 height 10
click at [729, 408] on icon "Go to previous page" at bounding box center [726, 406] width 10 height 10
click at [741, 405] on icon "Go to next page" at bounding box center [745, 406] width 10 height 10
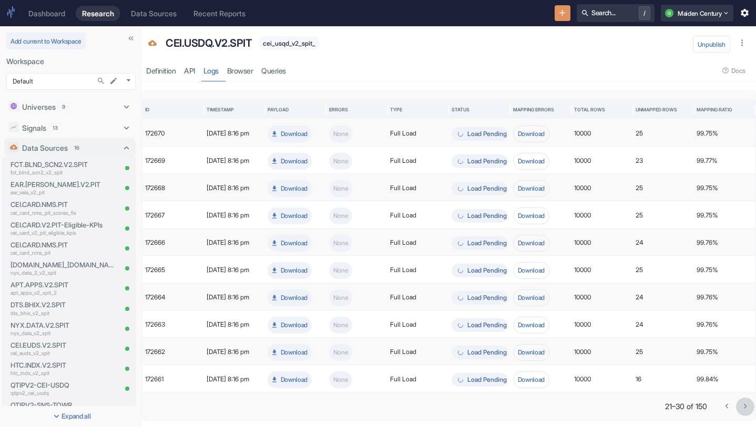
click at [742, 405] on icon "Go to next page" at bounding box center [745, 406] width 10 height 10
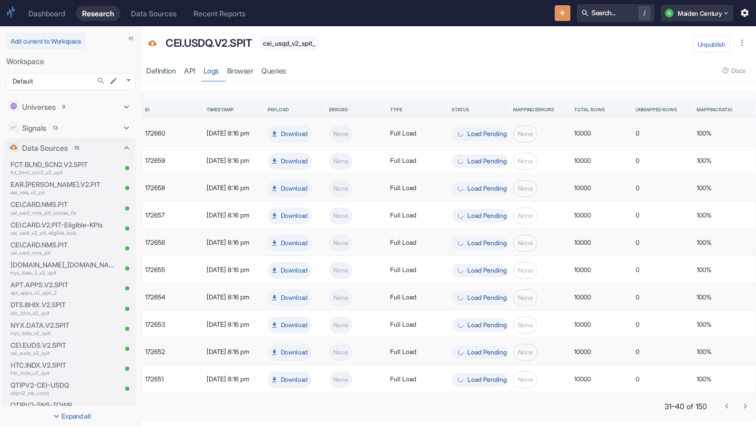
click at [742, 405] on icon "Go to next page" at bounding box center [745, 406] width 10 height 10
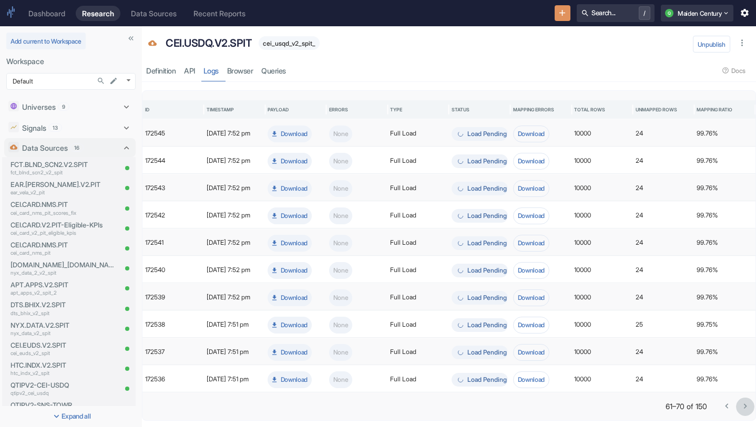
click at [742, 405] on icon "Go to next page" at bounding box center [745, 406] width 10 height 10
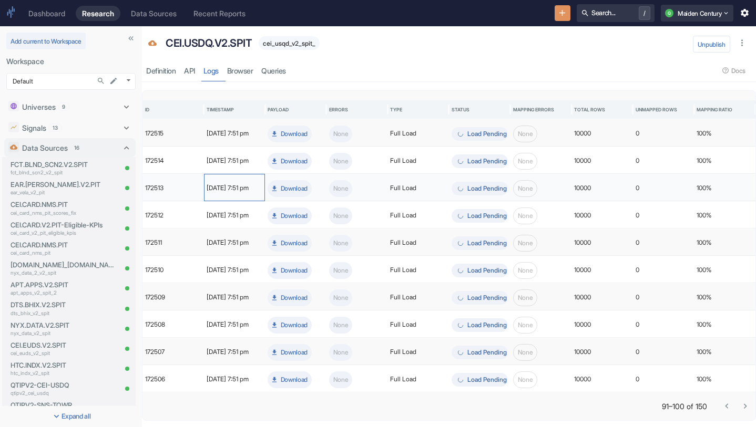
click at [233, 183] on div "[DATE] 7:51 pm" at bounding box center [234, 187] width 61 height 27
click at [226, 185] on div "[DATE] 7:51 pm" at bounding box center [234, 187] width 61 height 27
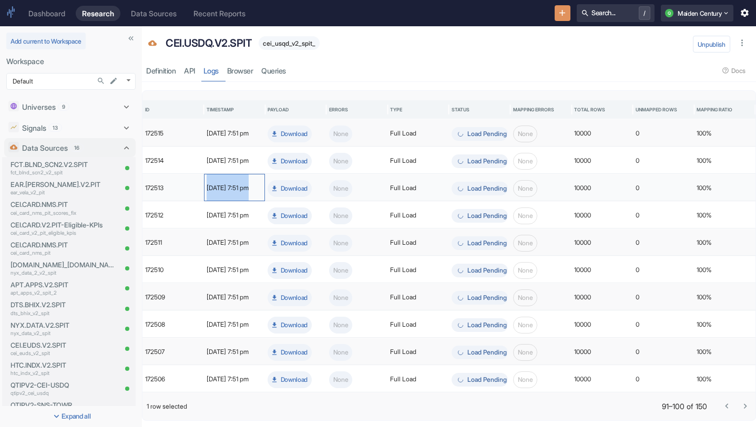
click at [226, 185] on div "[DATE] 7:51 pm" at bounding box center [234, 187] width 61 height 27
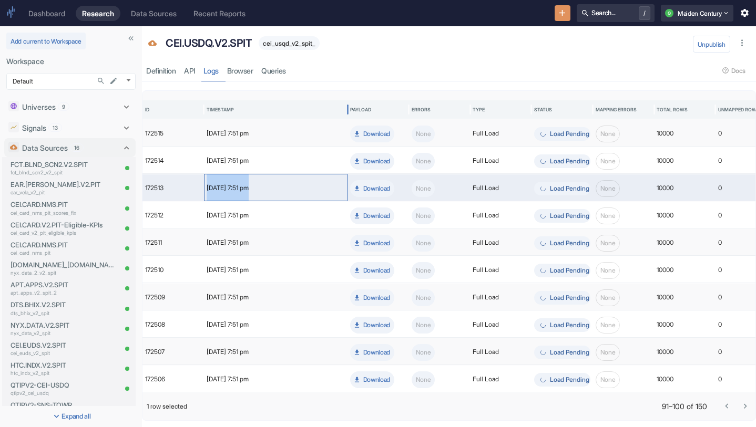
drag, startPoint x: 265, startPoint y: 106, endPoint x: 348, endPoint y: 107, distance: 82.5
click at [348, 107] on div at bounding box center [347, 109] width 5 height 27
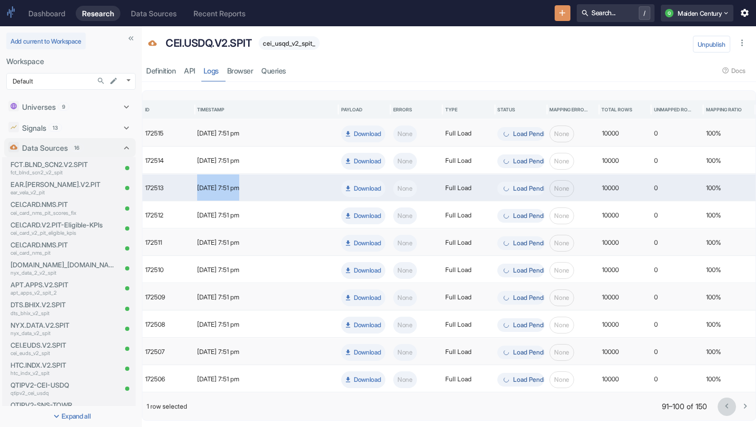
click at [721, 406] on icon "Go to previous page" at bounding box center [726, 406] width 10 height 10
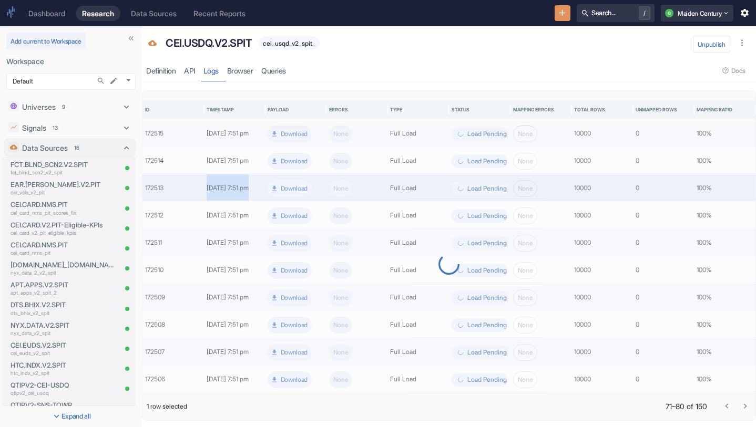
click at [721, 406] on icon "Go to previous page" at bounding box center [726, 406] width 10 height 10
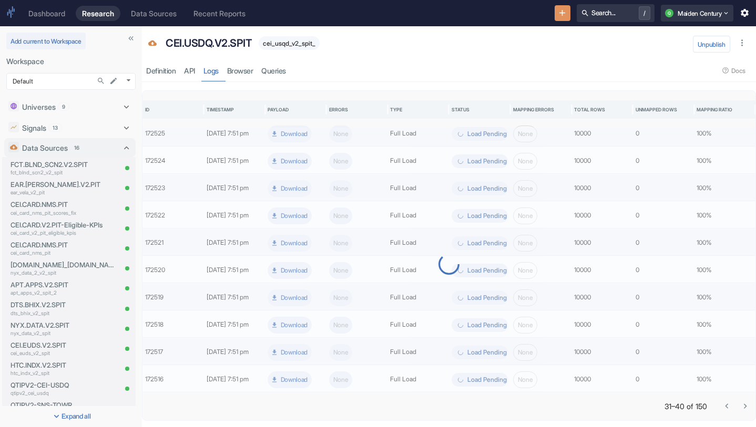
click at [721, 406] on icon "Go to previous page" at bounding box center [726, 406] width 10 height 10
click at [721, 406] on div at bounding box center [735, 406] width 37 height 18
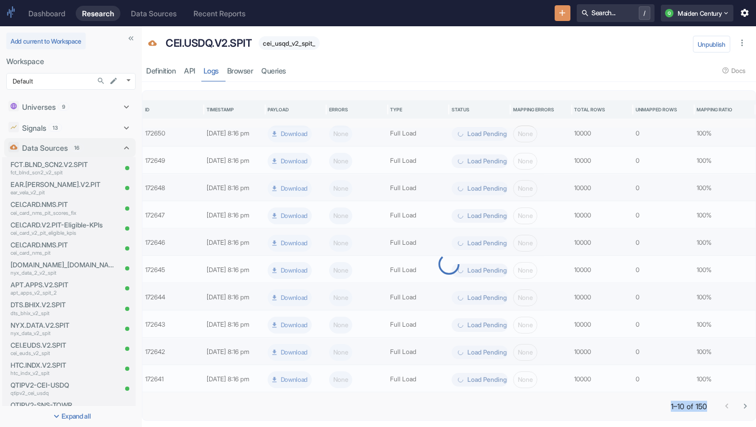
click at [721, 406] on div at bounding box center [735, 406] width 37 height 18
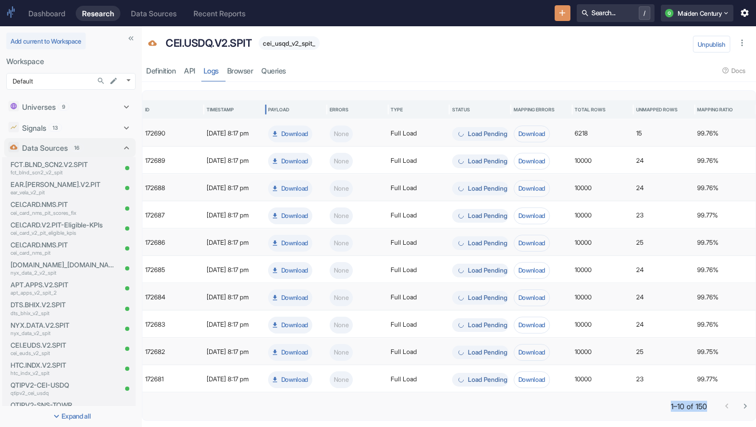
drag, startPoint x: 263, startPoint y: 111, endPoint x: 308, endPoint y: 111, distance: 45.2
click at [268, 111] on div at bounding box center [265, 109] width 5 height 27
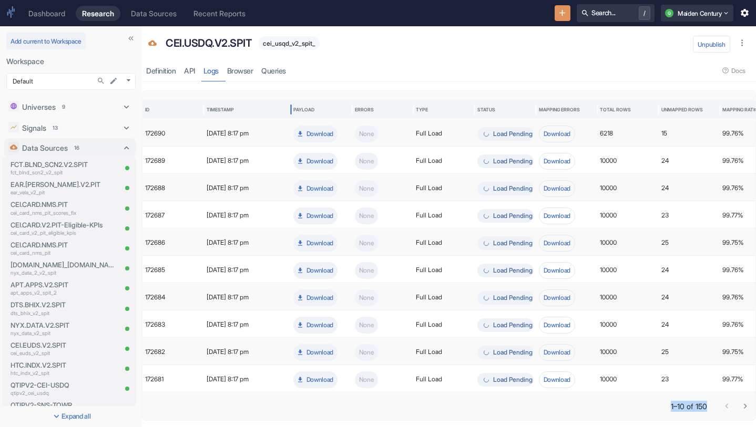
drag, startPoint x: 264, startPoint y: 108, endPoint x: 306, endPoint y: 108, distance: 41.5
click at [293, 108] on div at bounding box center [290, 109] width 5 height 27
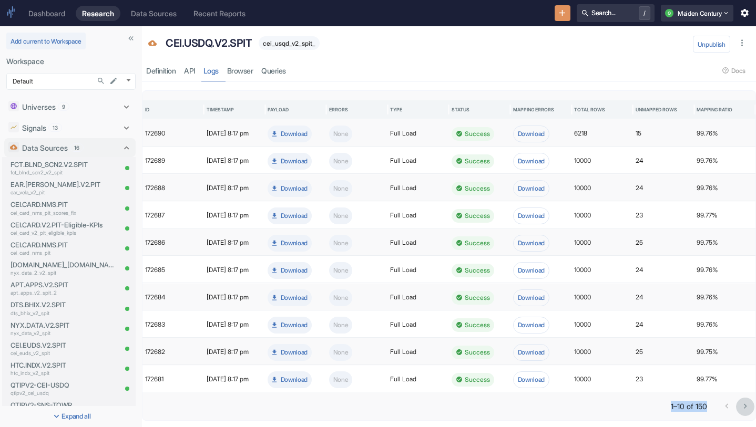
click at [747, 405] on icon "Go to next page" at bounding box center [745, 406] width 10 height 10
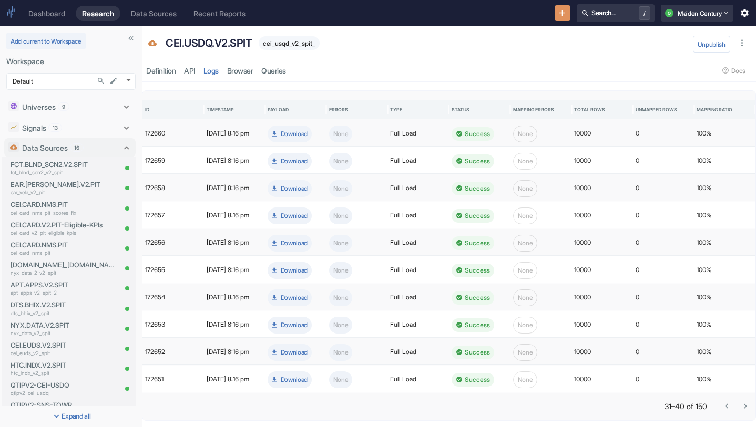
click at [747, 405] on icon "Go to next page" at bounding box center [745, 406] width 10 height 10
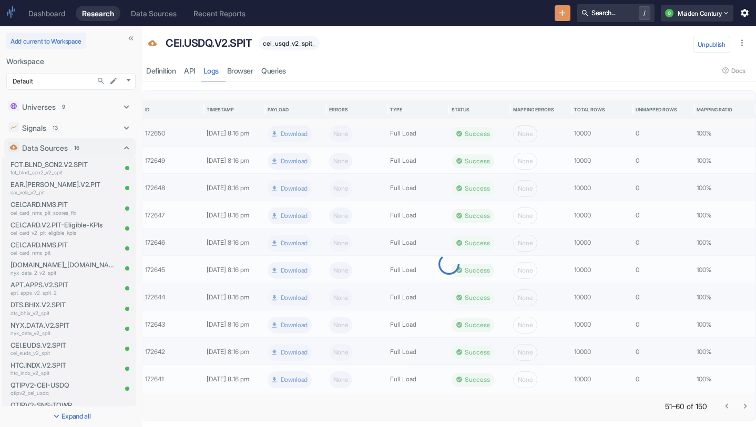
click at [747, 405] on icon "Go to next page" at bounding box center [745, 406] width 10 height 10
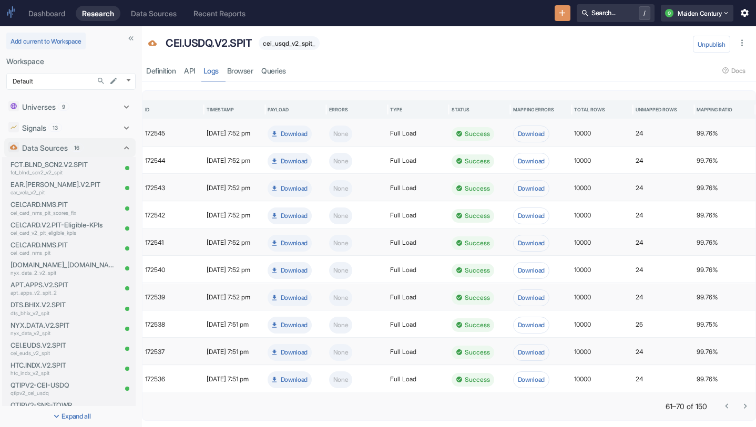
click at [723, 410] on icon "Go to previous page" at bounding box center [726, 406] width 10 height 10
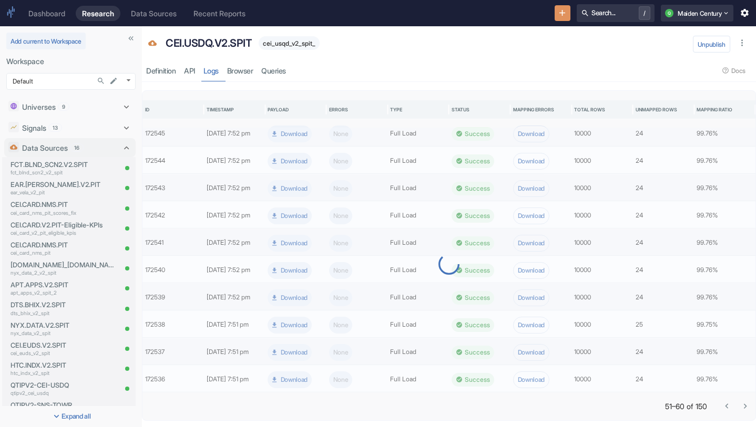
click at [723, 410] on icon "Go to previous page" at bounding box center [726, 406] width 10 height 10
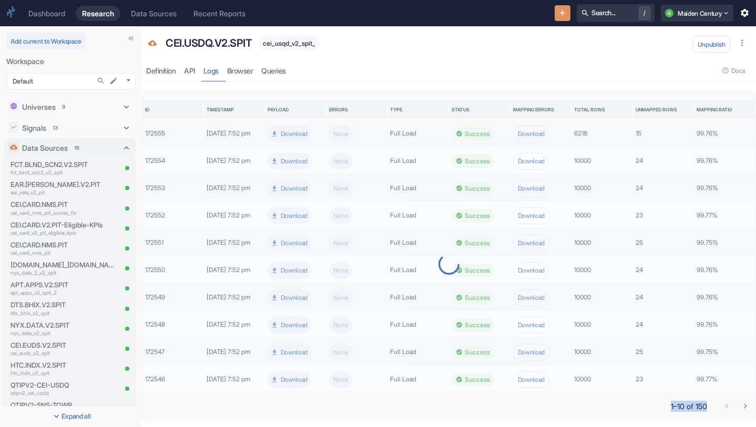
click at [723, 410] on div at bounding box center [735, 406] width 37 height 18
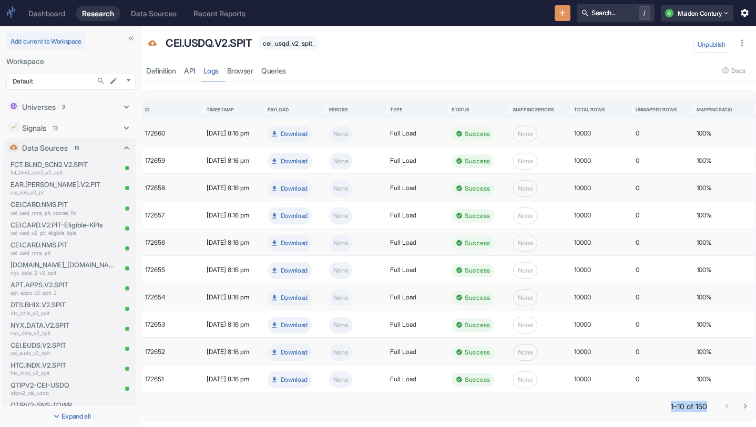
click at [723, 410] on div at bounding box center [735, 406] width 37 height 18
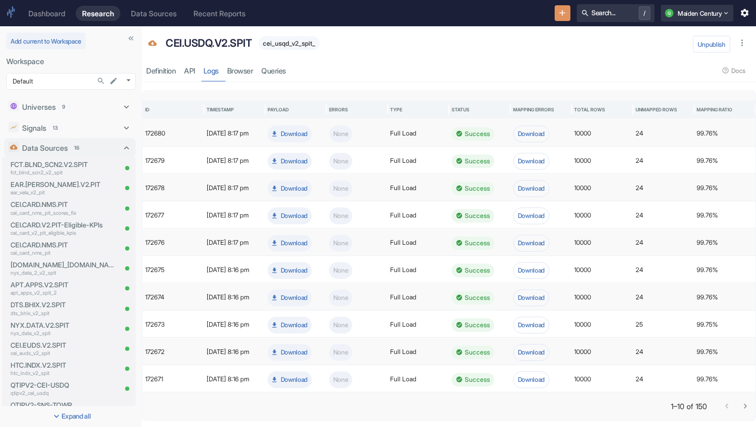
click at [728, 406] on div at bounding box center [735, 406] width 37 height 18
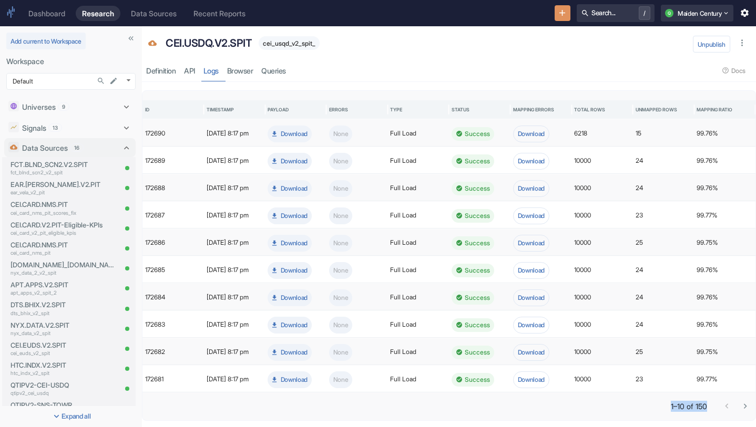
click at [476, 418] on div "1–10 of 150" at bounding box center [448, 406] width 613 height 27
click at [70, 126] on div "Signals 13" at bounding box center [64, 127] width 84 height 11
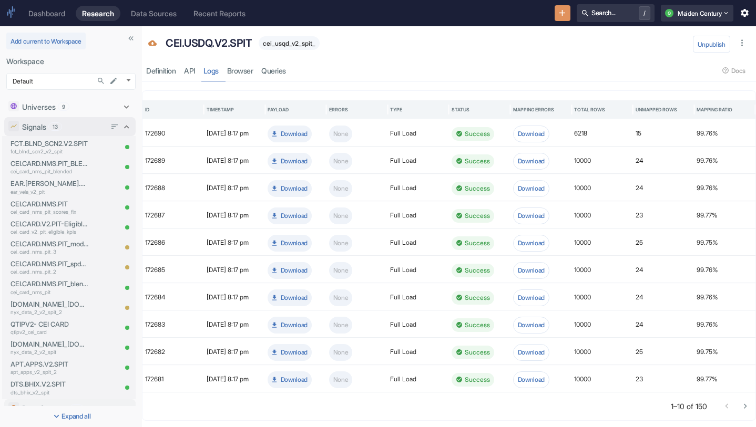
click at [70, 126] on div "Signals 13" at bounding box center [64, 126] width 84 height 11
click at [84, 126] on div "Signals 13" at bounding box center [64, 127] width 84 height 11
click at [100, 80] on icon "Search..." at bounding box center [101, 81] width 8 height 8
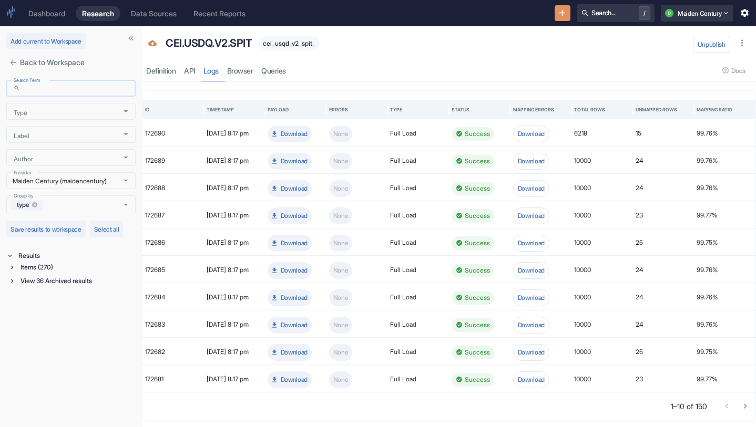
click at [95, 88] on input "Search Term" at bounding box center [80, 88] width 111 height 12
type input "usdq"
click at [43, 267] on div "Items (4)" at bounding box center [76, 268] width 117 height 12
click at [57, 300] on div "Signal / Alpha Model (1) Universe (1) Data Source (2)" at bounding box center [73, 293] width 125 height 41
click at [61, 293] on div "Universe (1)" at bounding box center [77, 293] width 115 height 12
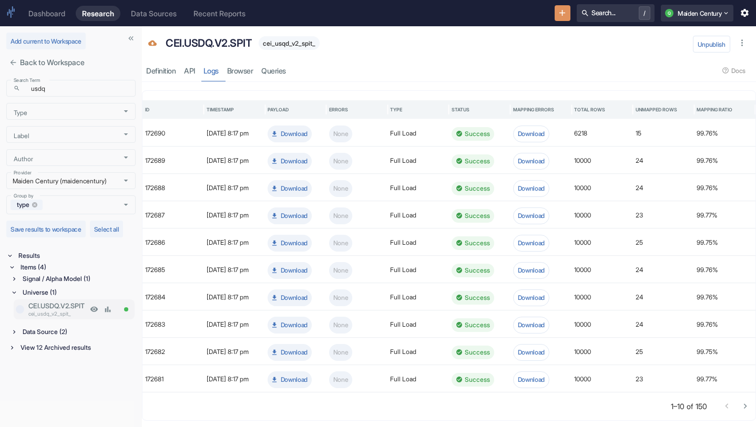
click at [74, 311] on p "cei_usdq_v2_spit_" at bounding box center [57, 314] width 59 height 8
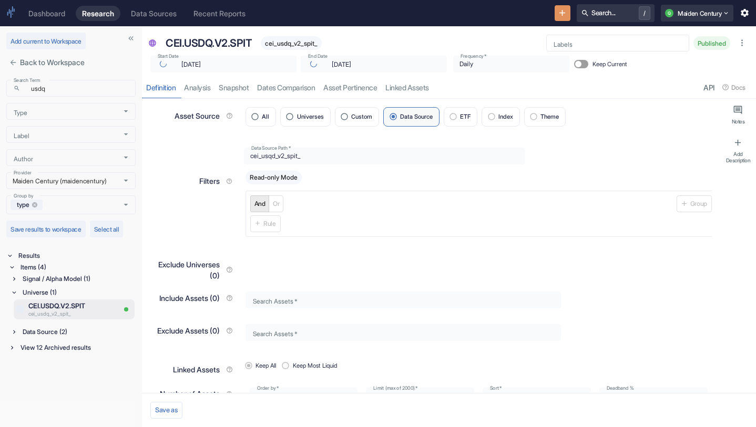
type textarea "x"
click at [202, 89] on link "analysis" at bounding box center [197, 88] width 35 height 22
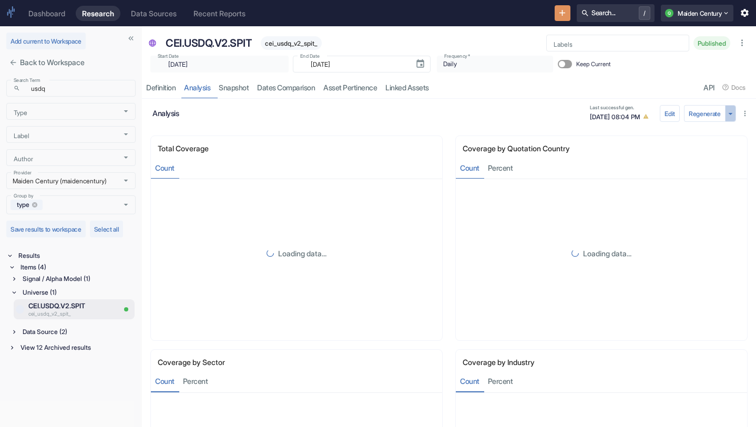
click at [732, 110] on icon "button" at bounding box center [730, 114] width 10 height 10
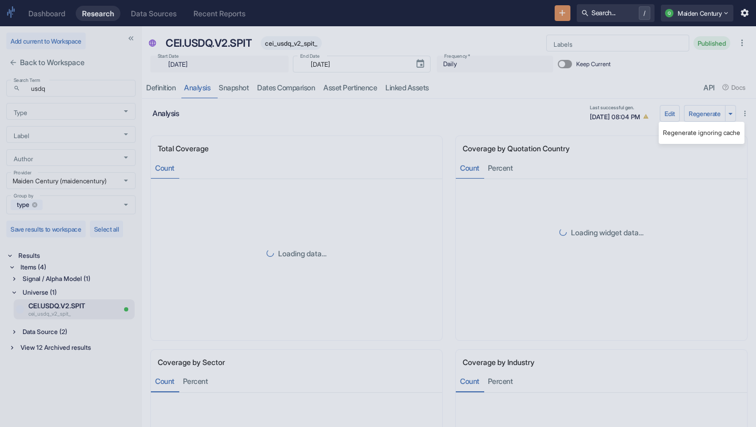
click at [704, 135] on li "Regenerate ignoring cache" at bounding box center [701, 133] width 86 height 14
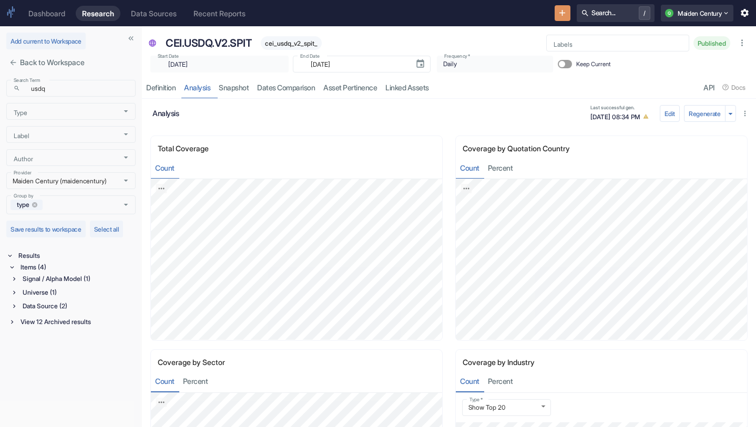
click at [61, 282] on div "Signal / Alpha Model (1)" at bounding box center [77, 279] width 115 height 12
click at [74, 297] on p "cei_usdq_v2_spit_" at bounding box center [57, 300] width 59 height 8
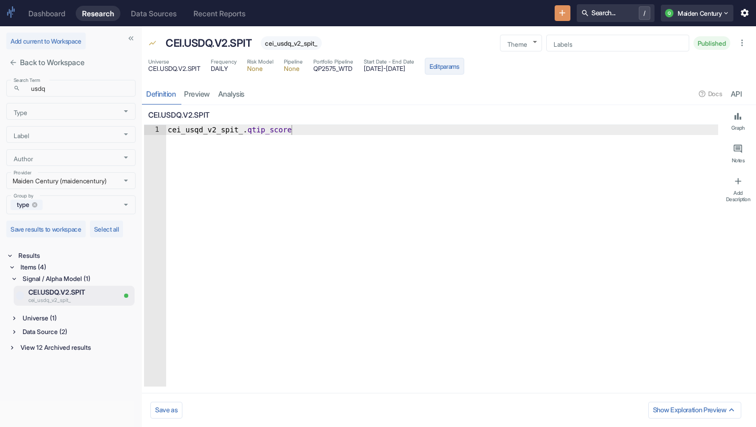
click at [464, 64] on button "Edit params" at bounding box center [444, 66] width 39 height 17
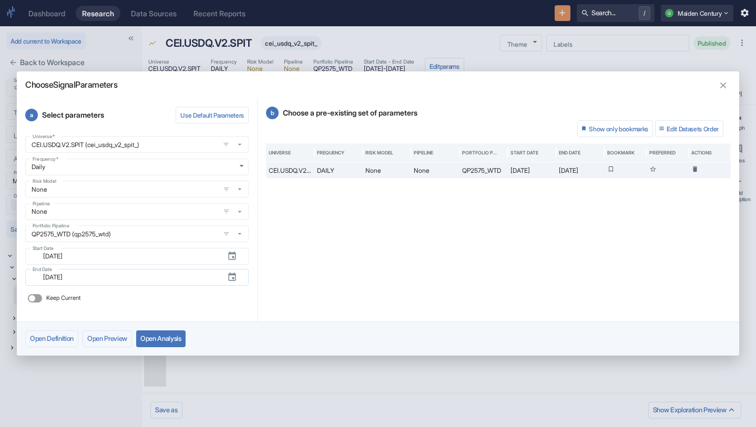
click at [228, 274] on icon "button" at bounding box center [232, 277] width 10 height 10
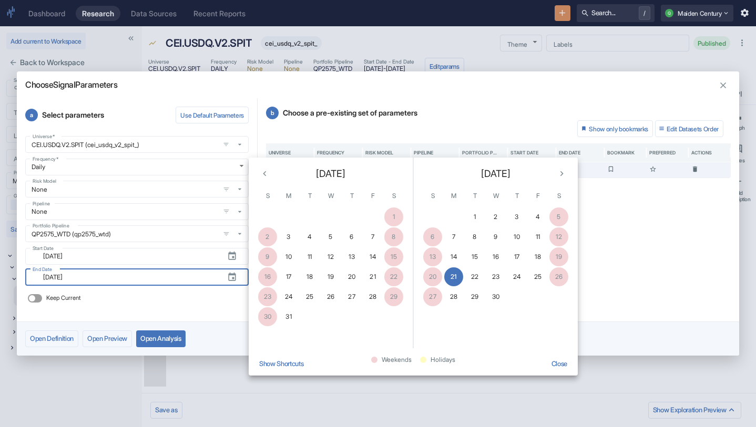
click at [558, 173] on icon "Next month" at bounding box center [561, 174] width 10 height 10
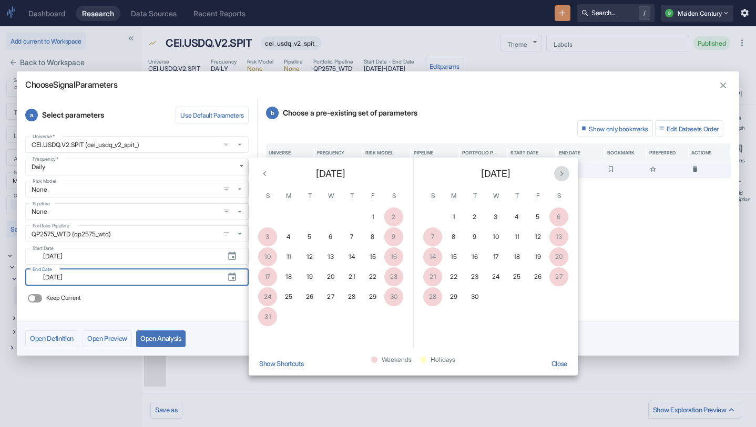
click at [558, 173] on icon "Next month" at bounding box center [561, 174] width 10 height 10
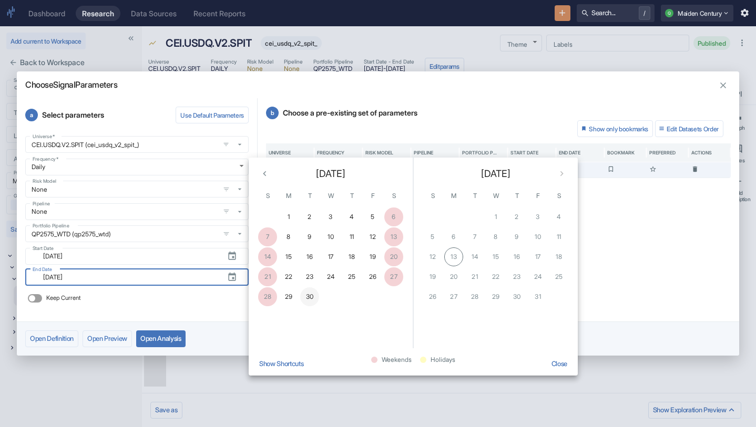
click at [312, 295] on button "30" at bounding box center [309, 296] width 19 height 19
type textarea "x"
type input "[DATE]"
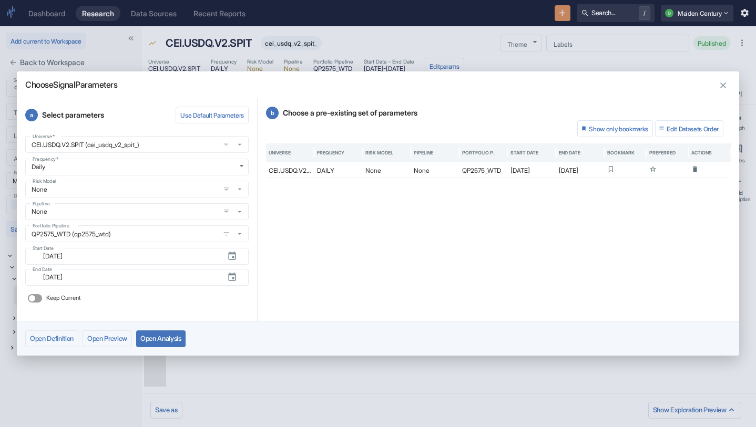
click at [162, 343] on button "Open Analysis" at bounding box center [160, 339] width 49 height 17
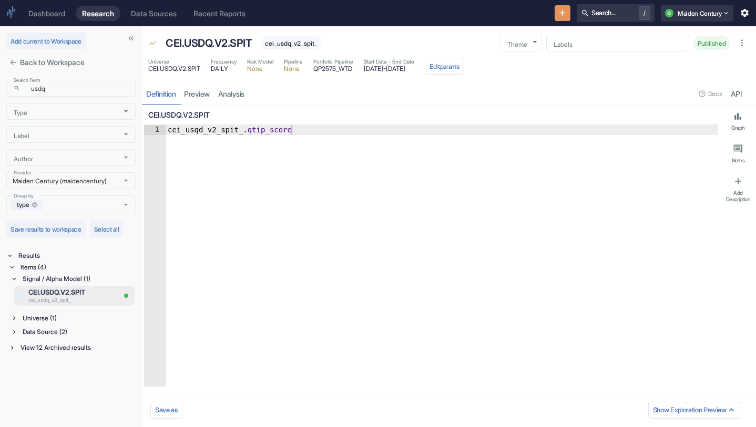
type textarea "x"
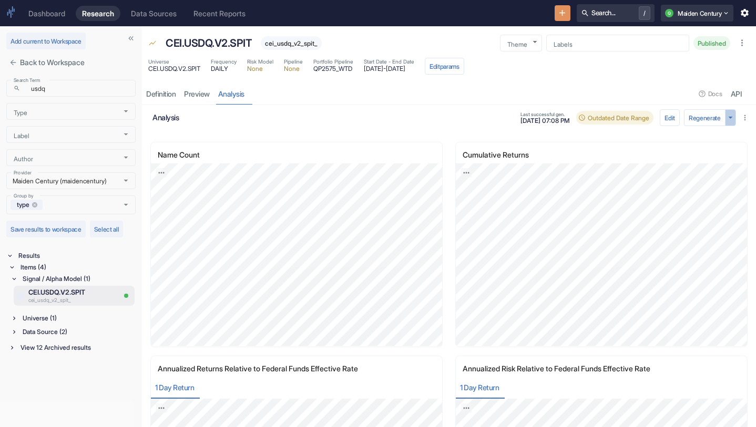
click at [728, 120] on icon "button" at bounding box center [730, 117] width 10 height 10
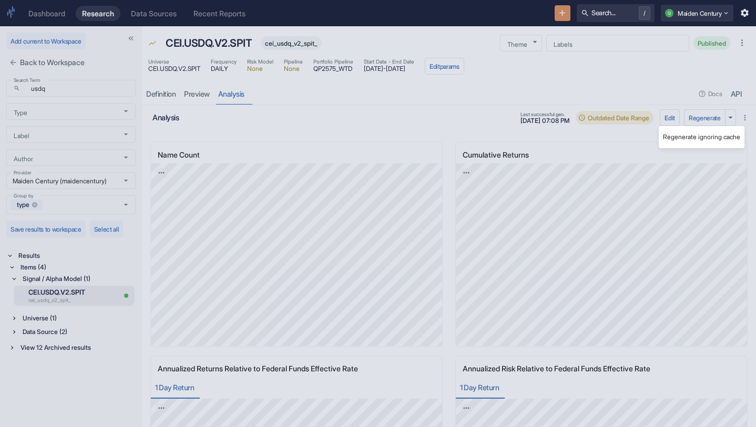
click at [707, 137] on li "Regenerate ignoring cache" at bounding box center [701, 137] width 86 height 14
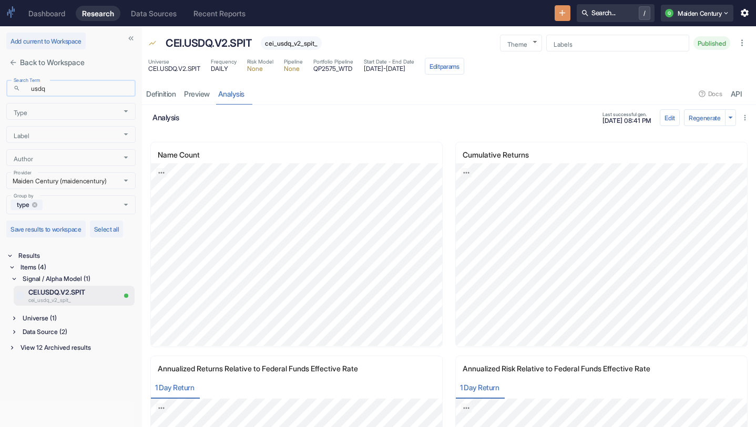
click at [53, 90] on input "usdq" at bounding box center [80, 88] width 111 height 12
type input "ukds"
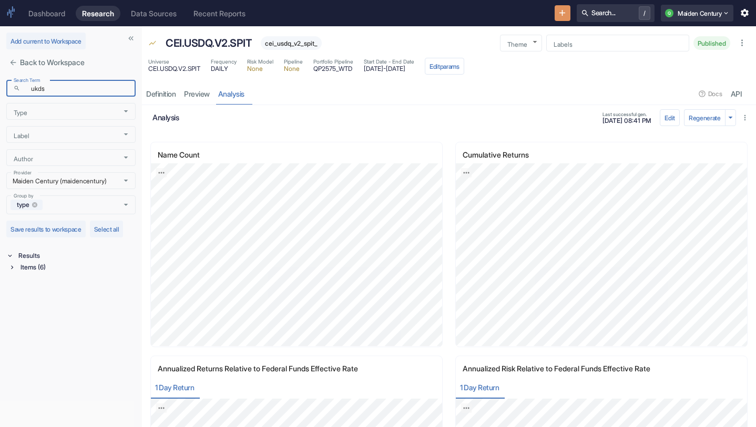
click at [48, 265] on div "Items (6)" at bounding box center [76, 268] width 117 height 12
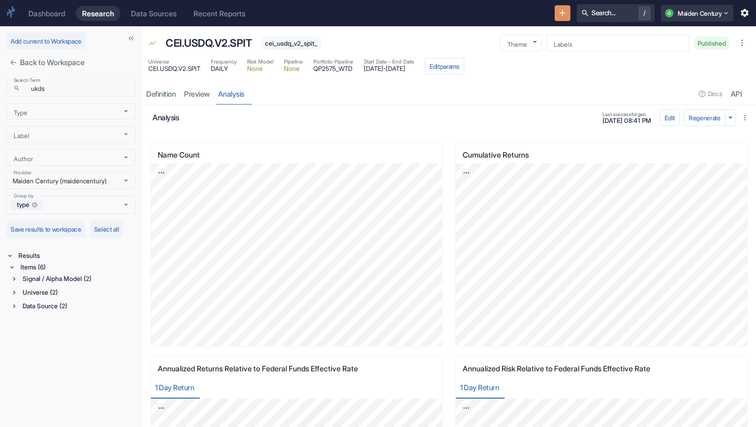
click at [74, 281] on div "Signal / Alpha Model (2)" at bounding box center [77, 279] width 115 height 12
click at [66, 298] on p "cei_euds_ukds_v2_spit" at bounding box center [57, 300] width 59 height 8
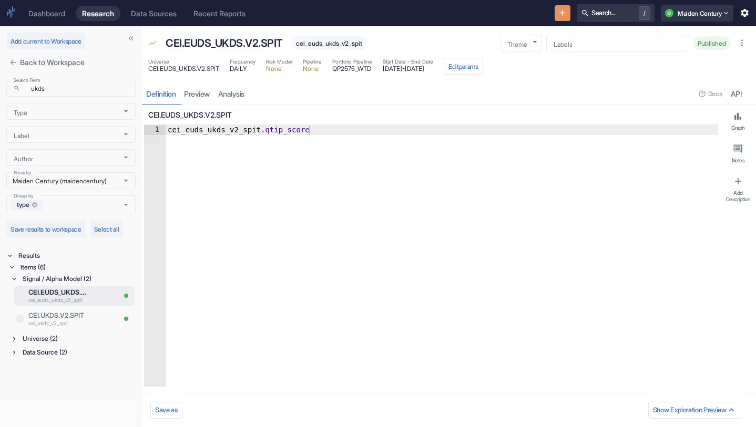
click at [204, 67] on span "CEI.EUDS_UKDS.V2.SPIT" at bounding box center [183, 69] width 71 height 6
copy span "CEI.EUDS_UKDS.V2.SPIT"
type textarea "x"
